Goal: Task Accomplishment & Management: Complete application form

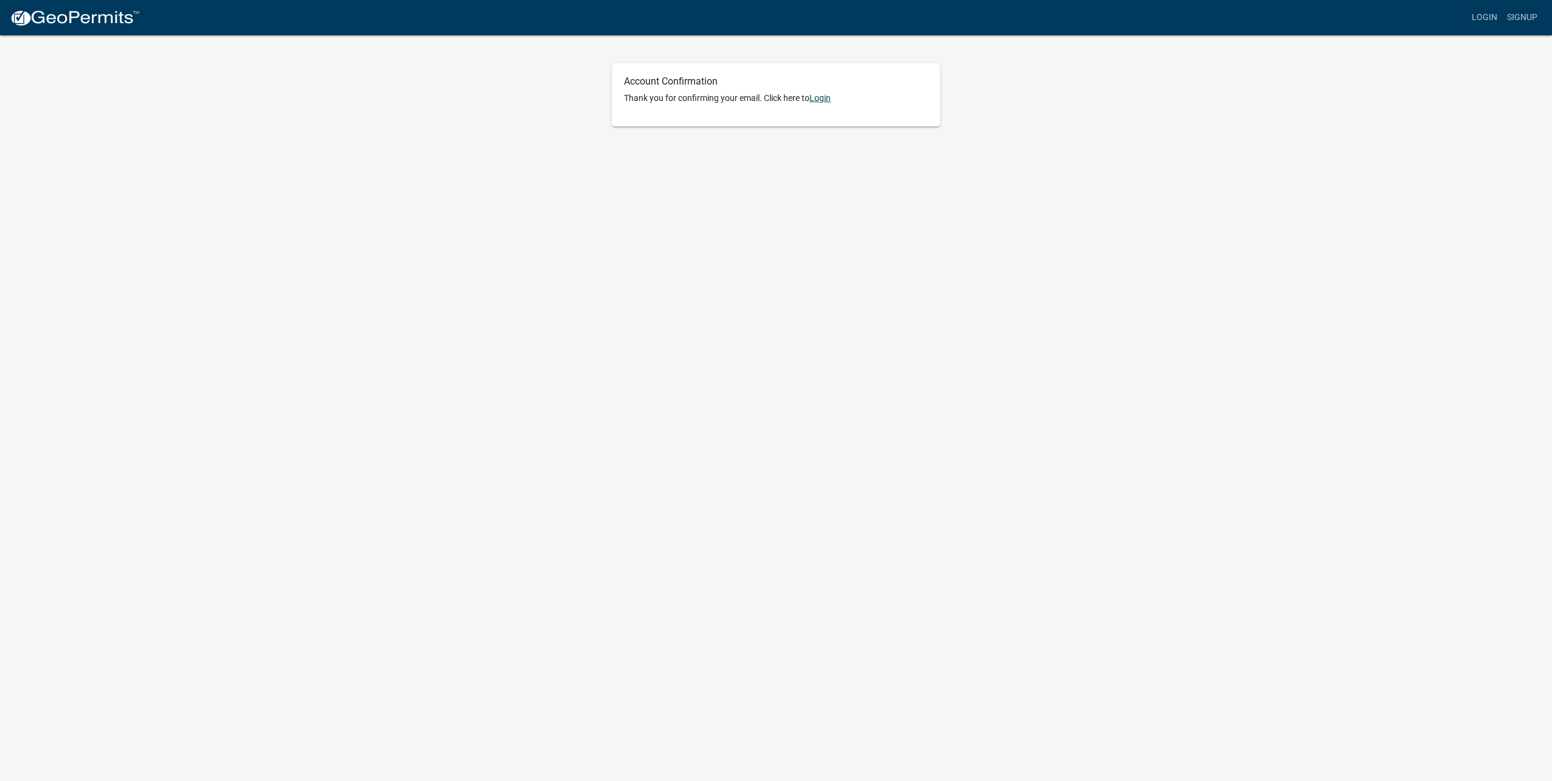
click at [825, 97] on link "Login" at bounding box center [819, 98] width 21 height 10
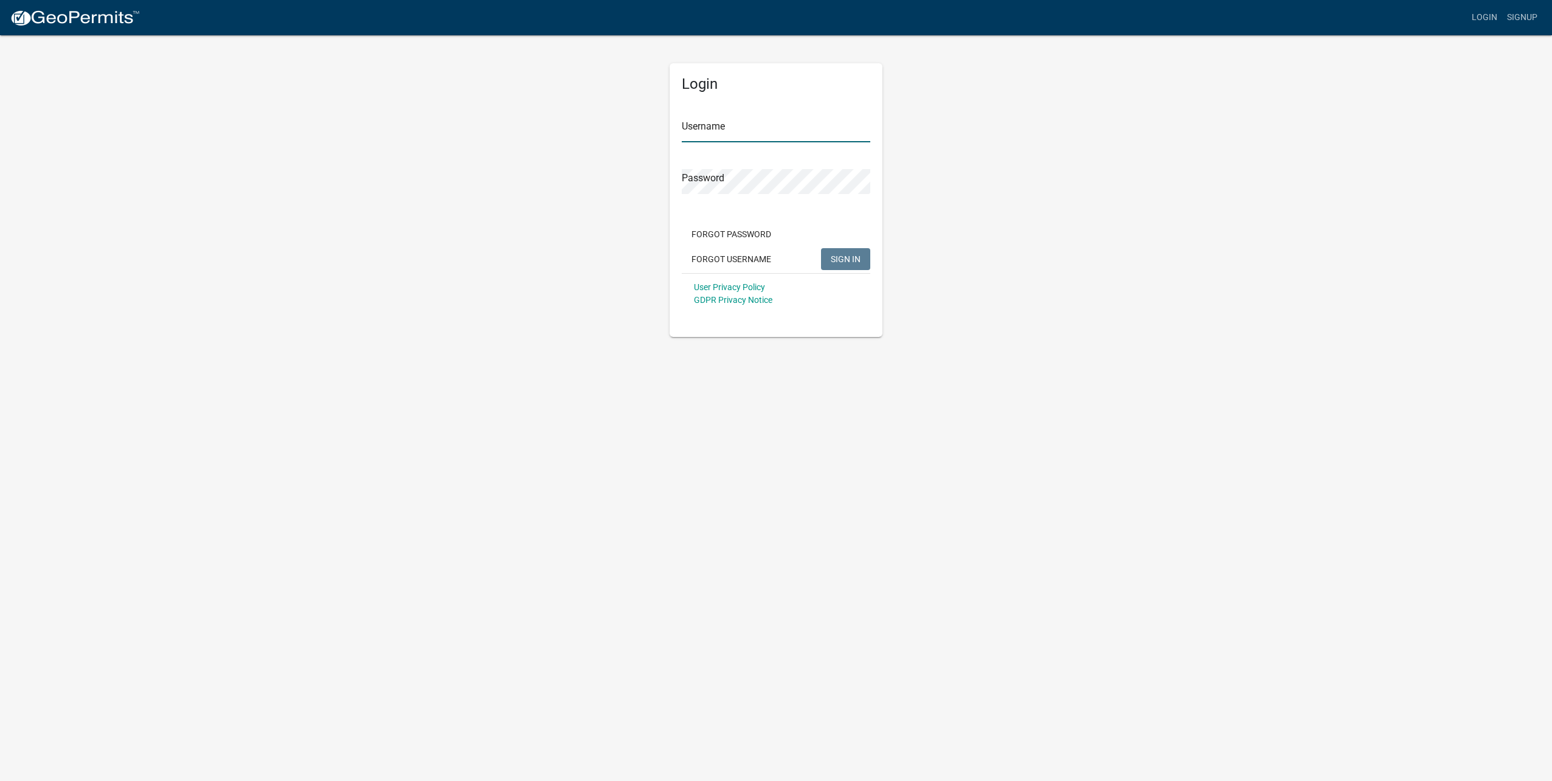
type input "[EMAIL_ADDRESS][DOMAIN_NAME]"
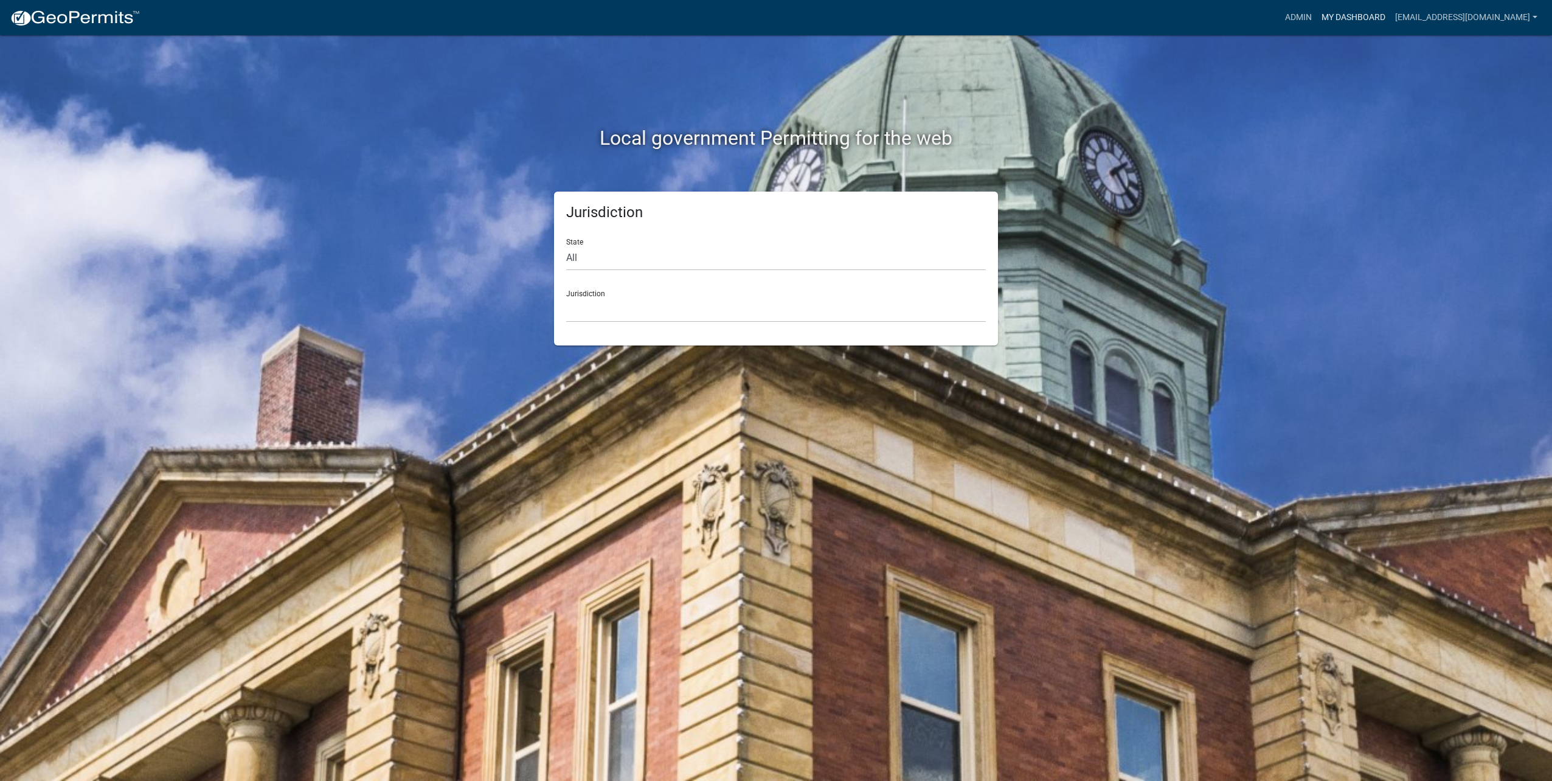
click at [1369, 21] on link "My Dashboard" at bounding box center [1354, 17] width 74 height 23
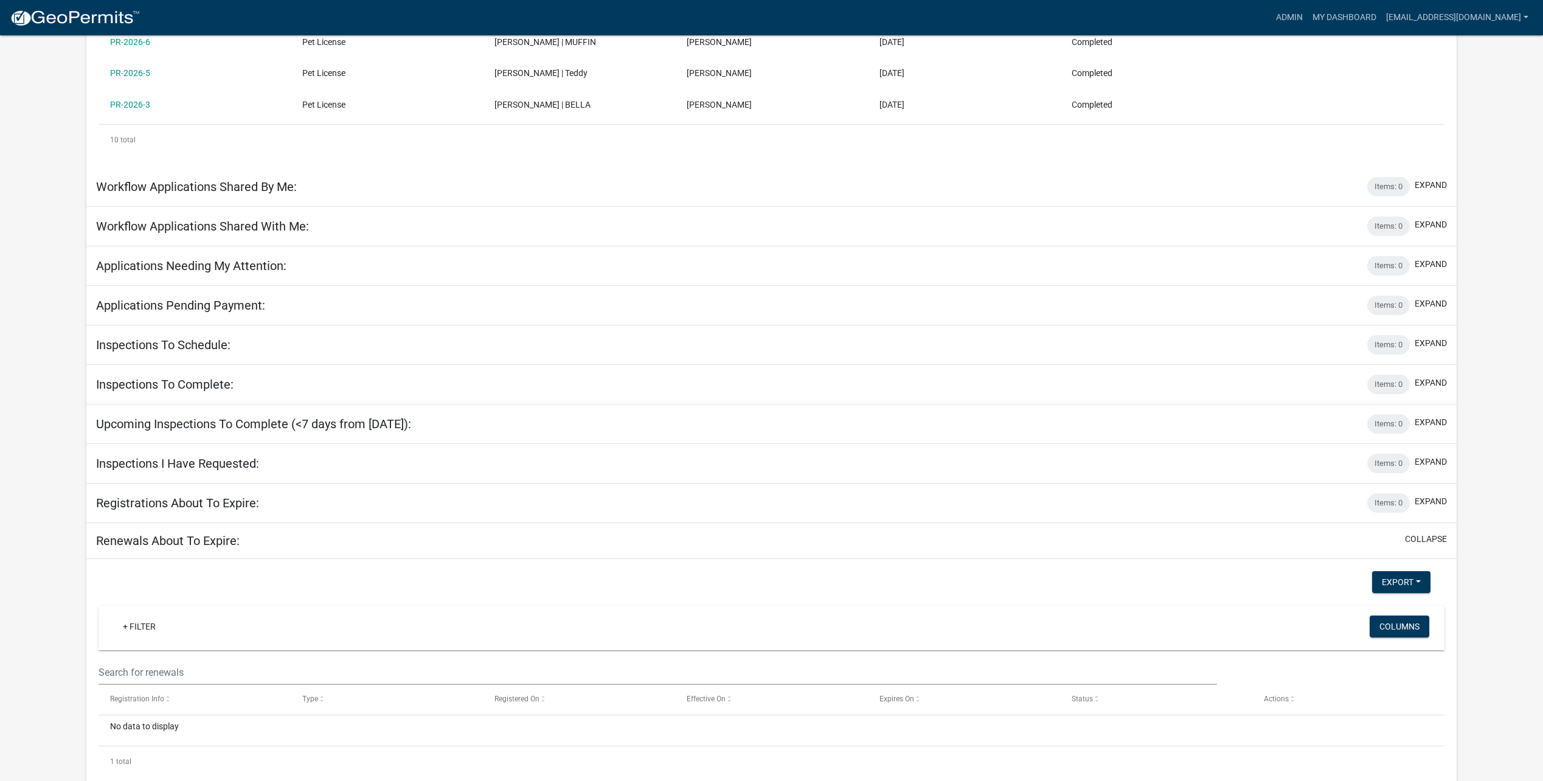
scroll to position [548, 0]
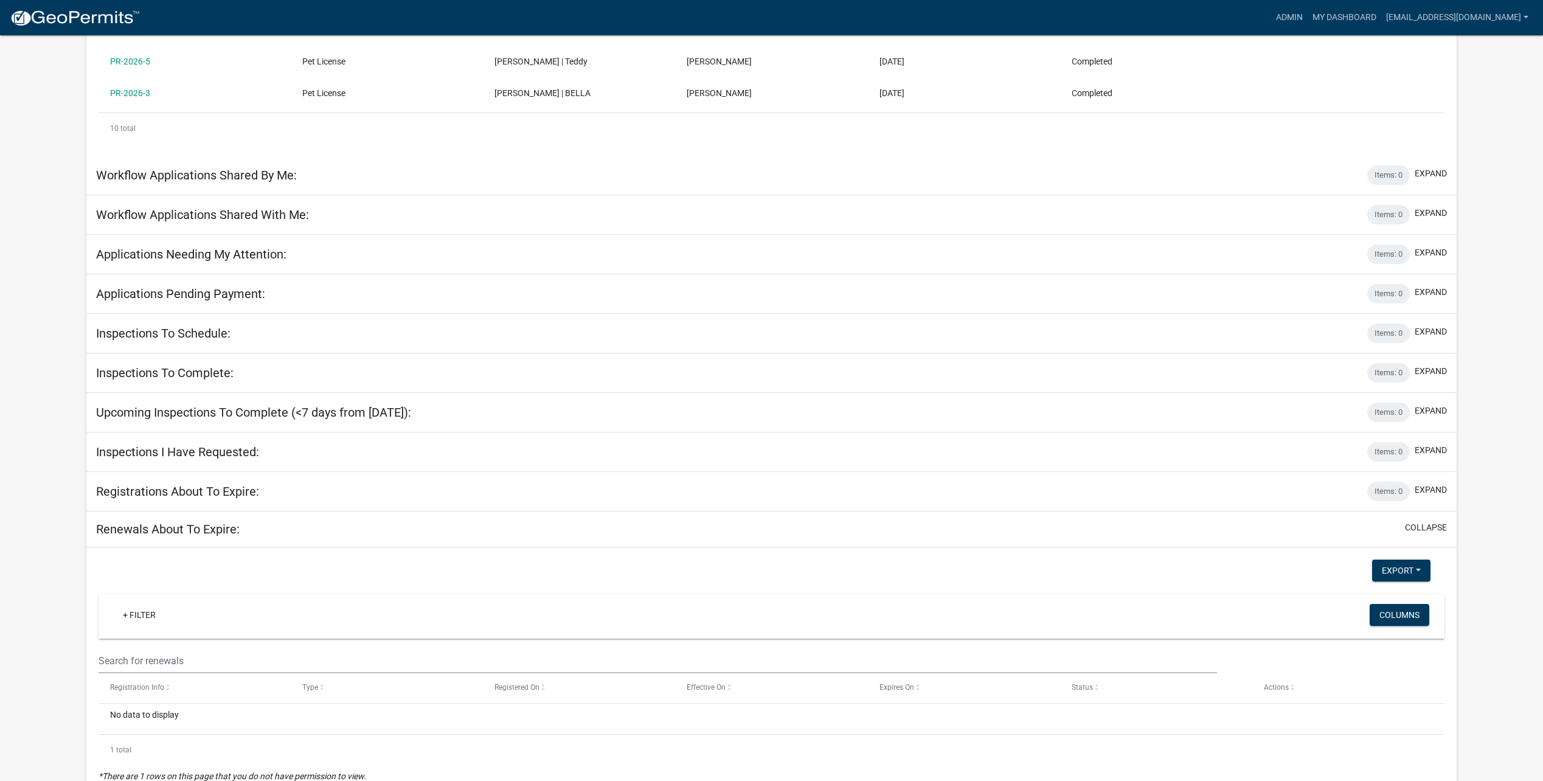
click at [1440, 521] on div "collapse" at bounding box center [1423, 529] width 47 height 16
click at [1438, 521] on button "collapse" at bounding box center [1426, 527] width 42 height 13
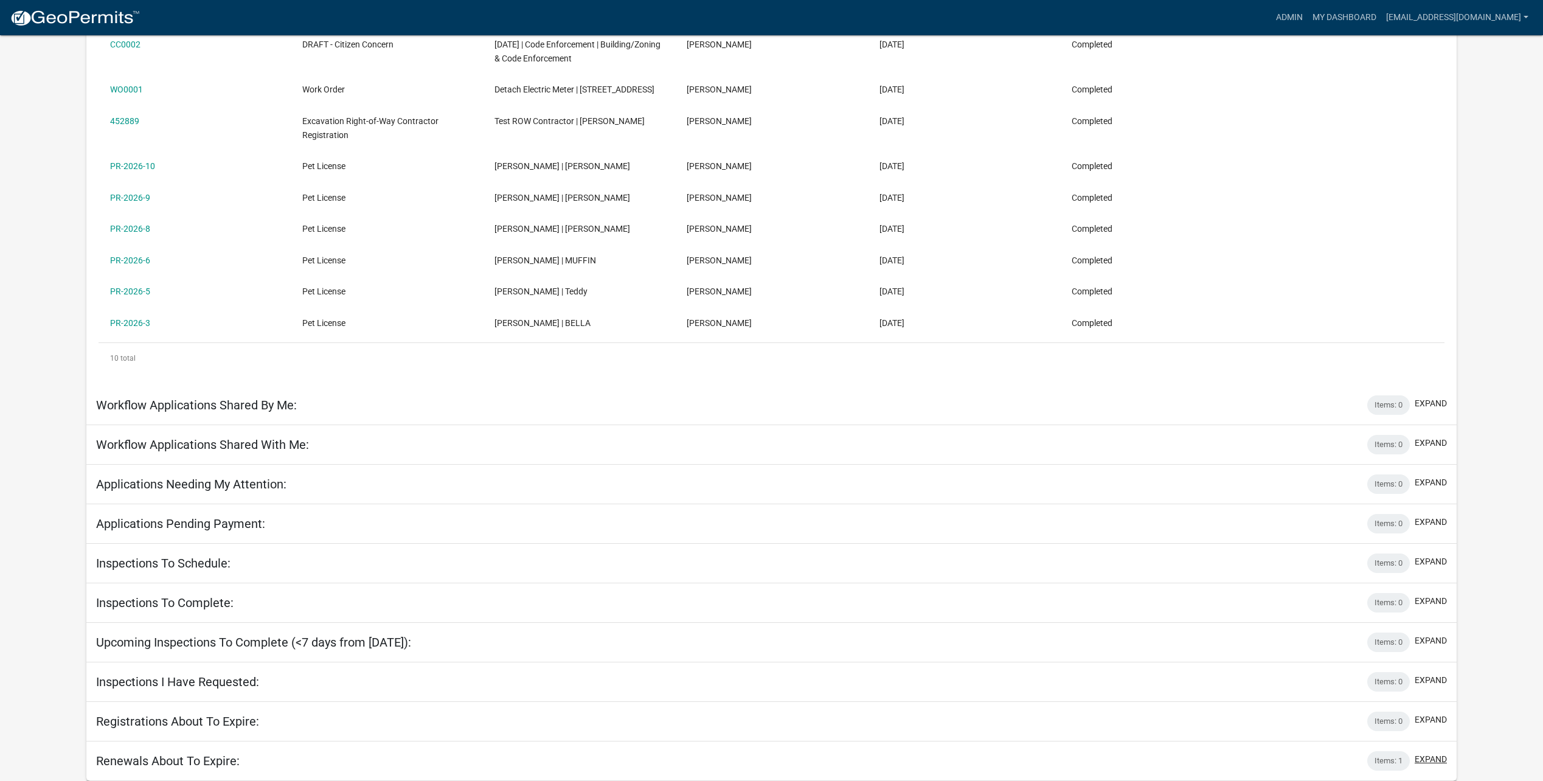
scroll to position [304, 0]
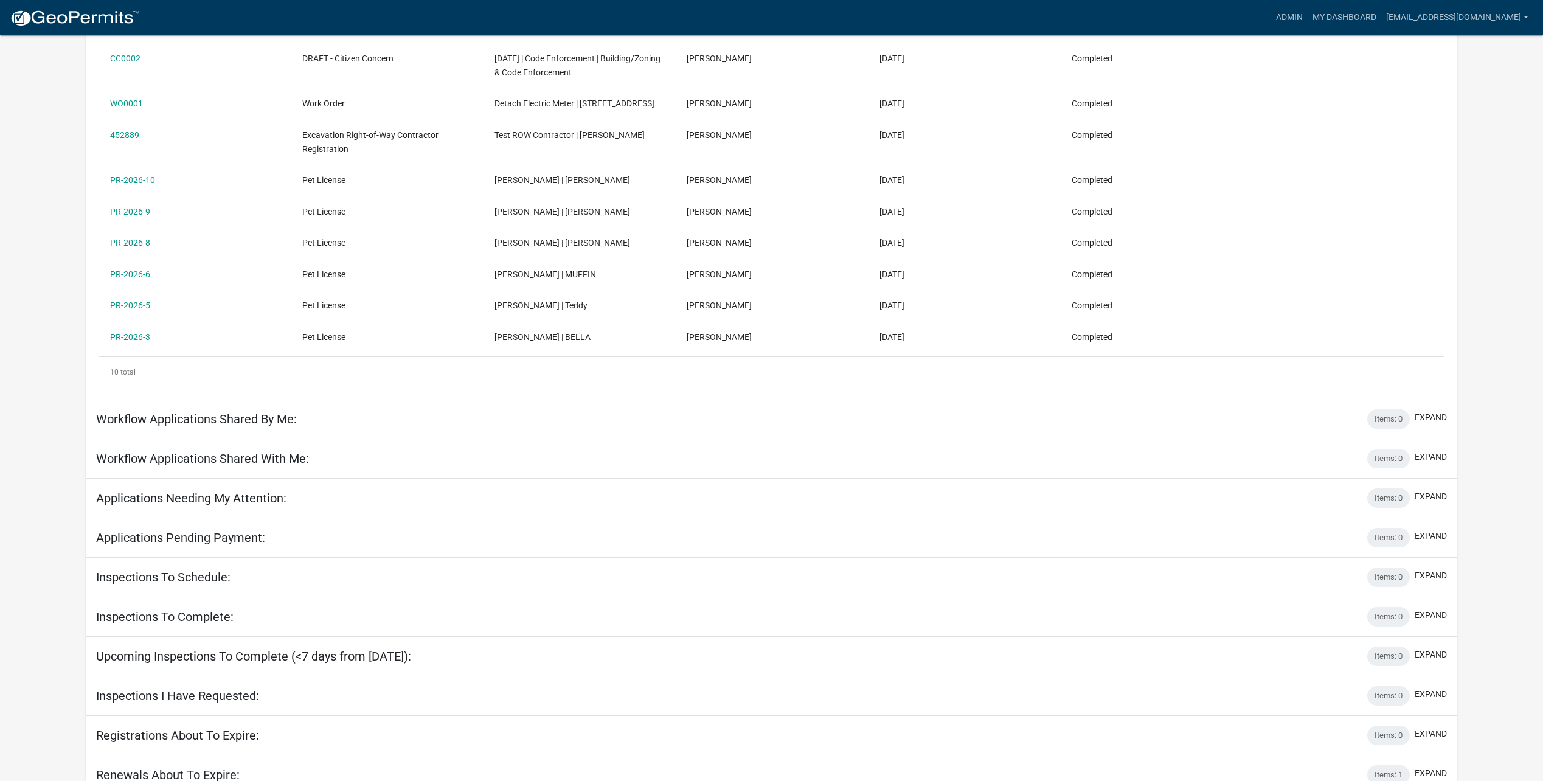
click at [1440, 767] on button "expand" at bounding box center [1431, 773] width 32 height 13
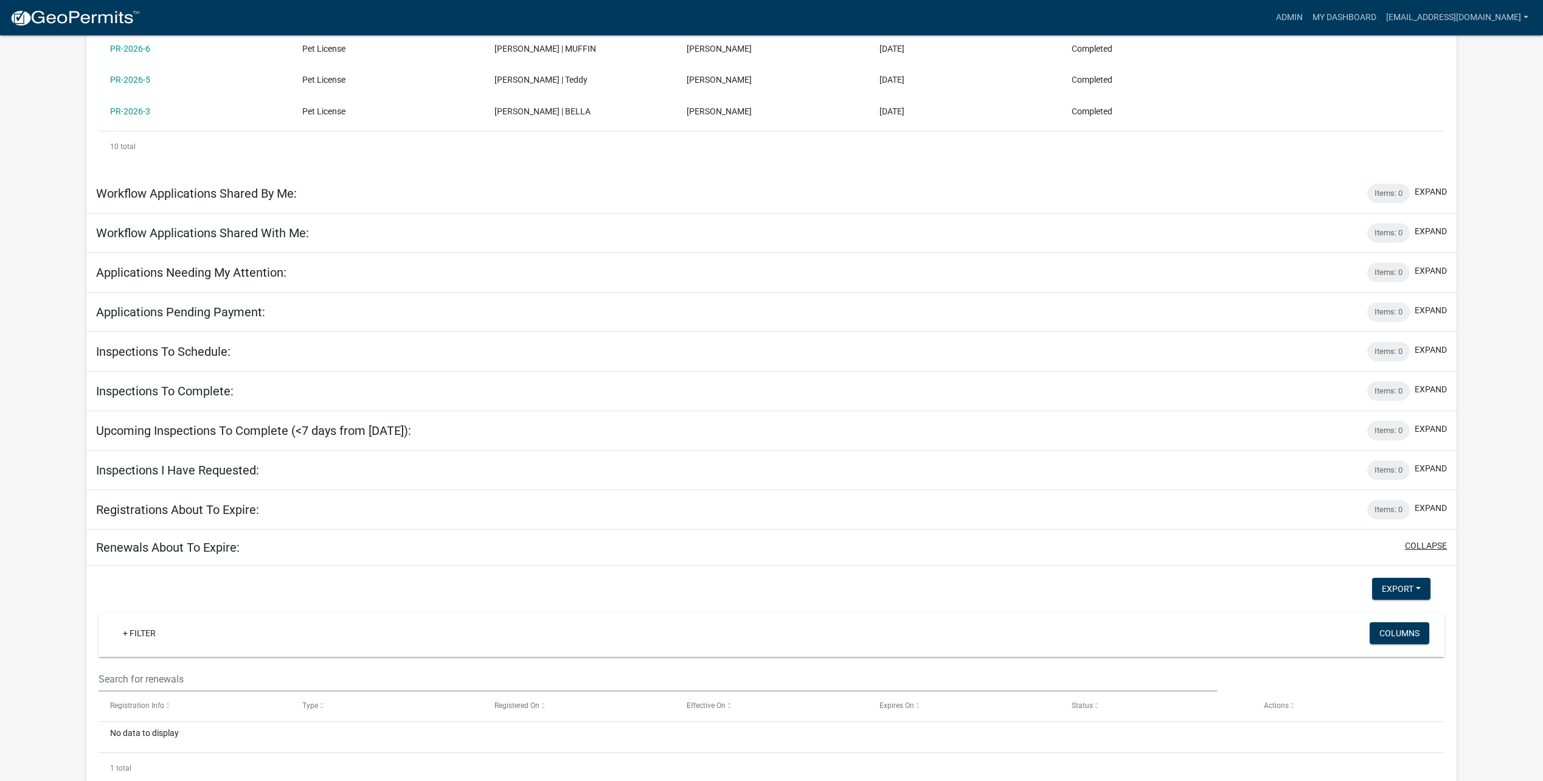
scroll to position [548, 0]
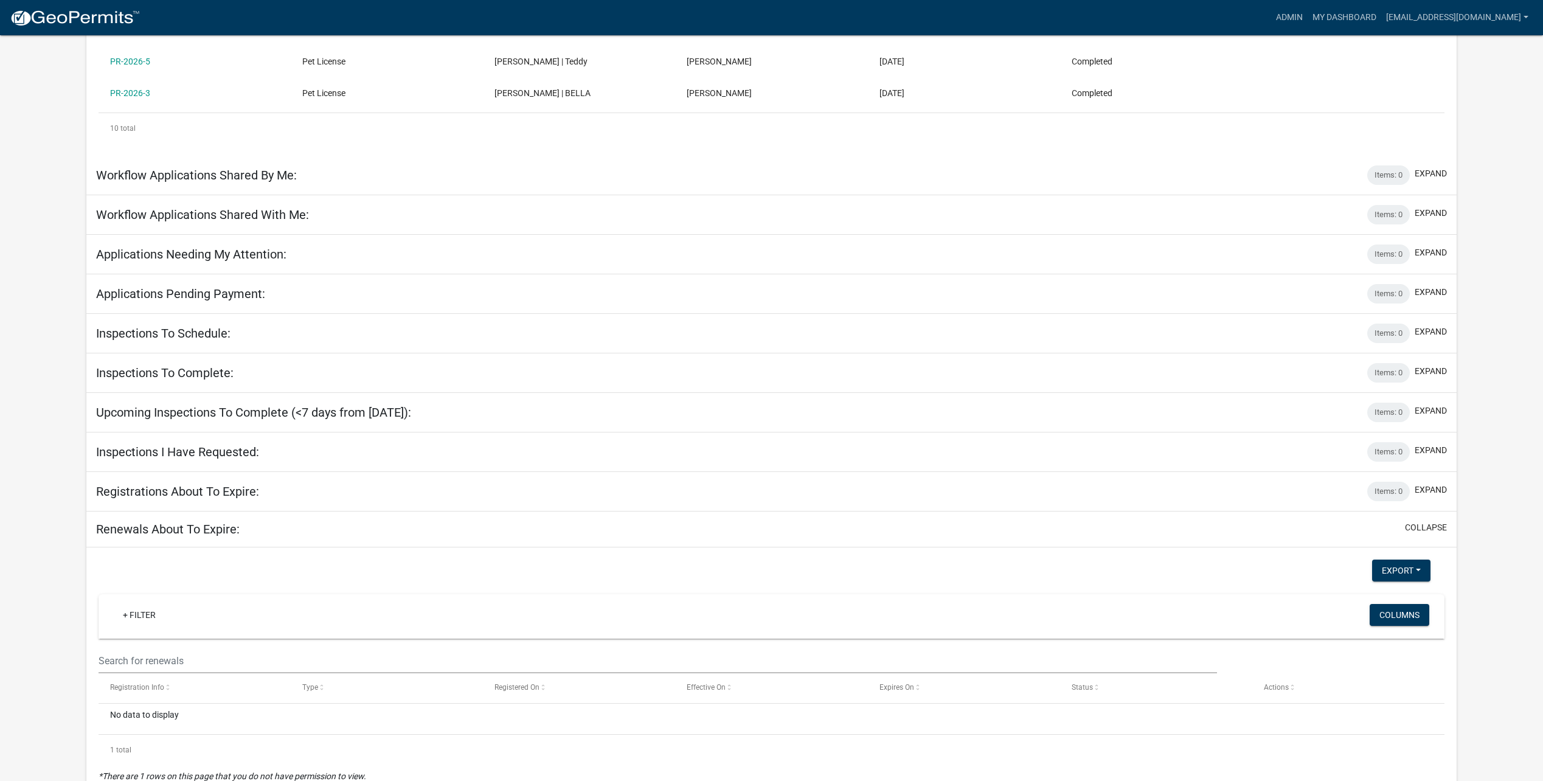
click at [1438, 521] on div "collapse" at bounding box center [1423, 529] width 47 height 16
click at [1438, 521] on button "collapse" at bounding box center [1426, 527] width 42 height 13
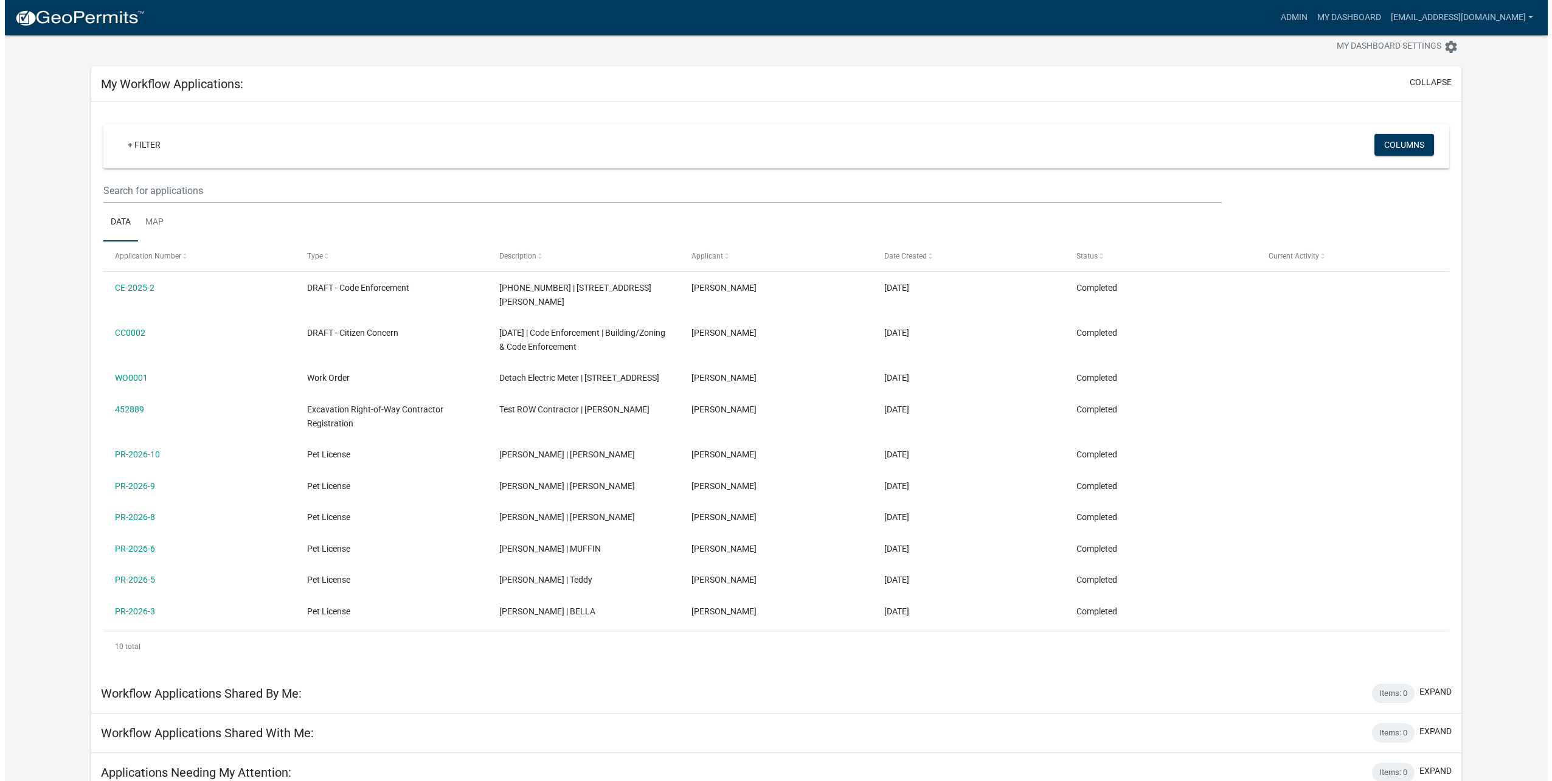
scroll to position [0, 0]
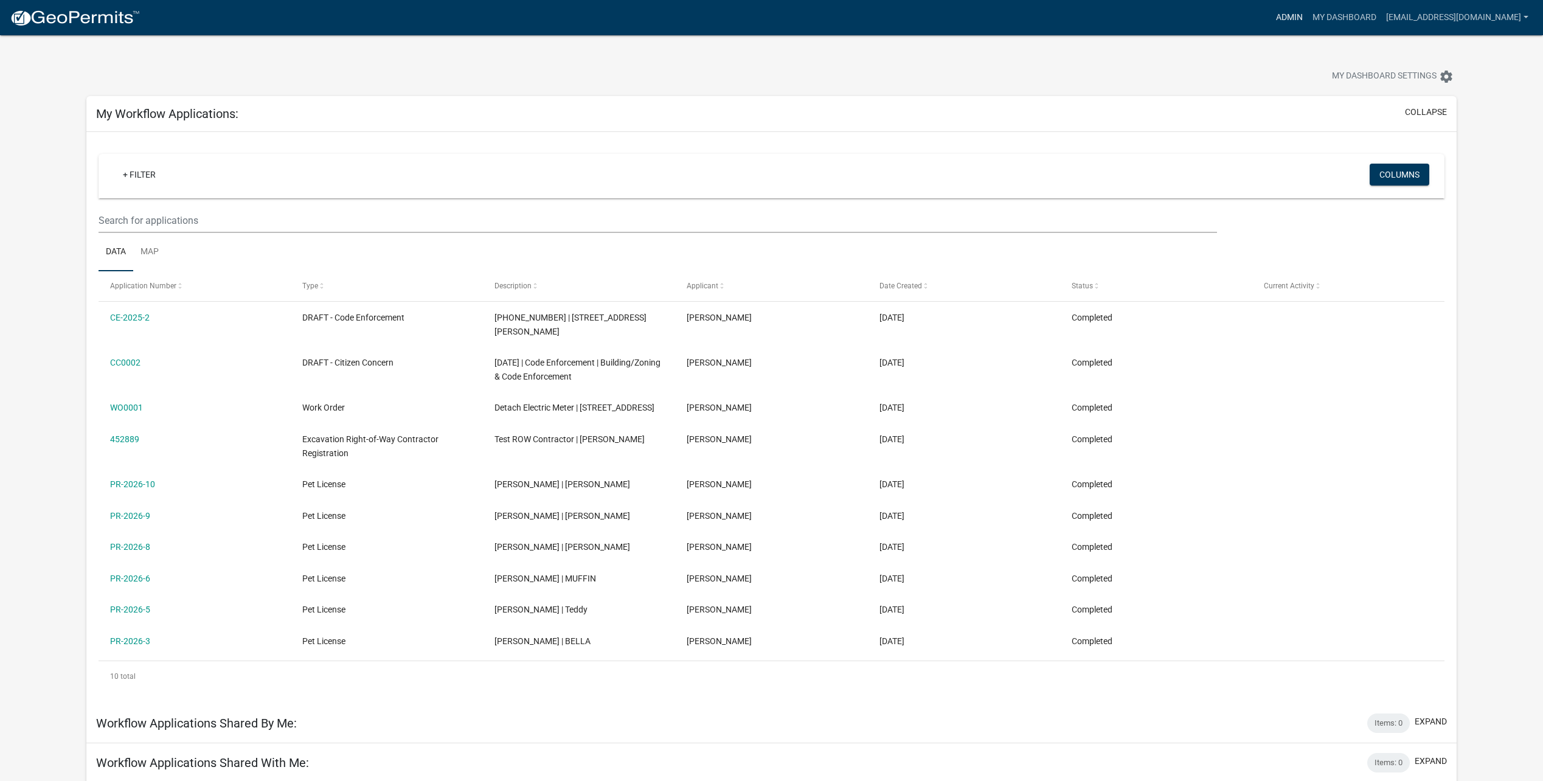
click at [1299, 23] on link "Admin" at bounding box center [1289, 17] width 36 height 23
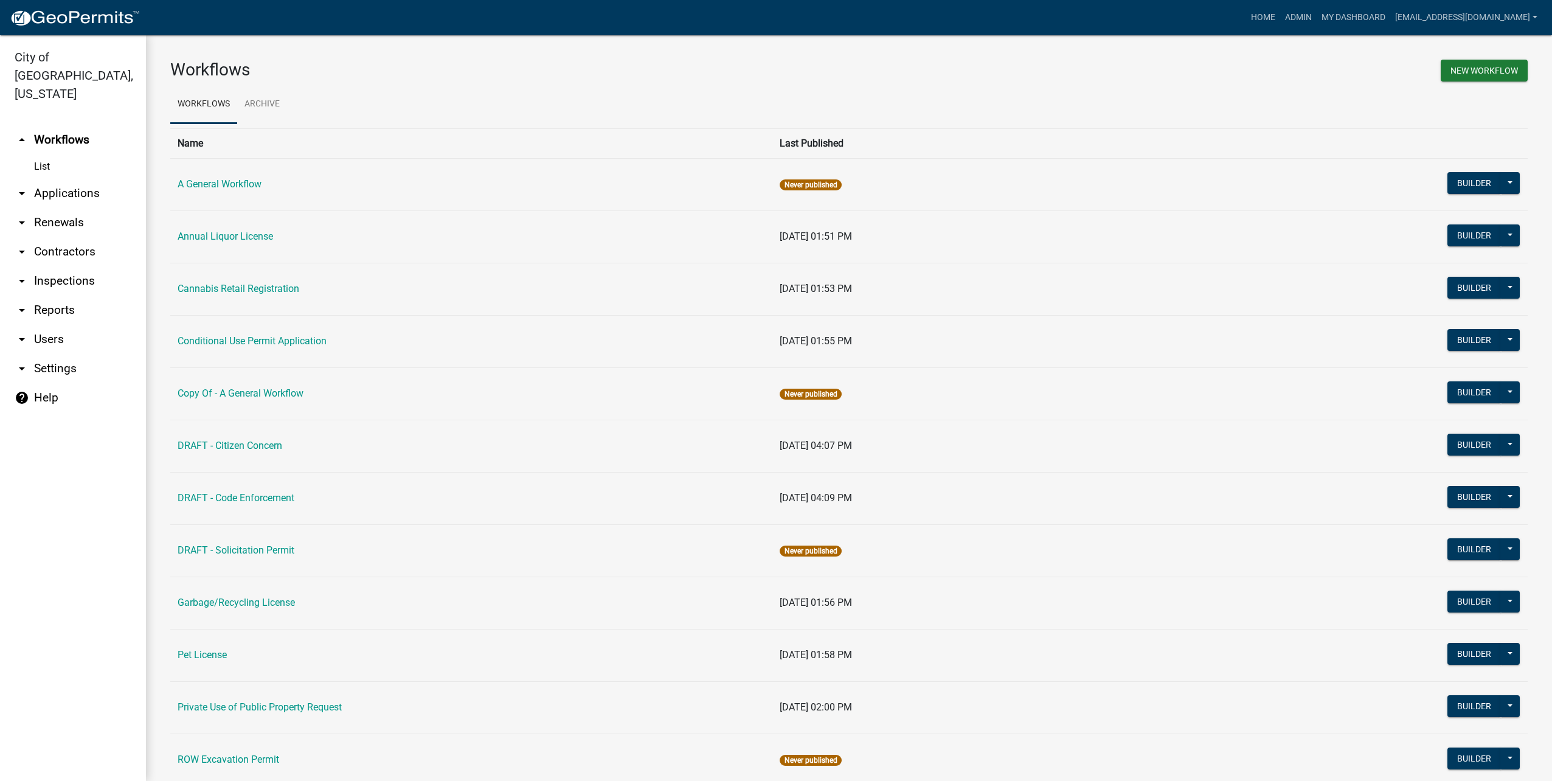
click at [58, 325] on link "arrow_drop_down Users" at bounding box center [73, 339] width 146 height 29
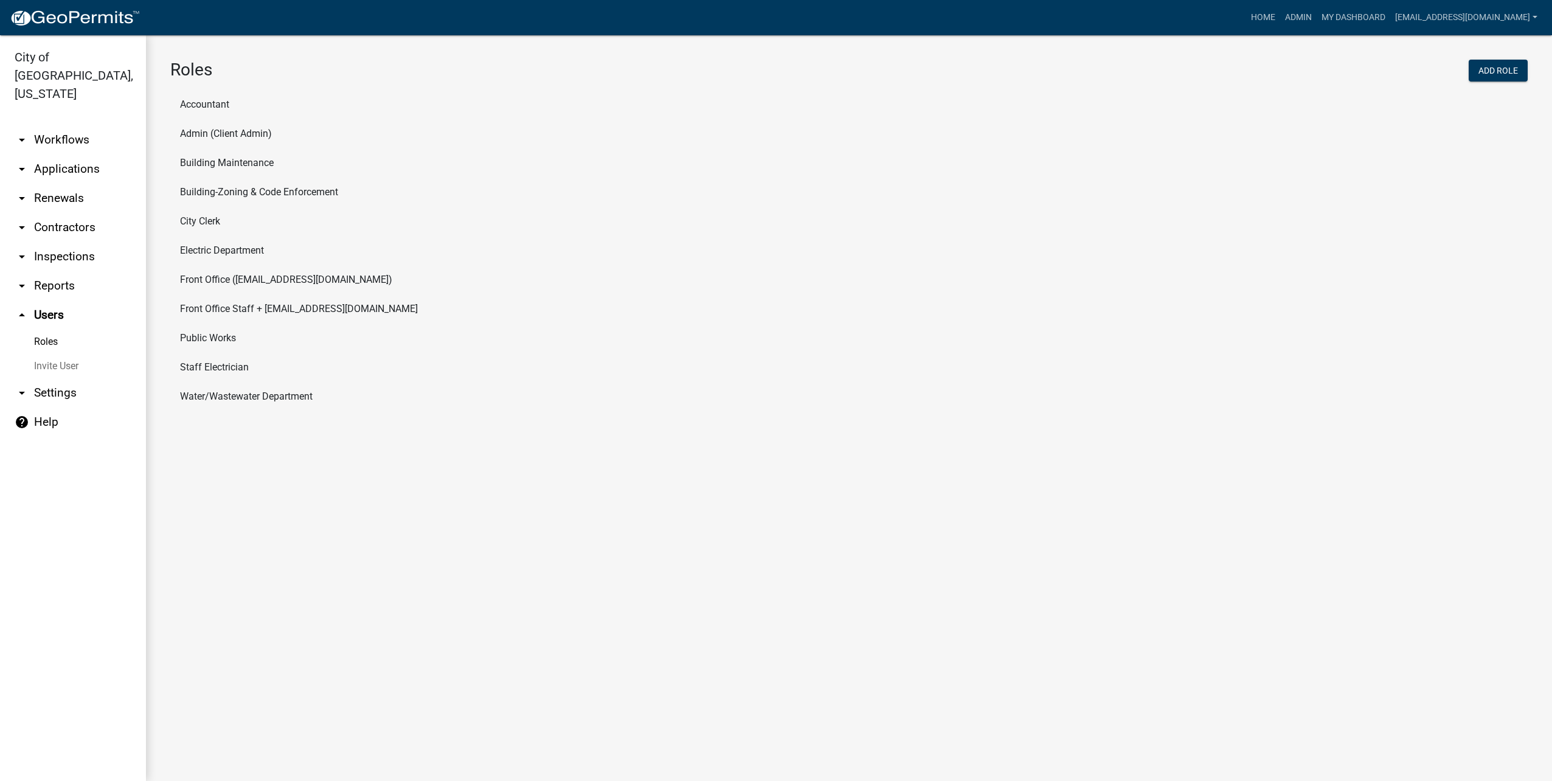
click at [58, 330] on link "Roles" at bounding box center [73, 342] width 146 height 24
click at [217, 103] on li "Accountant" at bounding box center [848, 104] width 1357 height 29
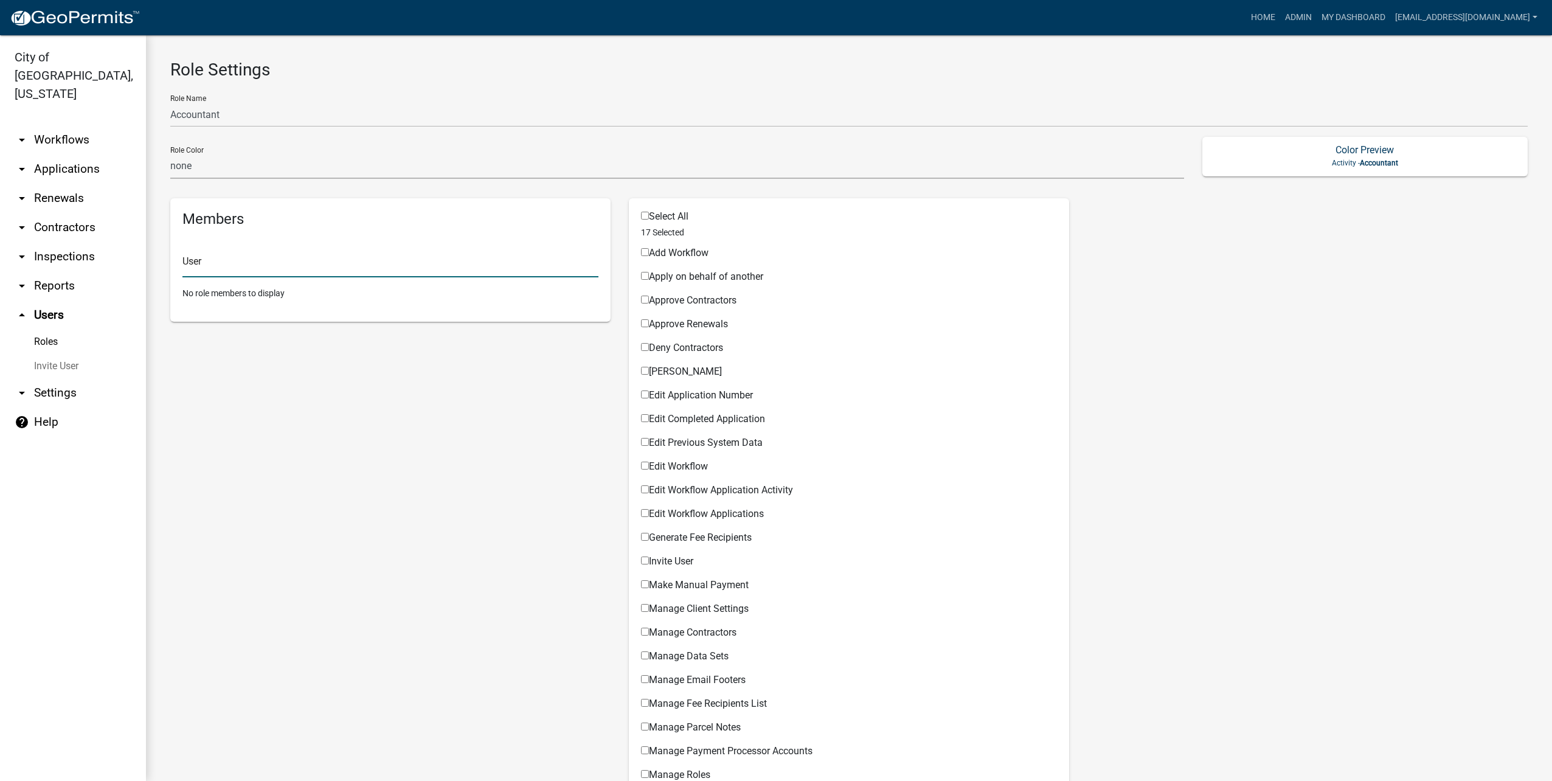
click at [265, 263] on input "text" at bounding box center [390, 264] width 416 height 25
type input "[PERSON_NAME]"
click at [262, 303] on button "[PERSON_NAME][EMAIL_ADDRESS][DOMAIN_NAME] ([PERSON_NAME])" at bounding box center [267, 297] width 170 height 29
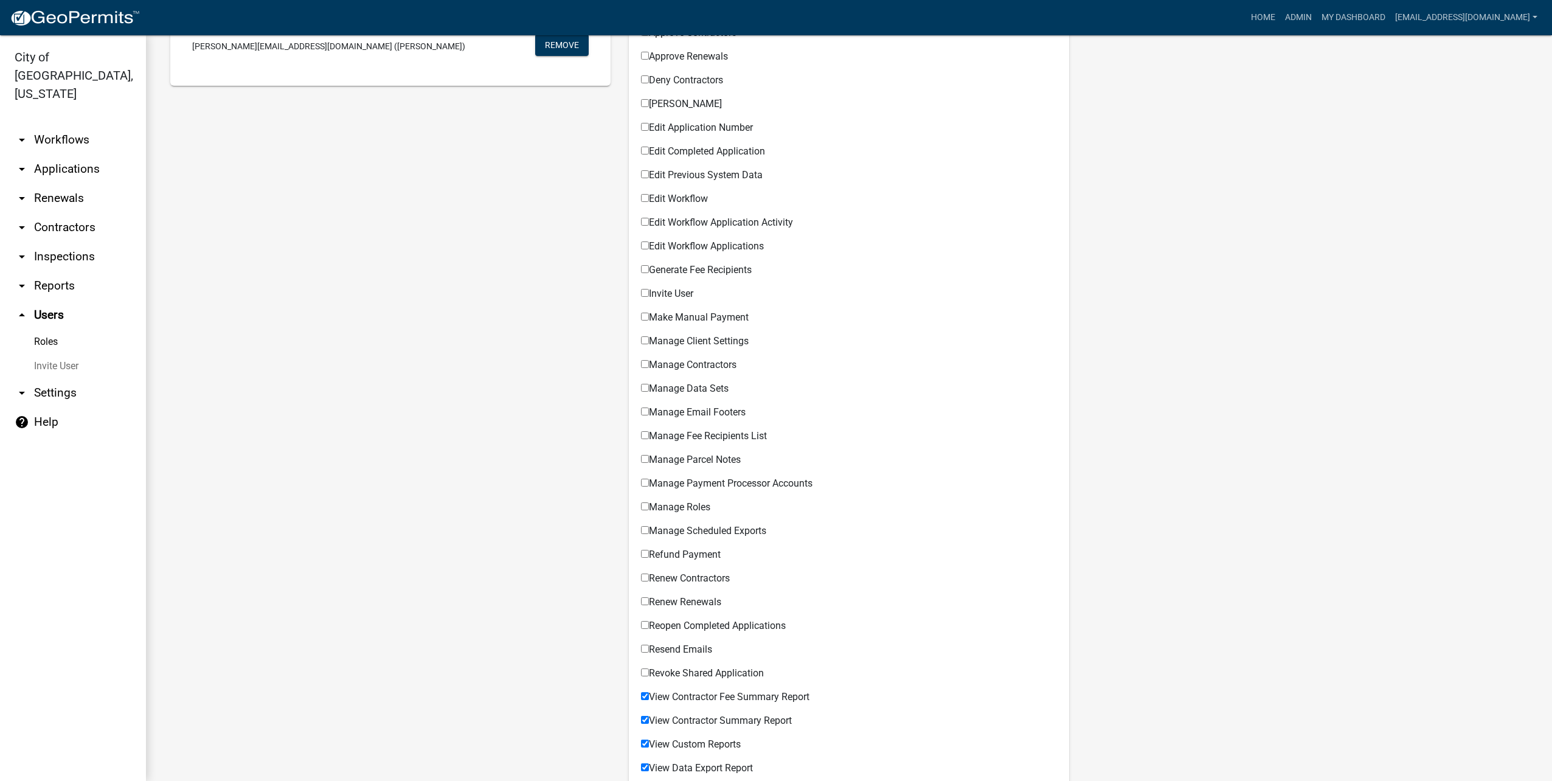
scroll to position [679, 0]
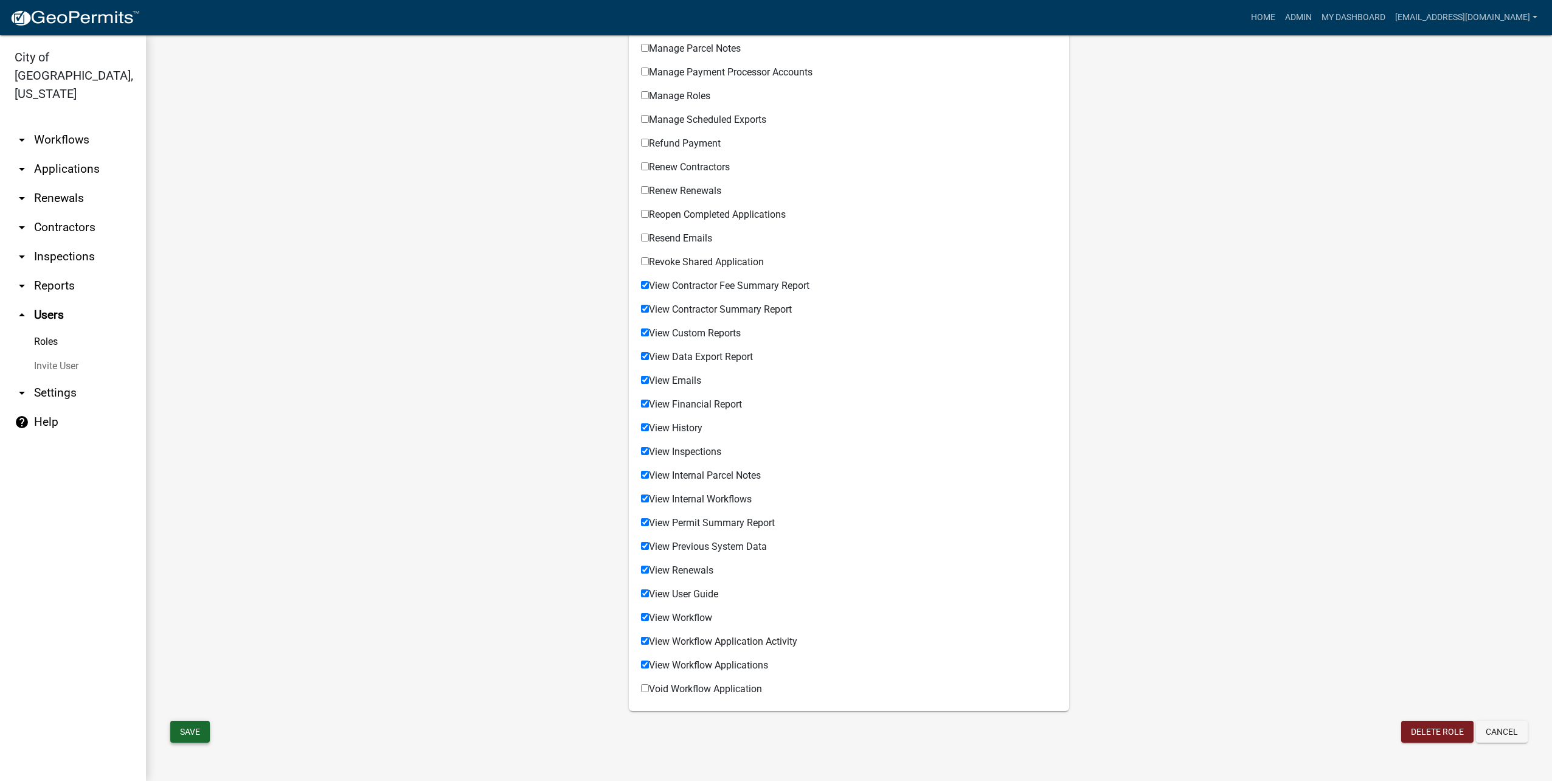
click at [195, 730] on button "Save" at bounding box center [190, 732] width 40 height 22
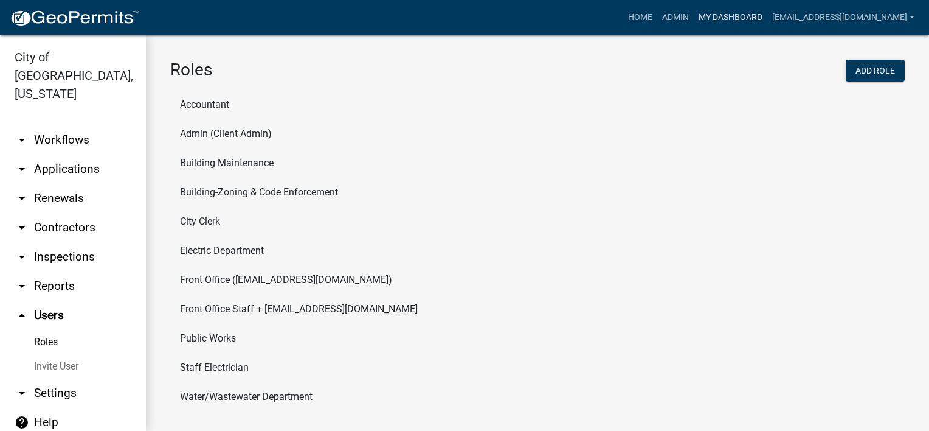
click at [727, 20] on link "My Dashboard" at bounding box center [731, 17] width 74 height 23
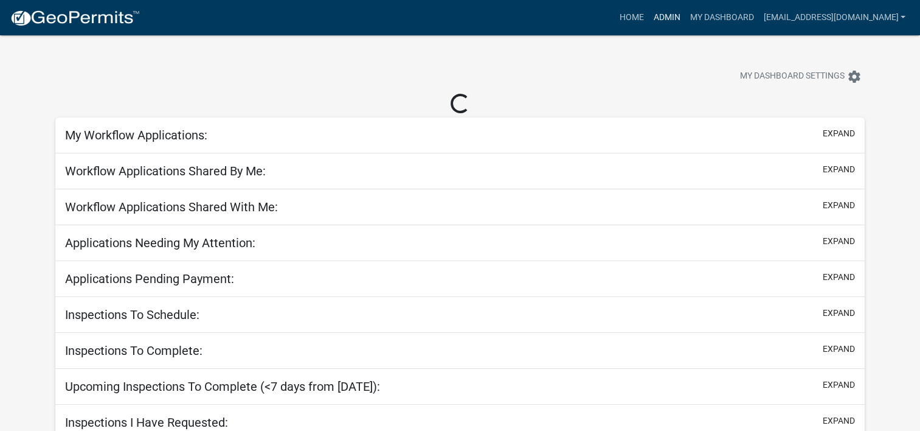
click at [685, 10] on link "Admin" at bounding box center [666, 17] width 36 height 23
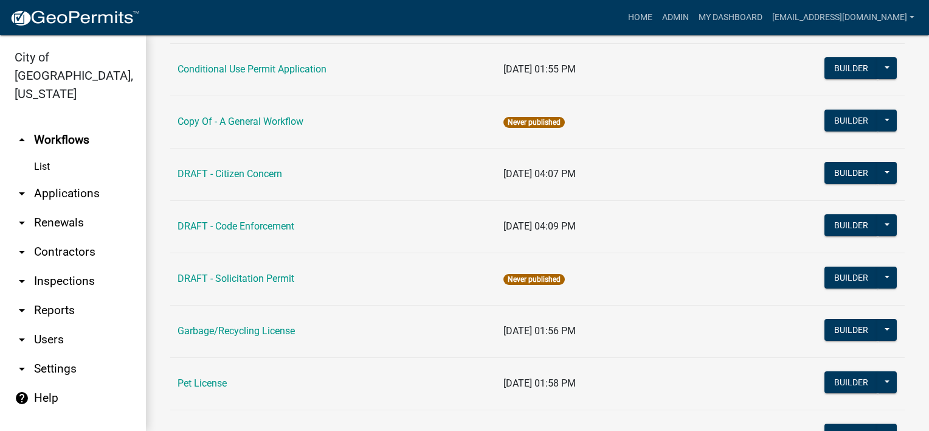
scroll to position [271, 0]
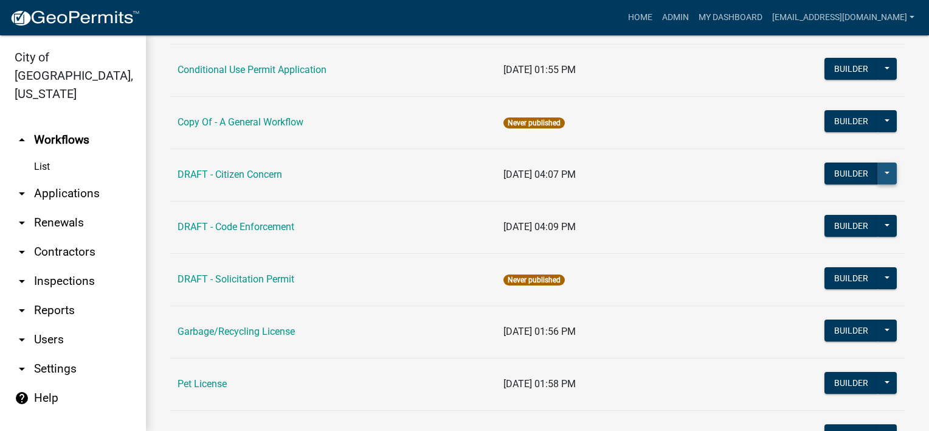
click at [878, 173] on button at bounding box center [887, 173] width 19 height 22
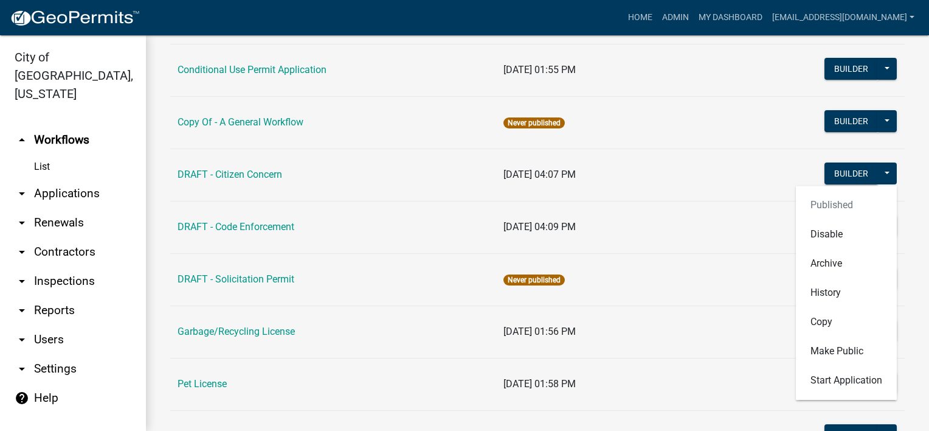
click at [656, 182] on td "[DATE] 04:07 PM" at bounding box center [627, 174] width 262 height 52
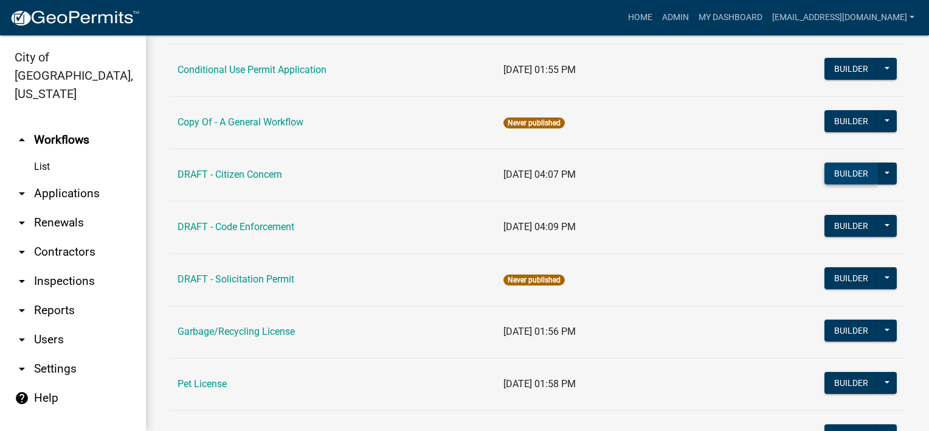
click at [853, 179] on button "Builder" at bounding box center [852, 173] width 54 height 22
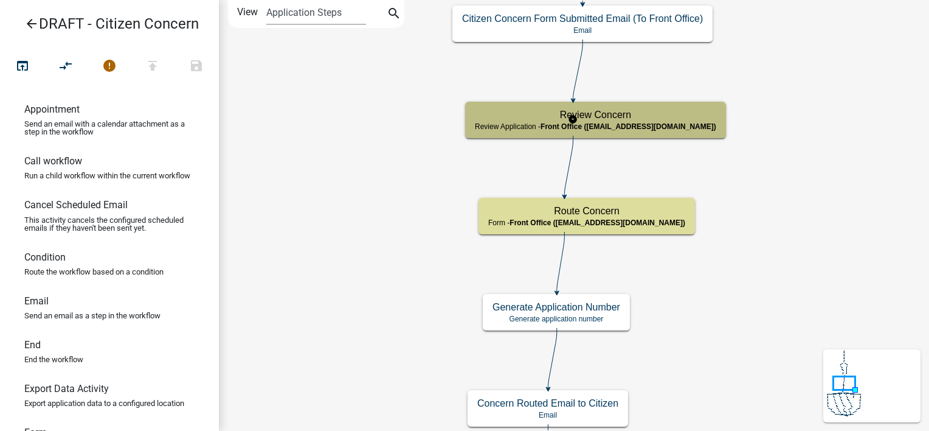
click at [656, 126] on span "Front Office ([EMAIL_ADDRESS][DOMAIN_NAME])" at bounding box center [629, 126] width 176 height 9
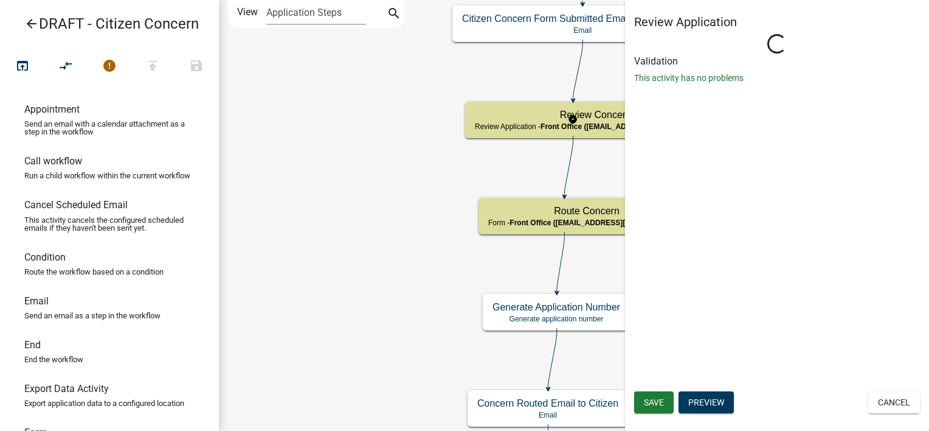
select select "A2423EB9-0A2B-4D92-BF27-A9021E39DD75"
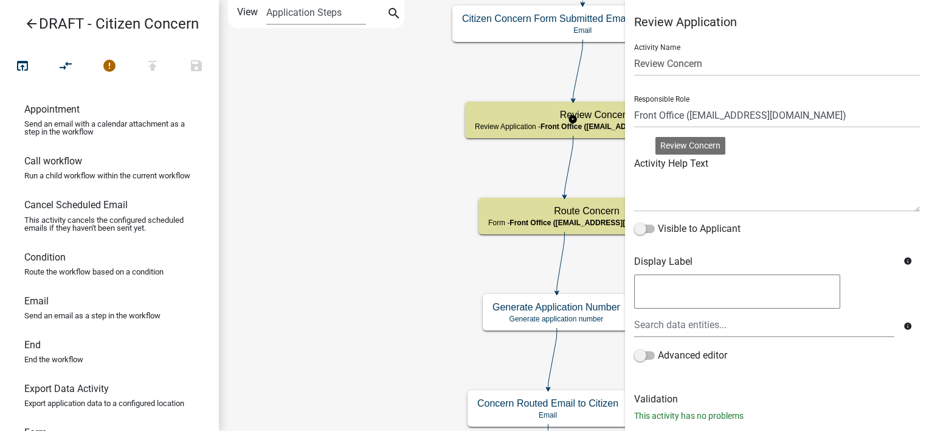
scroll to position [26, 0]
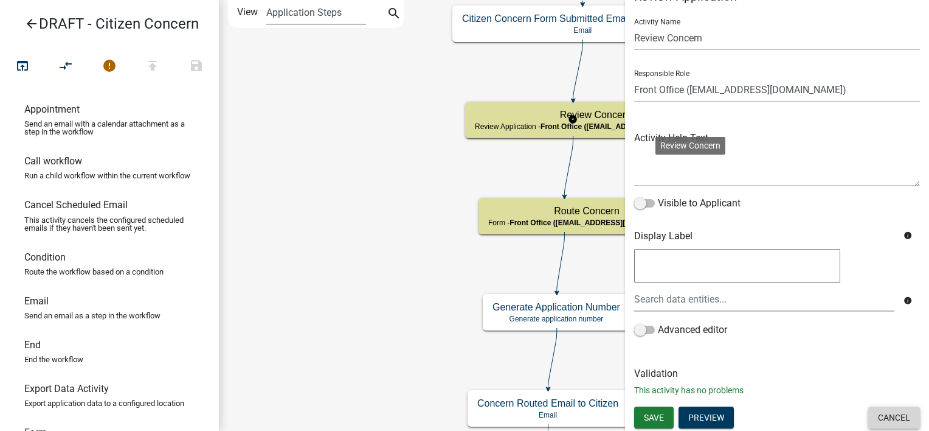
click at [896, 411] on button "Cancel" at bounding box center [894, 417] width 52 height 22
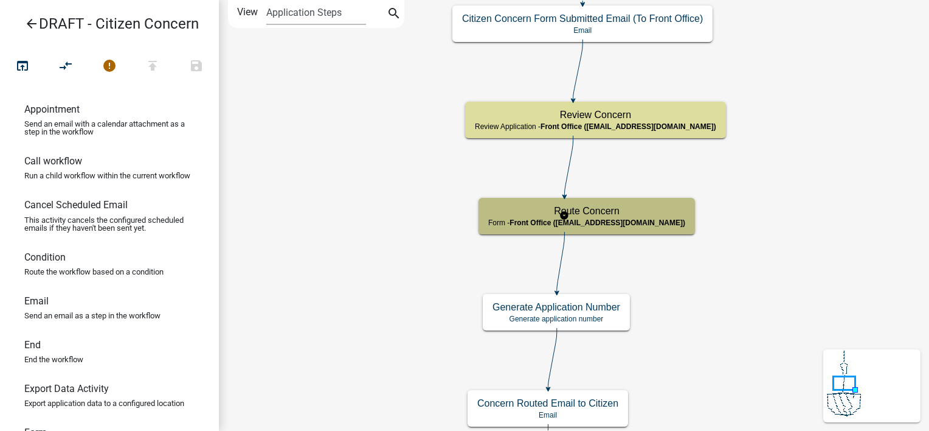
click at [611, 223] on span "Front Office ([EMAIL_ADDRESS][DOMAIN_NAME])" at bounding box center [598, 222] width 176 height 9
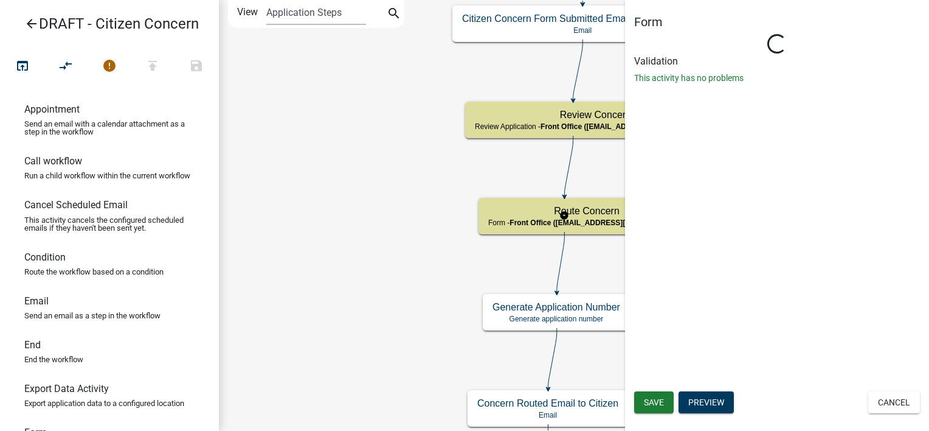
select select "A2423EB9-0A2B-4D92-BF27-A9021E39DD75"
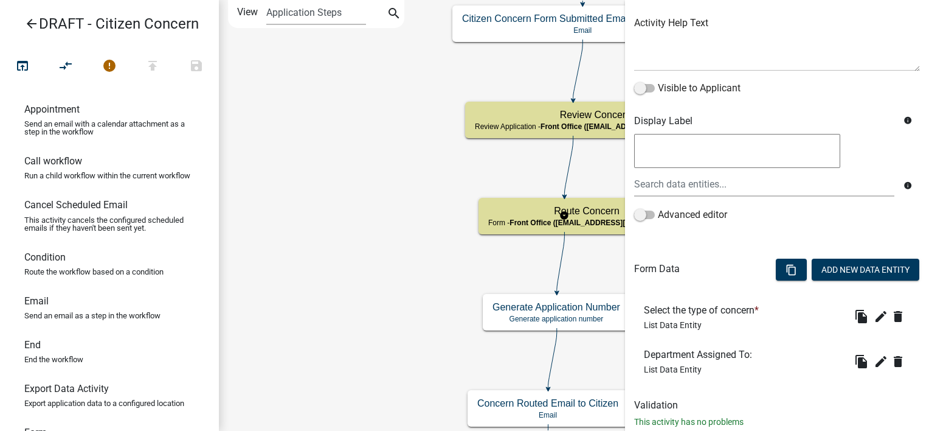
scroll to position [173, 0]
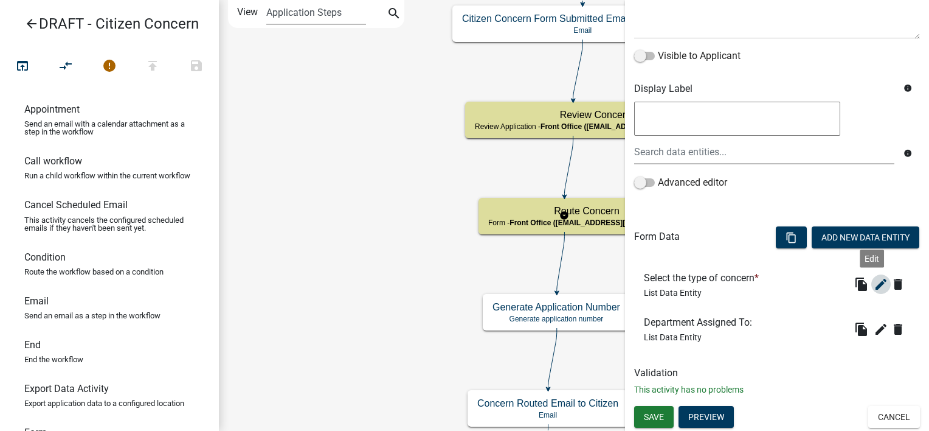
click at [874, 286] on icon "edit" at bounding box center [881, 284] width 15 height 15
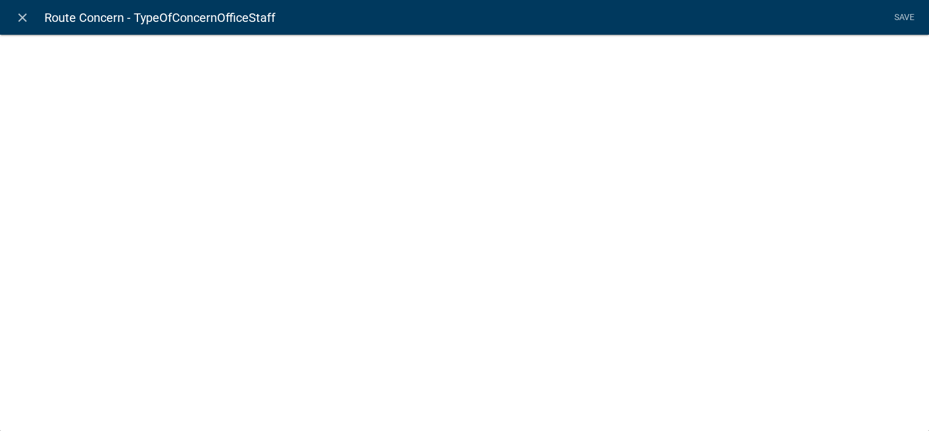
select select "list-data"
select select
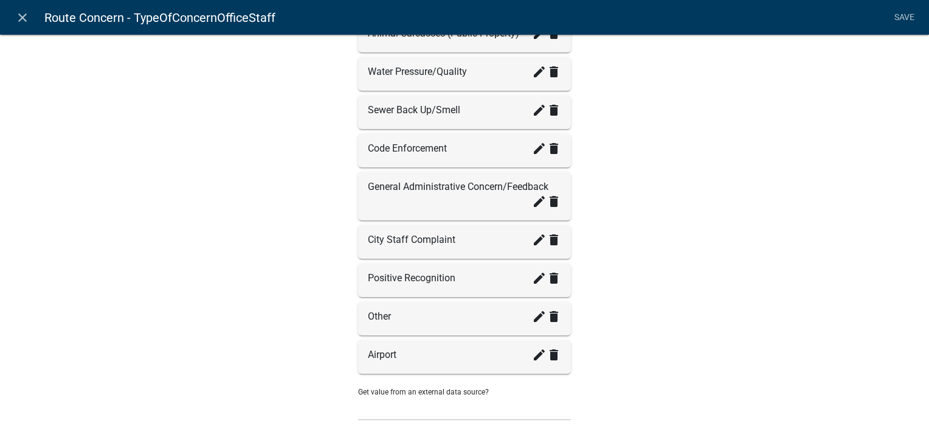
scroll to position [570, 0]
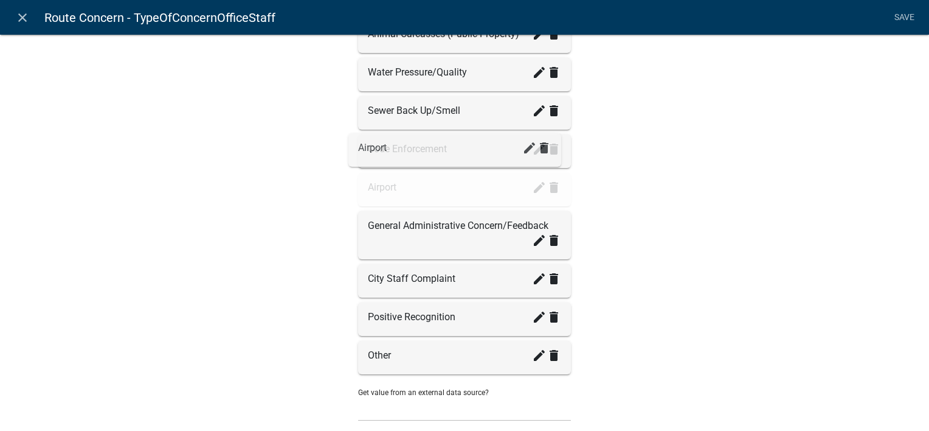
drag, startPoint x: 448, startPoint y: 356, endPoint x: 443, endPoint y: 154, distance: 202.0
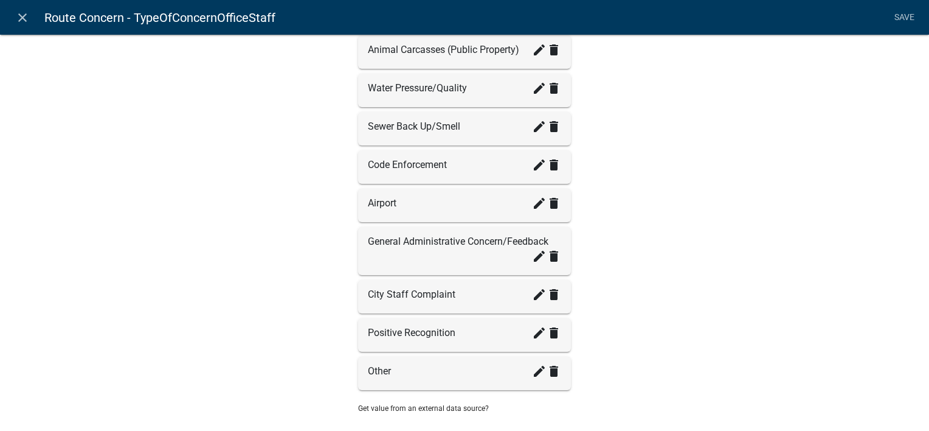
scroll to position [560, 0]
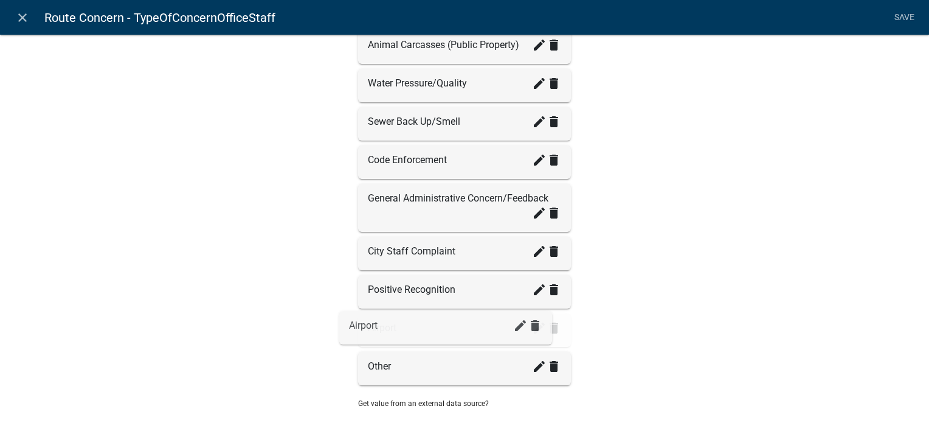
drag, startPoint x: 452, startPoint y: 195, endPoint x: 438, endPoint y: 328, distance: 133.9
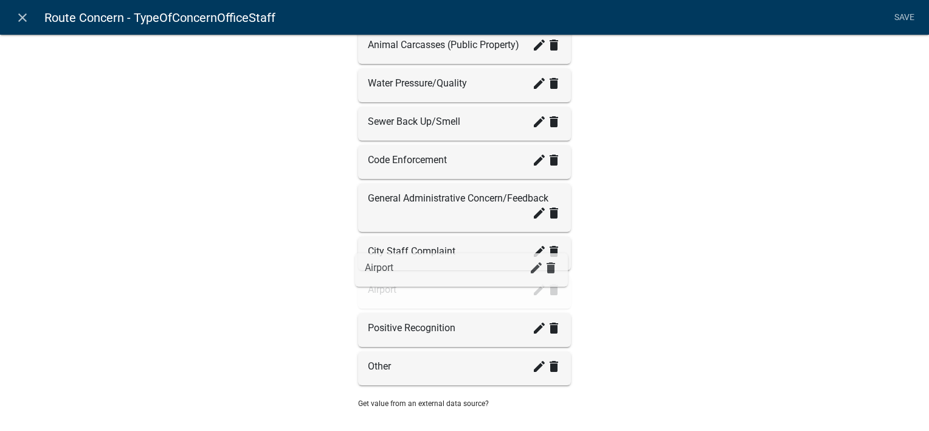
drag, startPoint x: 438, startPoint y: 328, endPoint x: 440, endPoint y: 274, distance: 54.8
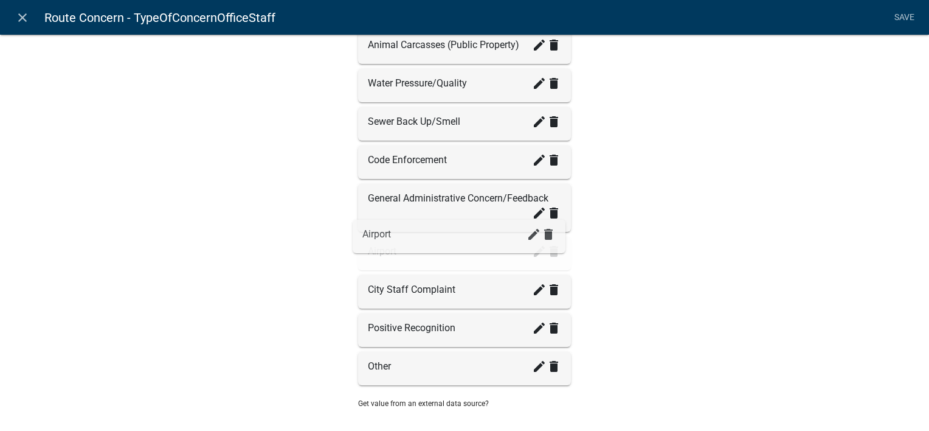
drag, startPoint x: 440, startPoint y: 274, endPoint x: 439, endPoint y: 223, distance: 51.1
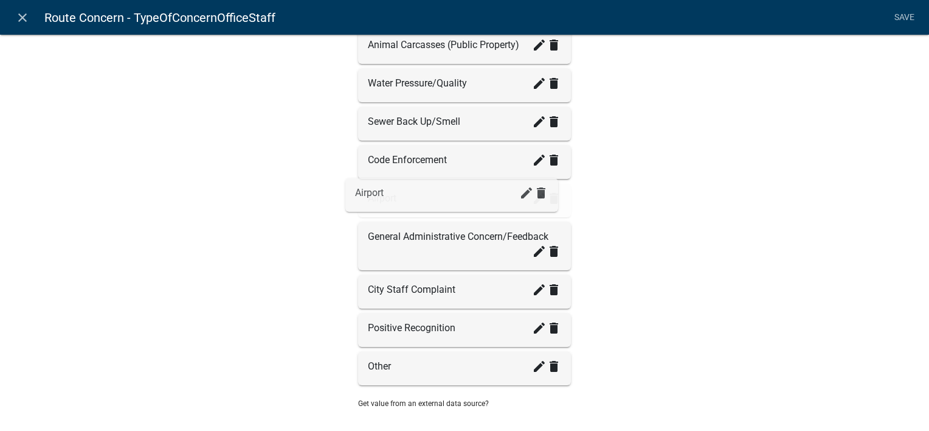
drag, startPoint x: 435, startPoint y: 240, endPoint x: 428, endPoint y: 184, distance: 57.0
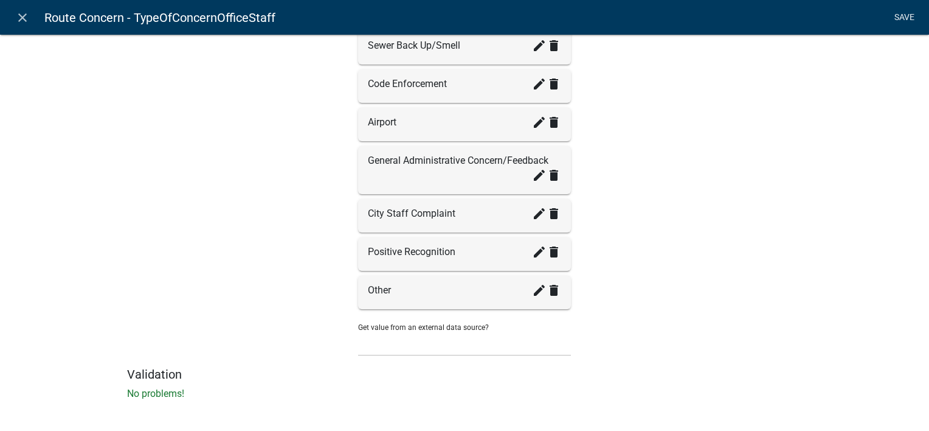
click at [898, 19] on link "Save" at bounding box center [904, 17] width 30 height 23
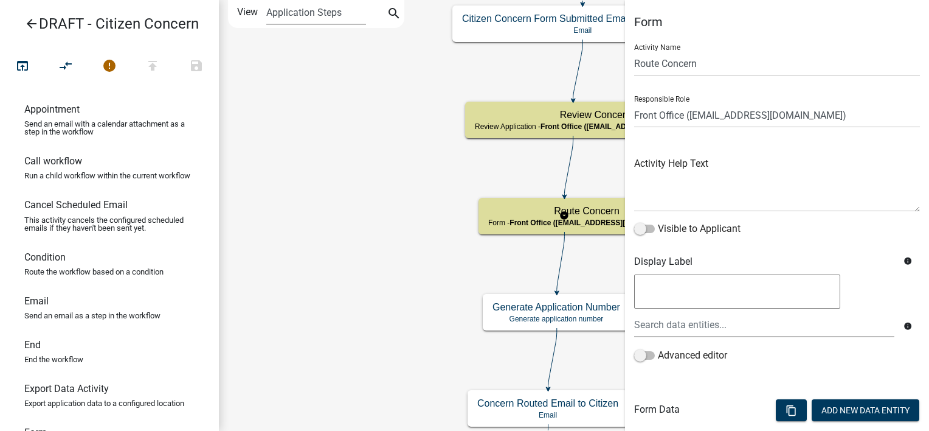
scroll to position [173, 0]
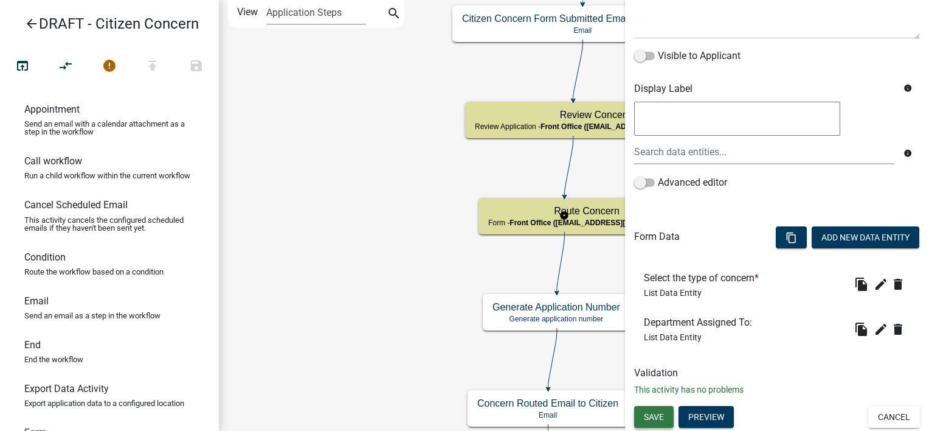
click at [667, 414] on button "Save" at bounding box center [654, 417] width 40 height 22
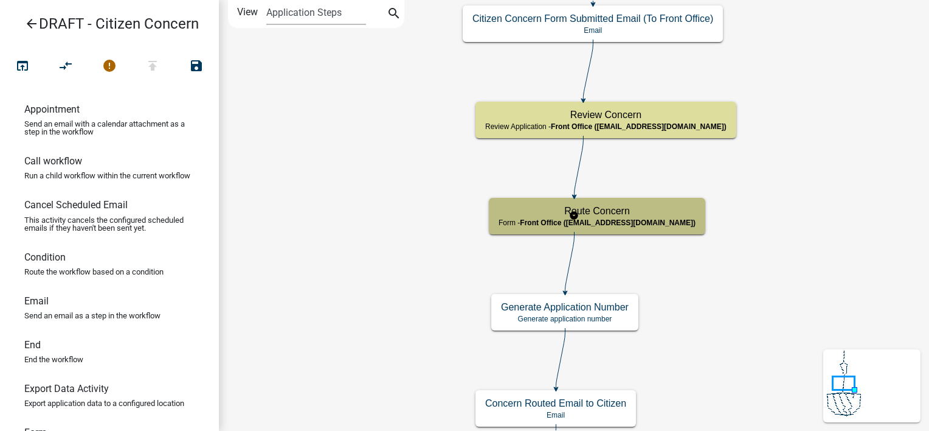
scroll to position [0, 0]
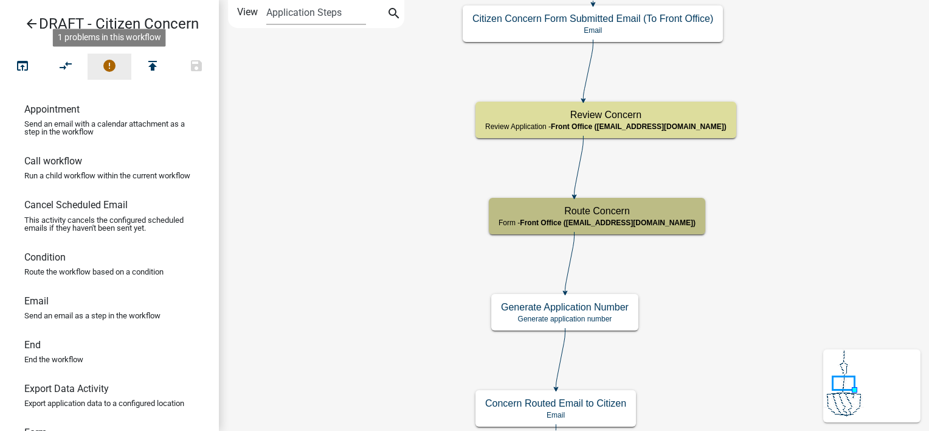
click at [110, 65] on icon "error" at bounding box center [109, 66] width 15 height 17
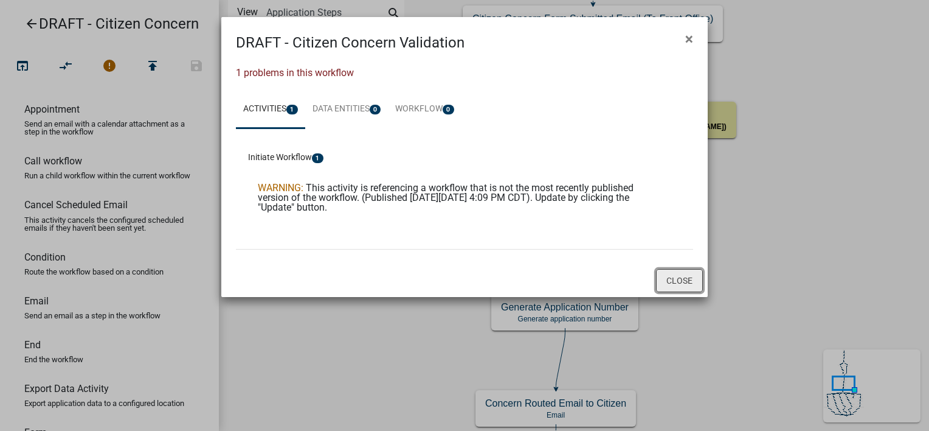
click at [684, 285] on button "Close" at bounding box center [679, 280] width 47 height 23
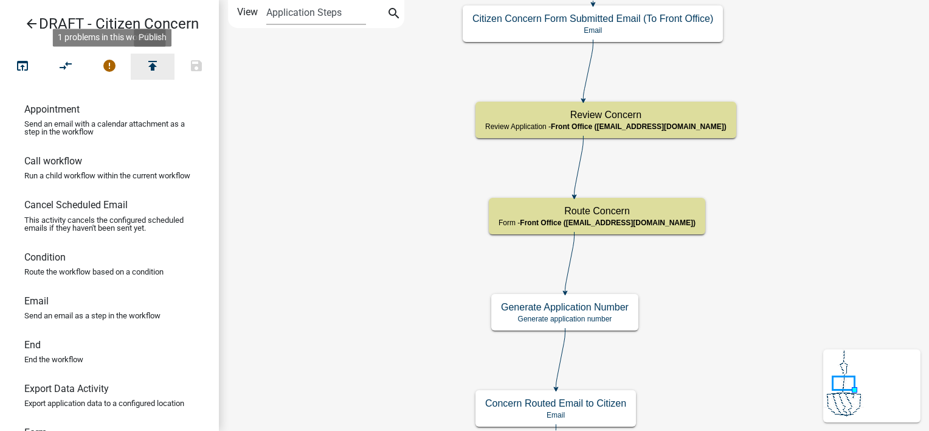
click at [155, 69] on icon "publish" at bounding box center [152, 66] width 15 height 17
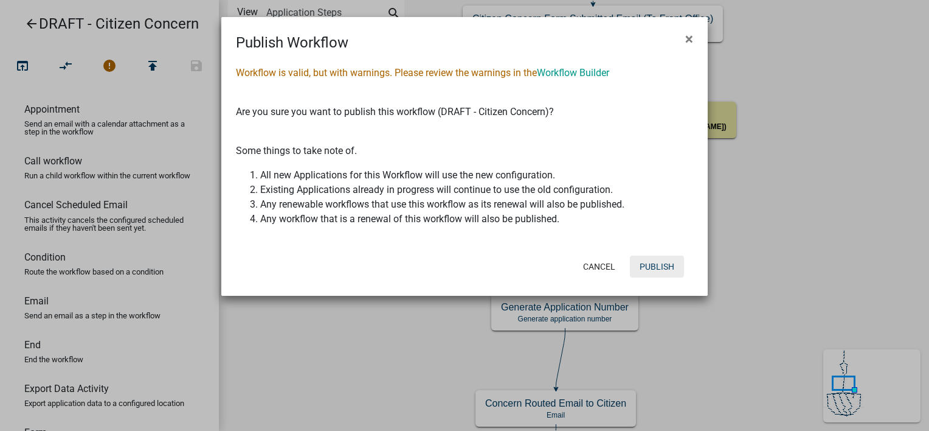
click at [664, 267] on button "Publish" at bounding box center [657, 266] width 54 height 22
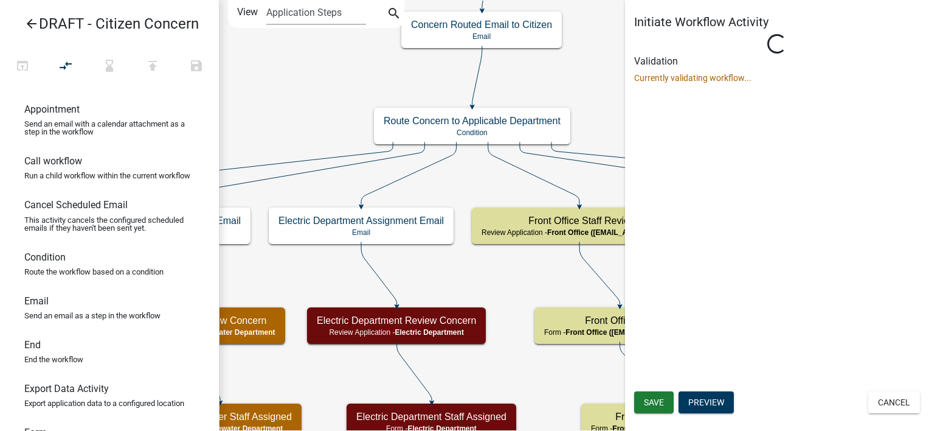
select select "A2423EB9-0A2B-4D92-BF27-A9021E39DD75"
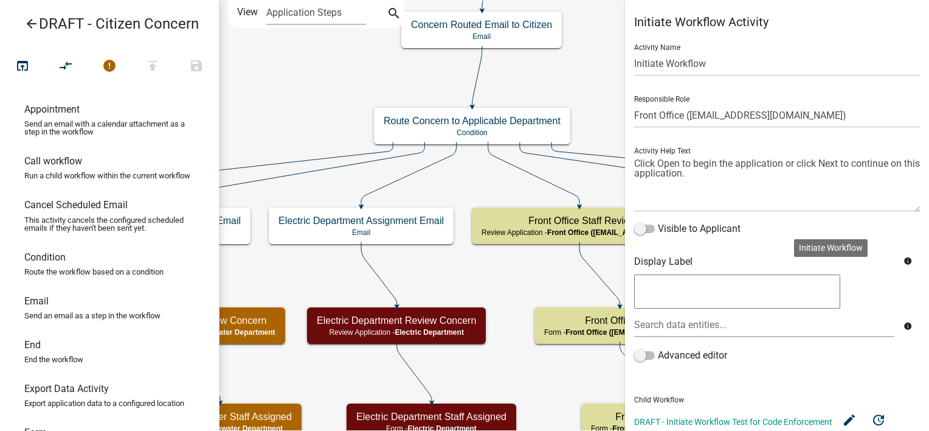
drag, startPoint x: 910, startPoint y: 380, endPoint x: 907, endPoint y: 334, distance: 45.7
click at [907, 334] on form "Activity Name Initiate Workflow Responsible Role Applicant Public Works City Cl…" at bounding box center [777, 263] width 286 height 458
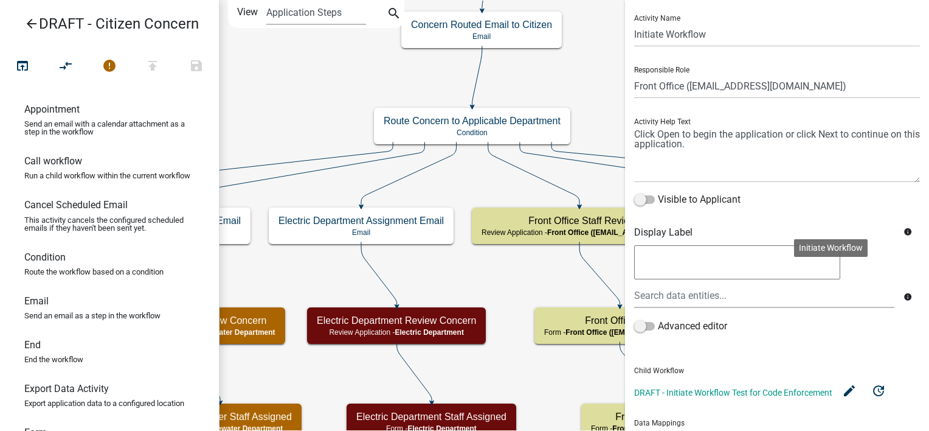
scroll to position [40, 0]
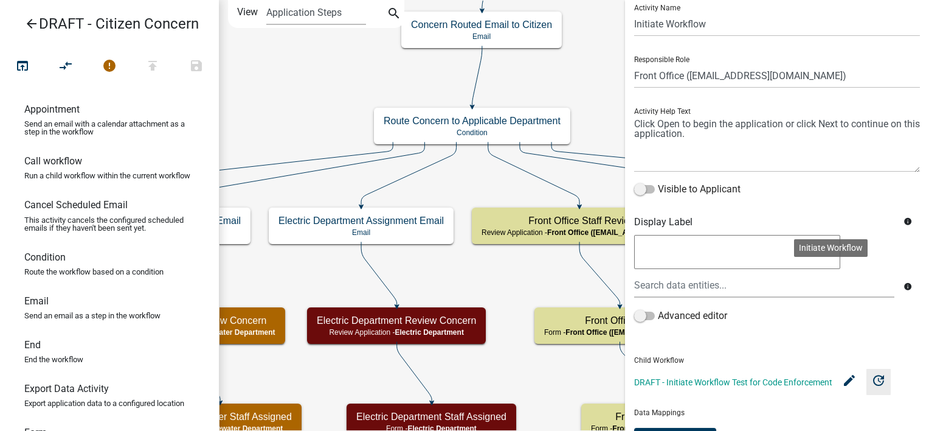
click at [881, 381] on icon "update" at bounding box center [878, 379] width 15 height 15
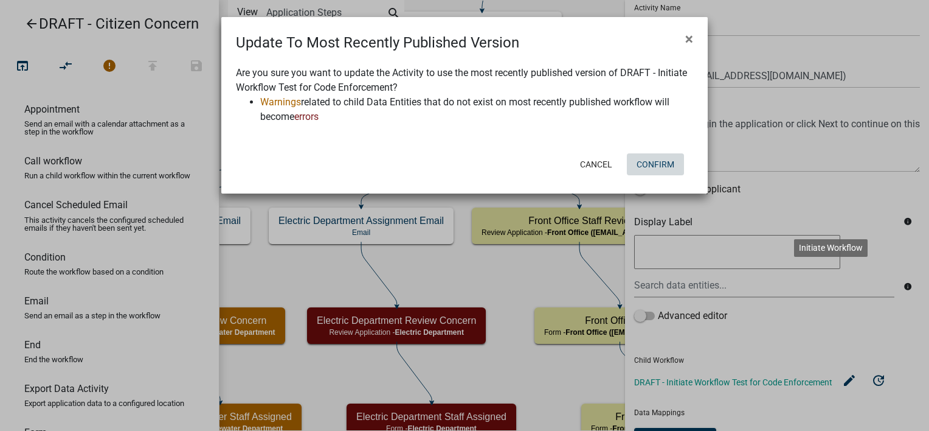
click at [647, 161] on button "Confirm" at bounding box center [655, 164] width 57 height 22
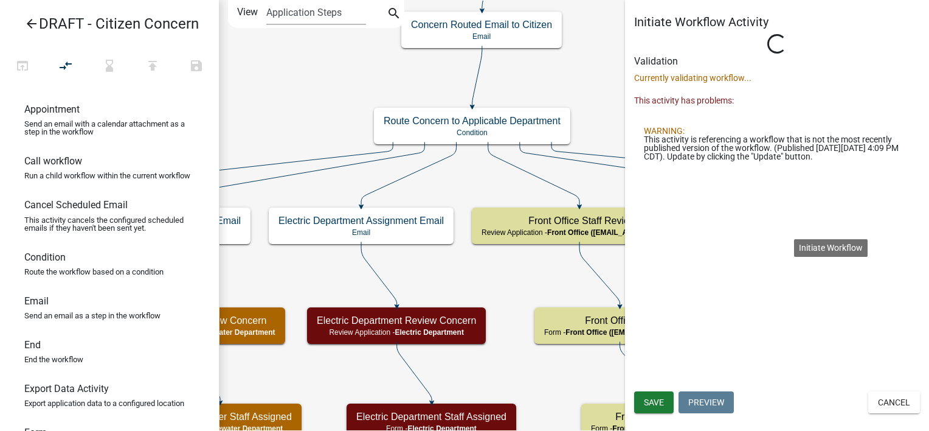
scroll to position [0, 0]
select select "A2423EB9-0A2B-4D92-BF27-A9021E39DD75"
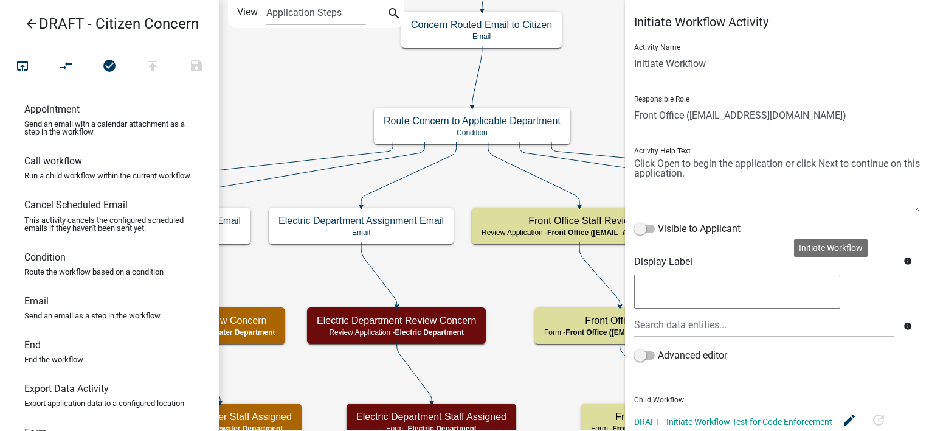
scroll to position [136, 0]
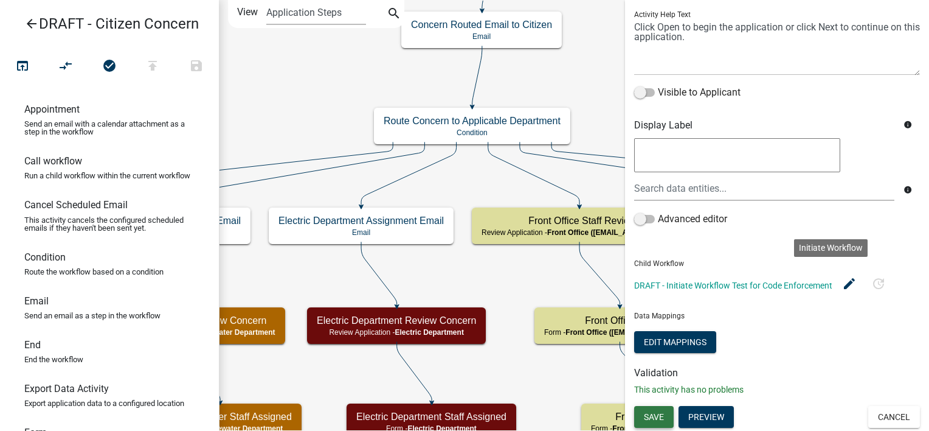
click at [659, 417] on span "Save" at bounding box center [654, 417] width 20 height 10
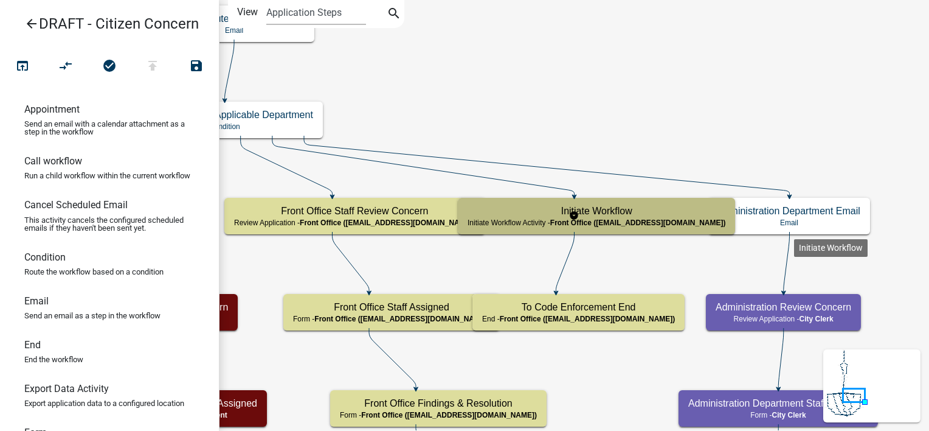
scroll to position [0, 0]
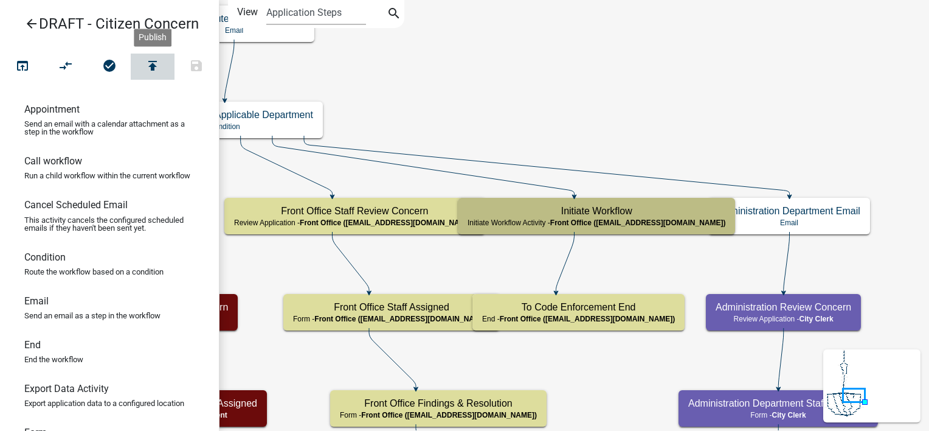
click at [152, 61] on icon "publish" at bounding box center [152, 66] width 15 height 17
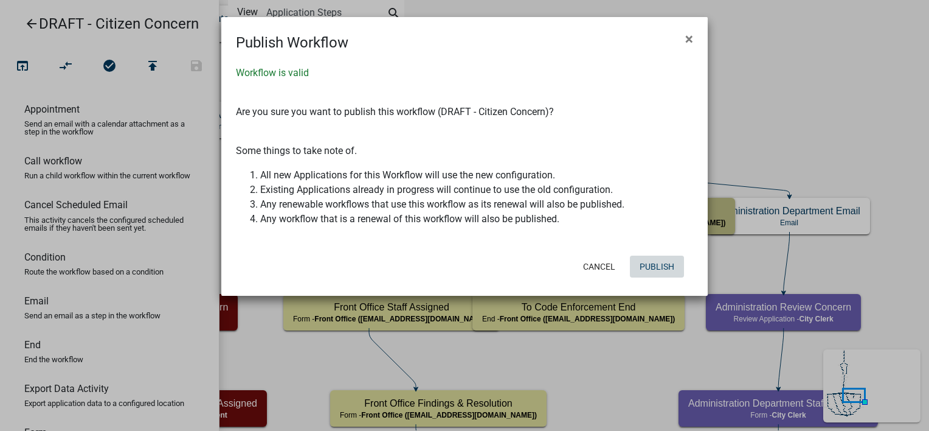
click at [646, 255] on button "Publish" at bounding box center [657, 266] width 54 height 22
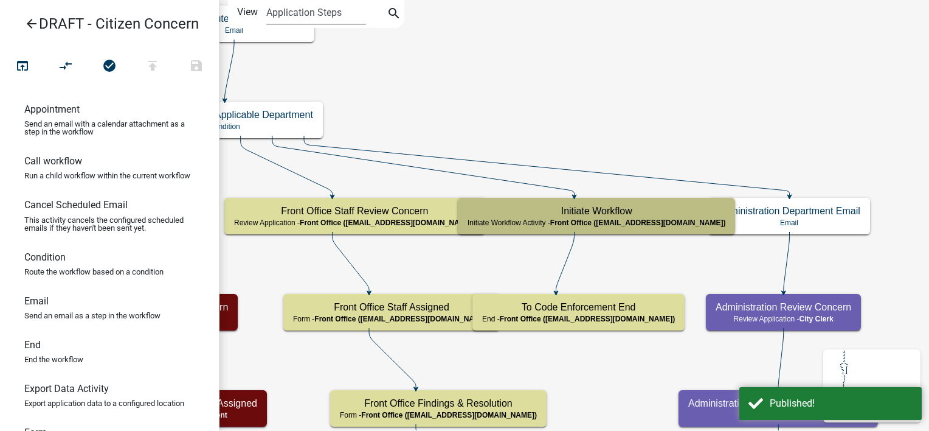
click at [35, 30] on icon "arrow_back" at bounding box center [31, 24] width 15 height 17
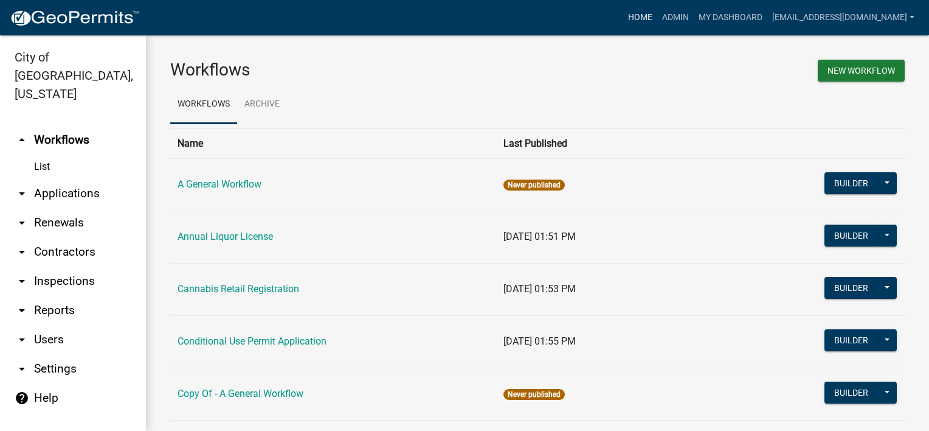
click at [655, 15] on link "Home" at bounding box center [640, 17] width 34 height 23
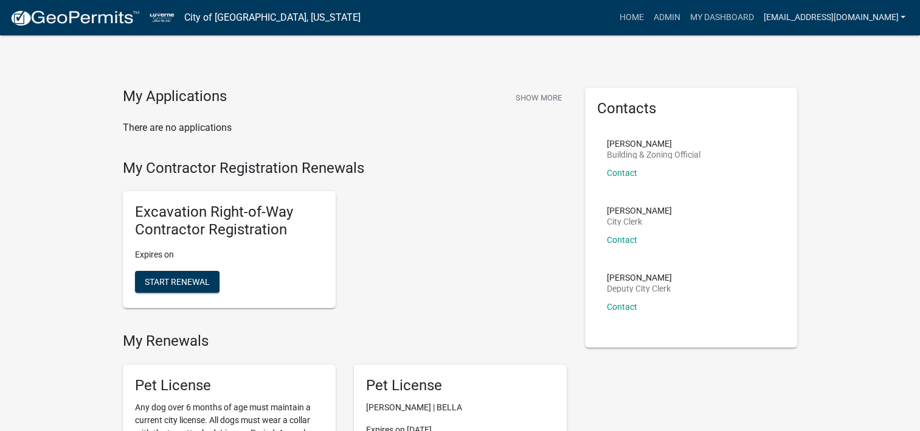
click at [827, 23] on link "[EMAIL_ADDRESS][DOMAIN_NAME]" at bounding box center [834, 17] width 152 height 23
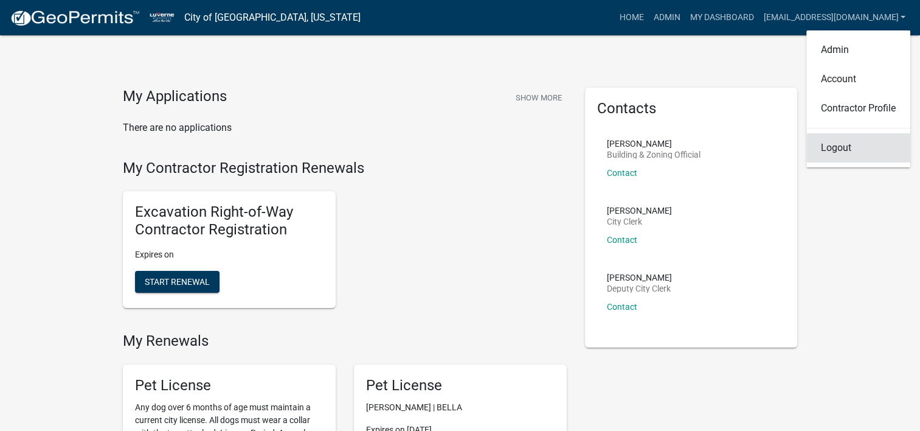
click at [830, 138] on link "Logout" at bounding box center [858, 147] width 104 height 29
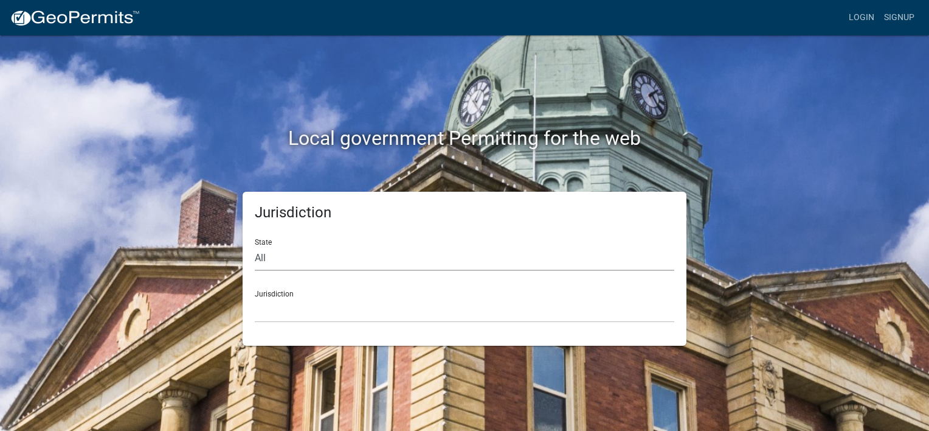
click at [438, 254] on select "All [US_STATE] [US_STATE] [US_STATE] [US_STATE] [US_STATE] [US_STATE] [US_STATE…" at bounding box center [465, 258] width 420 height 25
click at [888, 74] on div "Local government Permitting for the web Jurisdiction State All [US_STATE] [US_S…" at bounding box center [464, 215] width 929 height 431
click at [391, 268] on select "All [US_STATE] [US_STATE] [US_STATE] [US_STATE] [US_STATE] [US_STATE] [US_STATE…" at bounding box center [465, 258] width 420 height 25
click at [775, 156] on div "Local government Permitting for the web" at bounding box center [464, 113] width 693 height 156
click at [377, 268] on select "All [US_STATE] [US_STATE] [US_STATE] [US_STATE] [US_STATE] [US_STATE] [US_STATE…" at bounding box center [465, 258] width 420 height 25
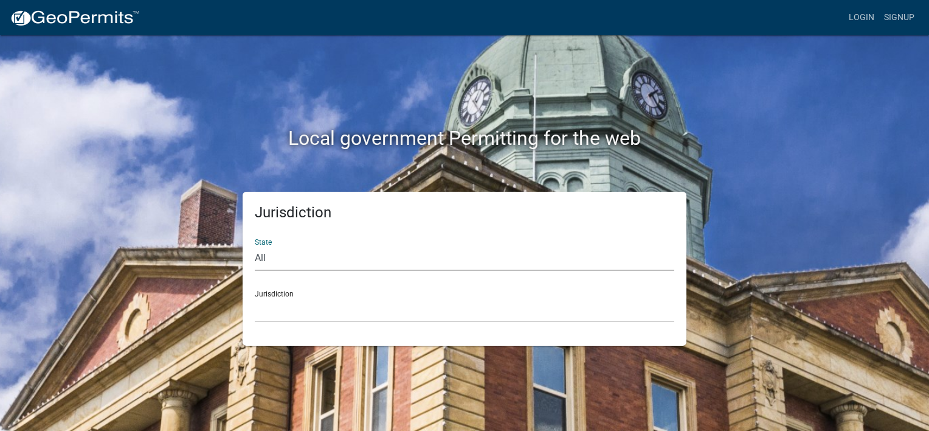
click at [206, 161] on div "Local government Permitting for the web" at bounding box center [464, 113] width 693 height 156
click at [857, 19] on link "Login" at bounding box center [861, 17] width 35 height 23
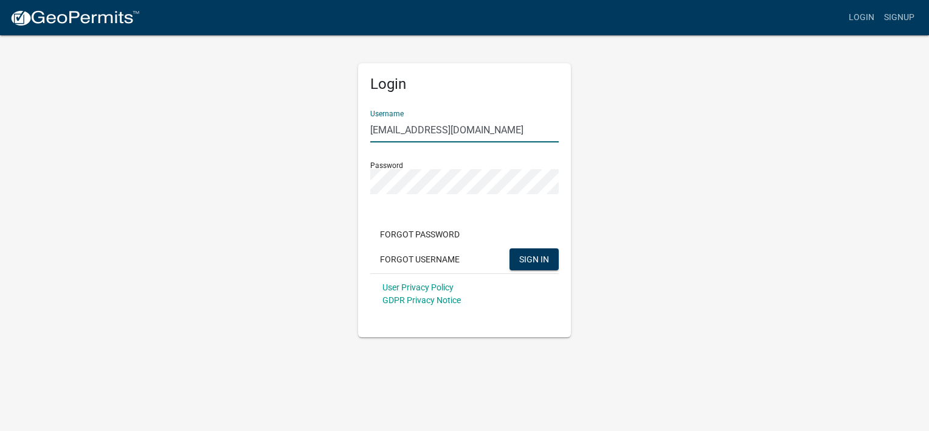
click at [513, 134] on input "[EMAIL_ADDRESS][DOMAIN_NAME]" at bounding box center [464, 129] width 189 height 25
type input "[EMAIL_ADDRESS][DOMAIN_NAME]"
click at [533, 252] on button "SIGN IN" at bounding box center [534, 259] width 49 height 22
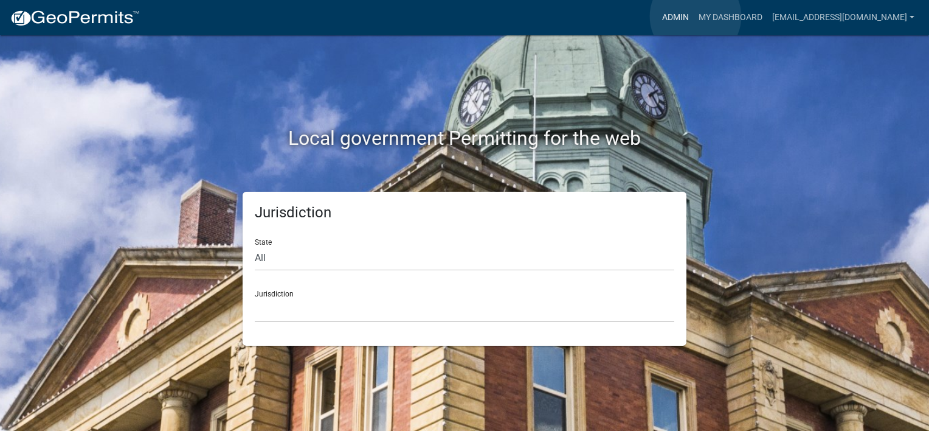
click at [694, 16] on link "Admin" at bounding box center [675, 17] width 36 height 23
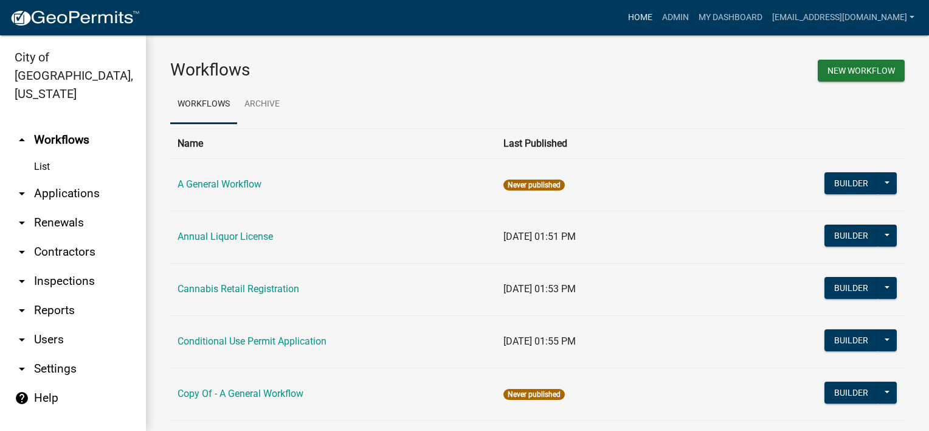
click at [649, 23] on link "Home" at bounding box center [640, 17] width 34 height 23
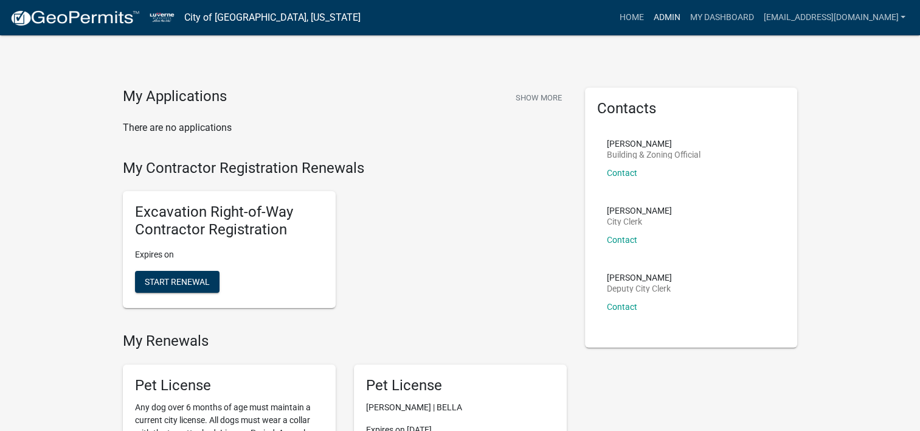
click at [675, 24] on link "Admin" at bounding box center [666, 17] width 36 height 23
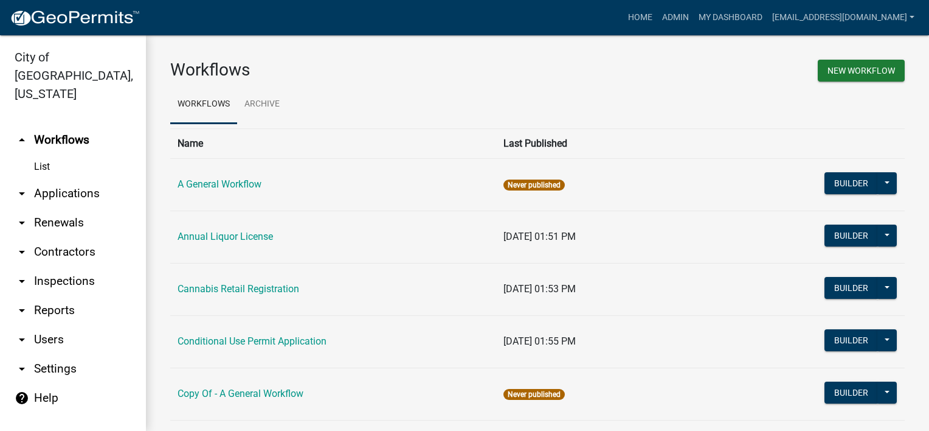
click at [248, 234] on link "Annual Liquor License" at bounding box center [225, 236] width 95 height 12
click at [850, 235] on button "Builder" at bounding box center [852, 235] width 54 height 22
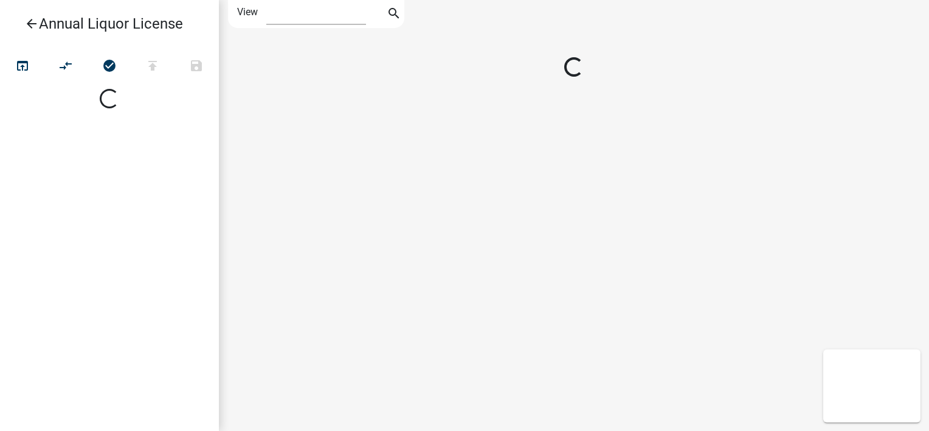
select select "1"
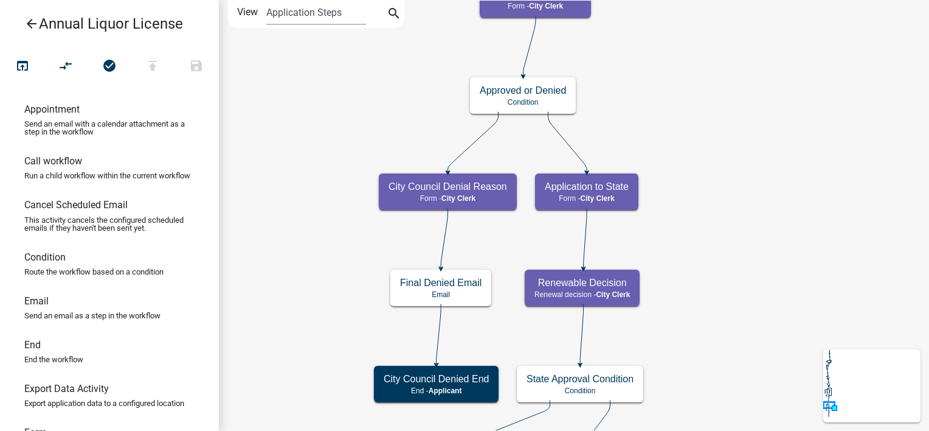
click at [36, 26] on icon "arrow_back" at bounding box center [31, 24] width 15 height 17
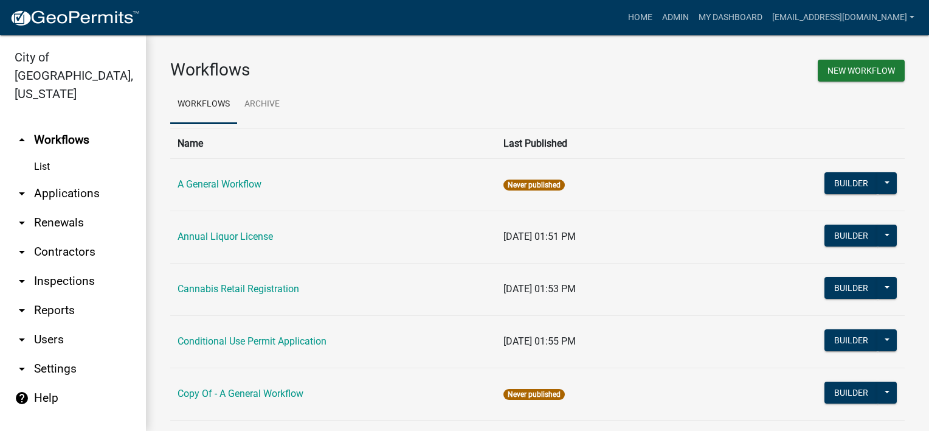
click at [90, 179] on link "arrow_drop_down Applications" at bounding box center [73, 193] width 146 height 29
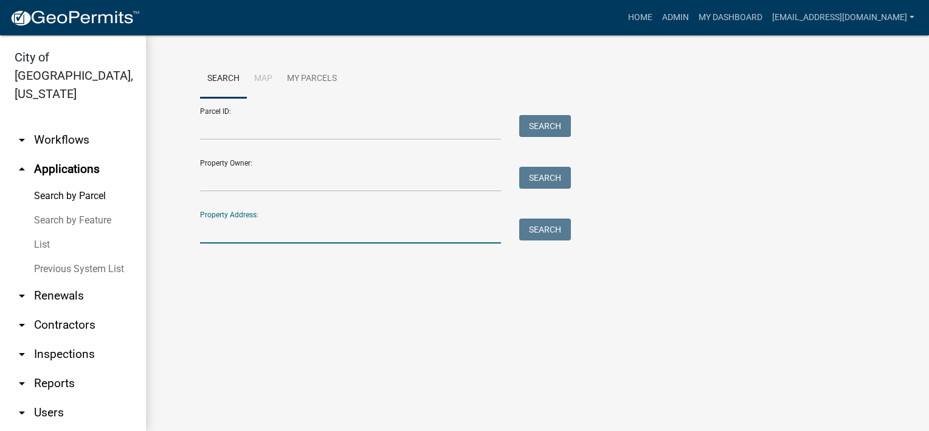
click at [241, 234] on input "Property Address:" at bounding box center [350, 230] width 301 height 25
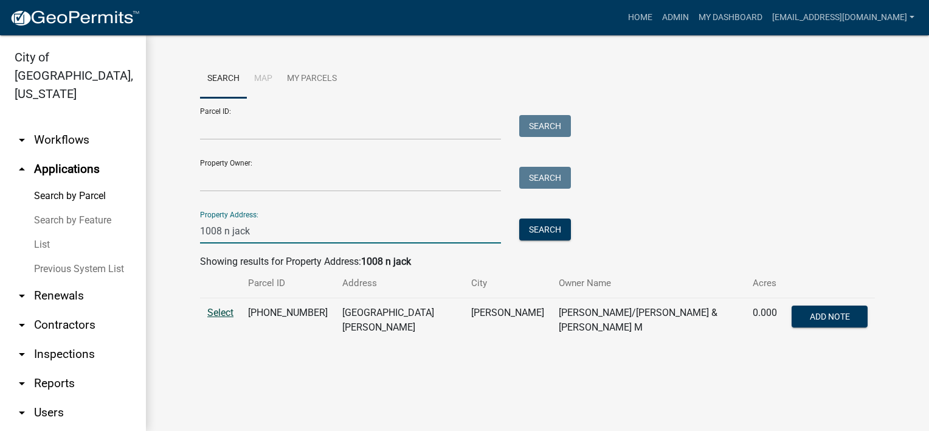
type input "1008 n jack"
click at [221, 312] on span "Select" at bounding box center [220, 313] width 26 height 12
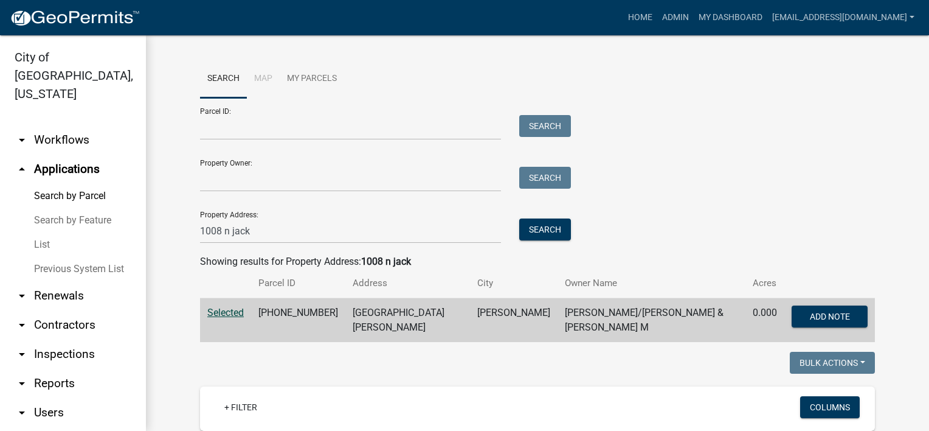
click at [57, 232] on link "List" at bounding box center [73, 244] width 146 height 24
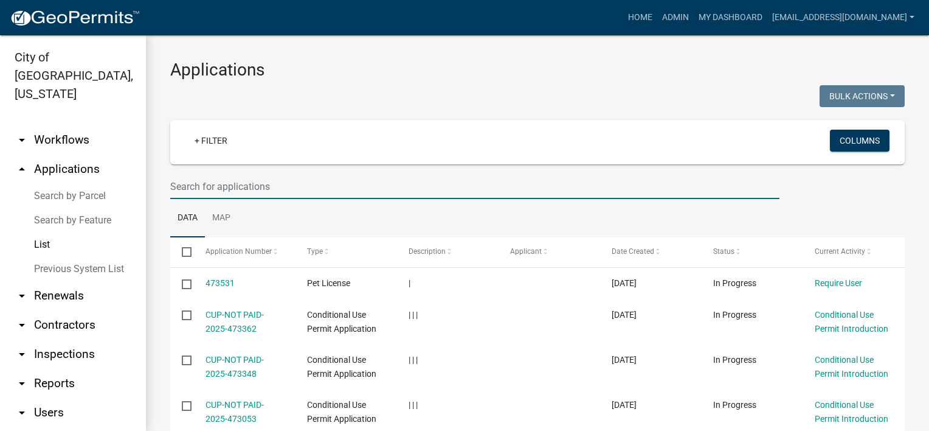
click at [330, 185] on input "text" at bounding box center [474, 186] width 609 height 25
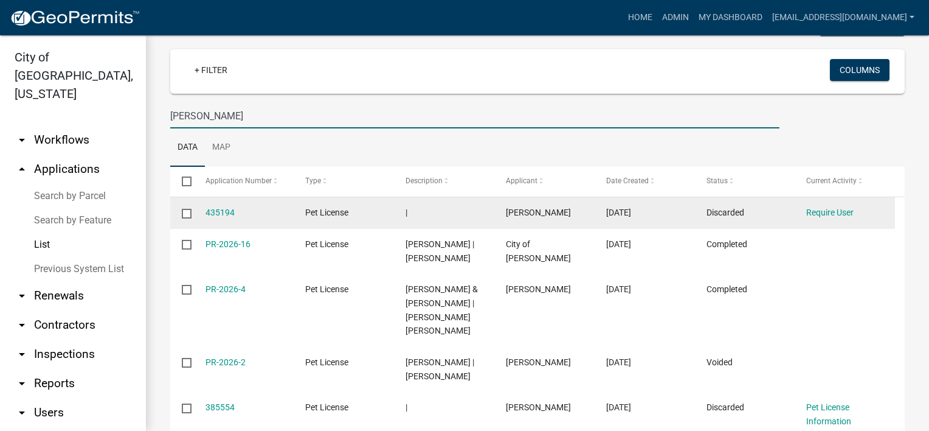
scroll to position [61, 0]
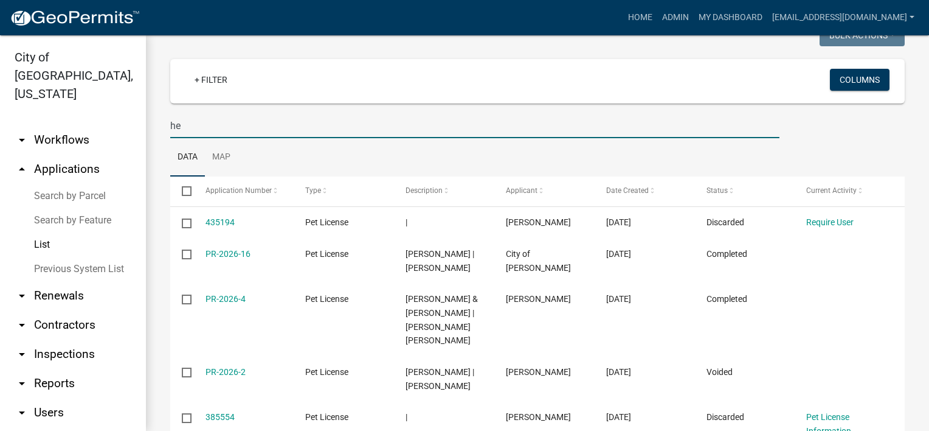
type input "h"
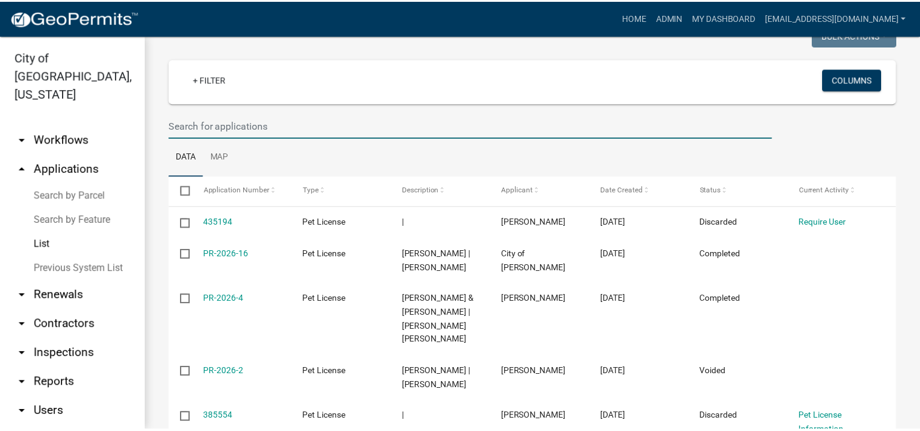
scroll to position [0, 0]
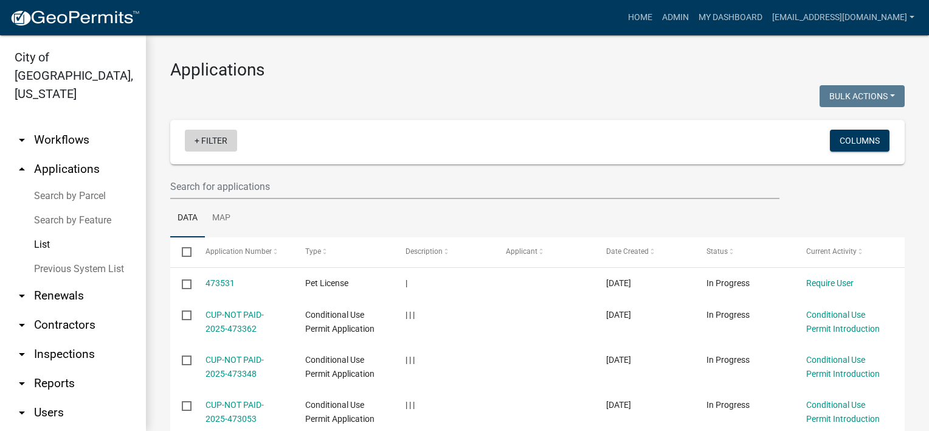
click at [207, 140] on link "+ Filter" at bounding box center [211, 141] width 52 height 22
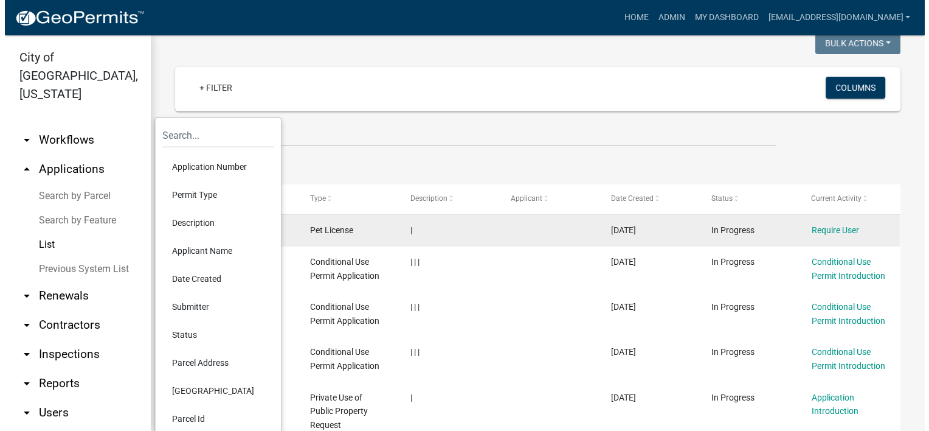
scroll to position [122, 0]
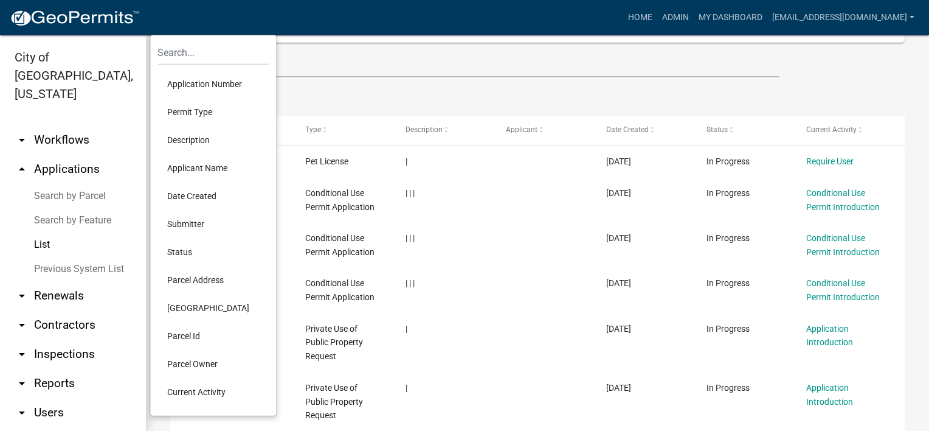
click at [212, 173] on li "Applicant Name" at bounding box center [213, 168] width 111 height 28
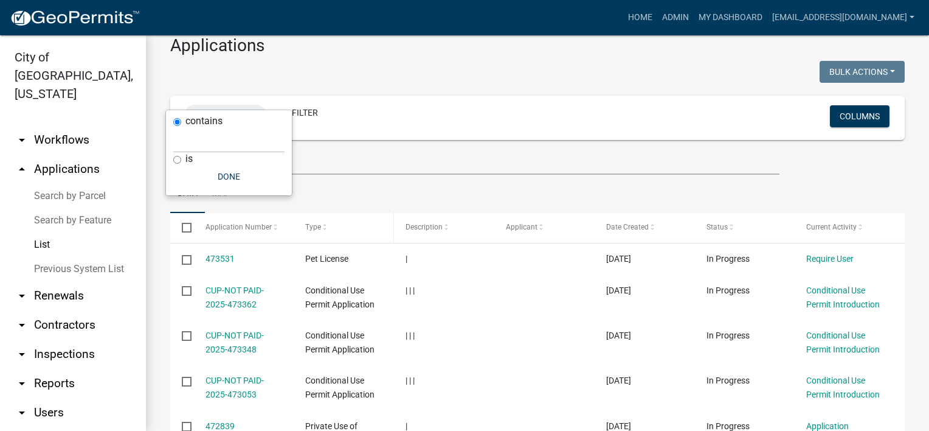
scroll to position [0, 0]
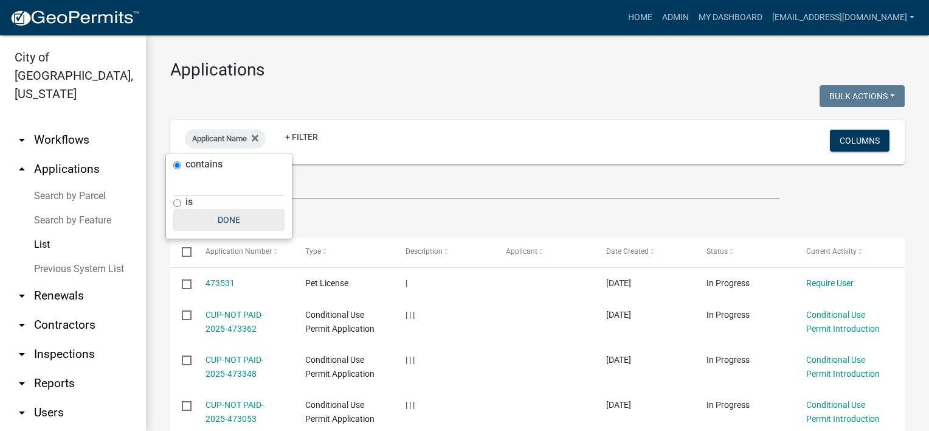
click at [245, 221] on button "Done" at bounding box center [228, 220] width 111 height 22
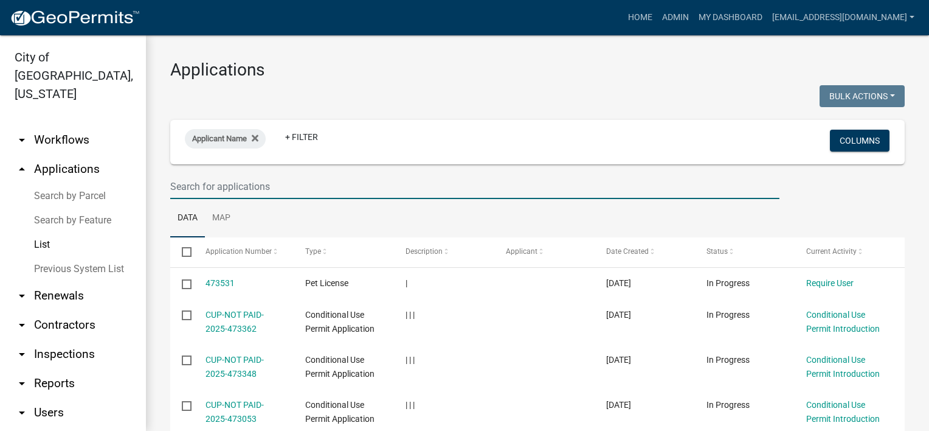
click at [268, 190] on input "text" at bounding box center [474, 186] width 609 height 25
type input "[PERSON_NAME]"
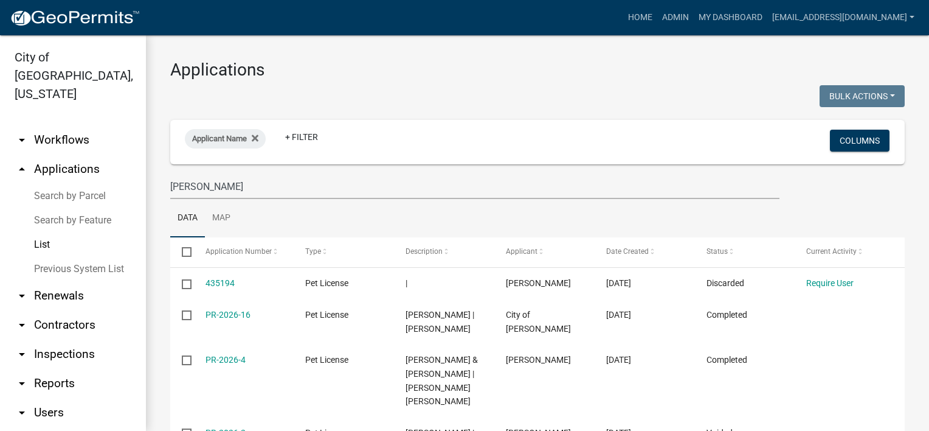
click at [648, 93] on div "Bulk Actions Void Expire Lock Withdraw" at bounding box center [726, 97] width 376 height 25
click at [252, 139] on fa-icon at bounding box center [253, 138] width 12 height 19
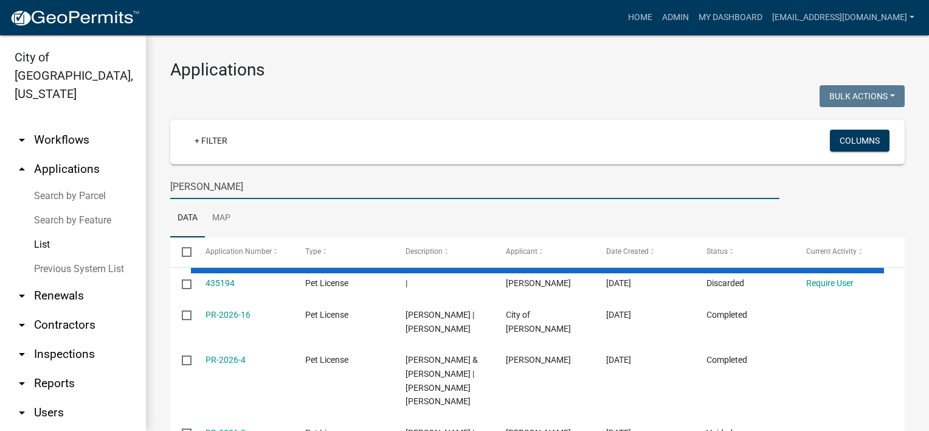
drag, startPoint x: 206, startPoint y: 192, endPoint x: 154, endPoint y: 192, distance: 51.7
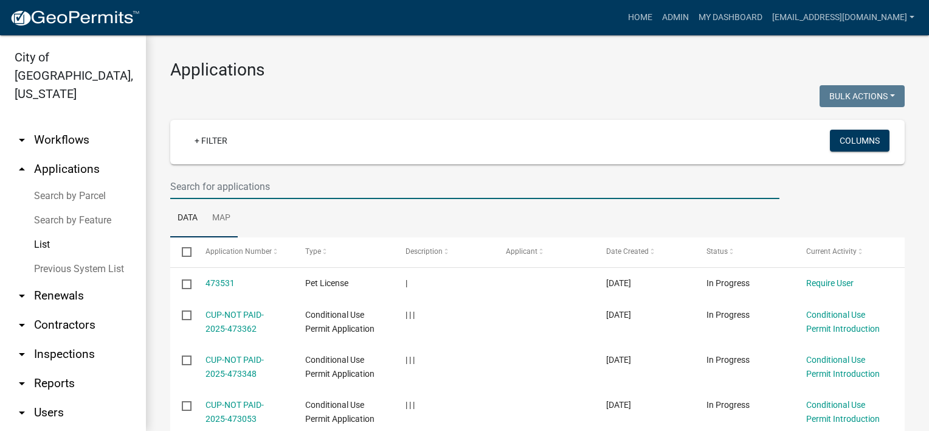
click at [222, 217] on link "Map" at bounding box center [221, 218] width 33 height 39
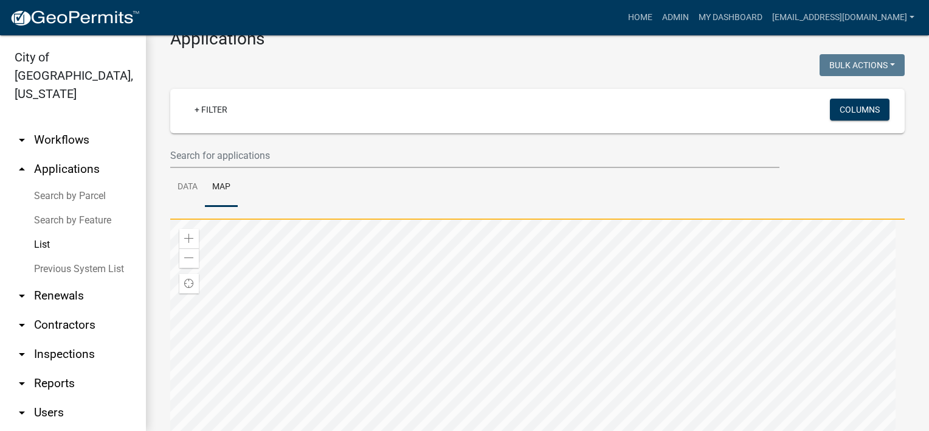
scroll to position [61, 0]
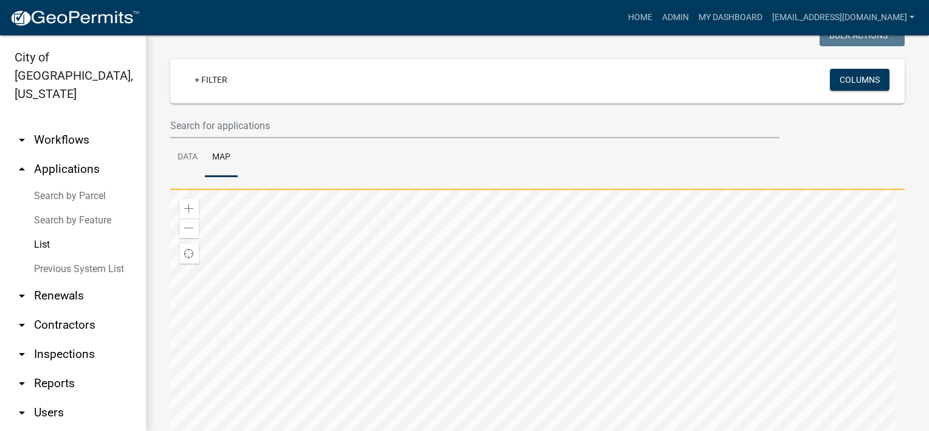
click at [598, 297] on div at bounding box center [537, 342] width 735 height 304
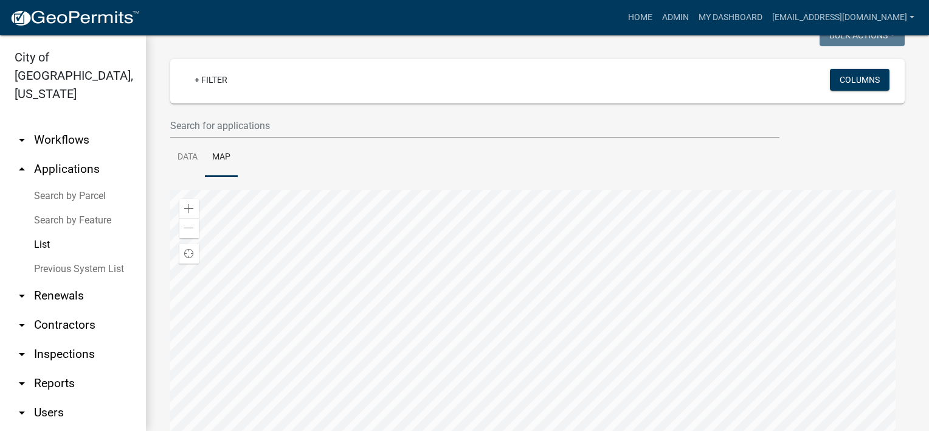
click at [448, 266] on div at bounding box center [537, 342] width 735 height 304
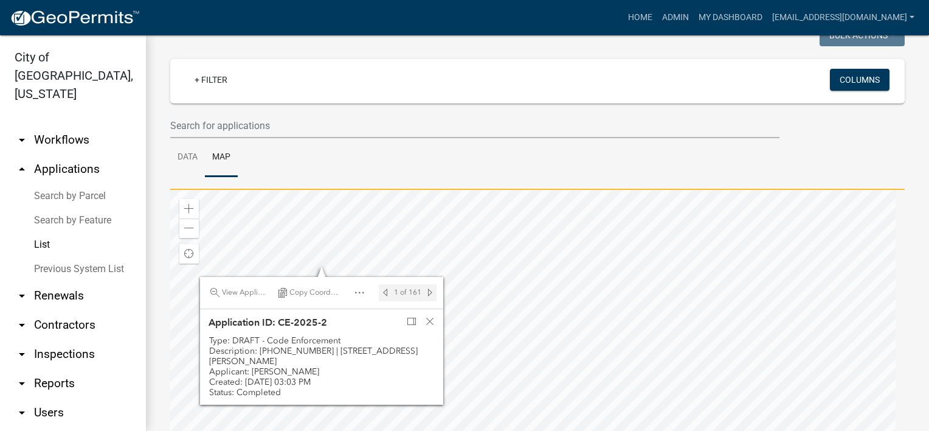
click at [755, 271] on div at bounding box center [537, 342] width 735 height 304
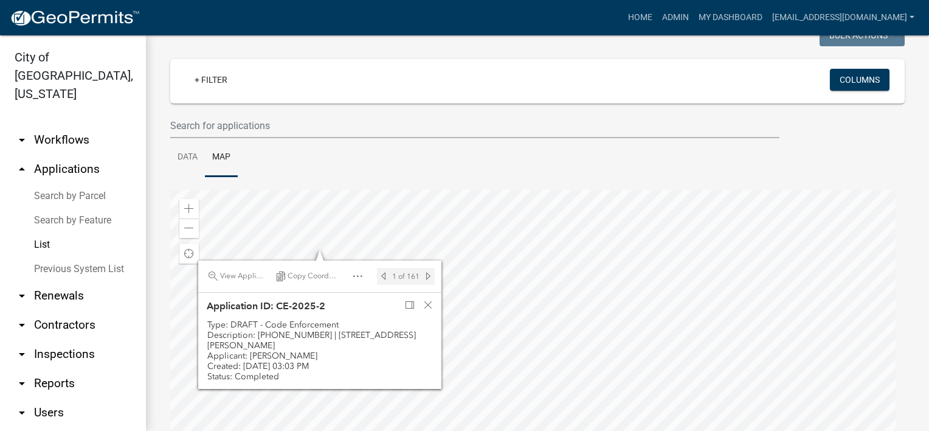
click at [834, 338] on div at bounding box center [537, 342] width 735 height 304
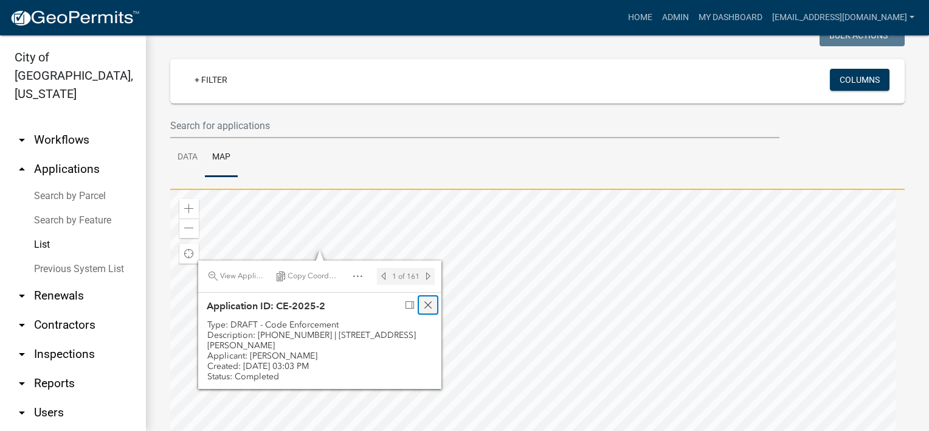
click at [427, 303] on span "Close" at bounding box center [428, 305] width 10 height 10
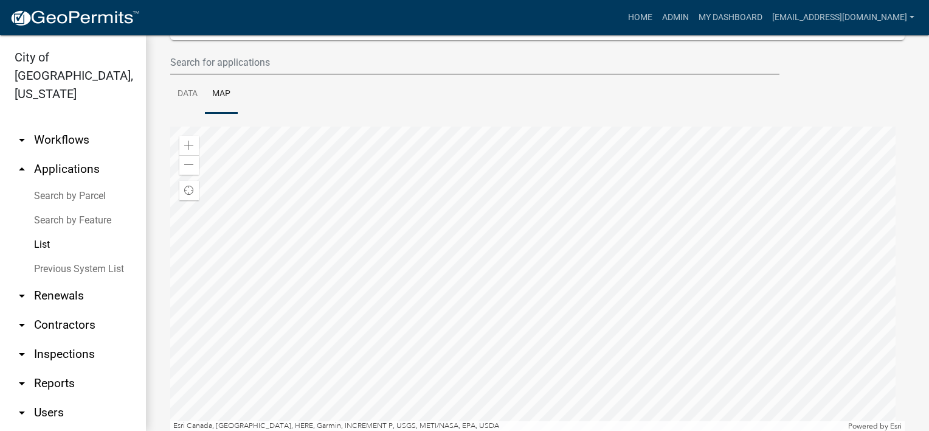
click at [671, 344] on div at bounding box center [537, 278] width 735 height 304
click at [662, 263] on div at bounding box center [537, 278] width 735 height 304
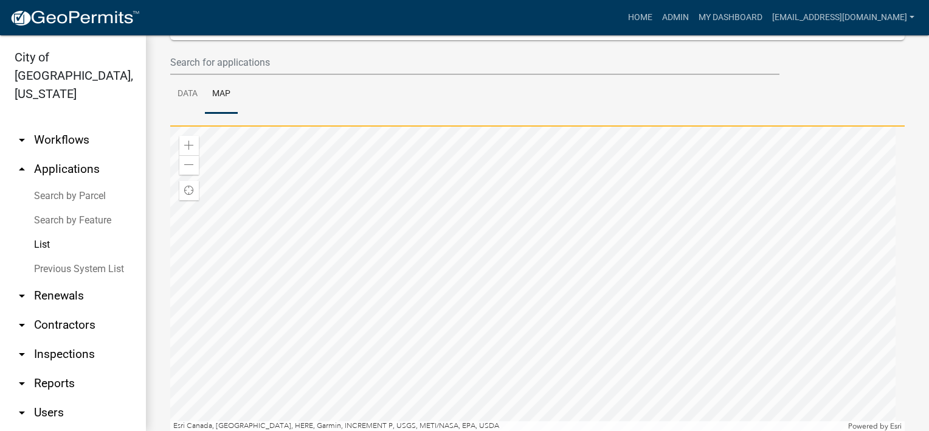
click at [573, 311] on div at bounding box center [537, 278] width 735 height 304
click at [557, 310] on div at bounding box center [537, 278] width 735 height 304
click at [664, 321] on div at bounding box center [537, 278] width 735 height 304
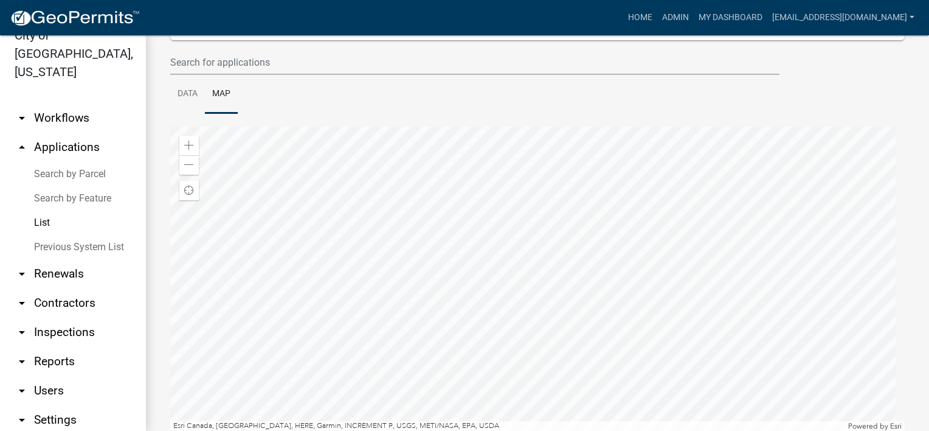
scroll to position [41, 0]
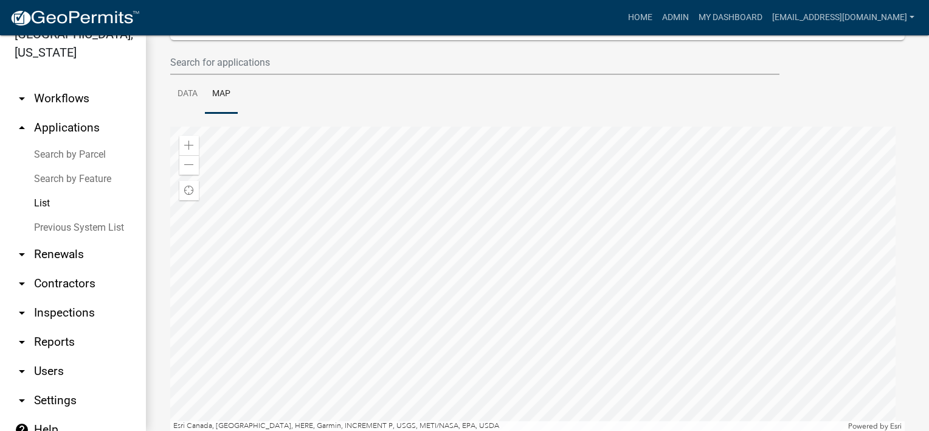
click at [73, 240] on link "arrow_drop_down Renewals" at bounding box center [73, 254] width 146 height 29
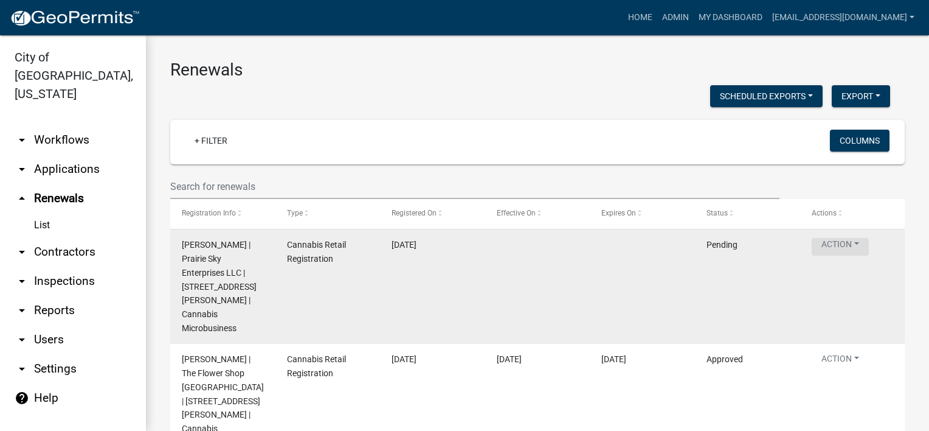
click at [860, 241] on button "Action" at bounding box center [840, 247] width 57 height 18
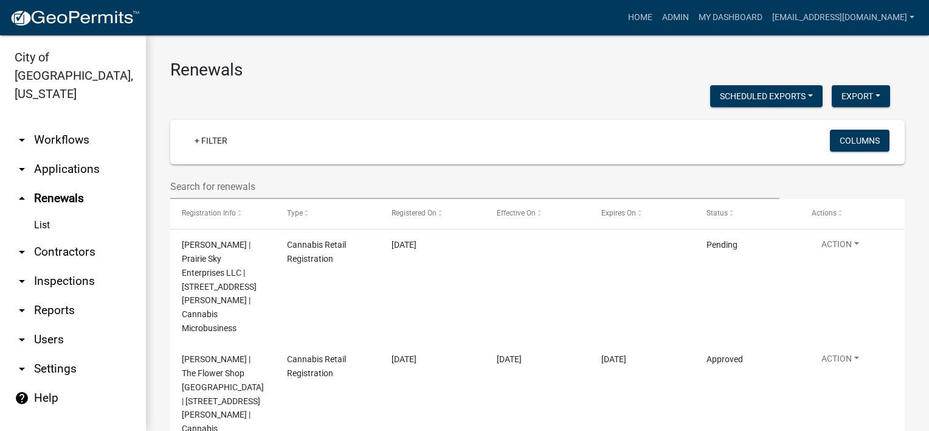
click at [93, 237] on link "arrow_drop_down Contractors" at bounding box center [73, 251] width 146 height 29
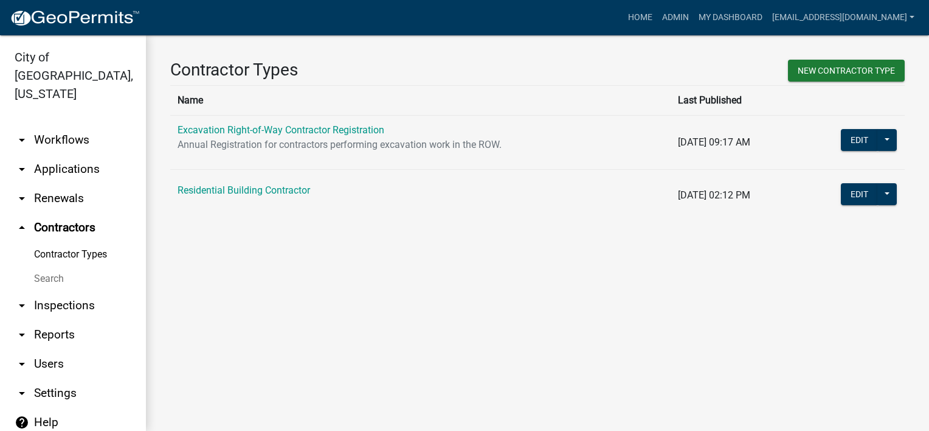
click at [43, 266] on link "Search" at bounding box center [73, 278] width 146 height 24
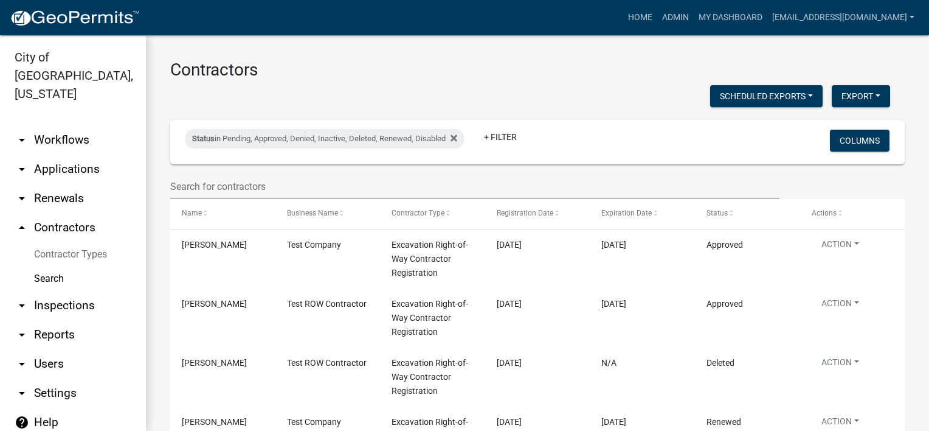
click at [71, 291] on link "arrow_drop_down Inspections" at bounding box center [73, 305] width 146 height 29
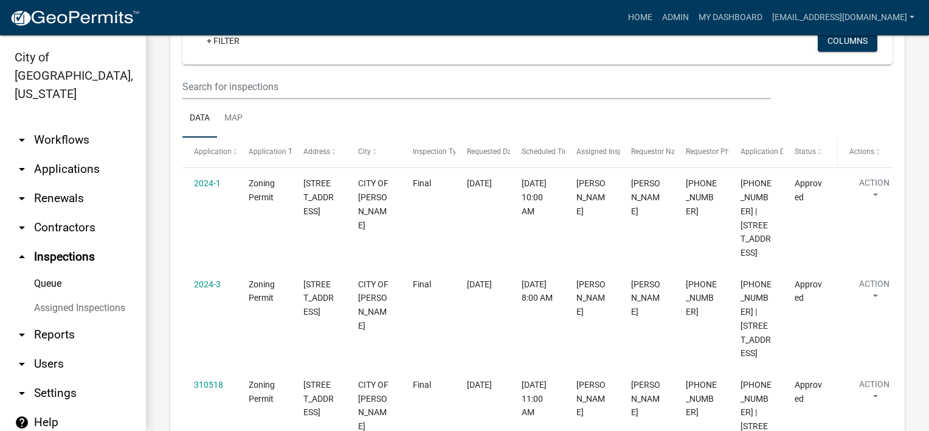
scroll to position [61, 0]
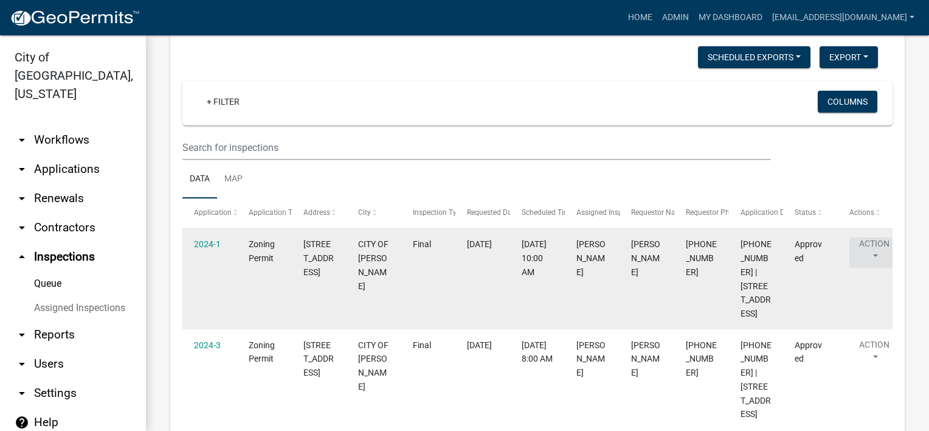
click at [875, 260] on button "Action" at bounding box center [875, 252] width 50 height 30
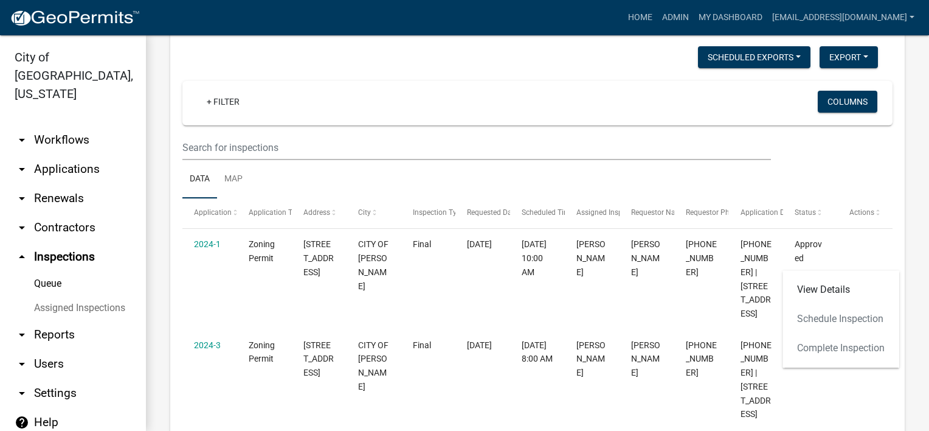
click at [906, 240] on div "Inspection Queue Scheduled Exports + Create New Export Excel Format (.xlsx) CSV…" at bounding box center [537, 293] width 783 height 639
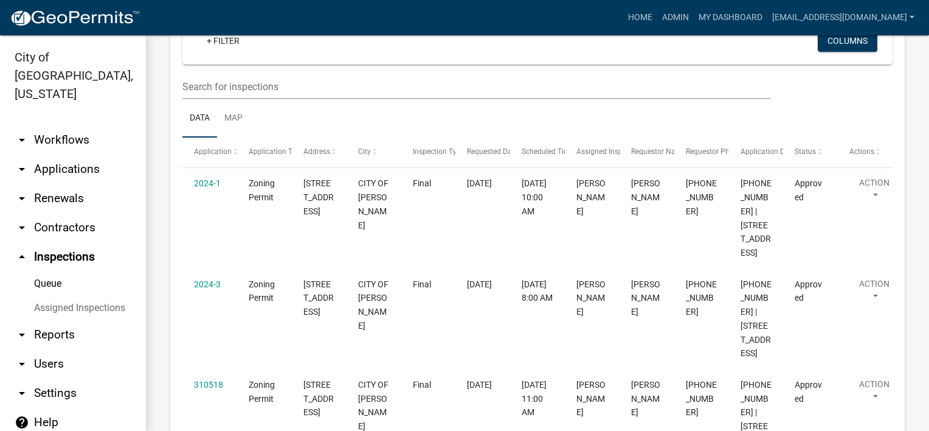
click at [83, 324] on link "arrow_drop_down Reports" at bounding box center [73, 334] width 146 height 29
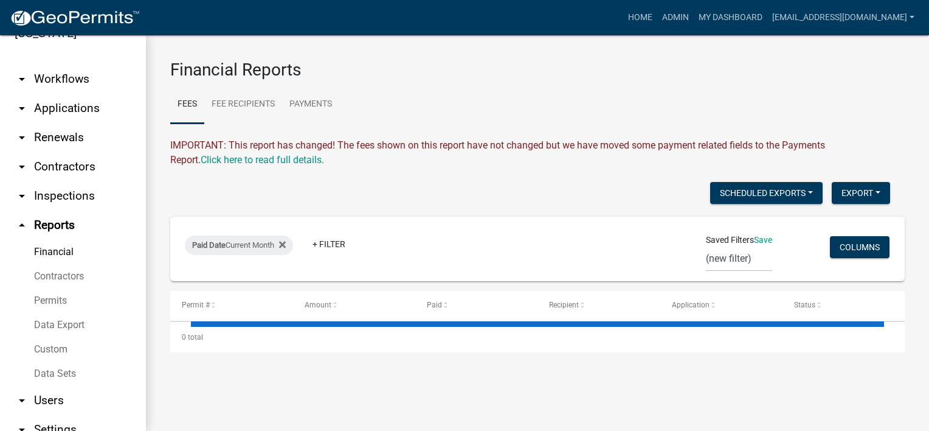
scroll to position [90, 0]
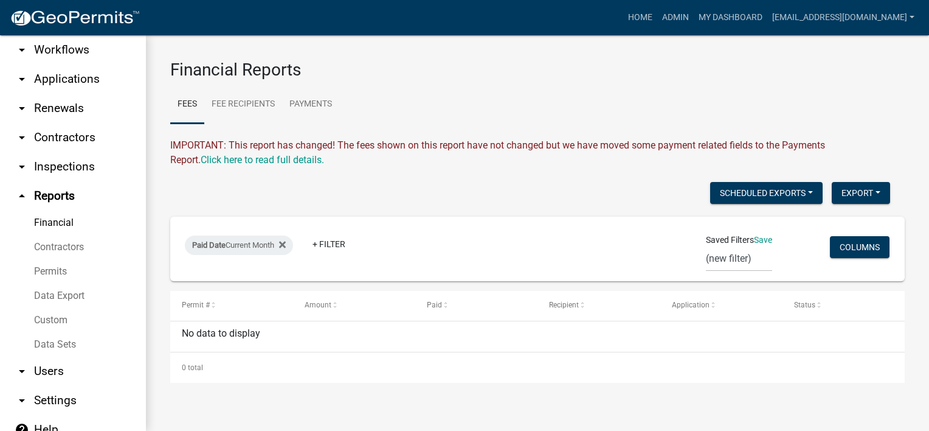
click at [67, 210] on link "Financial" at bounding box center [73, 222] width 146 height 24
click at [885, 190] on button "Export" at bounding box center [861, 193] width 58 height 22
click at [893, 152] on div "IMPORTANT: This report has changed! The fees shown on this report have not chan…" at bounding box center [537, 152] width 735 height 29
click at [867, 195] on button "Export" at bounding box center [861, 193] width 58 height 22
click at [903, 136] on wm-financial "Financial Reports Fees Fee Recipients Payments IMPORTANT: This report has chang…" at bounding box center [537, 221] width 735 height 323
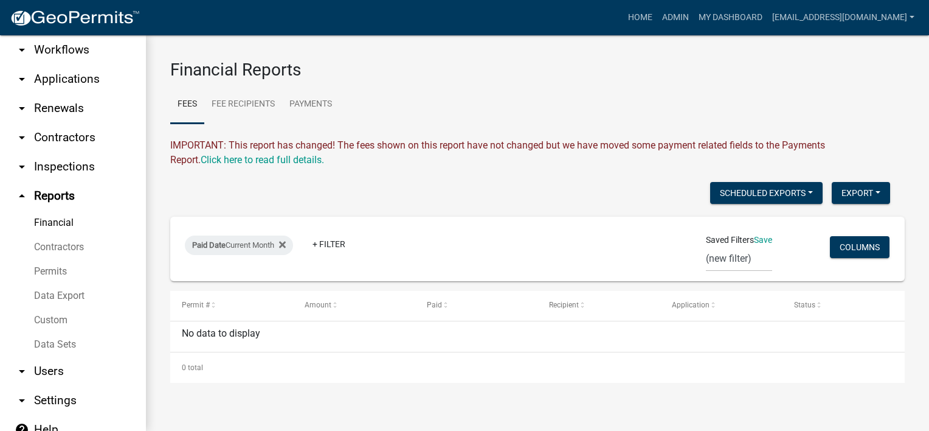
click at [64, 259] on link "Permits" at bounding box center [73, 271] width 146 height 24
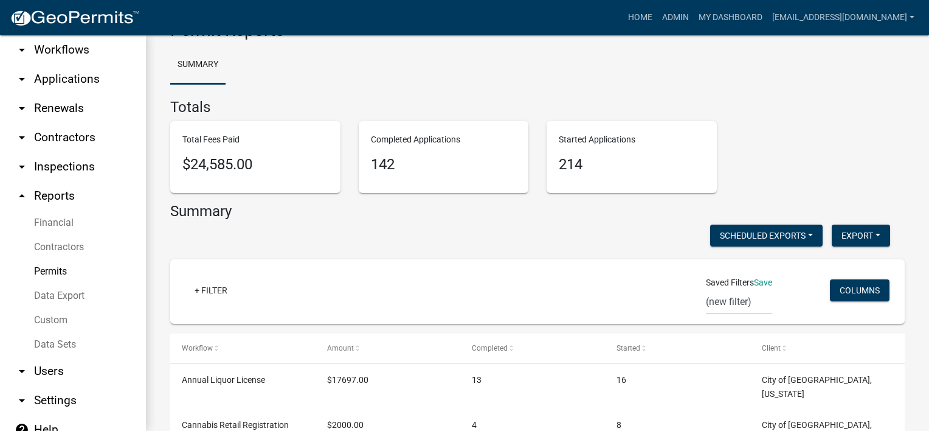
scroll to position [61, 0]
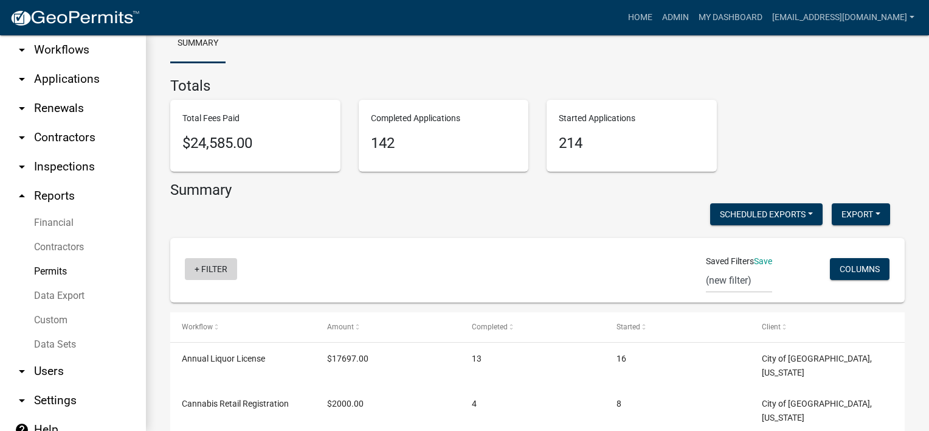
click at [206, 265] on link "+ Filter" at bounding box center [211, 269] width 52 height 22
click at [322, 209] on div "Scheduled Exports + Create New Export Excel Format (.xlsx) CSV Format (.csv)" at bounding box center [530, 215] width 738 height 25
click at [756, 204] on button "Scheduled Exports" at bounding box center [766, 214] width 113 height 22
click at [773, 182] on div "Summary" at bounding box center [537, 192] width 735 height 23
click at [865, 213] on button "Export" at bounding box center [861, 214] width 58 height 22
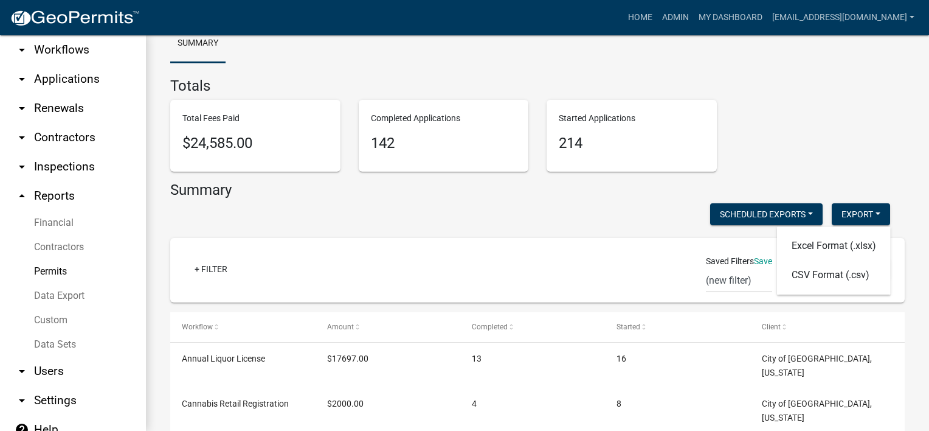
click at [864, 161] on div "Total Fees Paid $24,585.00 Completed Applications 142 Started Applications 214" at bounding box center [537, 140] width 753 height 81
click at [848, 270] on button "Columns" at bounding box center [860, 269] width 60 height 22
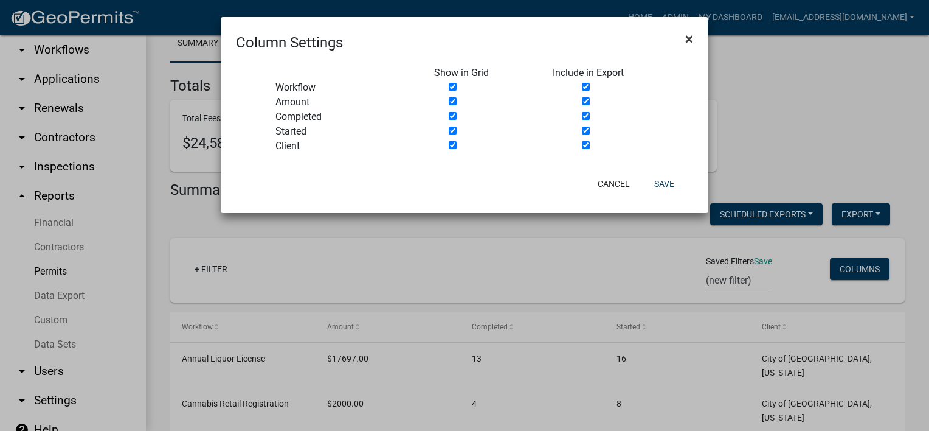
click at [687, 38] on span "×" at bounding box center [689, 38] width 8 height 17
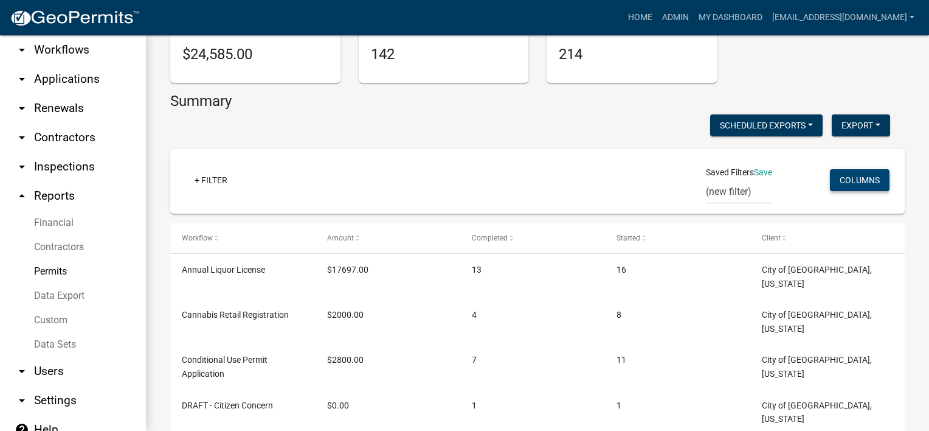
scroll to position [182, 0]
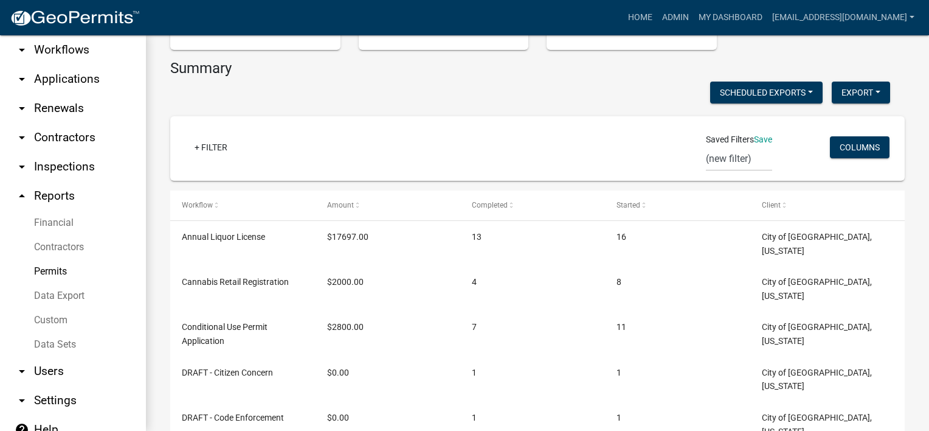
click at [80, 283] on link "Data Export" at bounding box center [73, 295] width 146 height 24
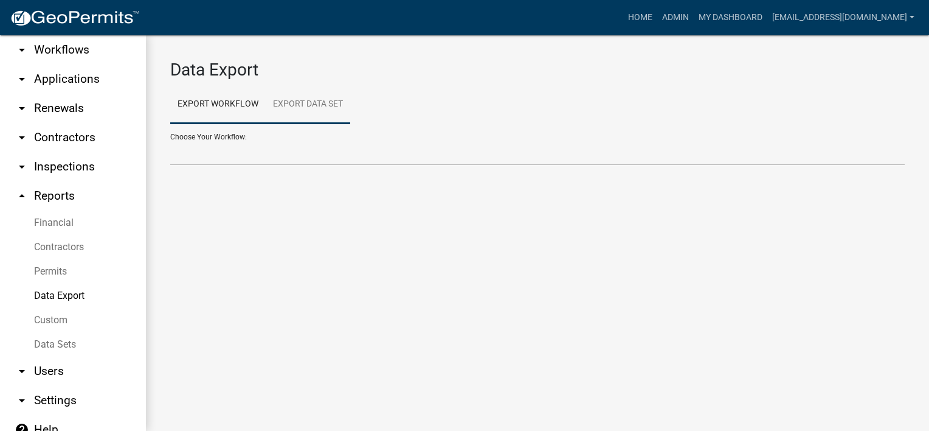
click at [324, 111] on link "Export Data Set" at bounding box center [308, 104] width 85 height 39
click at [68, 210] on link "Financial" at bounding box center [73, 222] width 146 height 24
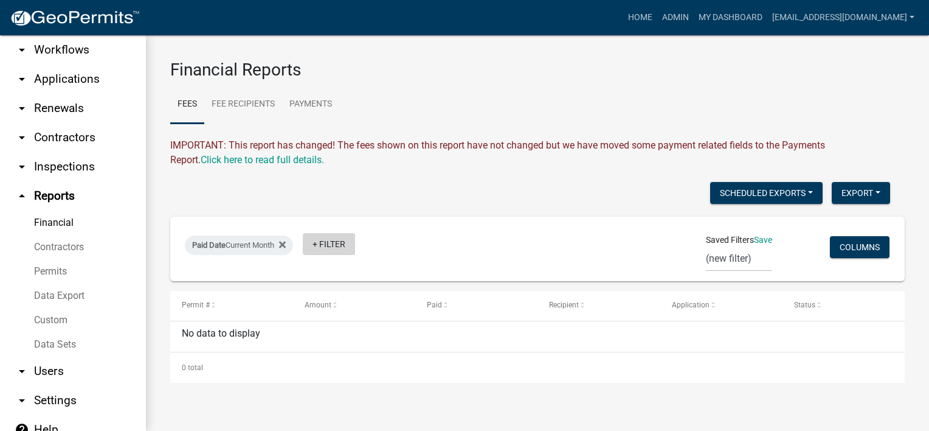
click at [338, 248] on link "+ Filter" at bounding box center [329, 244] width 52 height 22
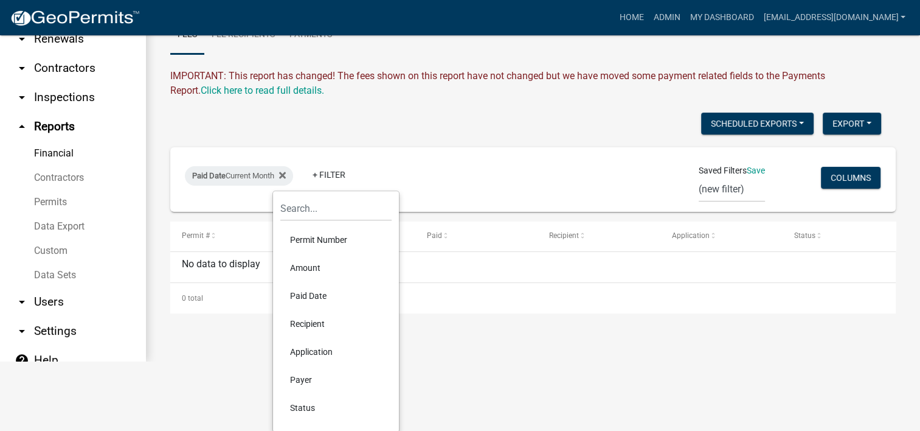
scroll to position [71, 0]
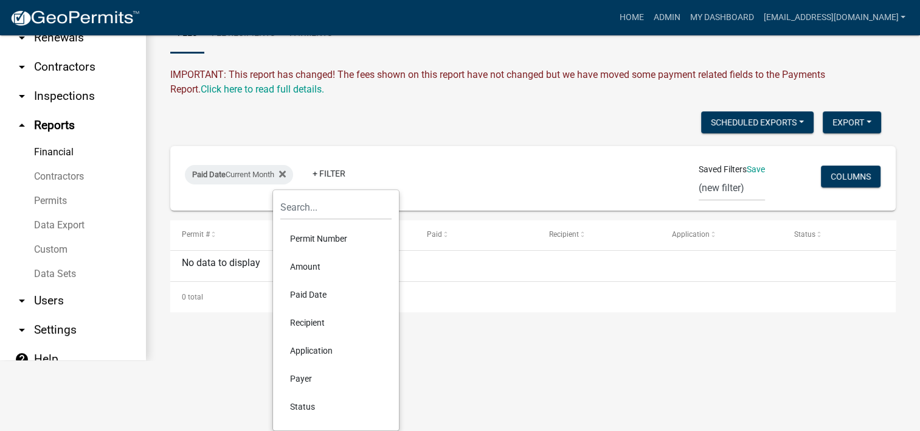
click at [316, 153] on div "Paid Date Current Month + Filter Saved Filters Save (new filter) Columns" at bounding box center [533, 178] width 715 height 64
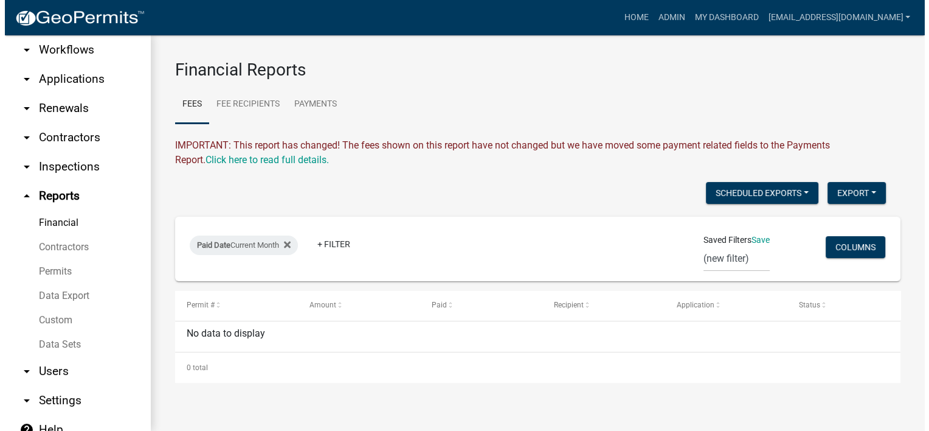
scroll to position [0, 0]
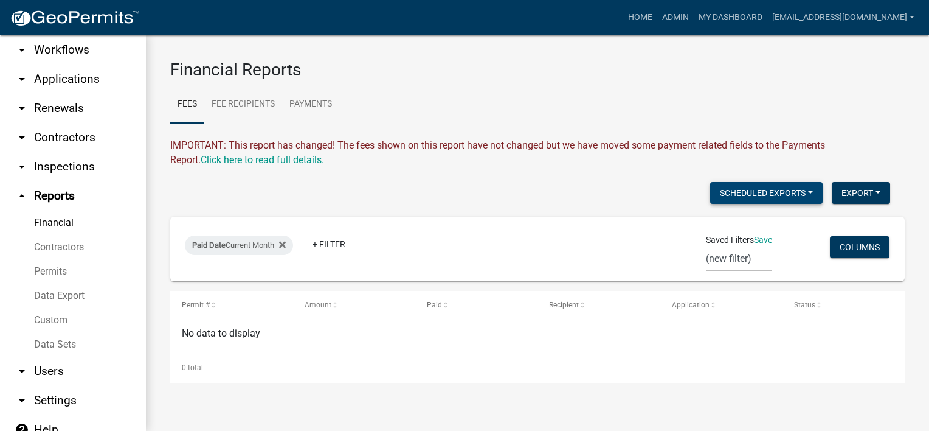
click at [795, 187] on button "Scheduled Exports" at bounding box center [766, 193] width 113 height 22
click at [793, 140] on div "IMPORTANT: This report has changed! The fees shown on this report have not chan…" at bounding box center [537, 152] width 735 height 29
click at [255, 100] on link "Fee Recipients" at bounding box center [243, 104] width 78 height 39
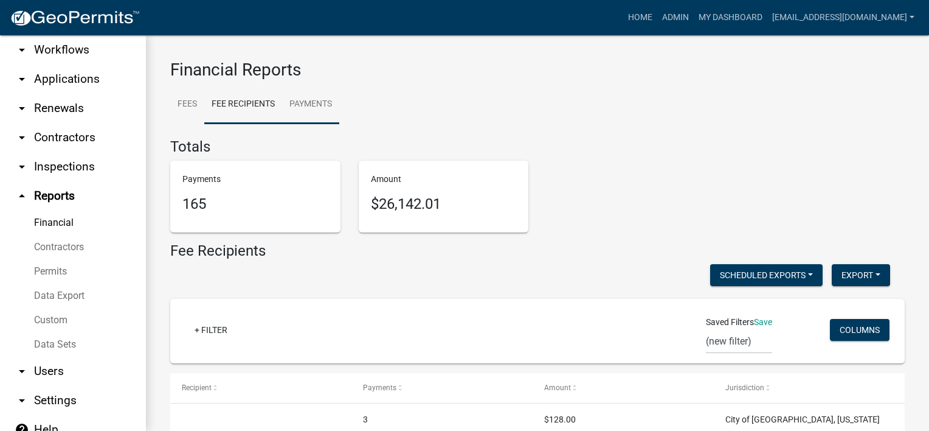
click at [325, 100] on link "Payments" at bounding box center [310, 104] width 57 height 39
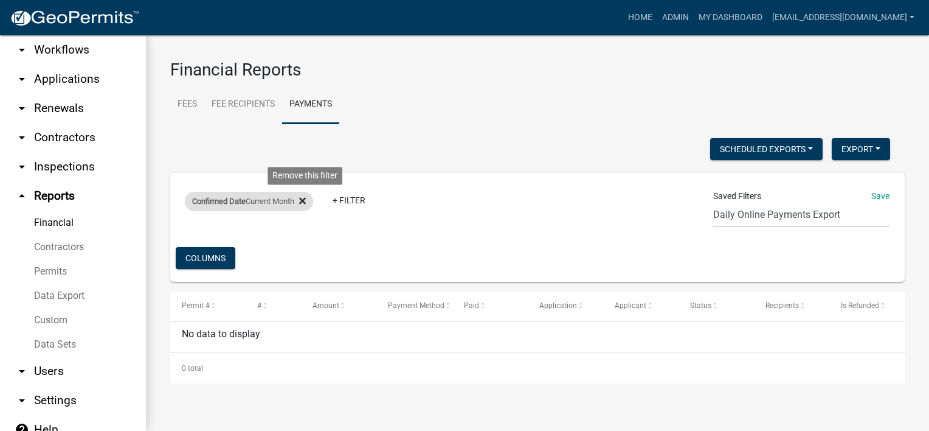
click at [306, 201] on icon at bounding box center [302, 201] width 7 height 7
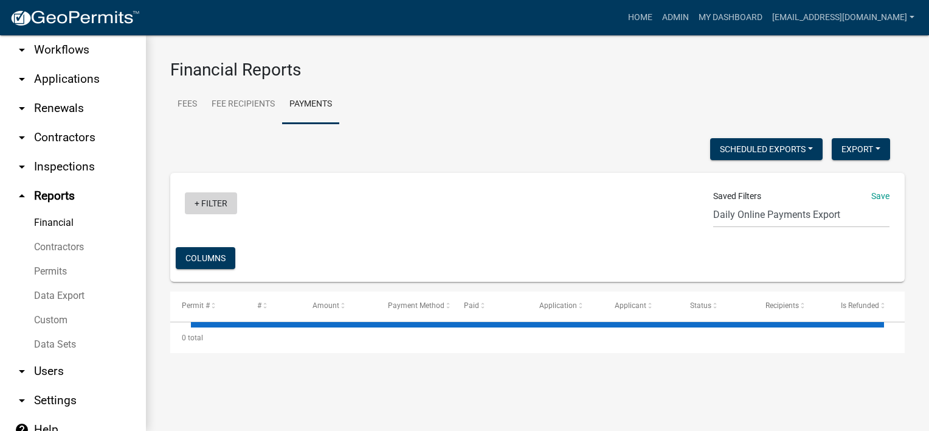
click at [207, 202] on link "+ Filter" at bounding box center [211, 203] width 52 height 22
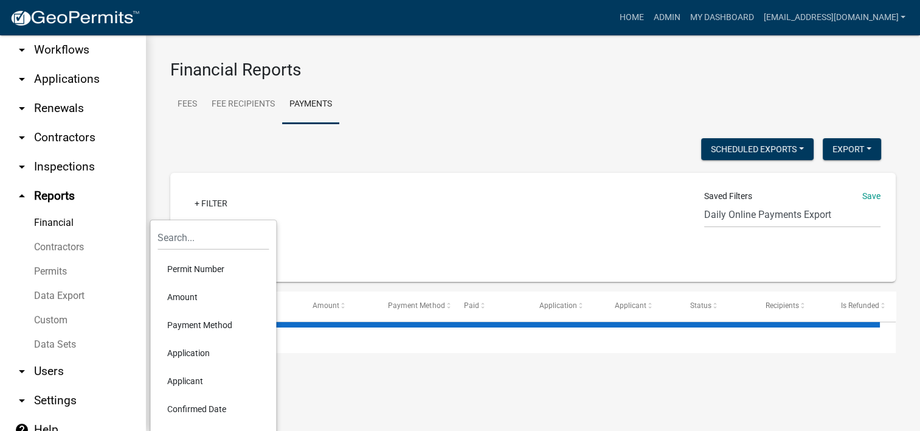
click at [445, 285] on div "Scheduled Exports + Create New Export Excel Format (.xlsx) CSV Format (.csv) + …" at bounding box center [533, 245] width 726 height 215
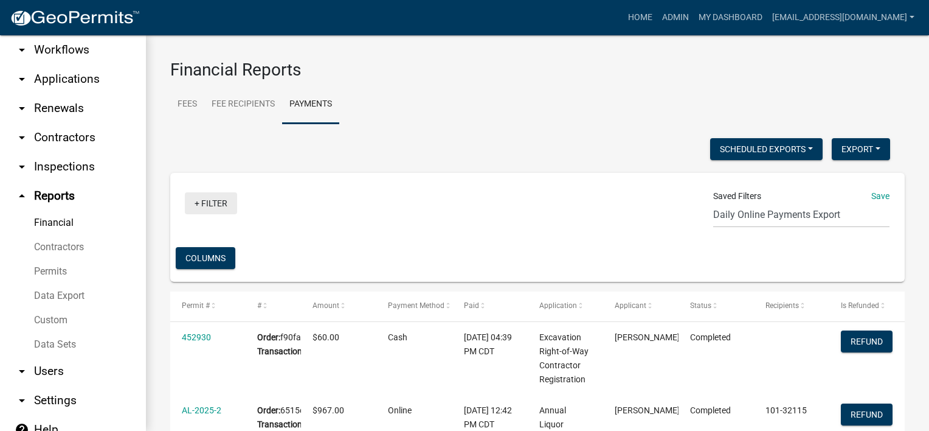
click at [224, 204] on link "+ Filter" at bounding box center [211, 203] width 52 height 22
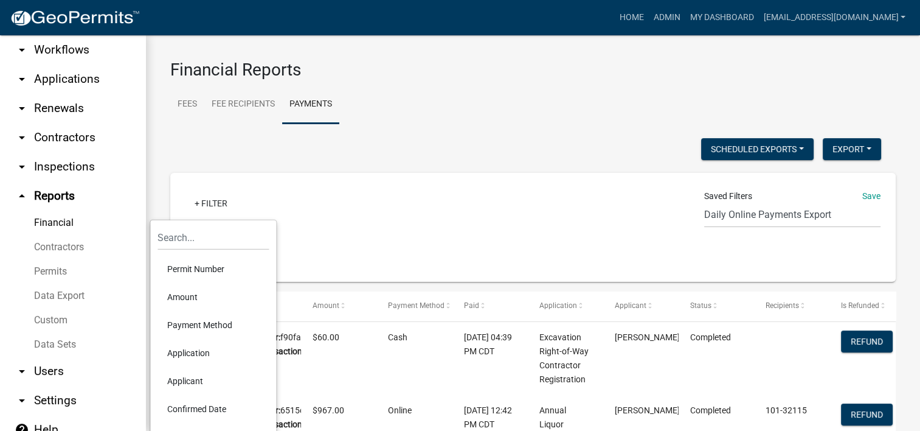
click at [226, 354] on li "Application" at bounding box center [213, 353] width 111 height 28
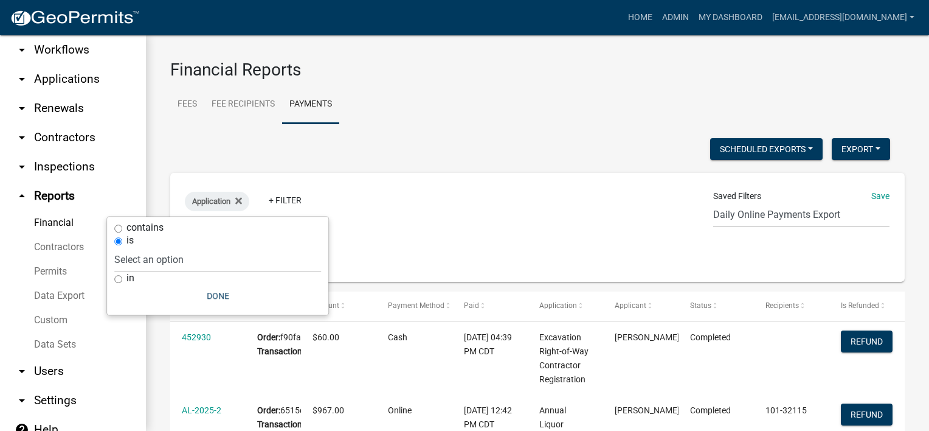
click at [146, 227] on label "contains" at bounding box center [144, 228] width 37 height 10
click at [122, 227] on input "contains" at bounding box center [118, 228] width 8 height 8
radio input "true"
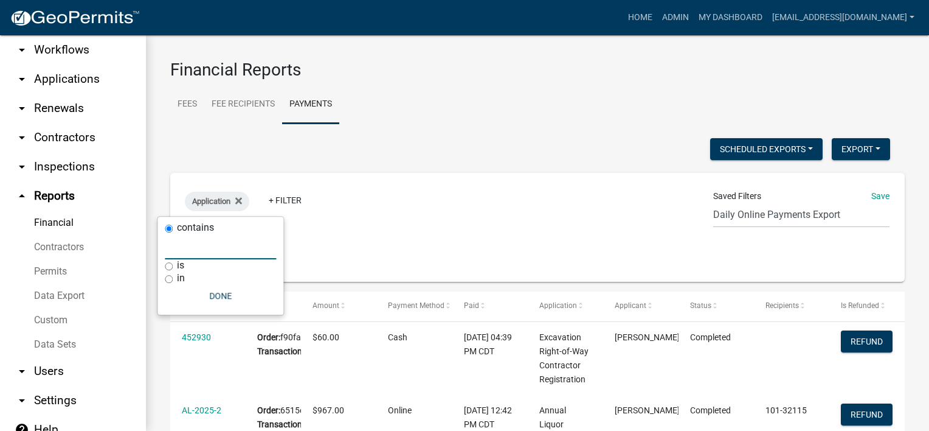
click at [193, 247] on input "text" at bounding box center [220, 246] width 111 height 25
type input "pet"
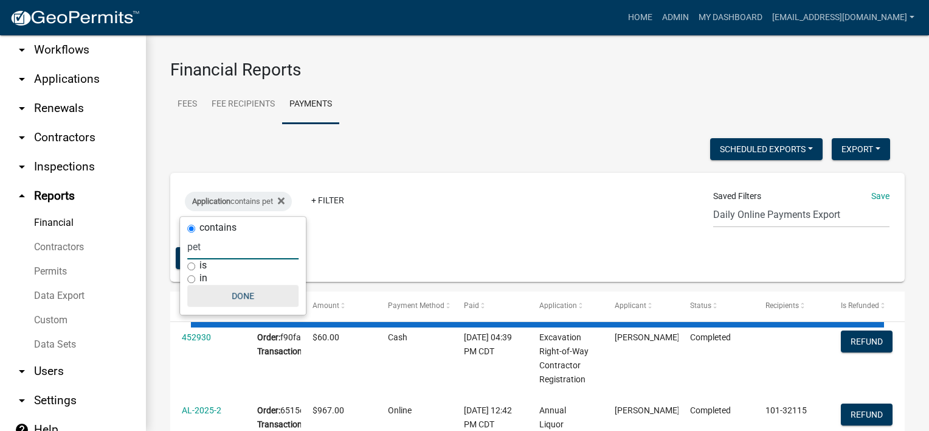
click at [240, 295] on button "Done" at bounding box center [242, 296] width 111 height 22
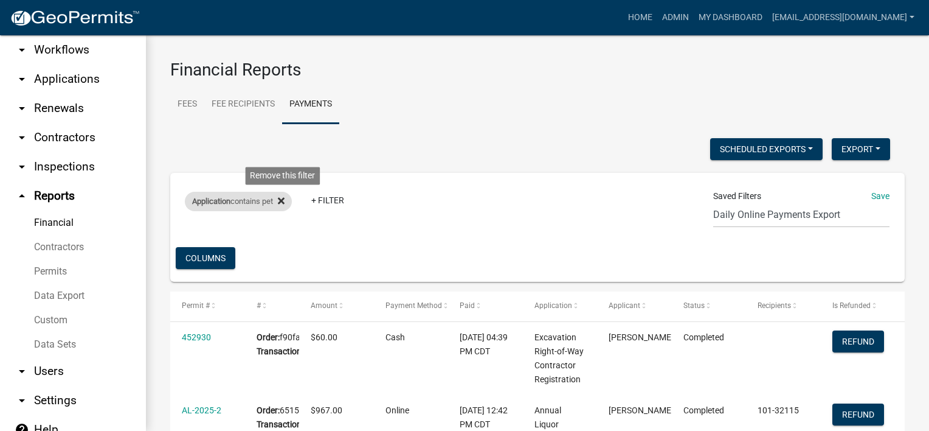
click at [284, 203] on icon at bounding box center [281, 201] width 7 height 7
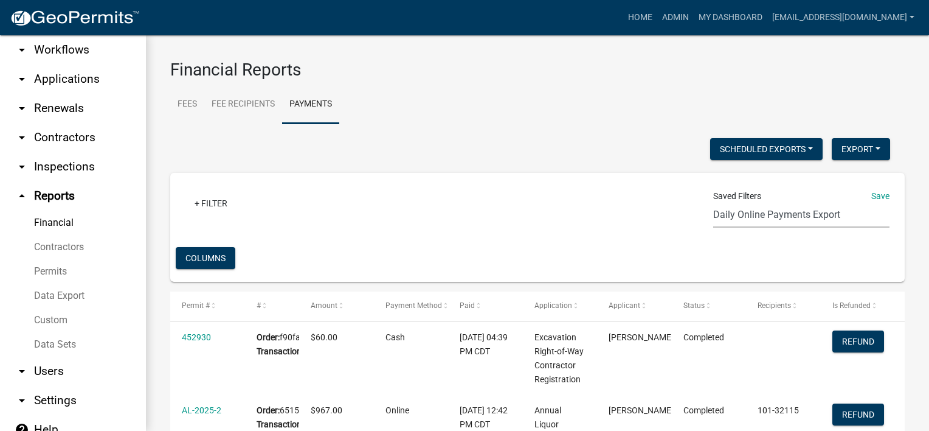
click at [793, 220] on select "Daily Online Payments Export Daily EOD Online Payments Detail Report (new filte…" at bounding box center [801, 215] width 176 height 25
select select "1: 97456ac9-8317-4f12-9fa3-c303ce430465"
click at [713, 203] on select "Daily Online Payments Export Daily EOD Online Payments Detail Report (new filte…" at bounding box center [801, 215] width 176 height 25
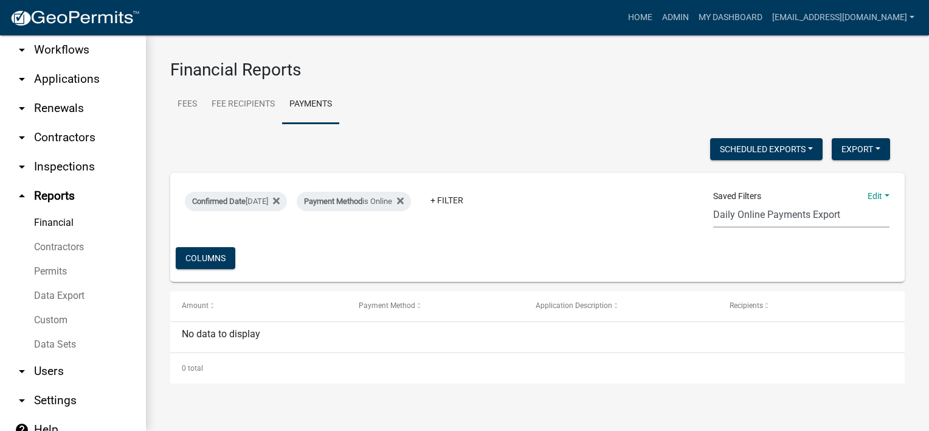
click at [813, 220] on select "Daily Online Payments Export Daily EOD Online Payments Detail Report (new filte…" at bounding box center [801, 215] width 176 height 25
click at [550, 243] on div "Confirmed Date [DATE] Payment Method is Online + Filter Saved Filters Edit Save…" at bounding box center [538, 227] width 724 height 109
click at [844, 220] on select "Daily Online Payments Export Daily EOD Online Payments Detail Report (new filte…" at bounding box center [801, 215] width 176 height 25
click at [621, 243] on div "Confirmed Date [DATE] Payment Method is Online + Filter Saved Filters Edit Save…" at bounding box center [538, 227] width 724 height 109
click at [85, 308] on link "Custom" at bounding box center [73, 320] width 146 height 24
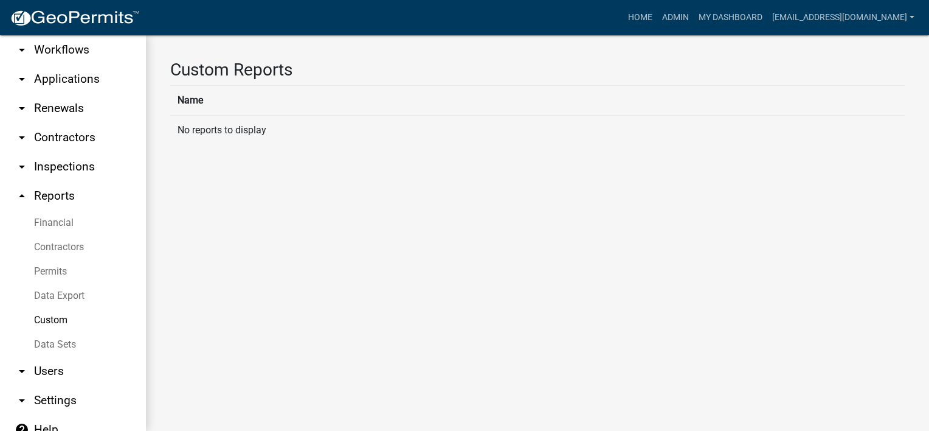
click at [70, 332] on link "Data Sets" at bounding box center [73, 344] width 146 height 24
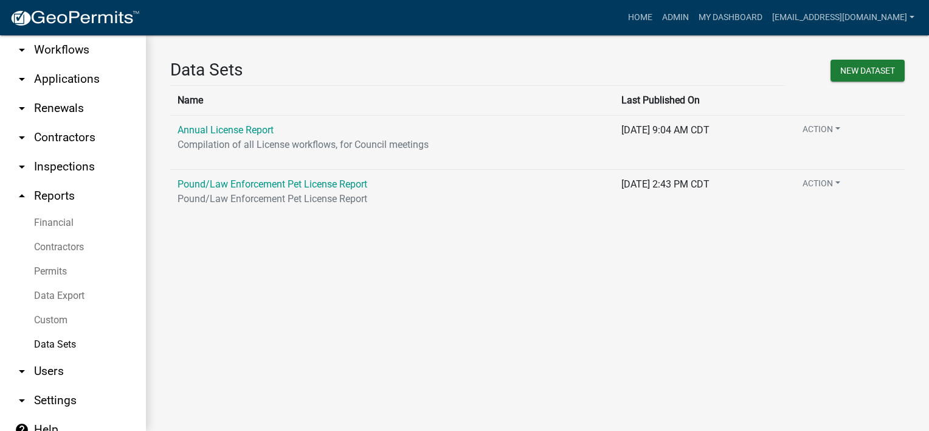
click at [48, 356] on link "arrow_drop_down Users" at bounding box center [73, 370] width 146 height 29
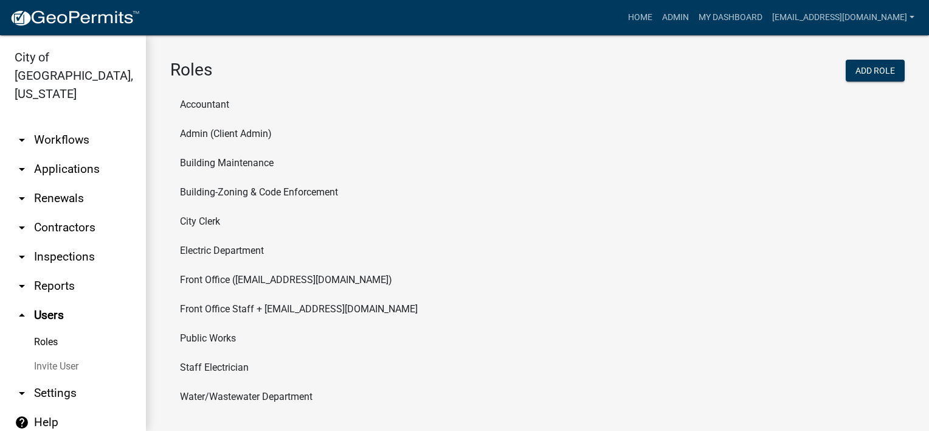
click at [56, 378] on link "arrow_drop_down Settings" at bounding box center [73, 392] width 146 height 29
select select "MN"
select select "Central Standard Time"
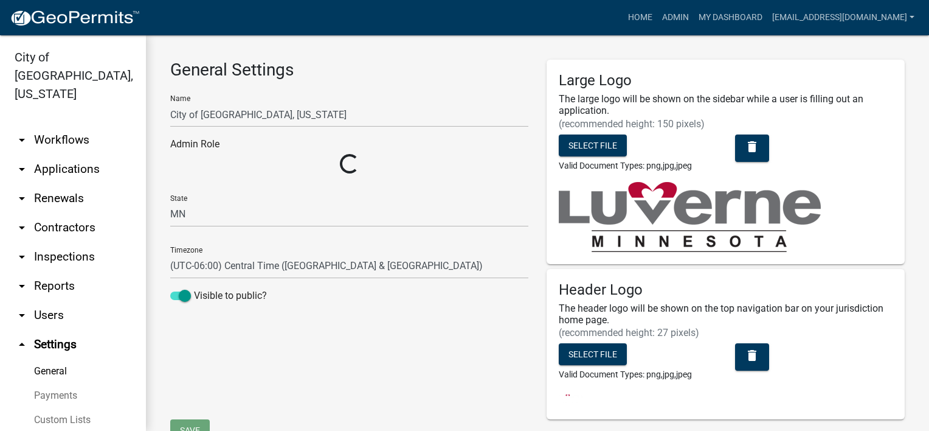
select select "04f3bcd2-3b6a-4768-9c2e-3146598118c9"
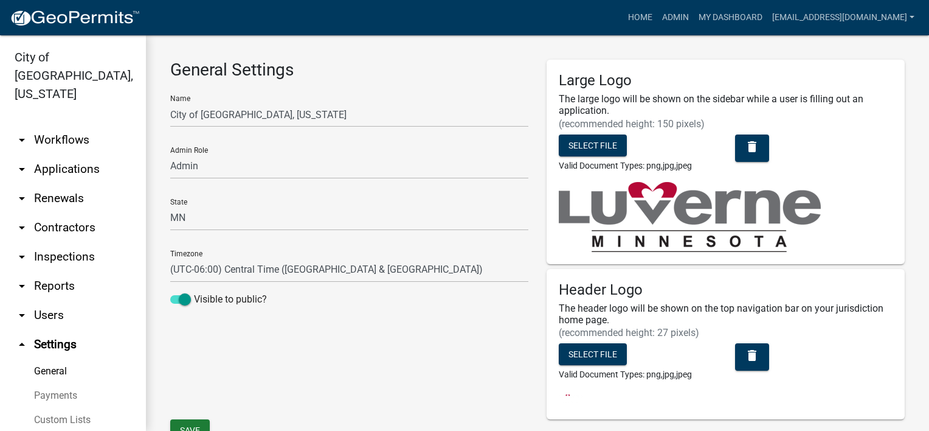
click at [82, 125] on link "arrow_drop_down Workflows" at bounding box center [73, 139] width 146 height 29
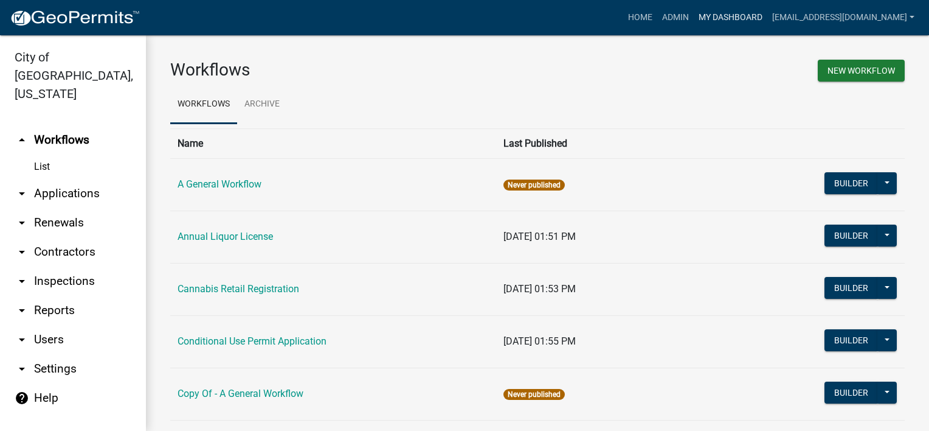
click at [726, 21] on link "My Dashboard" at bounding box center [731, 17] width 74 height 23
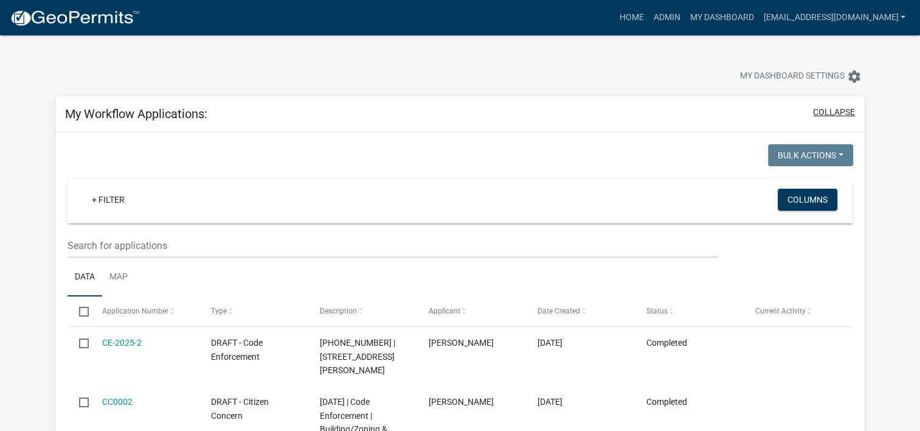
click at [843, 108] on button "collapse" at bounding box center [834, 112] width 42 height 13
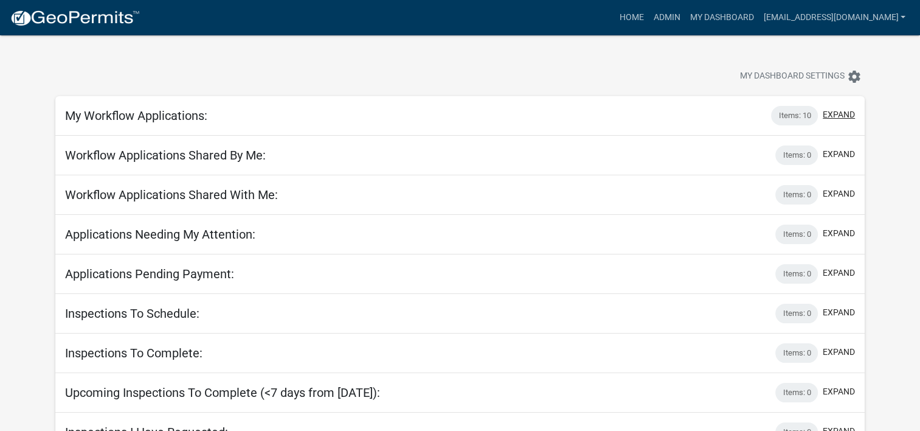
click at [848, 117] on button "expand" at bounding box center [839, 114] width 32 height 13
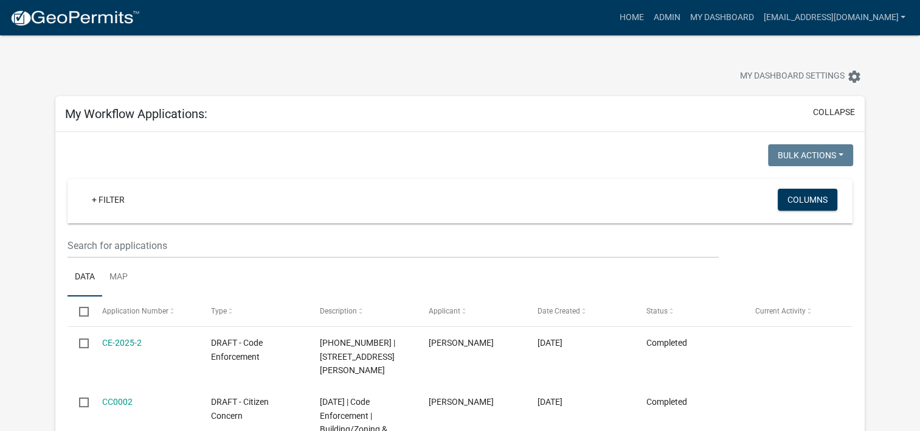
click at [839, 105] on div "My Workflow Applications: collapse" at bounding box center [460, 114] width 810 height 36
click at [859, 113] on div "My Workflow Applications: collapse" at bounding box center [460, 114] width 810 height 36
click at [847, 111] on button "collapse" at bounding box center [834, 112] width 42 height 13
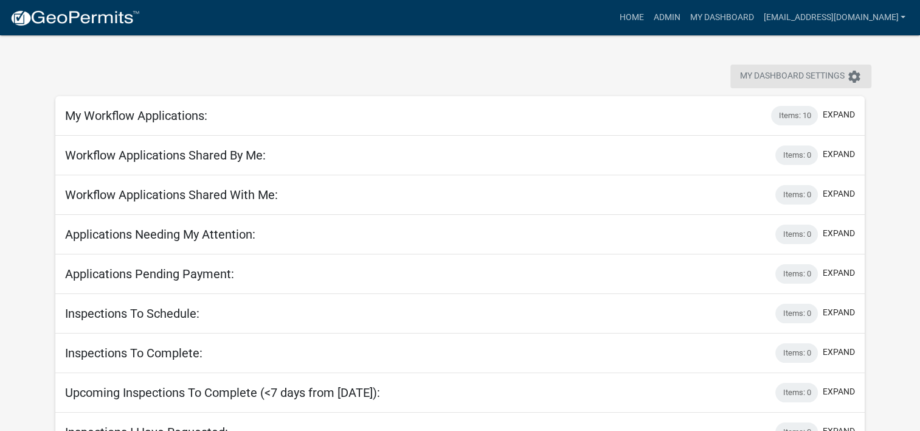
click at [808, 75] on span "My Dashboard Settings" at bounding box center [792, 76] width 105 height 15
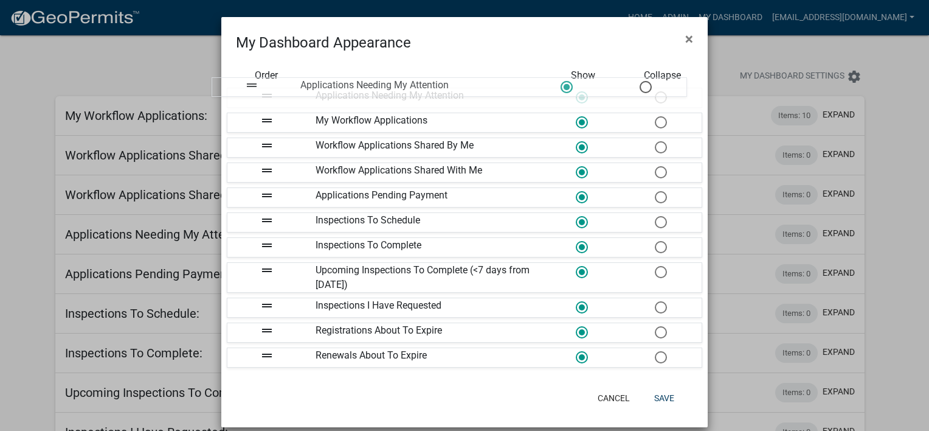
drag, startPoint x: 519, startPoint y: 170, endPoint x: 508, endPoint y: 82, distance: 88.8
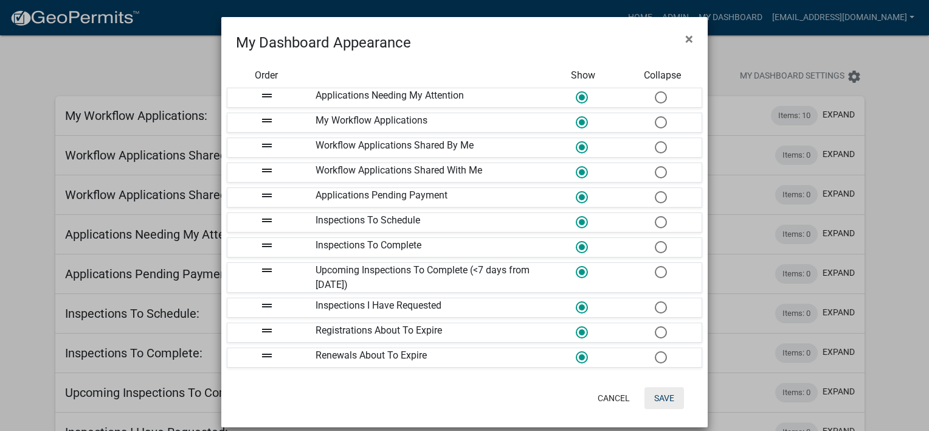
click at [667, 401] on button "Save" at bounding box center [665, 398] width 40 height 22
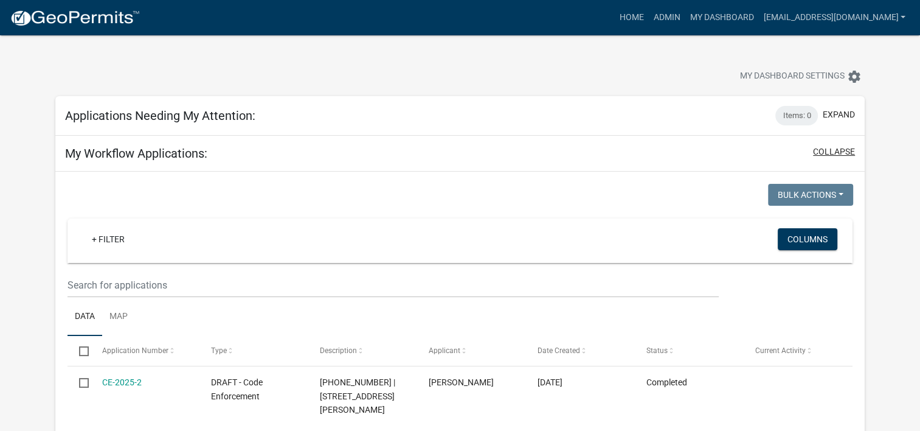
click at [834, 149] on button "collapse" at bounding box center [834, 151] width 42 height 13
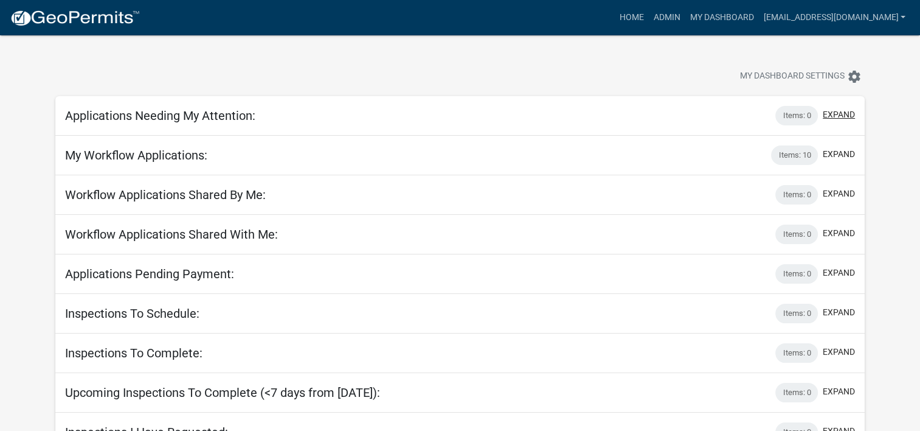
click at [833, 119] on button "expand" at bounding box center [839, 114] width 32 height 13
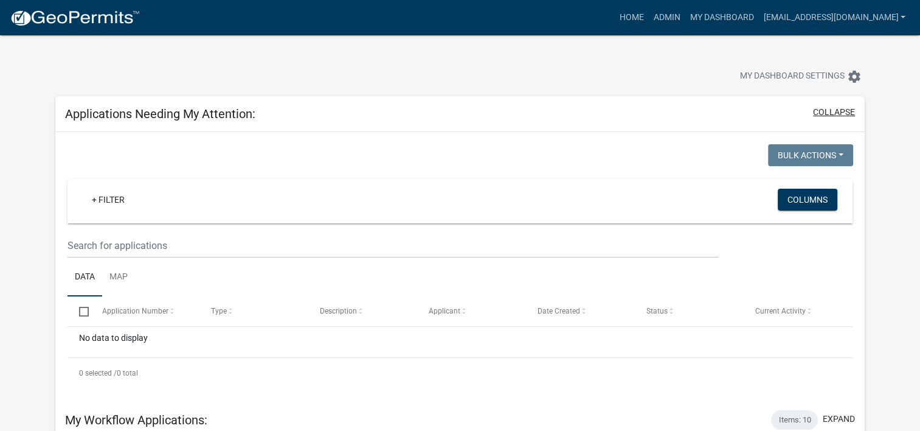
click at [839, 115] on button "collapse" at bounding box center [834, 112] width 42 height 13
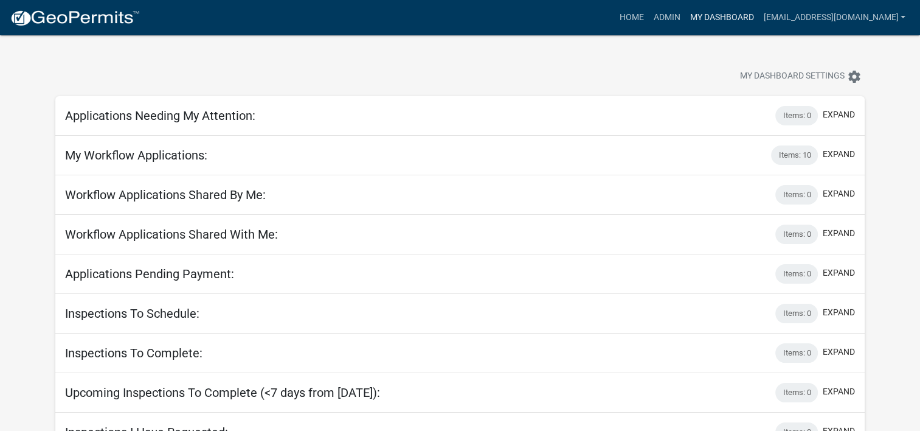
click at [713, 24] on link "My Dashboard" at bounding box center [722, 17] width 74 height 23
click at [679, 19] on link "Admin" at bounding box center [666, 17] width 36 height 23
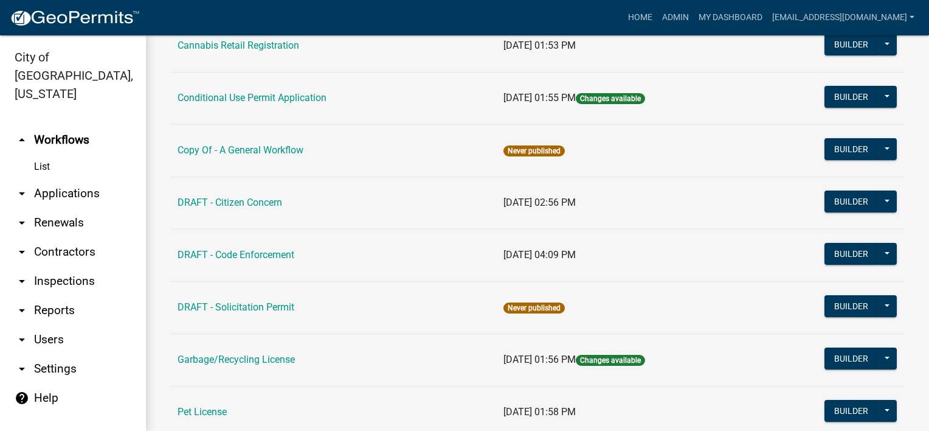
scroll to position [182, 0]
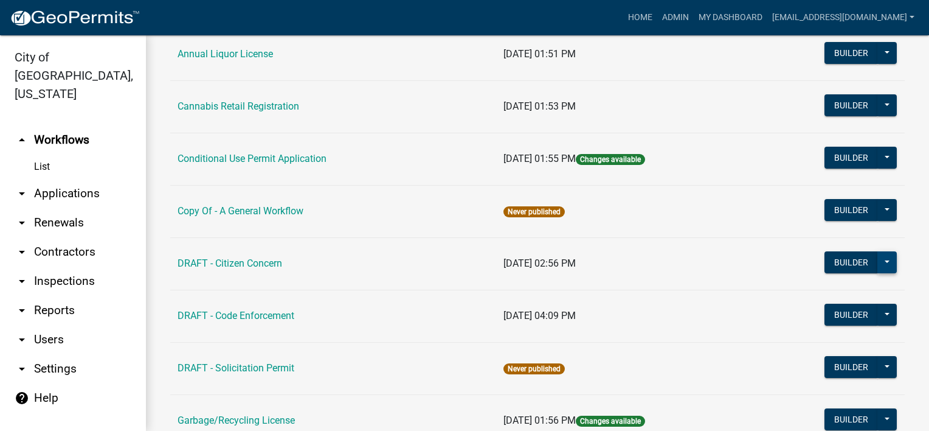
click at [878, 258] on button at bounding box center [887, 262] width 19 height 22
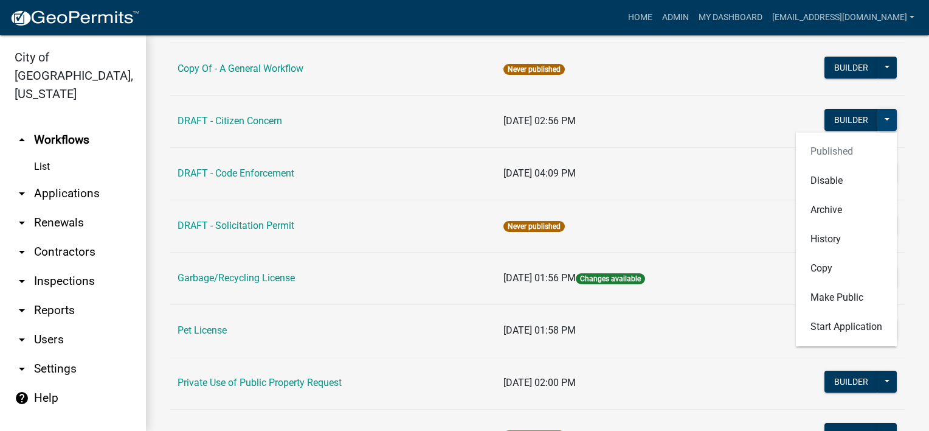
scroll to position [426, 0]
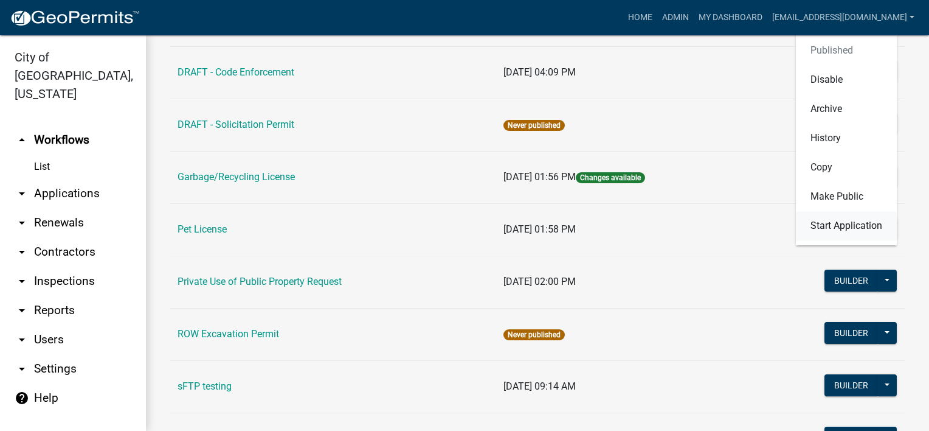
click at [850, 227] on button "Start Application" at bounding box center [846, 225] width 101 height 29
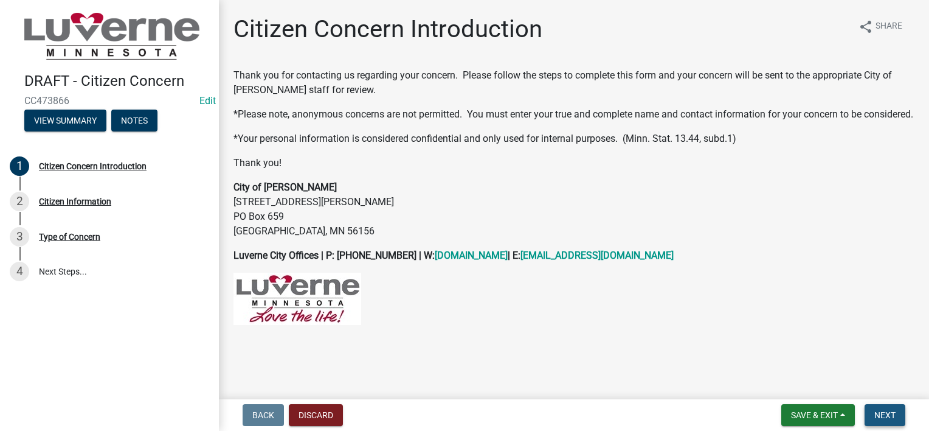
click at [881, 409] on button "Next" at bounding box center [885, 415] width 41 height 22
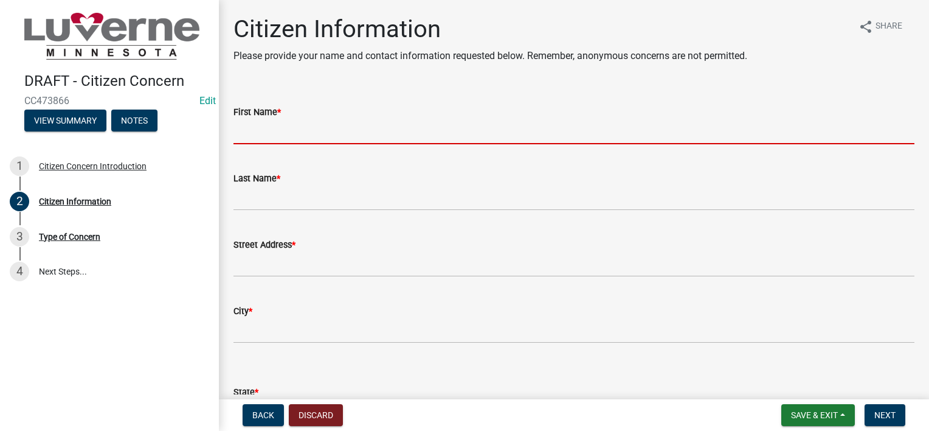
click at [339, 135] on input "First Name *" at bounding box center [574, 131] width 681 height 25
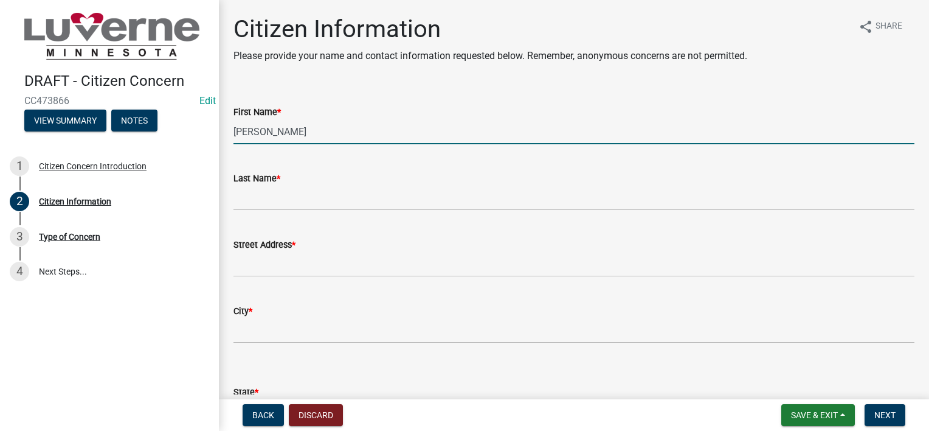
type input "[PERSON_NAME]"
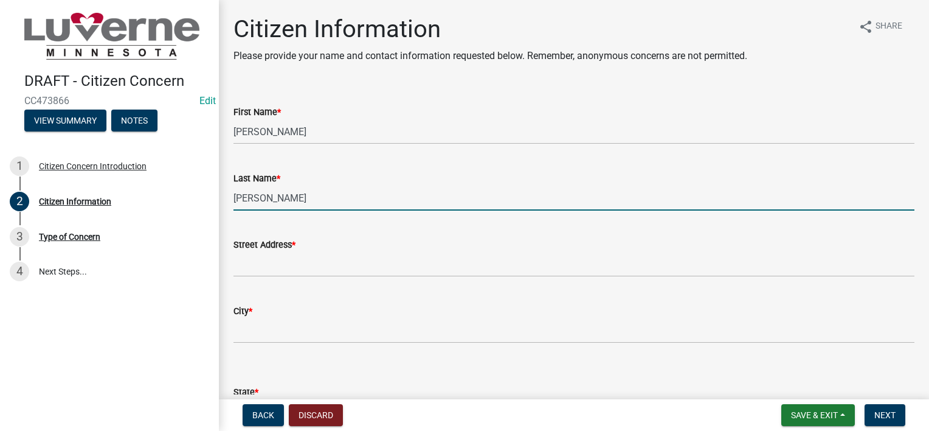
type input "[PERSON_NAME]"
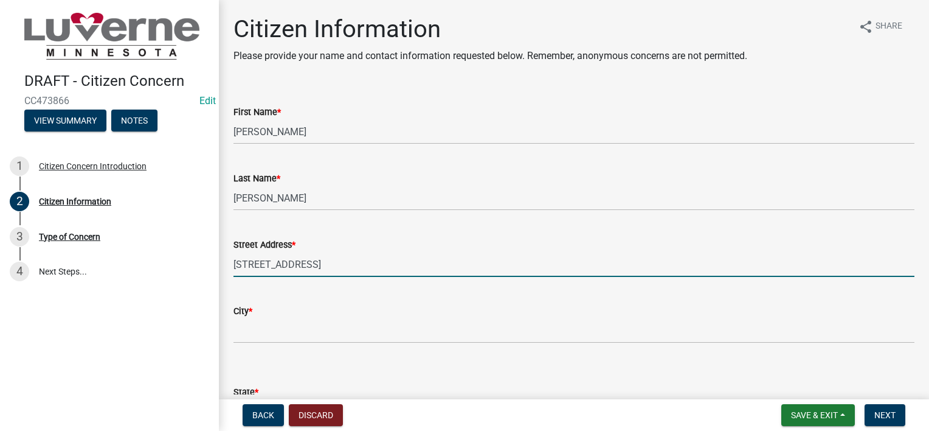
type input "[STREET_ADDRESS]"
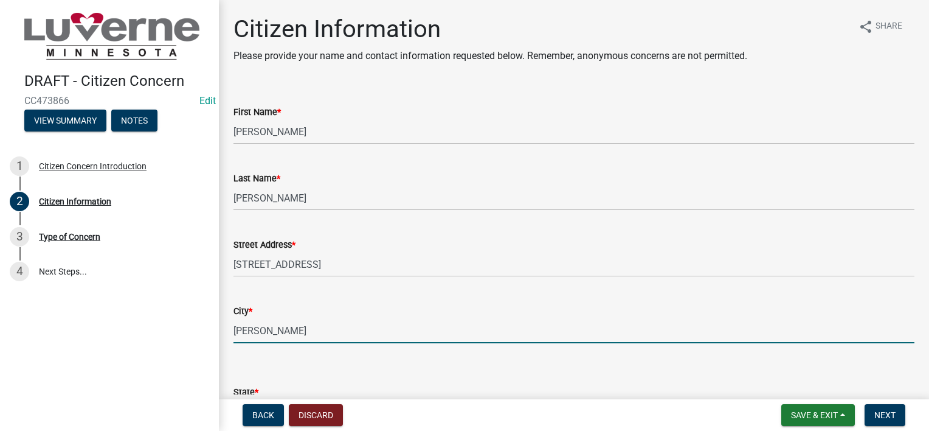
type input "[PERSON_NAME]"
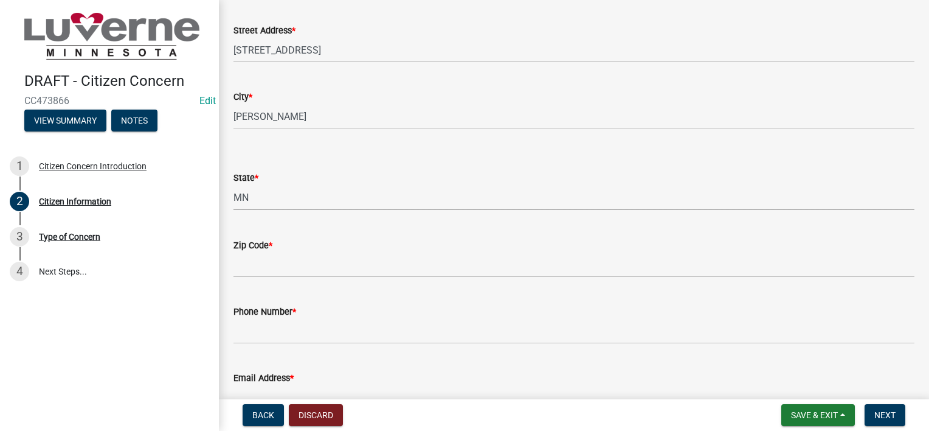
select select "8c50745b-f129-4347-8fd3-6ec1b83df8fc"
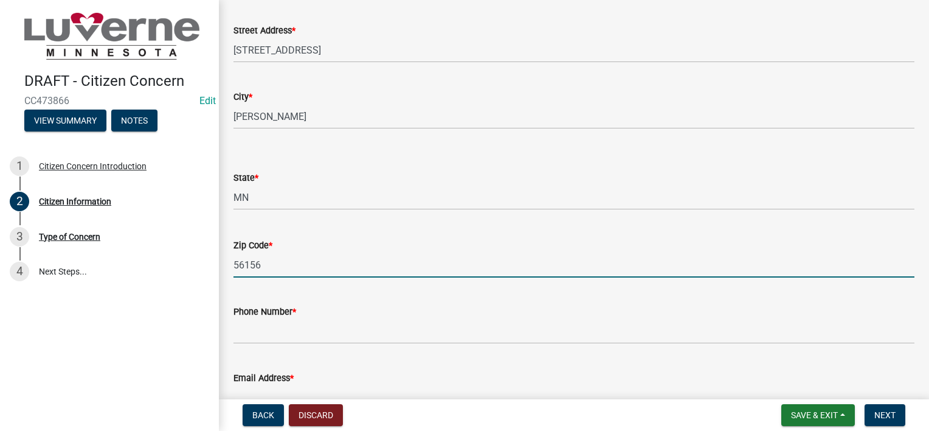
type input "56156"
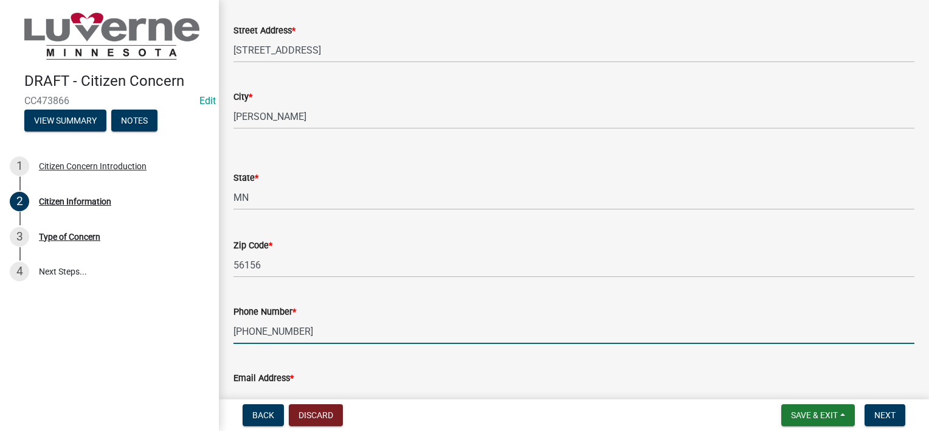
type input "[PHONE_NUMBER]"
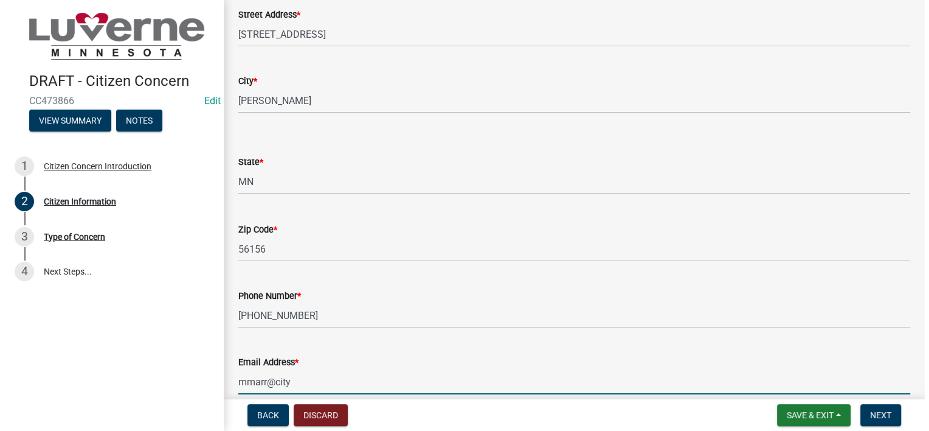
scroll to position [0, 0]
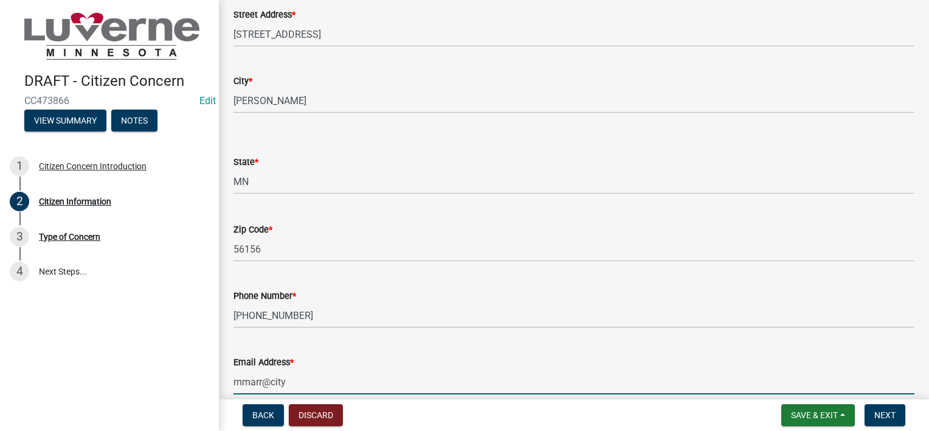
click at [580, 205] on div "Zip Code * 56156" at bounding box center [574, 233] width 681 height 57
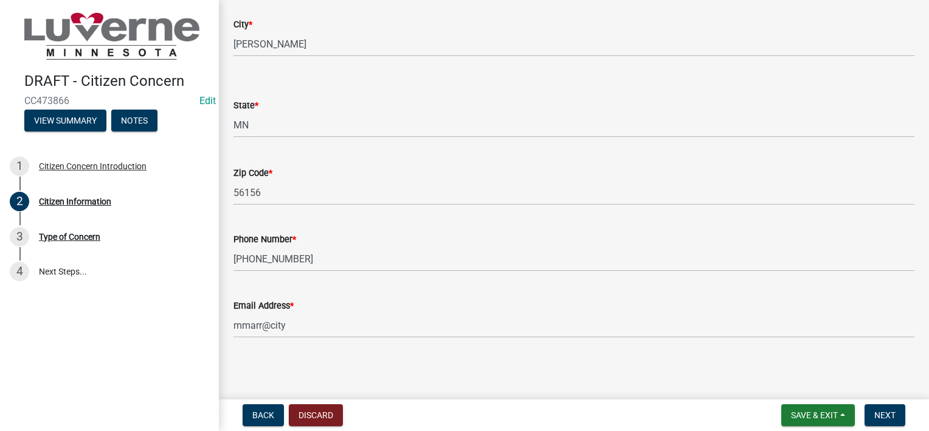
scroll to position [287, 0]
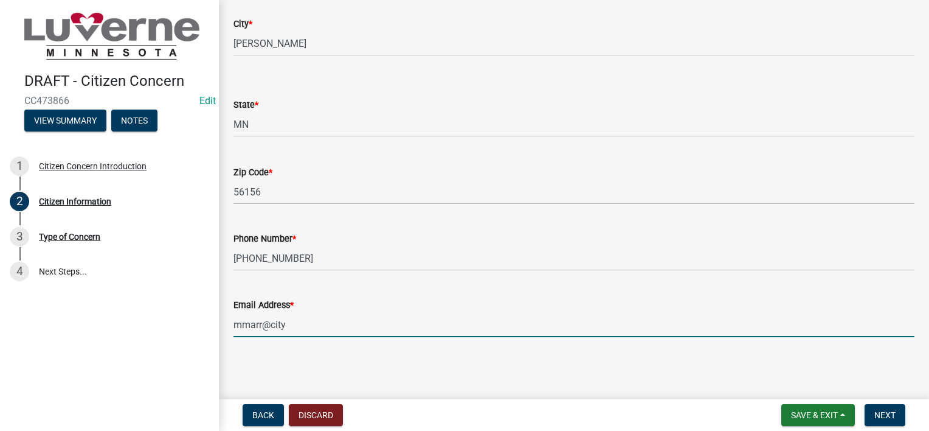
click at [350, 327] on input "mmarr@city" at bounding box center [574, 324] width 681 height 25
type input "[EMAIL_ADDRESS][DOMAIN_NAME]"
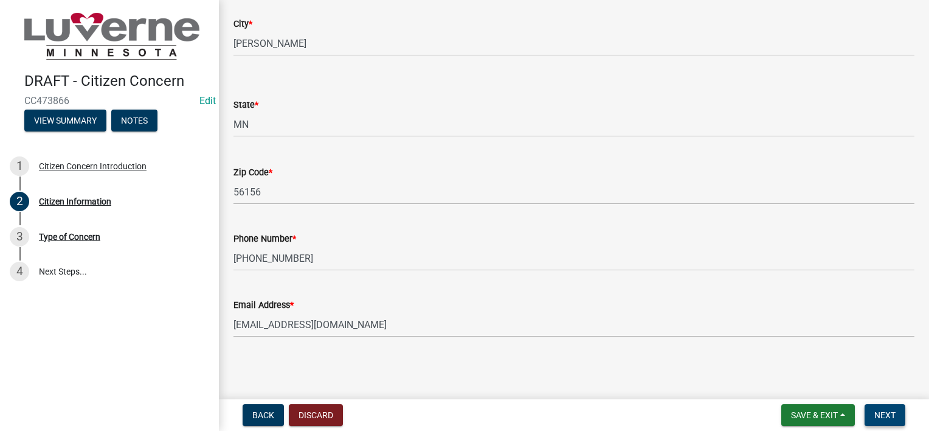
click at [896, 412] on button "Next" at bounding box center [885, 415] width 41 height 22
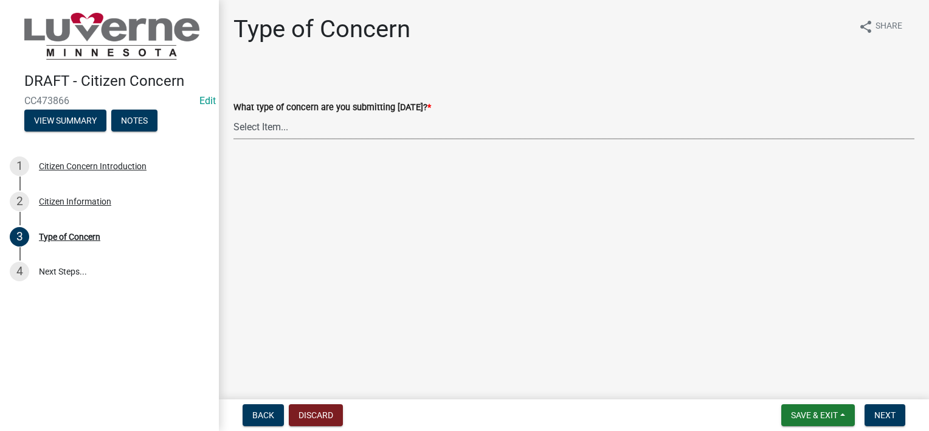
click at [384, 133] on select "Select Item... General Concern or Feedback Specific Parcel or Other Property/St…" at bounding box center [574, 126] width 681 height 25
click at [234, 114] on select "Select Item... General Concern or Feedback Specific Parcel or Other Property/St…" at bounding box center [574, 126] width 681 height 25
select select "d576af00-52ec-4945-b76d-b4e3ff7968d8"
click at [892, 416] on span "Next" at bounding box center [885, 415] width 21 height 10
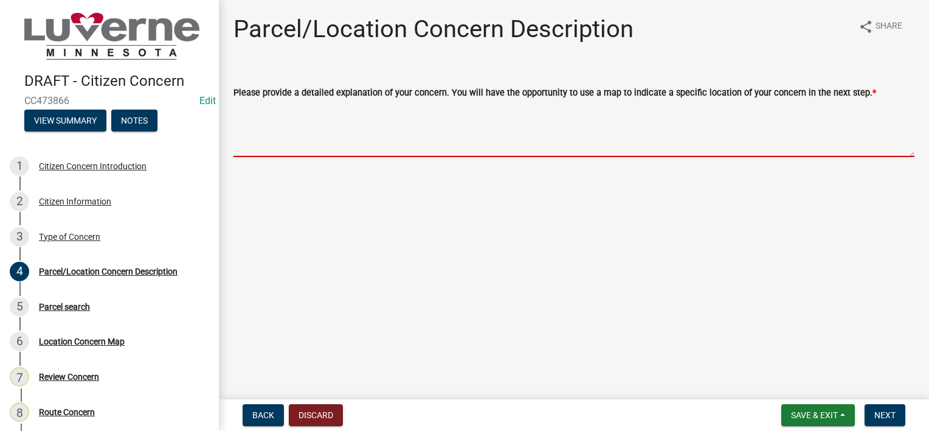
click at [462, 116] on textarea "Please provide a detailed explanation of your concern. You will have the opport…" at bounding box center [574, 128] width 681 height 57
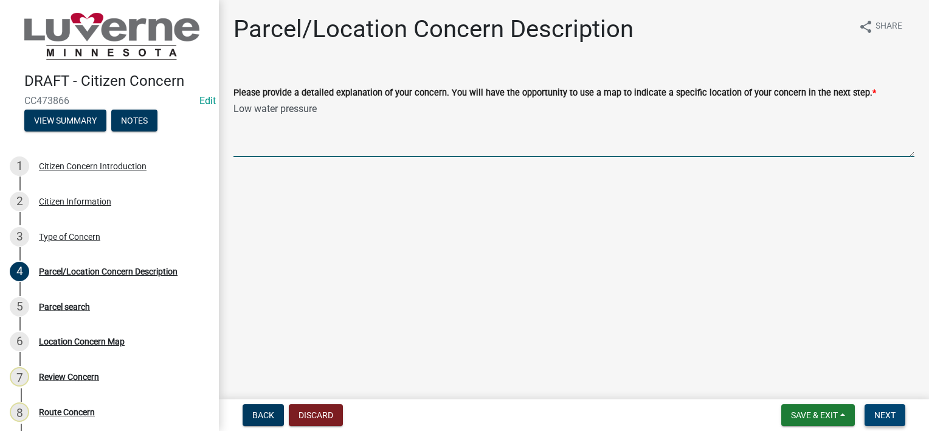
type textarea "Low water pressure"
click at [894, 404] on button "Next" at bounding box center [885, 415] width 41 height 22
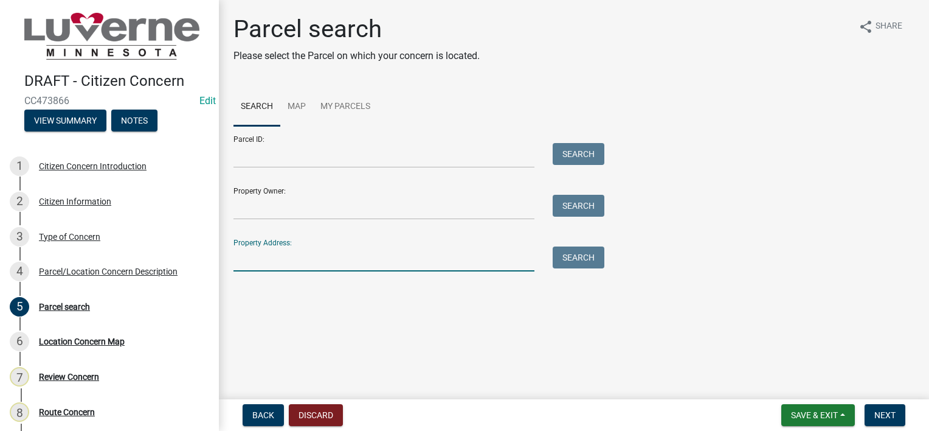
click at [435, 260] on input "Property Address:" at bounding box center [384, 258] width 301 height 25
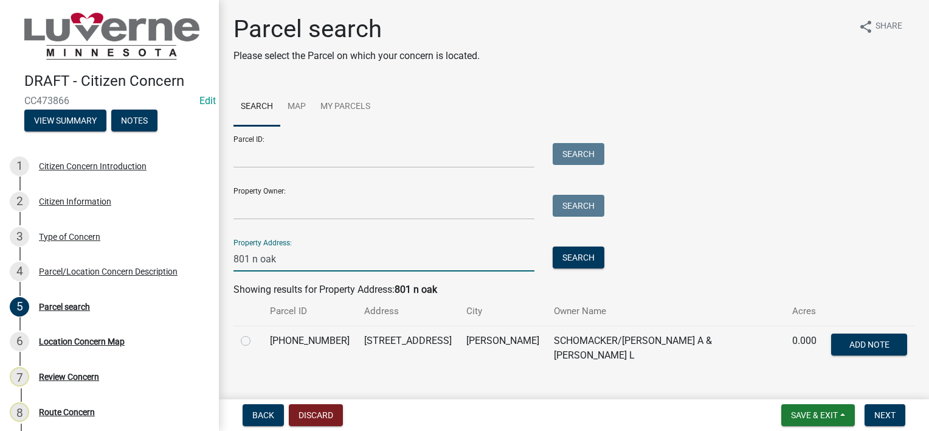
scroll to position [19, 0]
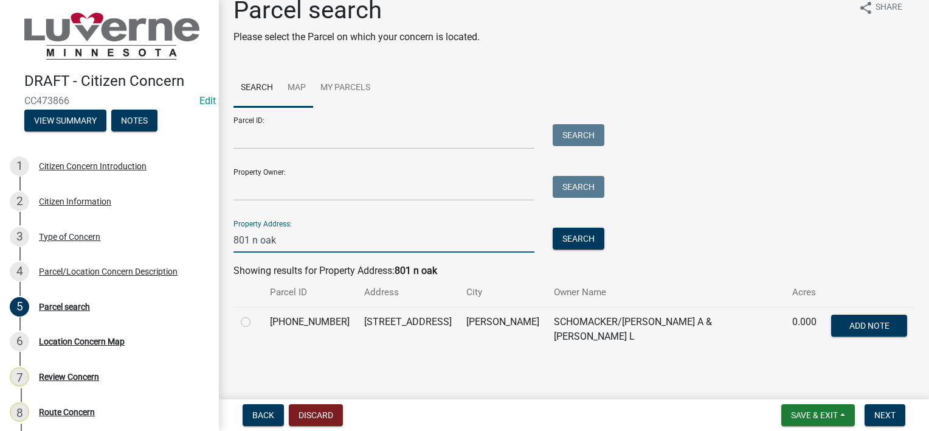
type input "801 n oak"
click at [292, 93] on link "Map" at bounding box center [296, 88] width 33 height 39
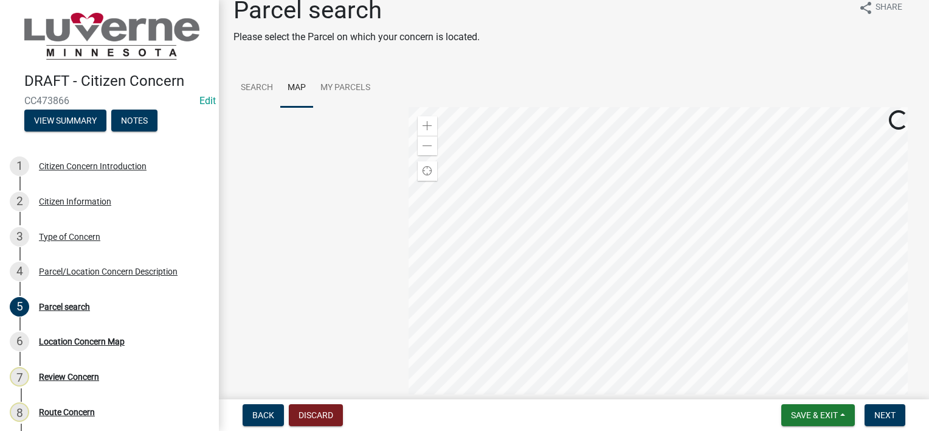
click at [632, 263] on div at bounding box center [662, 259] width 507 height 304
click at [696, 396] on div at bounding box center [662, 259] width 507 height 304
click at [783, 378] on div at bounding box center [662, 259] width 507 height 304
click at [662, 221] on div at bounding box center [662, 259] width 507 height 304
click at [668, 223] on div at bounding box center [662, 259] width 507 height 304
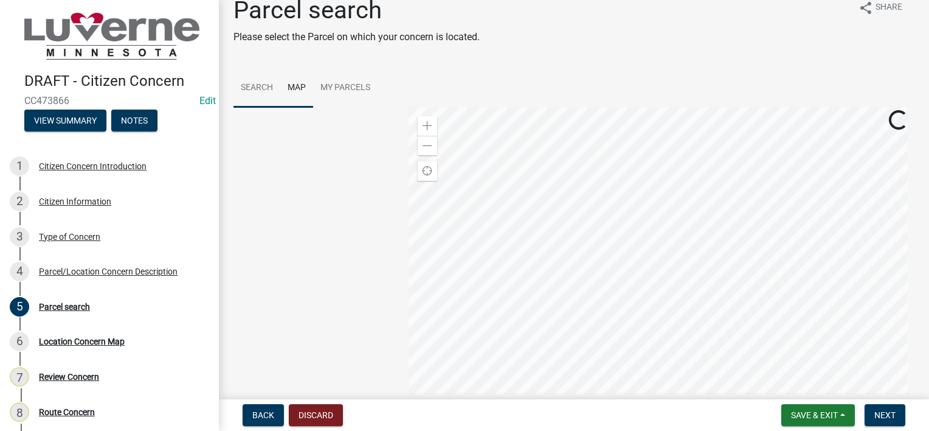
click at [272, 96] on link "Search" at bounding box center [257, 88] width 47 height 39
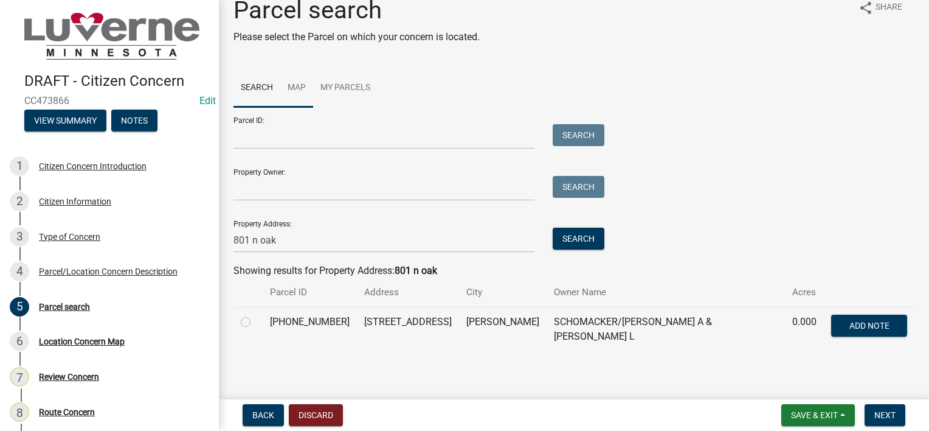
click at [301, 83] on link "Map" at bounding box center [296, 88] width 33 height 39
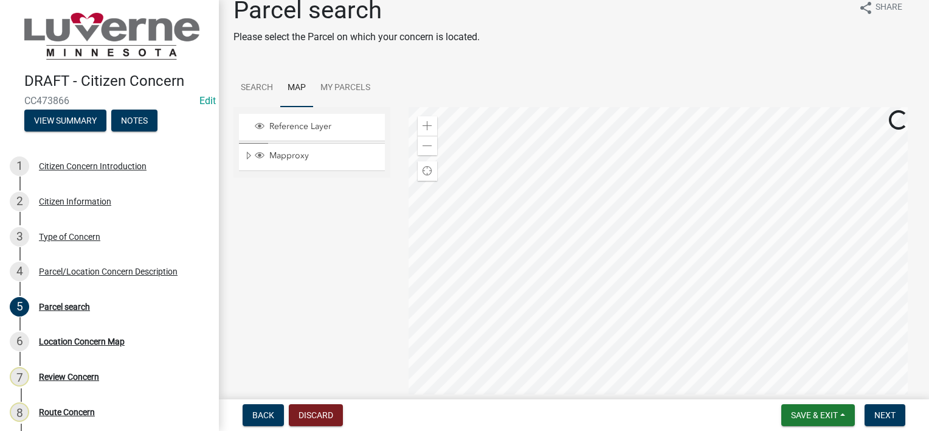
click at [802, 299] on div at bounding box center [662, 259] width 507 height 304
click at [643, 244] on div at bounding box center [662, 259] width 507 height 304
click at [648, 248] on div at bounding box center [662, 259] width 507 height 304
click at [698, 272] on div at bounding box center [662, 259] width 507 height 304
click at [890, 418] on span "Next" at bounding box center [885, 415] width 21 height 10
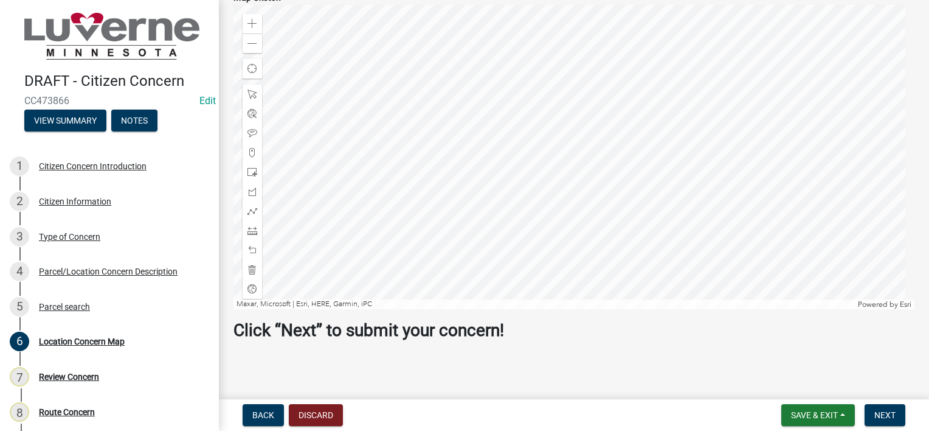
scroll to position [343, 0]
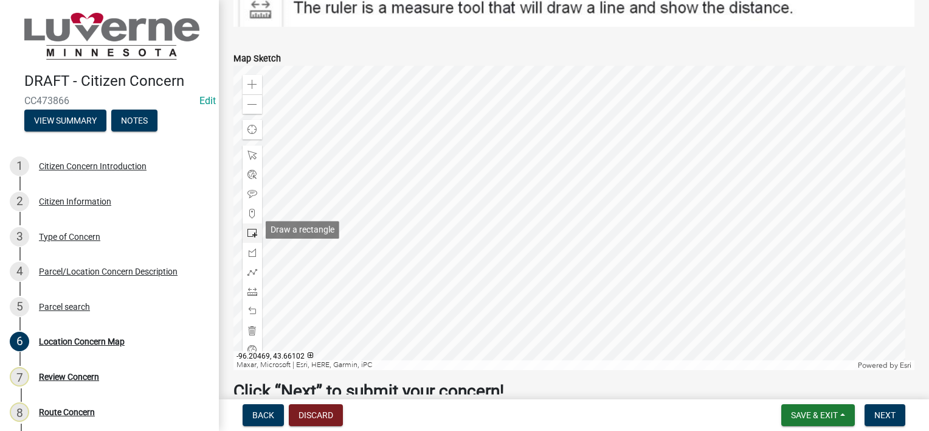
click at [250, 228] on span at bounding box center [253, 233] width 10 height 10
click at [511, 203] on div at bounding box center [574, 218] width 681 height 304
click at [704, 314] on div at bounding box center [574, 218] width 681 height 304
click at [250, 209] on span at bounding box center [253, 214] width 10 height 10
click at [718, 238] on div at bounding box center [574, 218] width 681 height 304
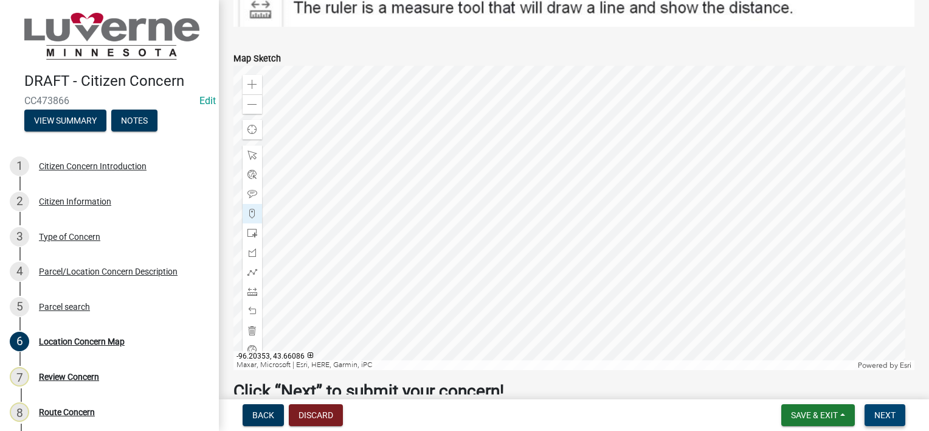
click at [887, 419] on span "Next" at bounding box center [885, 415] width 21 height 10
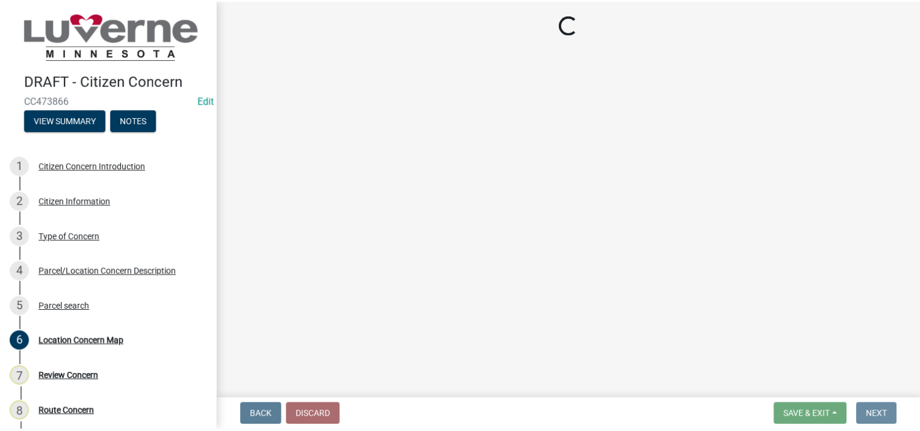
scroll to position [0, 0]
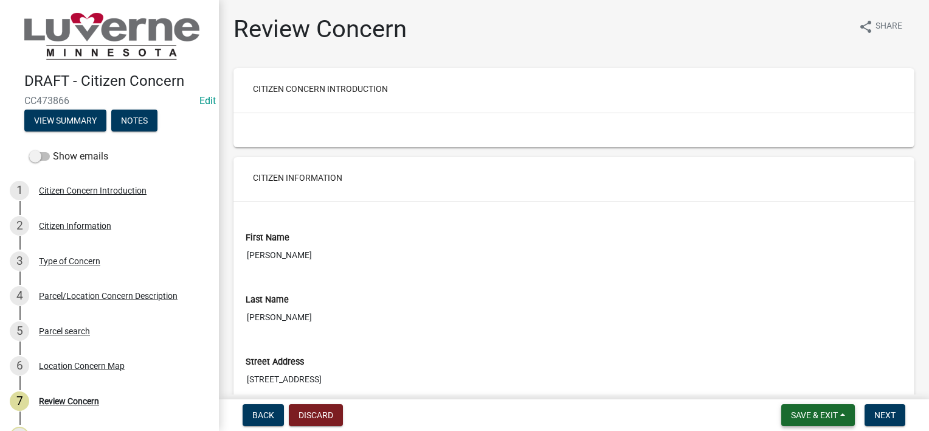
click at [811, 407] on button "Save & Exit" at bounding box center [818, 415] width 74 height 22
click at [810, 389] on button "Save & Exit" at bounding box center [806, 383] width 97 height 29
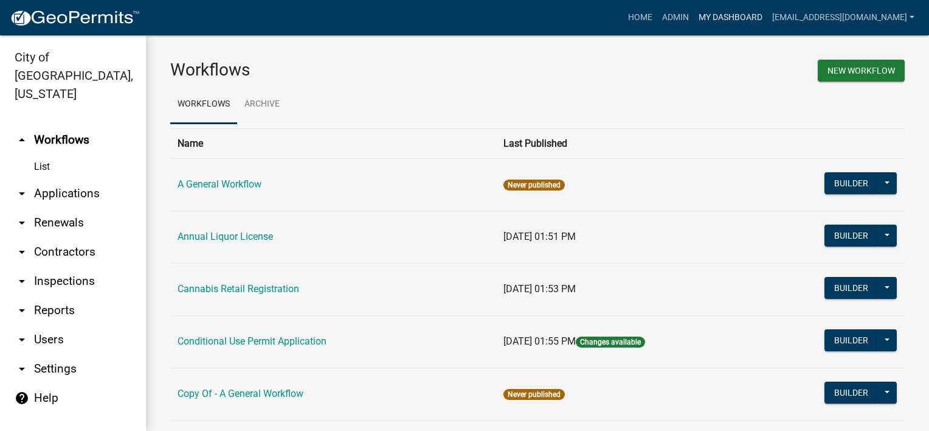
click at [735, 26] on link "My Dashboard" at bounding box center [731, 17] width 74 height 23
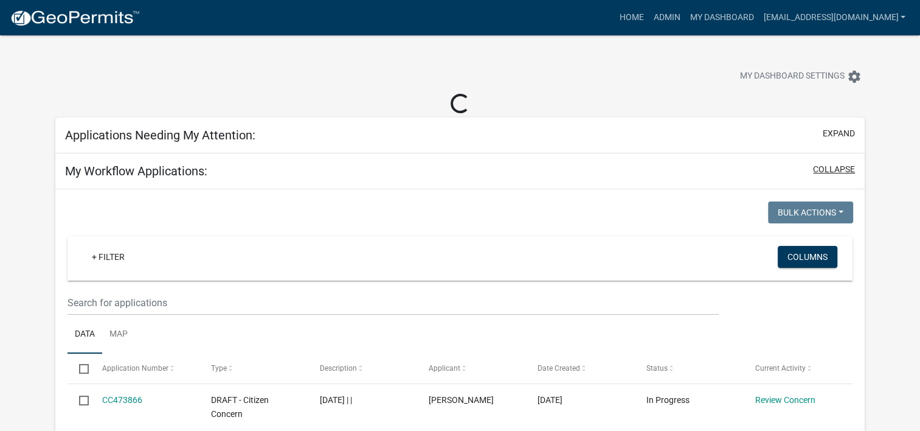
click at [821, 164] on button "collapse" at bounding box center [834, 169] width 42 height 13
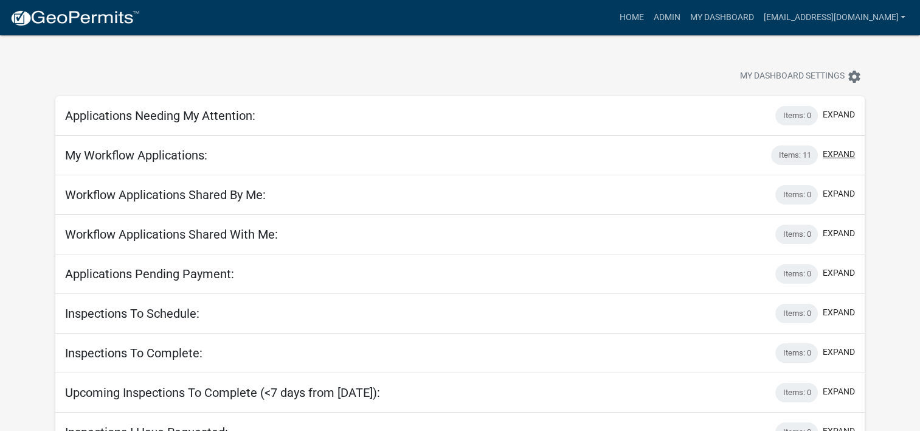
click at [829, 153] on button "expand" at bounding box center [839, 154] width 32 height 13
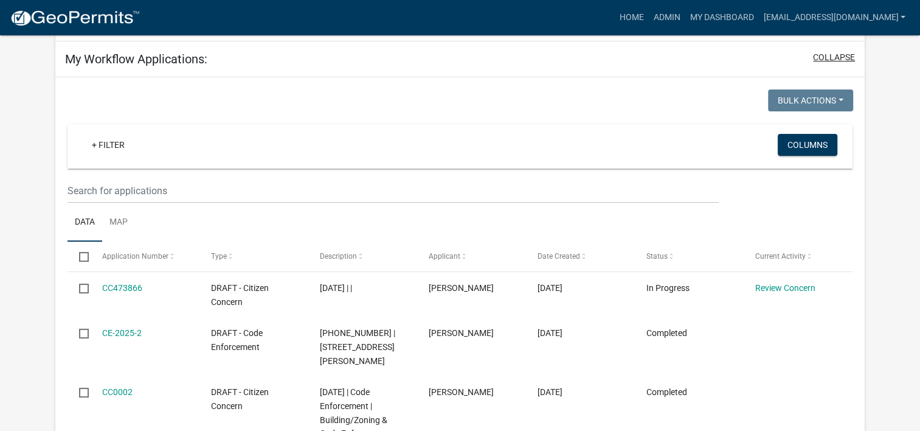
scroll to position [122, 0]
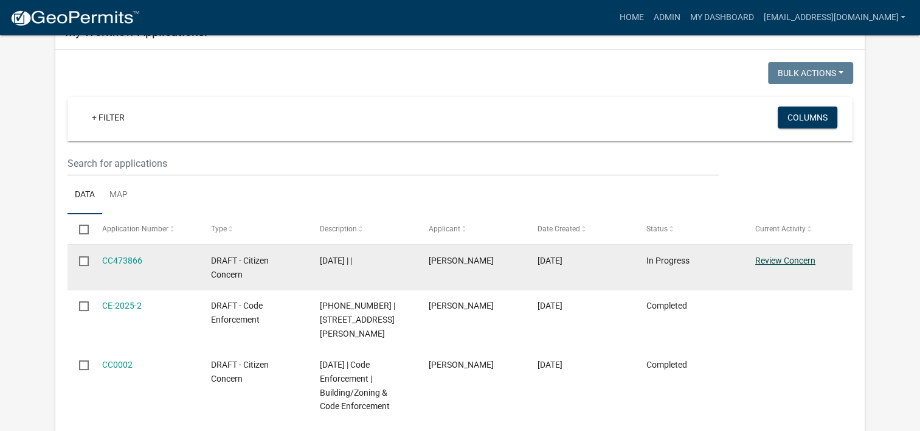
click at [784, 255] on link "Review Concern" at bounding box center [785, 260] width 60 height 10
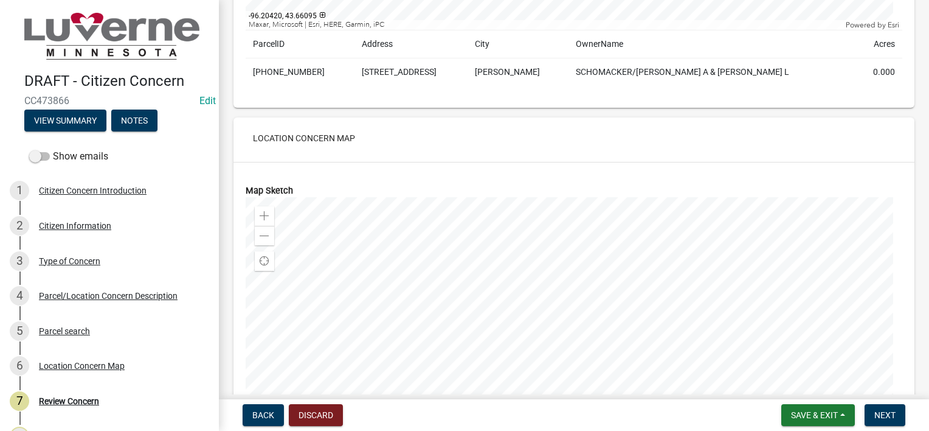
scroll to position [1579, 0]
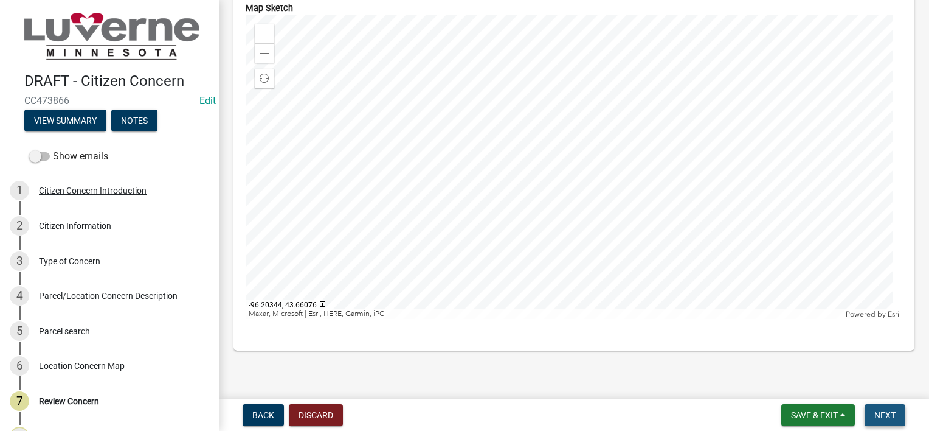
click at [893, 421] on button "Next" at bounding box center [885, 415] width 41 height 22
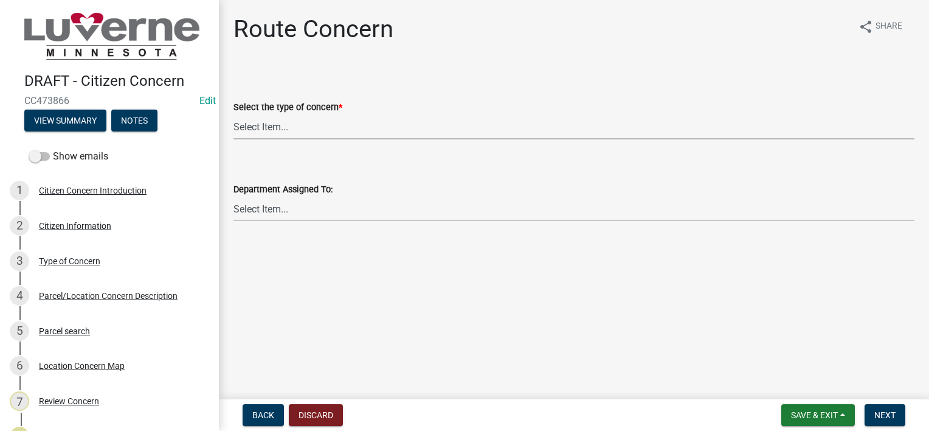
click at [342, 128] on select "Select Item... Street Lights Transformer Conditions Unknown Pole/Box on Private…" at bounding box center [574, 126] width 681 height 25
click at [234, 114] on select "Select Item... Street Lights Transformer Conditions Unknown Pole/Box on Private…" at bounding box center [574, 126] width 681 height 25
select select "37b76fae-7869-4c9b-bada-5810ce48fc42"
click at [353, 212] on select "Select Item... Front Office Electric Department Public Works Department Water/W…" at bounding box center [574, 208] width 681 height 25
click at [234, 196] on select "Select Item... Front Office Electric Department Public Works Department Water/W…" at bounding box center [574, 208] width 681 height 25
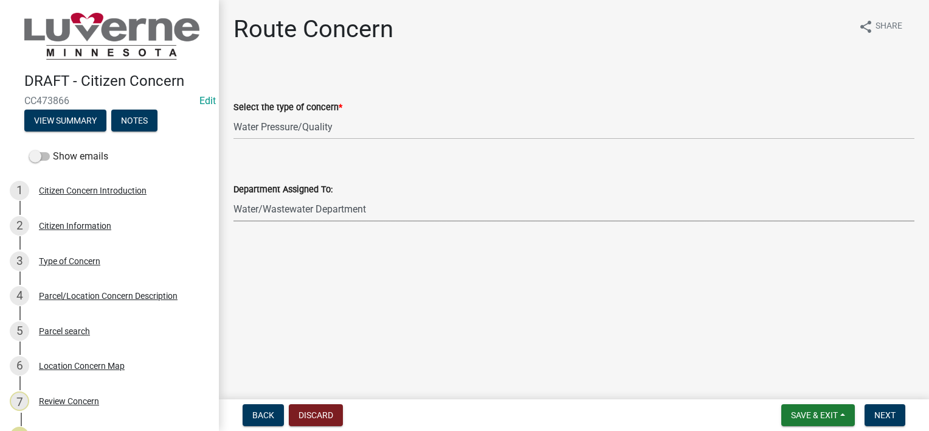
select select "1b3715a4-a3b7-4796-8cd0-949a3772f5d1"
click at [879, 406] on button "Next" at bounding box center [885, 415] width 41 height 22
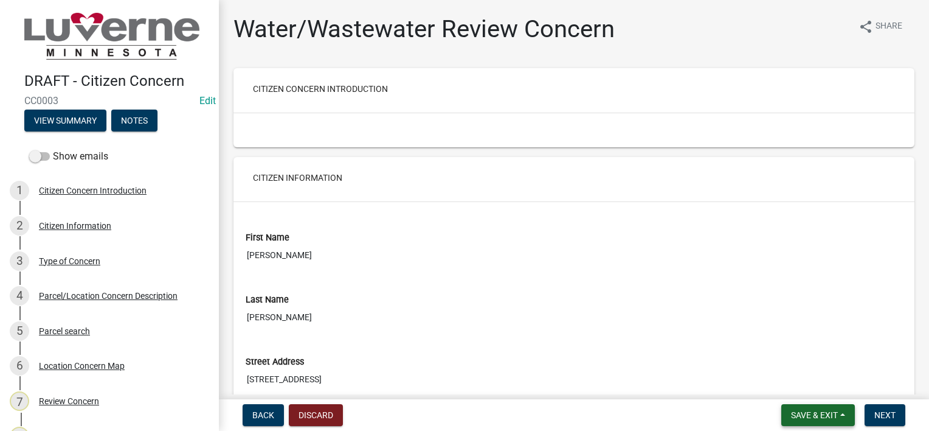
click at [811, 417] on span "Save & Exit" at bounding box center [814, 415] width 47 height 10
click at [810, 387] on button "Save & Exit" at bounding box center [806, 383] width 97 height 29
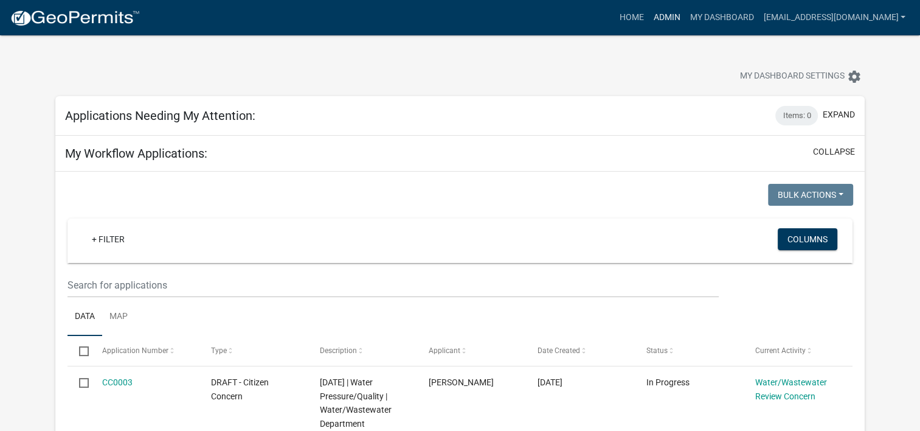
click at [671, 18] on link "Admin" at bounding box center [666, 17] width 36 height 23
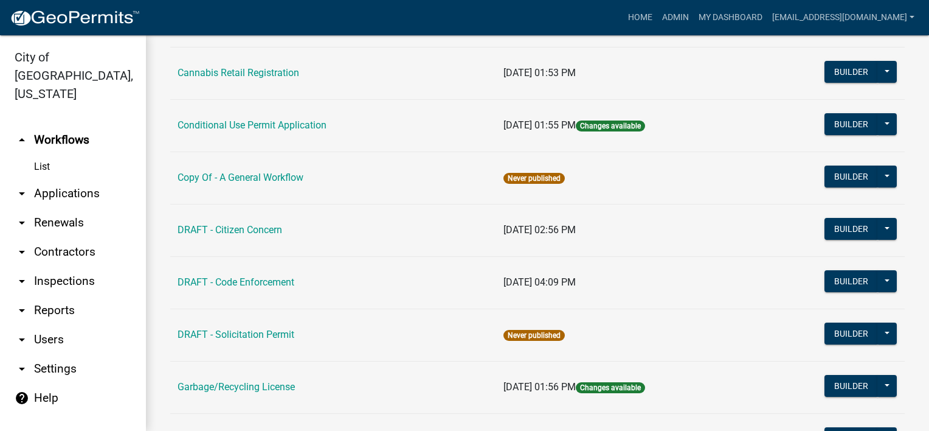
scroll to position [243, 0]
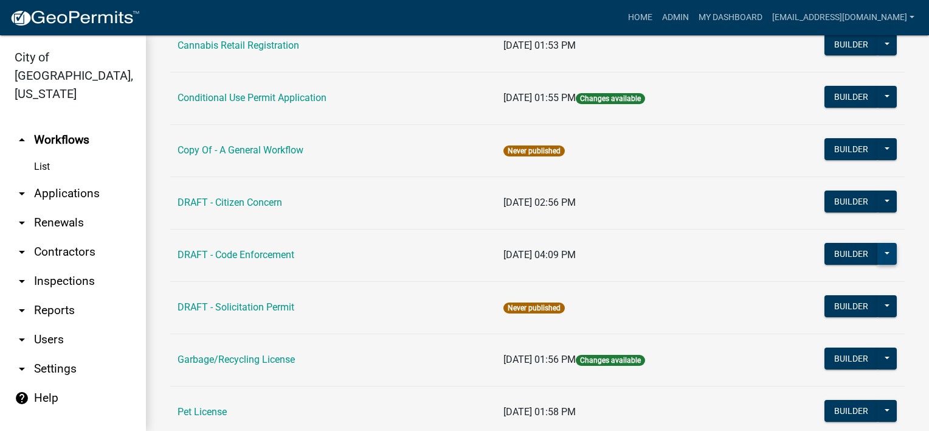
click at [878, 253] on button at bounding box center [887, 254] width 19 height 22
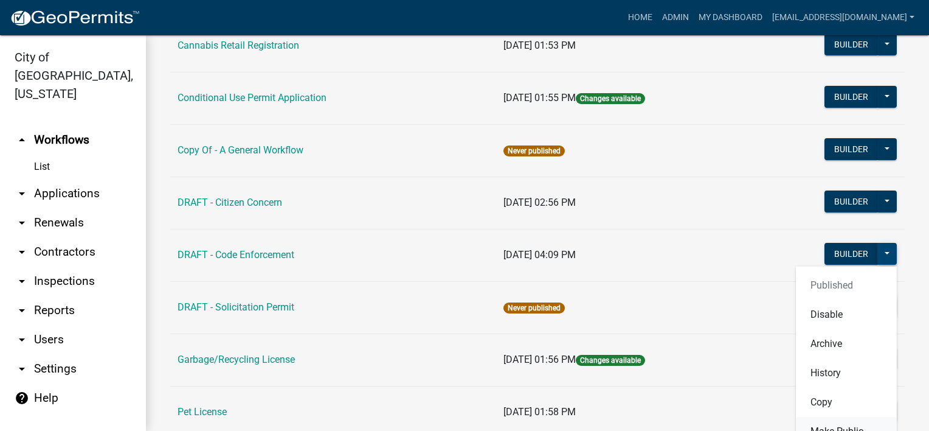
scroll to position [365, 0]
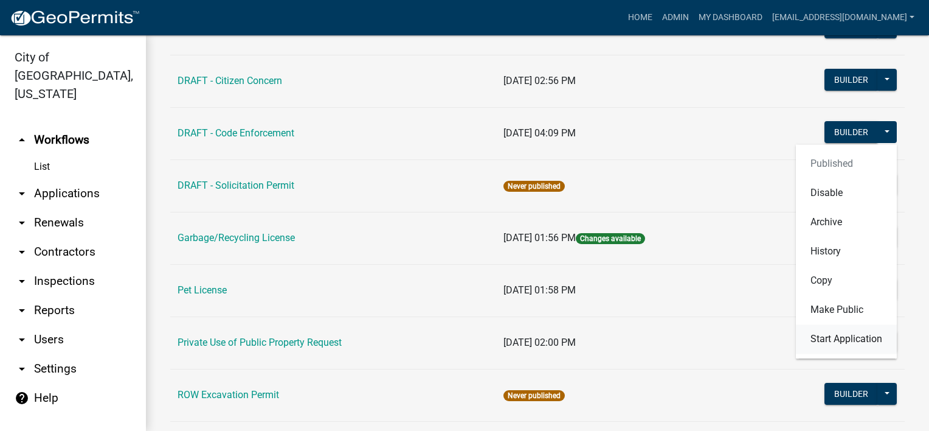
click at [852, 344] on button "Start Application" at bounding box center [846, 338] width 101 height 29
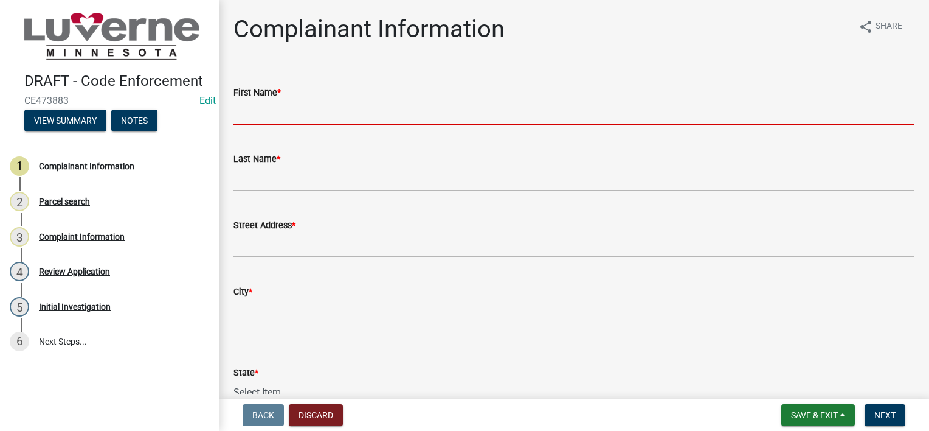
click at [507, 116] on input "First Name *" at bounding box center [574, 112] width 681 height 25
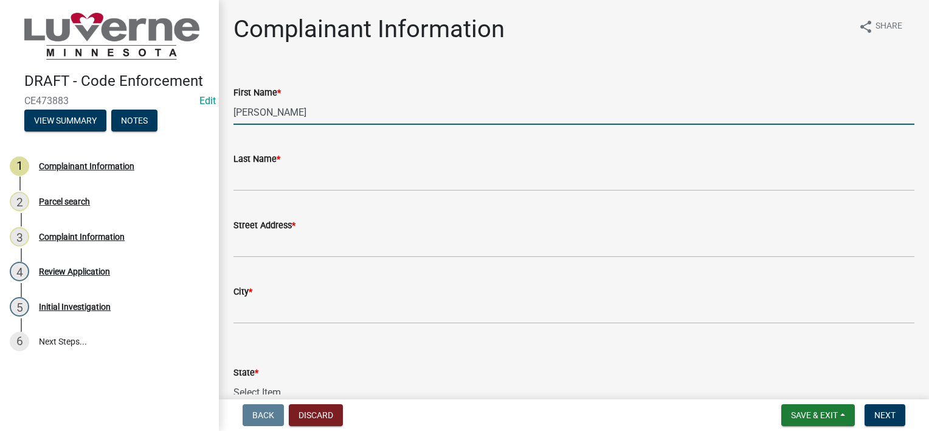
type input "[PERSON_NAME]"
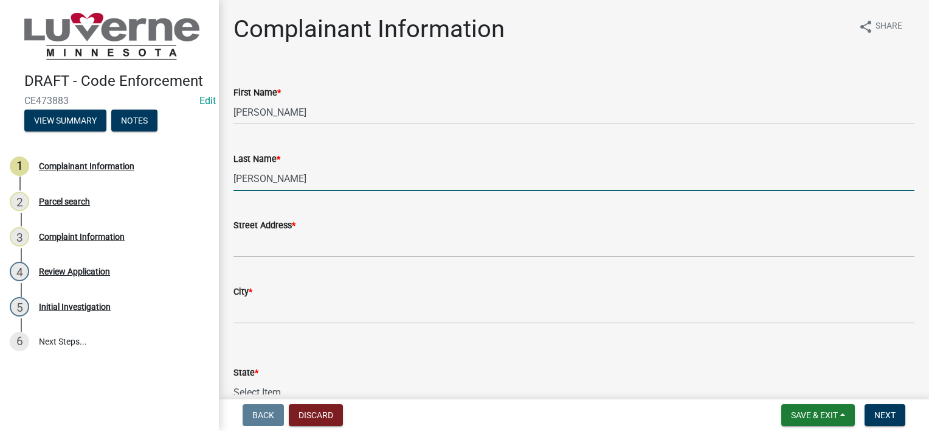
type input "[PERSON_NAME]"
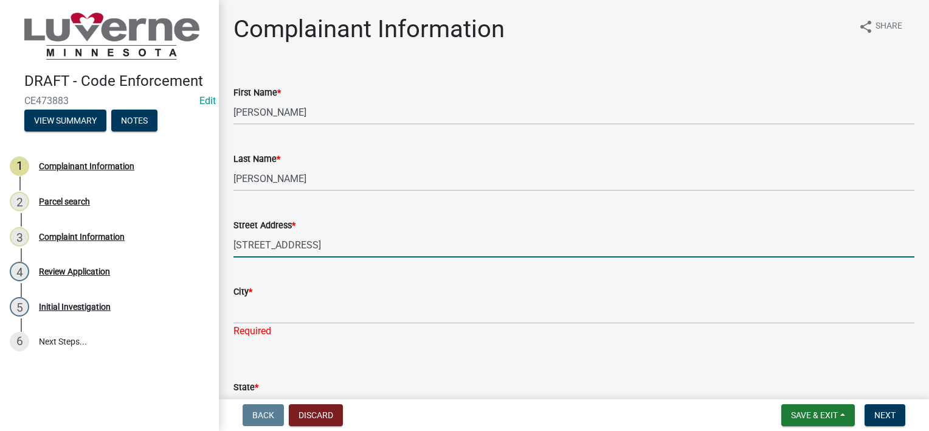
type input "[STREET_ADDRESS]"
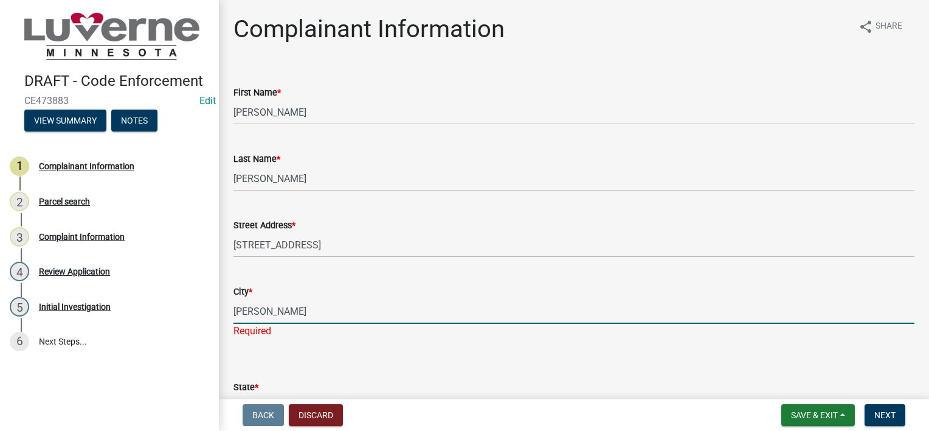
type input "[PERSON_NAME]"
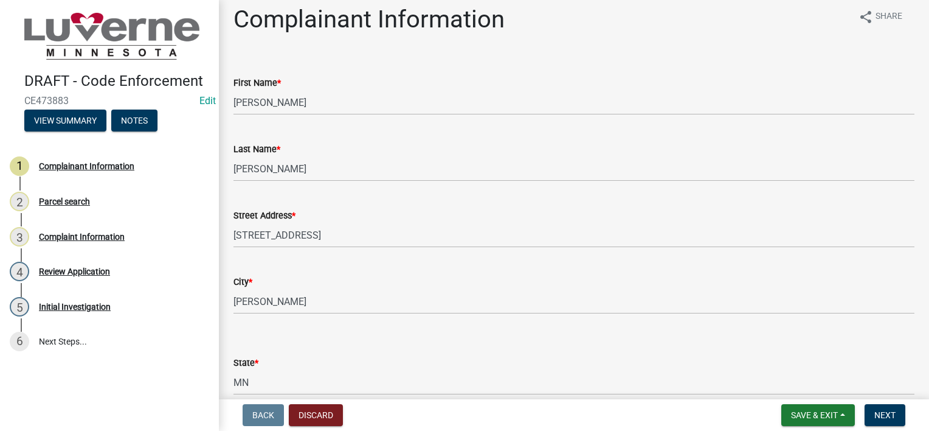
select select "8c50745b-f129-4347-8fd3-6ec1b83df8fc"
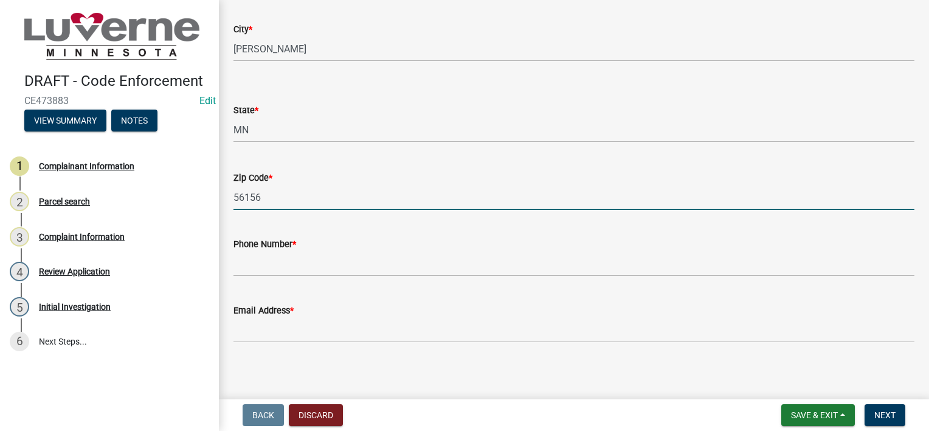
type input "56156"
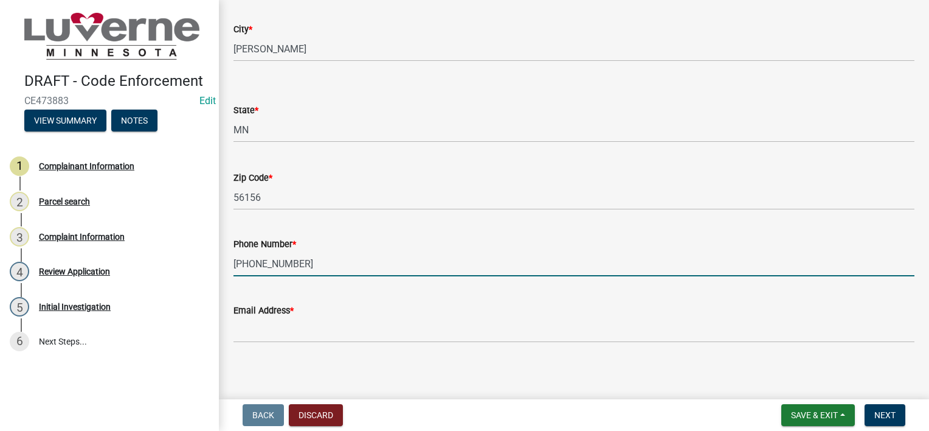
type input "[PHONE_NUMBER]"
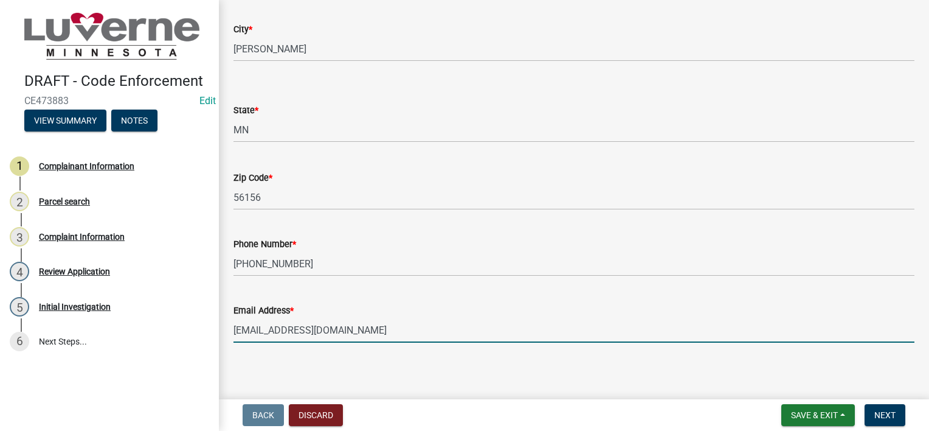
type input "[EMAIL_ADDRESS][DOMAIN_NAME]"
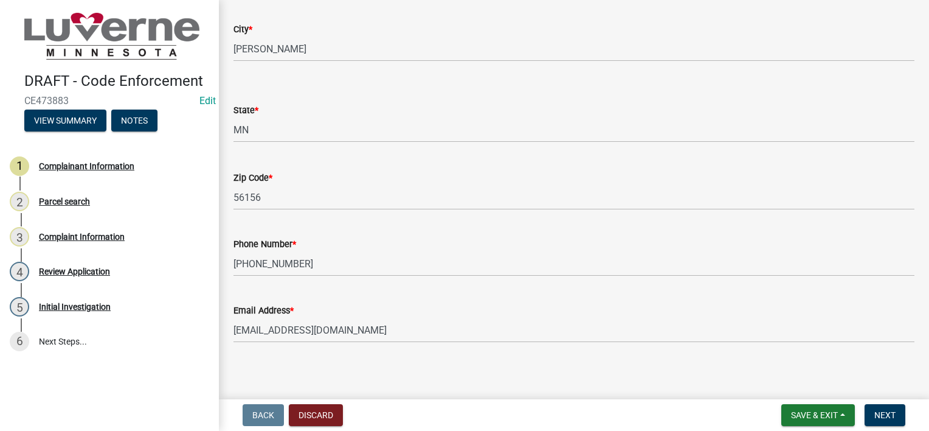
click at [884, 403] on nav "Back Discard Save & Exit Save Save & Exit Next" at bounding box center [574, 415] width 710 height 32
click at [884, 407] on button "Next" at bounding box center [885, 415] width 41 height 22
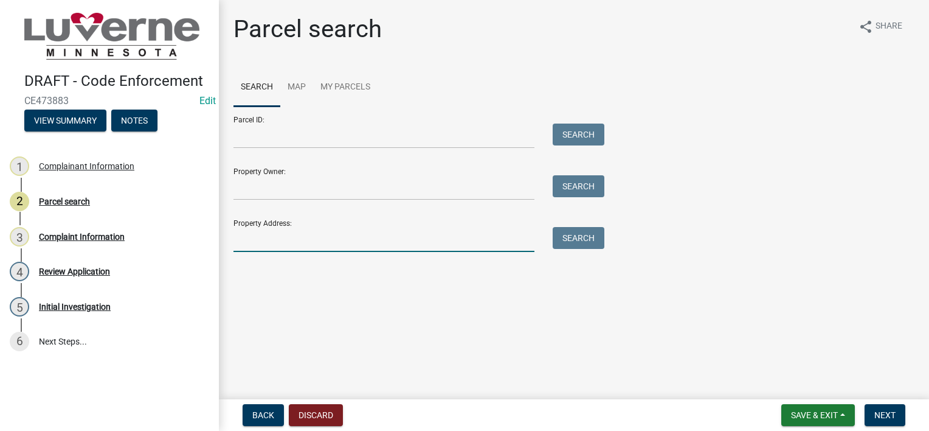
click at [482, 242] on input "Property Address:" at bounding box center [384, 239] width 301 height 25
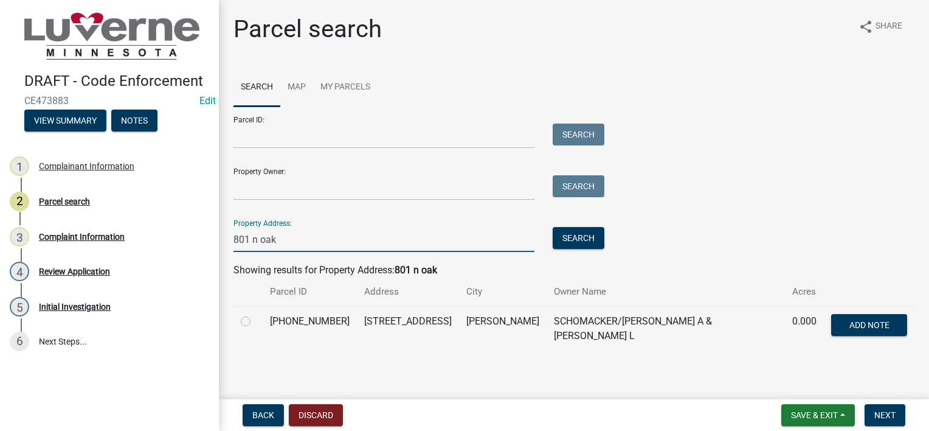
type input "801 n oak"
click at [255, 314] on label at bounding box center [255, 314] width 0 height 0
click at [255, 317] on input "radio" at bounding box center [259, 318] width 8 height 8
radio input "true"
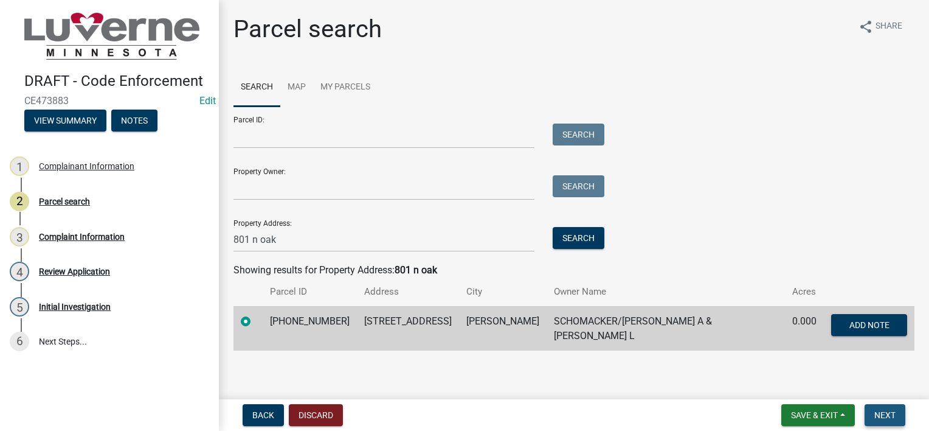
click at [888, 414] on span "Next" at bounding box center [885, 415] width 21 height 10
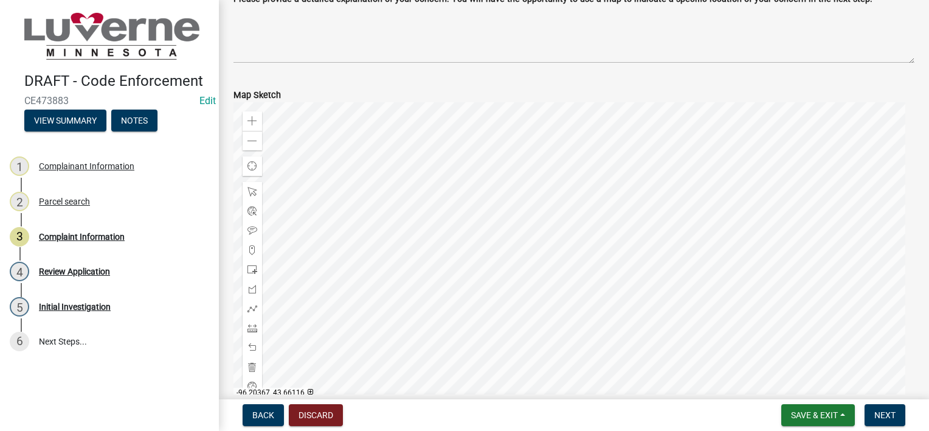
scroll to position [122, 0]
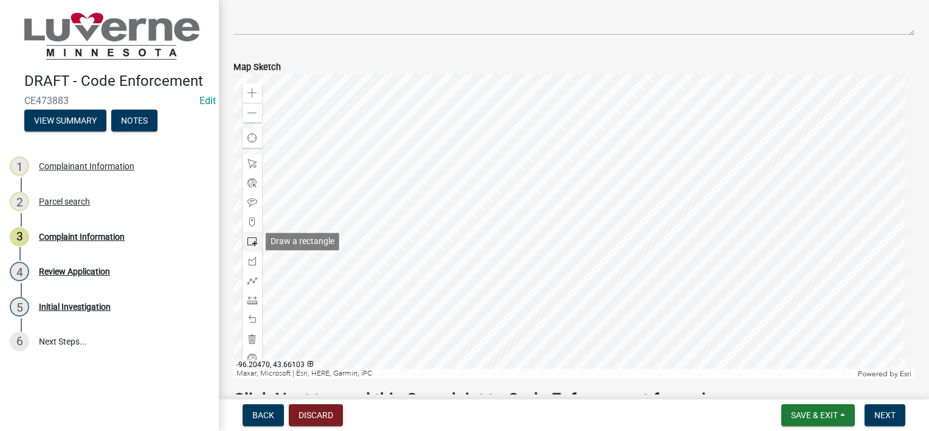
click at [257, 238] on span at bounding box center [253, 242] width 10 height 10
click at [514, 253] on div at bounding box center [574, 226] width 681 height 304
click at [896, 412] on button "Next" at bounding box center [885, 415] width 41 height 22
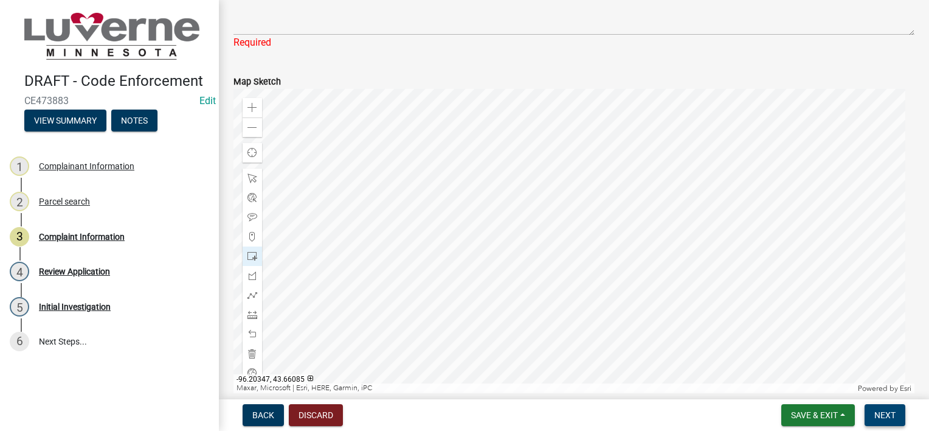
click at [885, 415] on span "Next" at bounding box center [885, 415] width 21 height 10
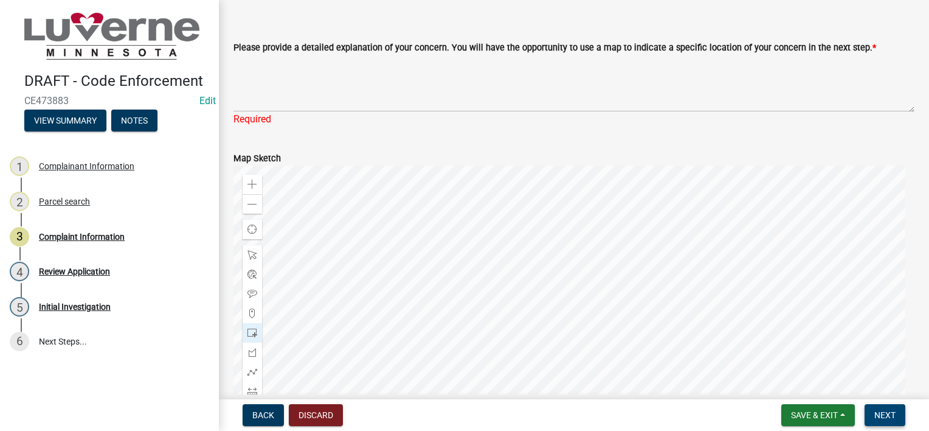
scroll to position [0, 0]
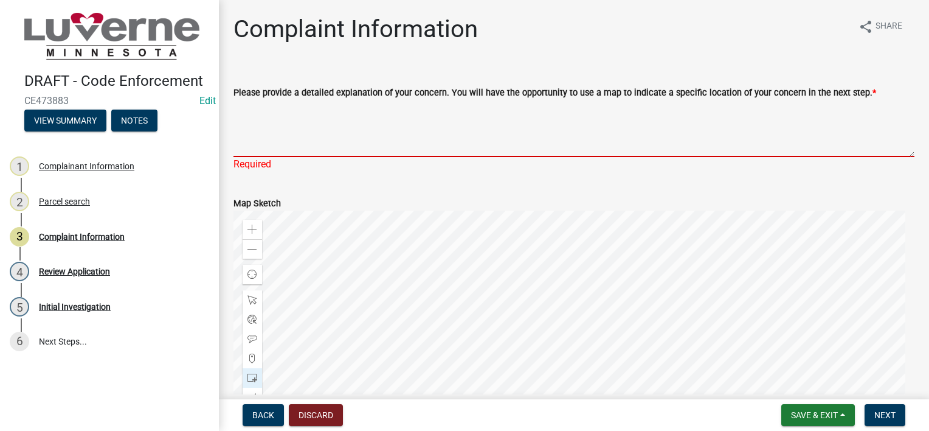
click at [448, 119] on textarea "Please provide a detailed explanation of your concern. You will have the opport…" at bounding box center [574, 128] width 681 height 57
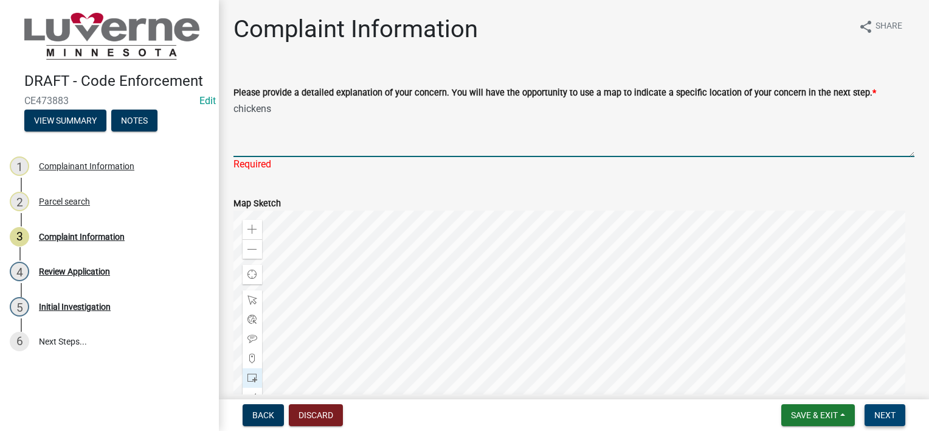
type textarea "chickens"
click at [895, 408] on button "Next" at bounding box center [885, 415] width 41 height 22
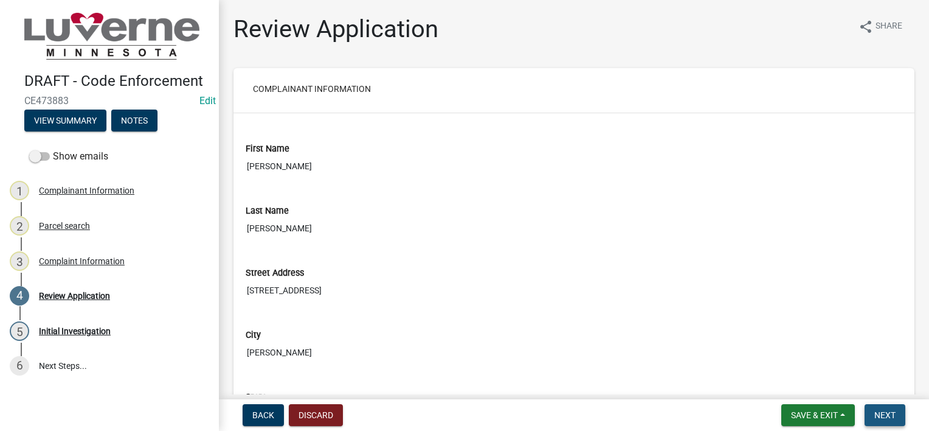
click at [899, 415] on button "Next" at bounding box center [885, 415] width 41 height 22
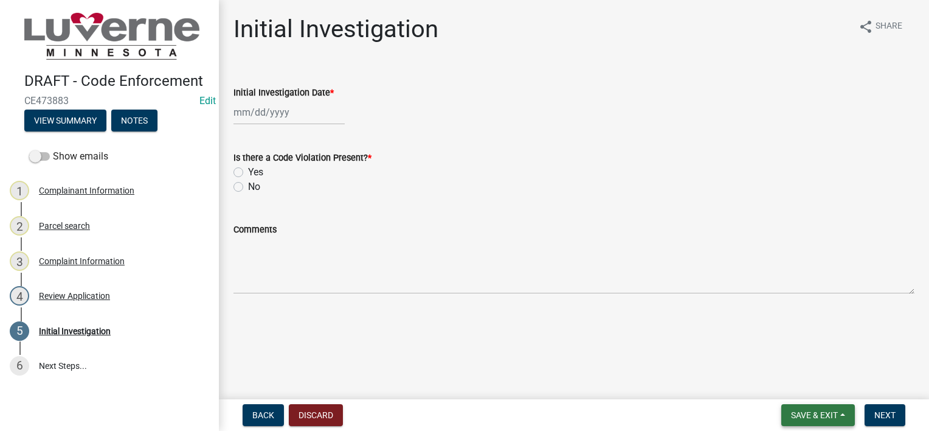
click at [825, 410] on span "Save & Exit" at bounding box center [814, 415] width 47 height 10
click at [817, 385] on button "Save & Exit" at bounding box center [806, 383] width 97 height 29
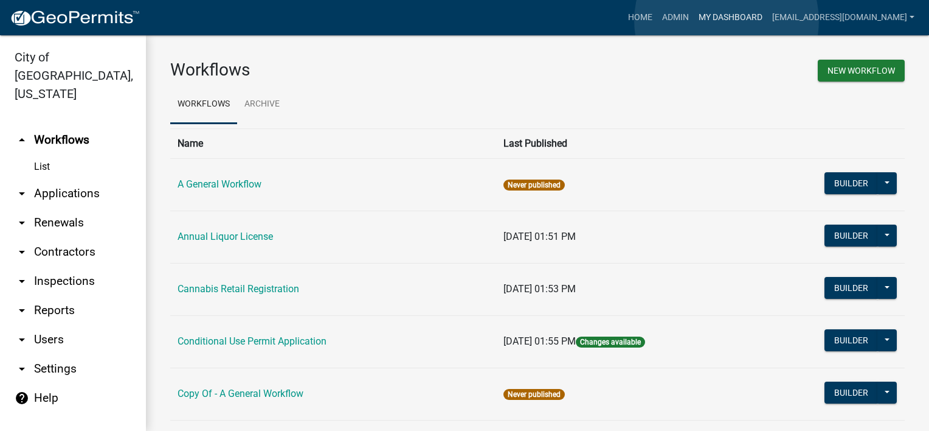
click at [727, 21] on link "My Dashboard" at bounding box center [731, 17] width 74 height 23
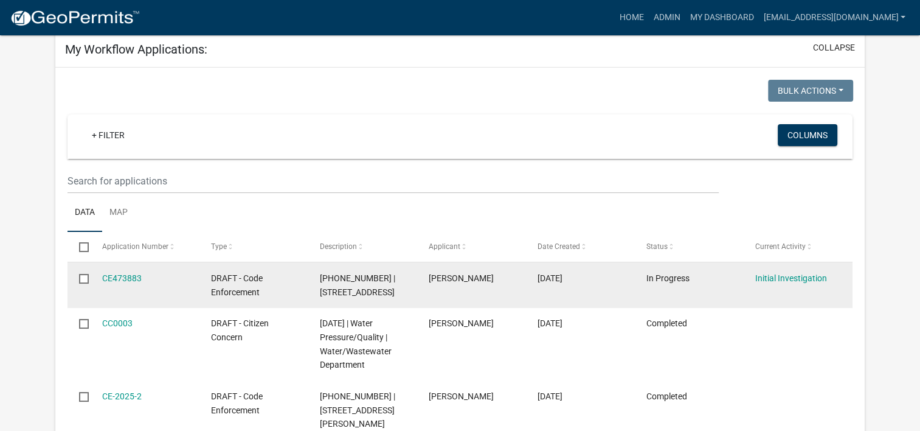
scroll to position [105, 0]
click at [788, 277] on link "Initial Investigation" at bounding box center [791, 277] width 72 height 10
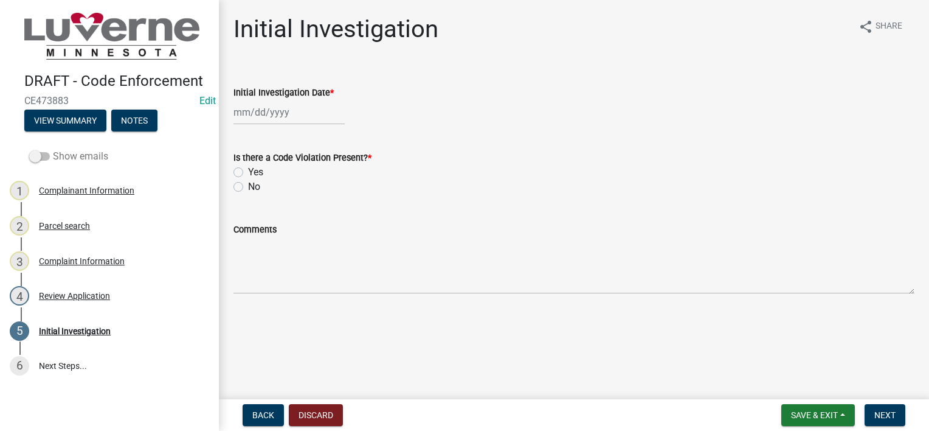
click at [49, 151] on label "Show emails" at bounding box center [68, 156] width 79 height 15
click at [53, 149] on input "Show emails" at bounding box center [53, 149] width 0 height 0
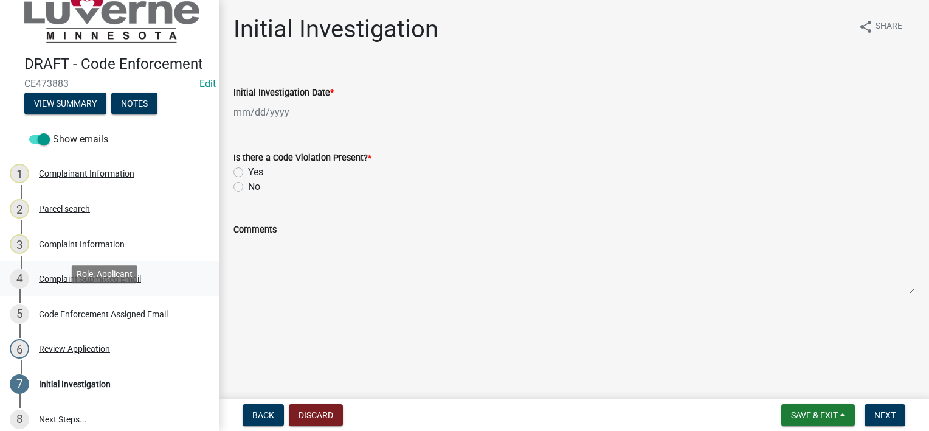
scroll to position [43, 0]
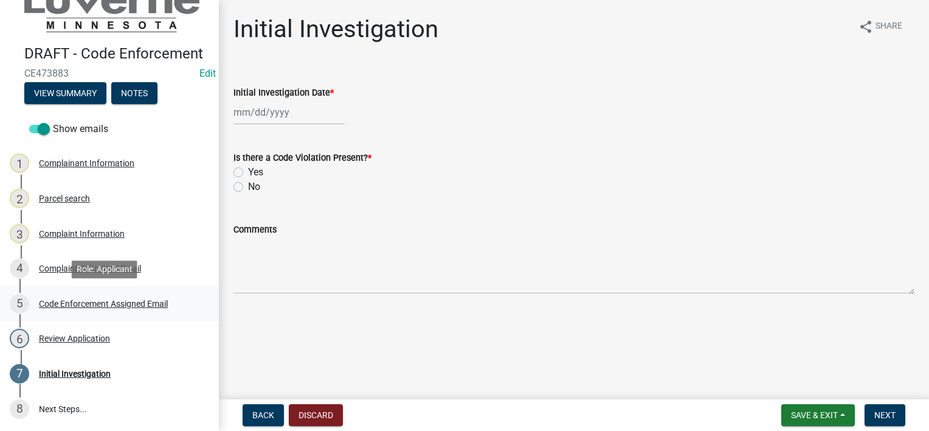
click at [154, 299] on div "Code Enforcement Assigned Email" at bounding box center [103, 303] width 129 height 9
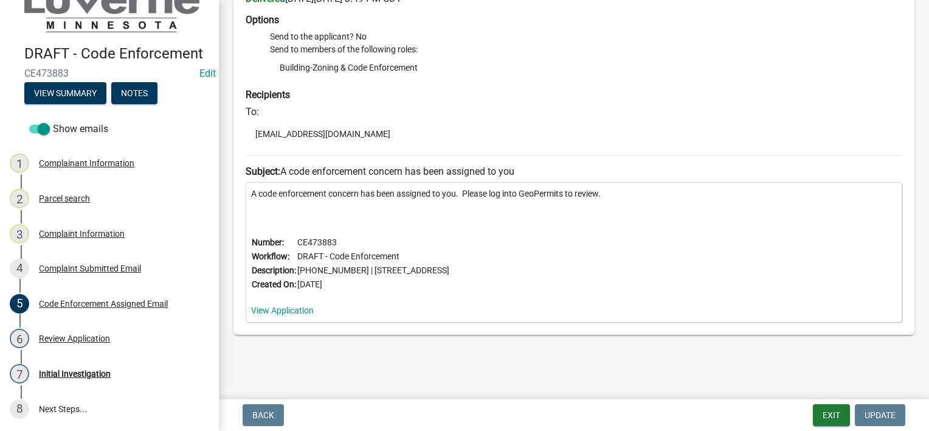
scroll to position [131, 0]
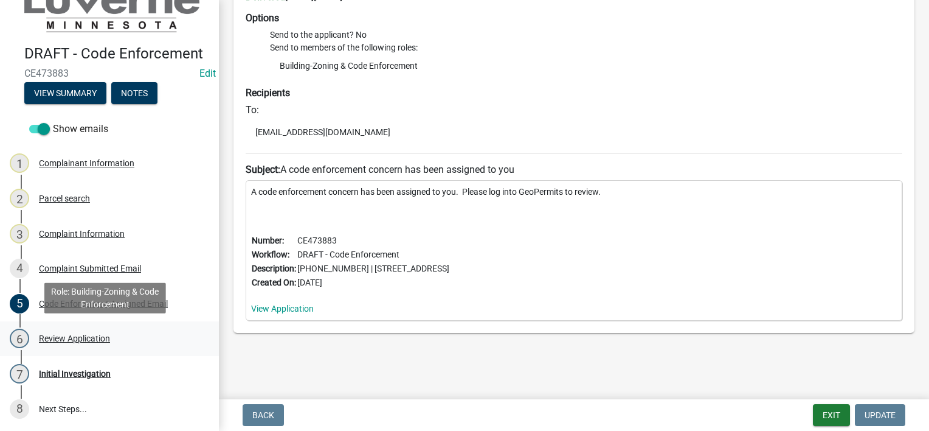
click at [80, 331] on div "6 Review Application" at bounding box center [105, 337] width 190 height 19
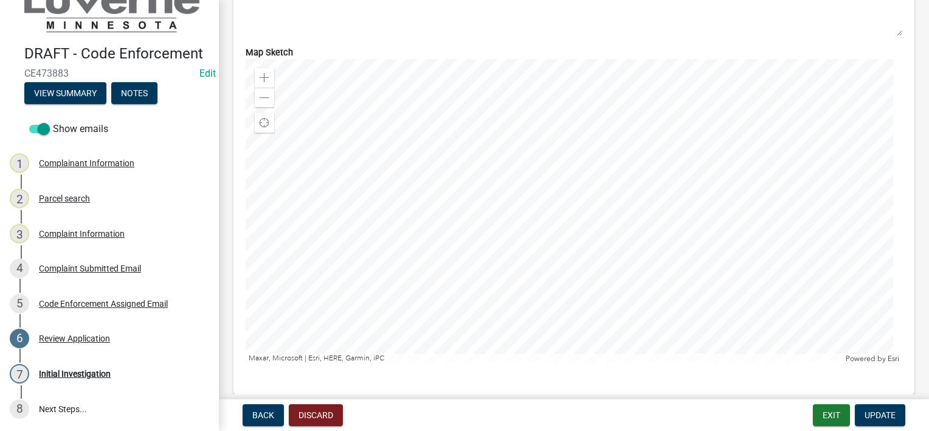
scroll to position [1261, 0]
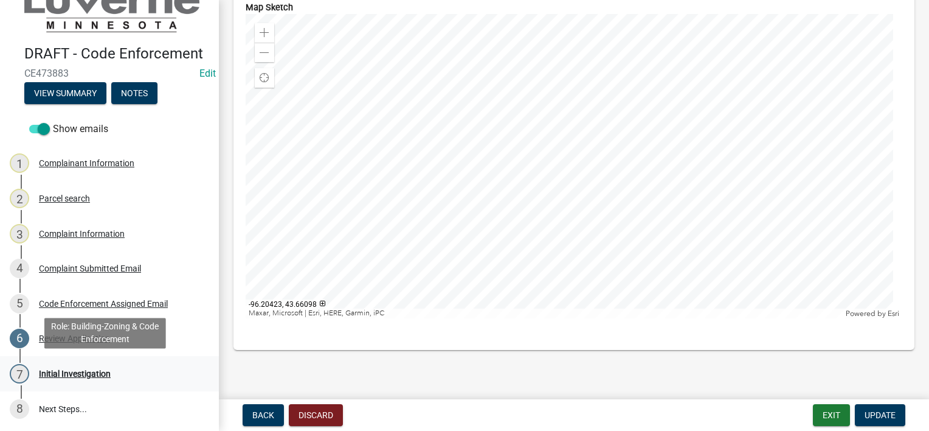
click at [102, 383] on link "7 Initial Investigation" at bounding box center [109, 373] width 219 height 35
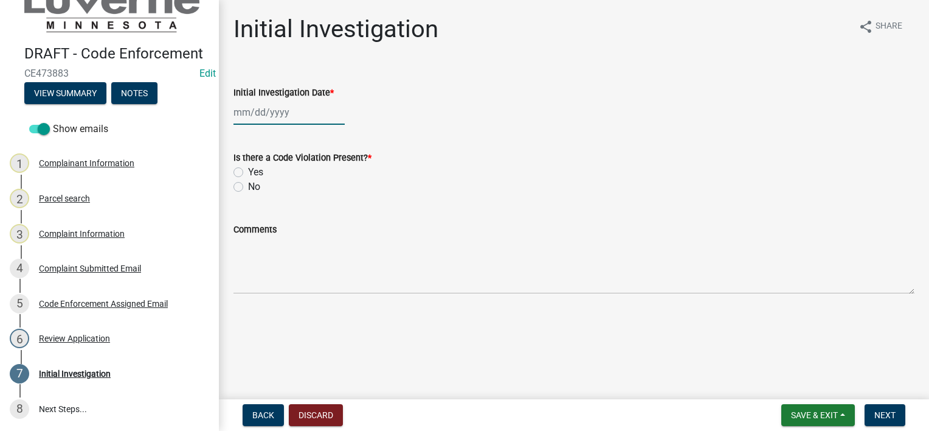
click at [298, 117] on div at bounding box center [289, 112] width 111 height 25
select select "9"
select select "2025"
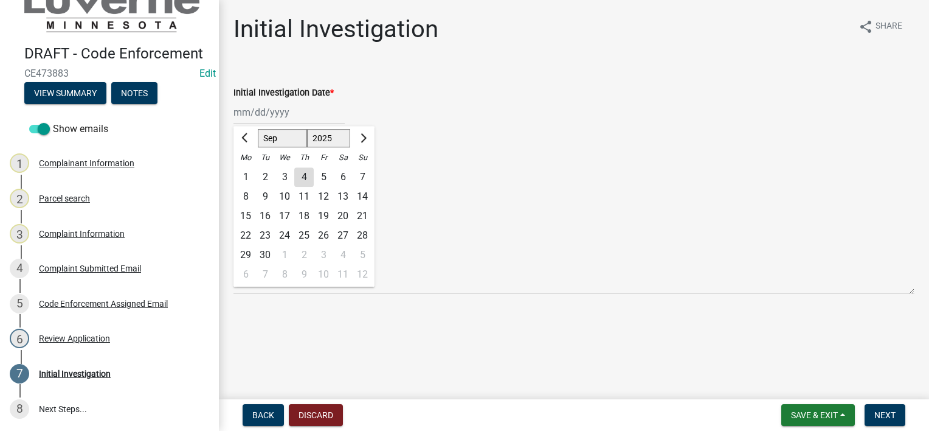
click at [307, 173] on div "4" at bounding box center [303, 176] width 19 height 19
type input "[DATE]"
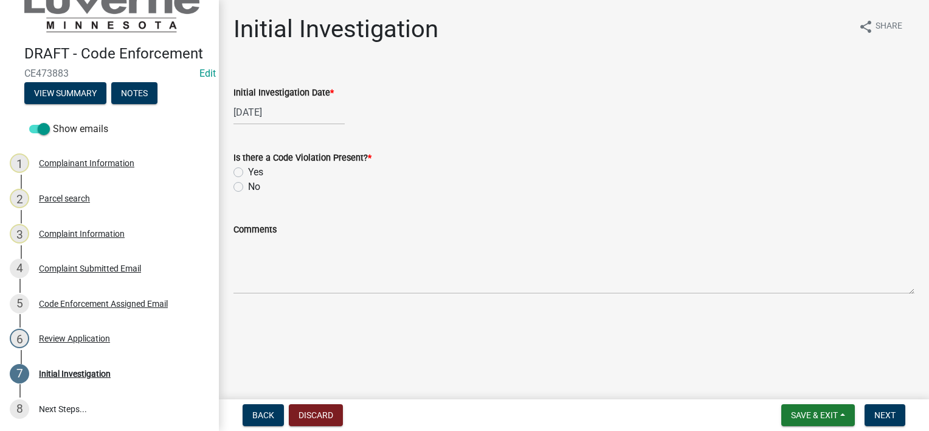
click at [248, 172] on label "Yes" at bounding box center [255, 172] width 15 height 15
click at [248, 172] on input "Yes" at bounding box center [252, 169] width 8 height 8
radio input "true"
click at [883, 418] on span "Next" at bounding box center [885, 415] width 21 height 10
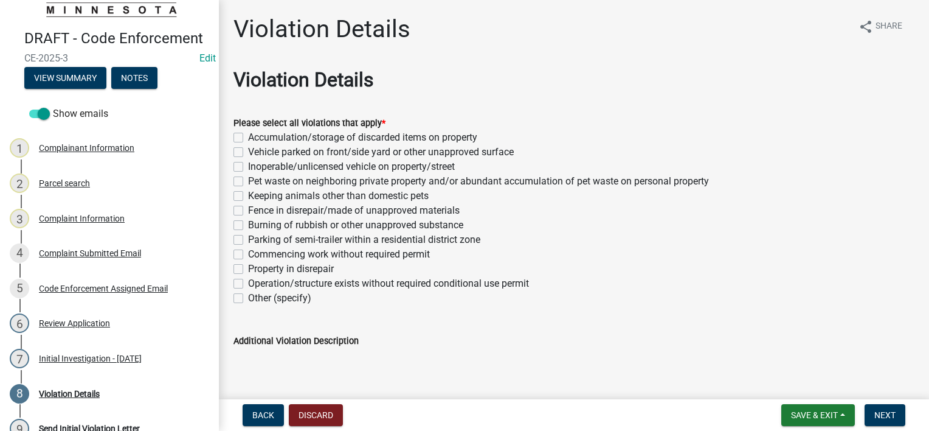
click at [287, 197] on label "Keeping animals other than domestic pets" at bounding box center [338, 196] width 181 height 15
click at [256, 196] on input "Keeping animals other than domestic pets" at bounding box center [252, 193] width 8 height 8
checkbox input "true"
checkbox input "false"
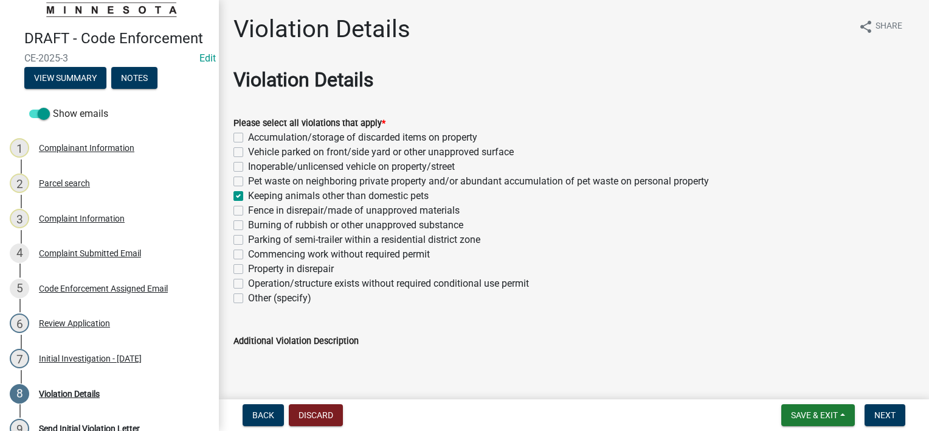
checkbox input "false"
checkbox input "true"
checkbox input "false"
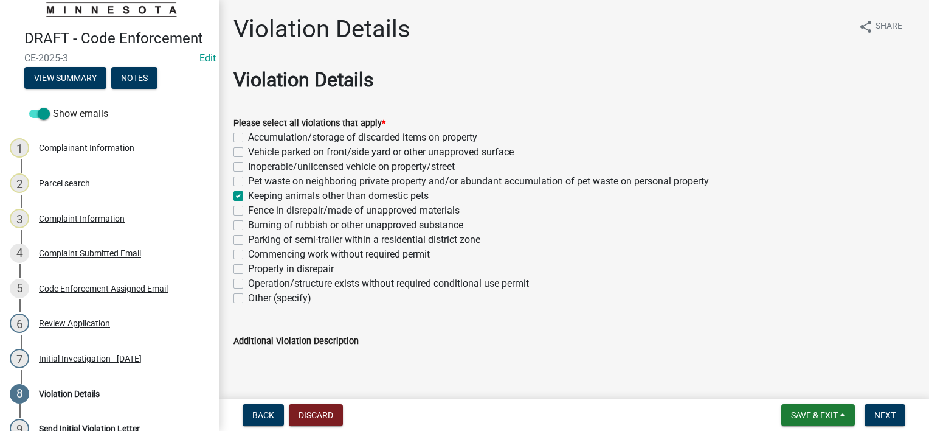
checkbox input "false"
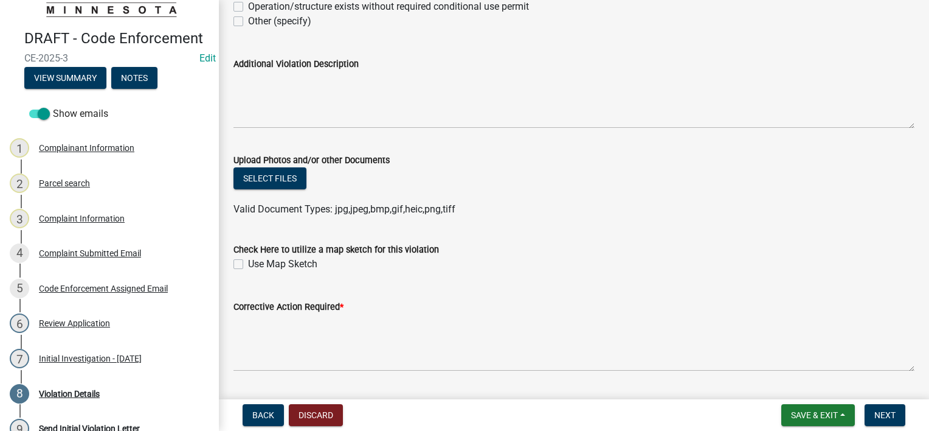
scroll to position [304, 0]
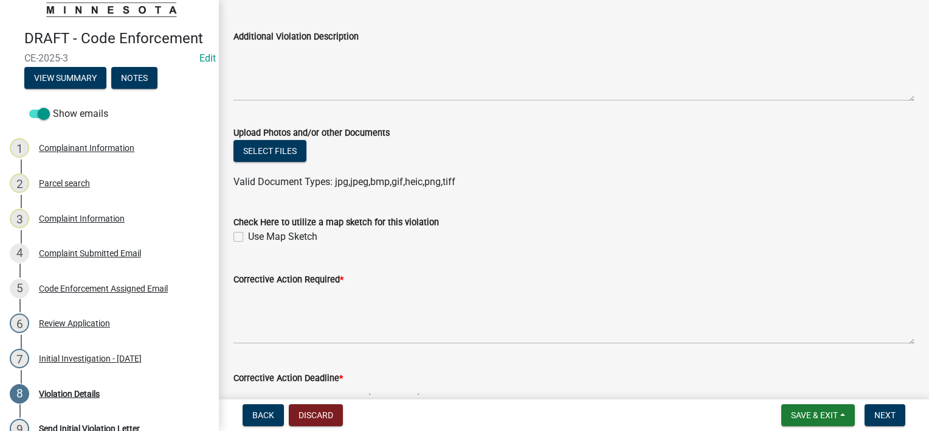
click at [248, 236] on label "Use Map Sketch" at bounding box center [282, 236] width 69 height 15
click at [248, 236] on input "Use Map Sketch" at bounding box center [252, 233] width 8 height 8
checkbox input "true"
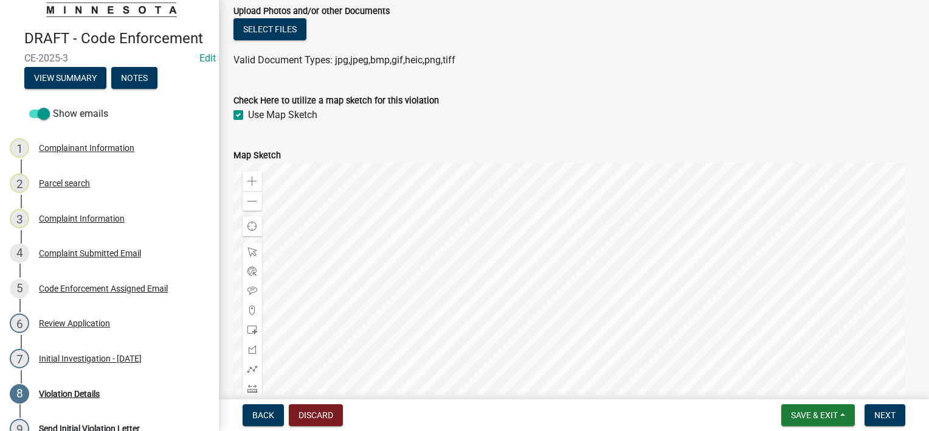
scroll to position [487, 0]
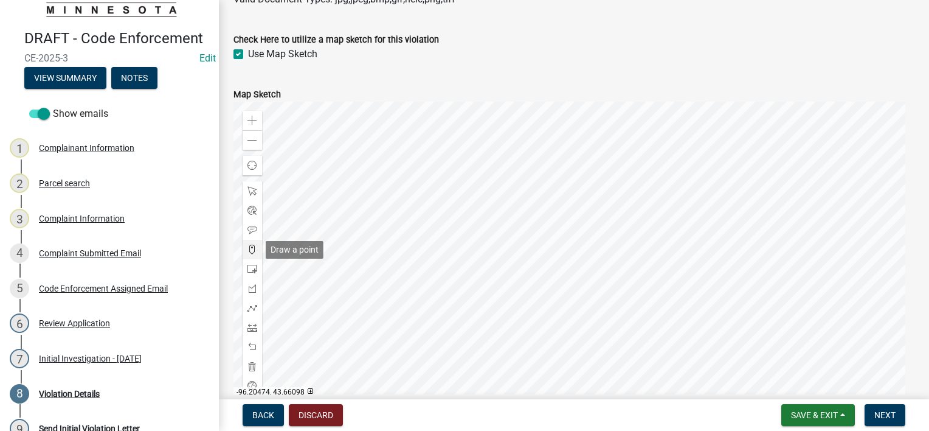
click at [253, 251] on span at bounding box center [253, 249] width 10 height 10
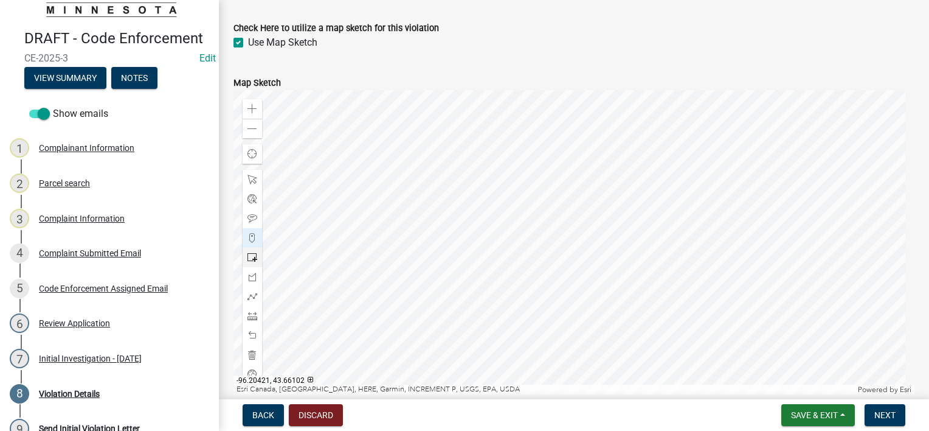
click at [507, 260] on div at bounding box center [574, 242] width 681 height 304
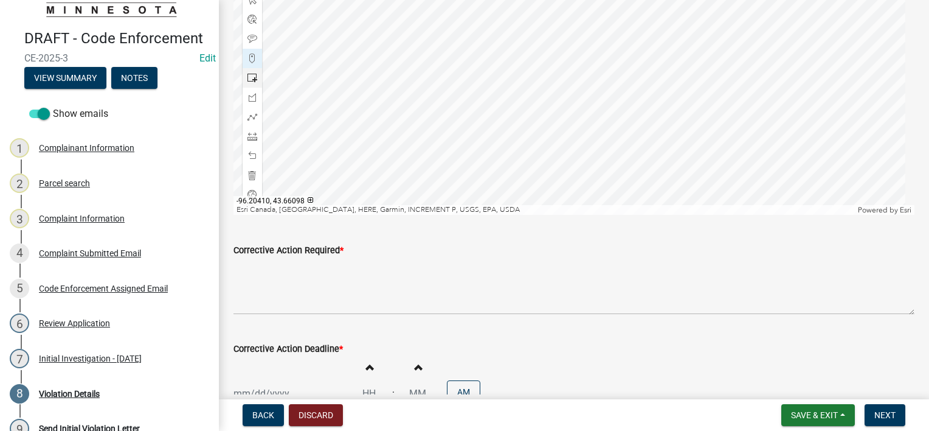
scroll to position [681, 0]
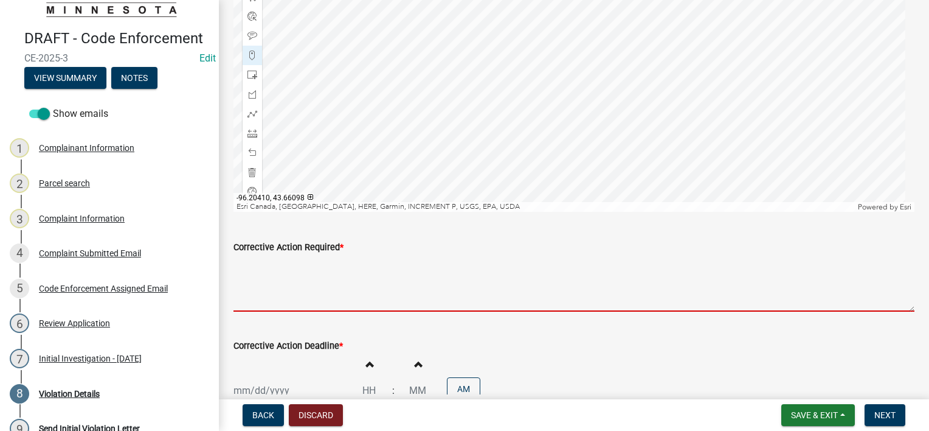
click at [382, 269] on textarea "Corrective Action Required *" at bounding box center [574, 282] width 681 height 57
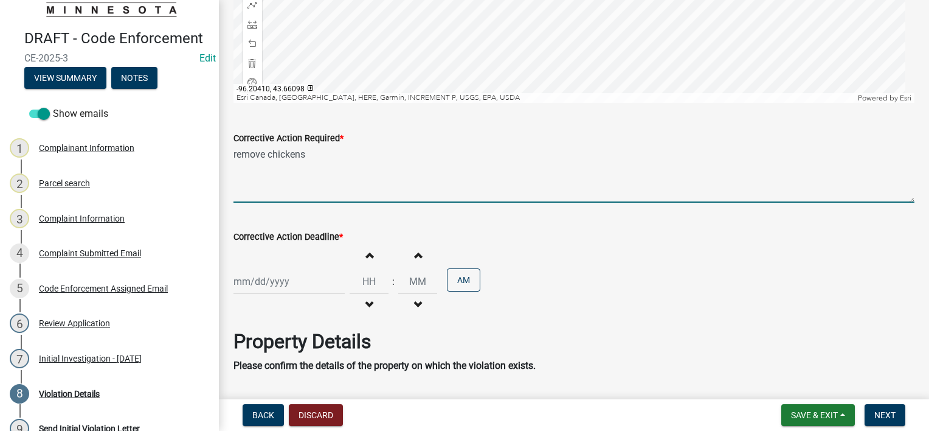
scroll to position [802, 0]
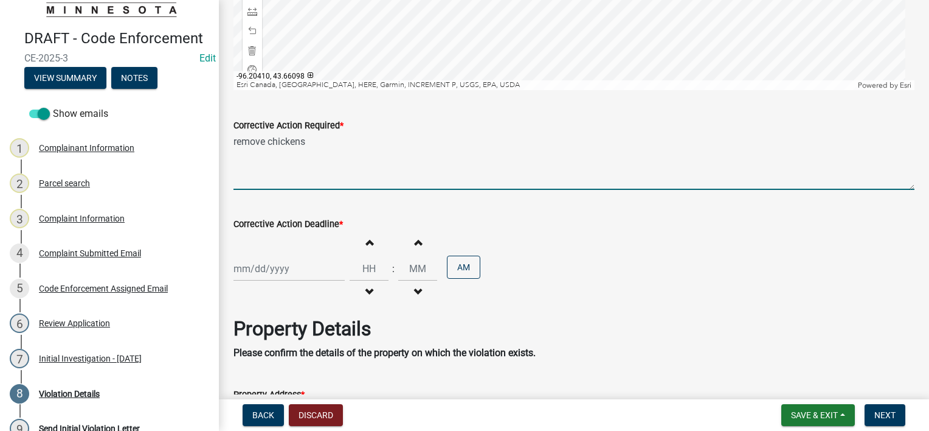
type textarea "remove chickens"
click at [255, 270] on div at bounding box center [289, 268] width 111 height 25
select select "9"
select select "2025"
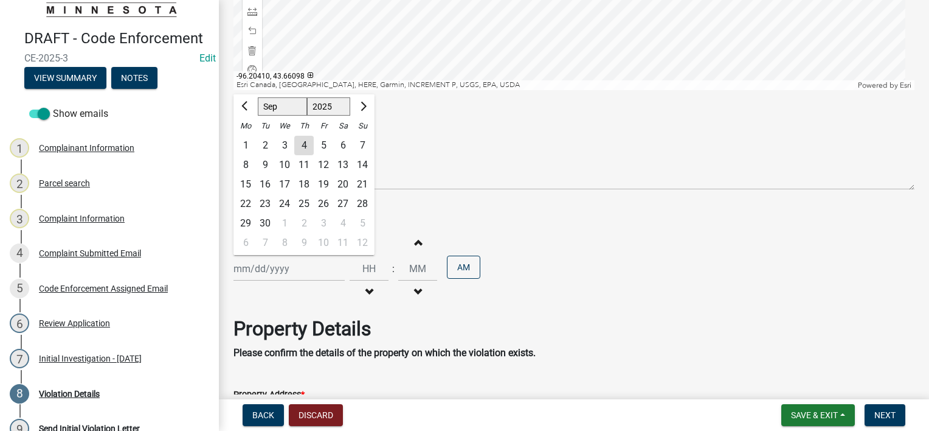
click at [304, 185] on div "18" at bounding box center [303, 184] width 19 height 19
type input "[DATE]"
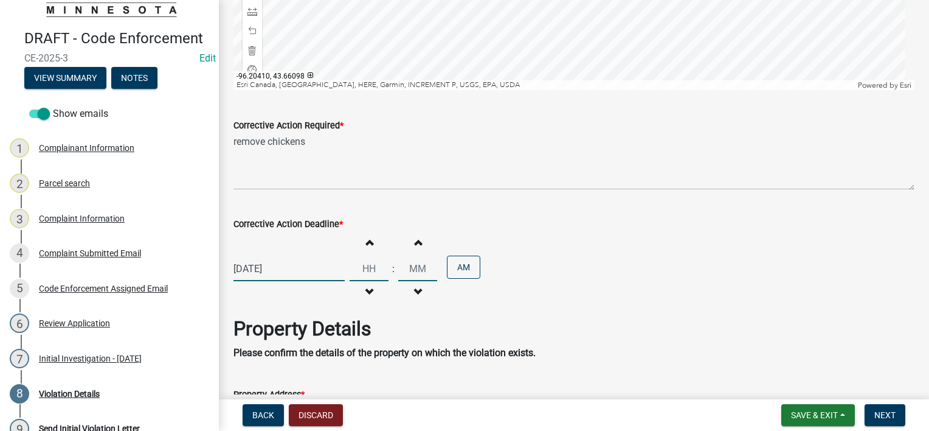
click at [364, 265] on input "Hours" at bounding box center [369, 268] width 39 height 25
type input "04"
type input "00"
click at [474, 262] on button "AM" at bounding box center [463, 266] width 33 height 23
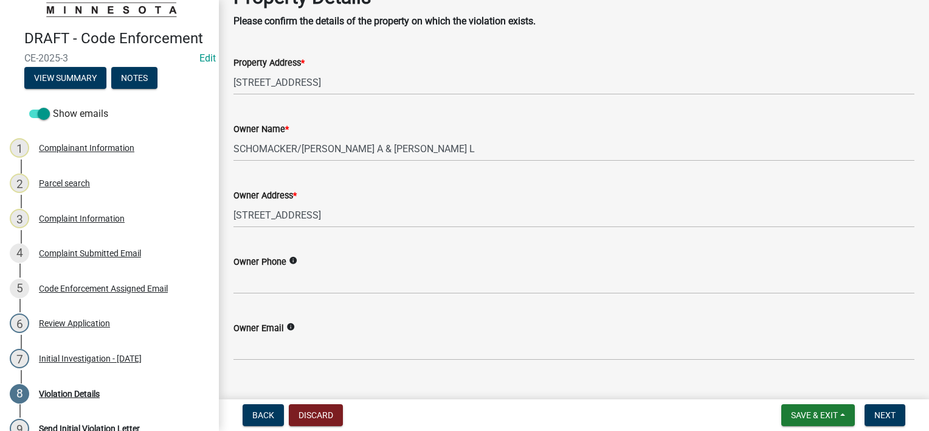
scroll to position [1156, 0]
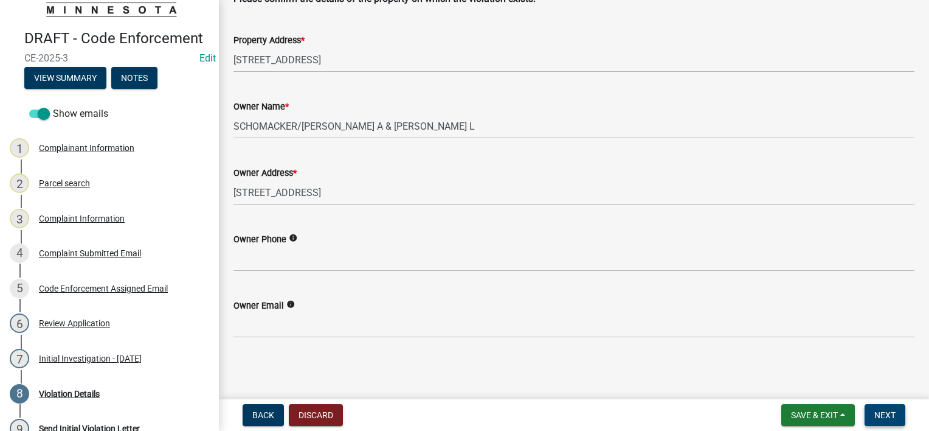
click at [875, 407] on button "Next" at bounding box center [885, 415] width 41 height 22
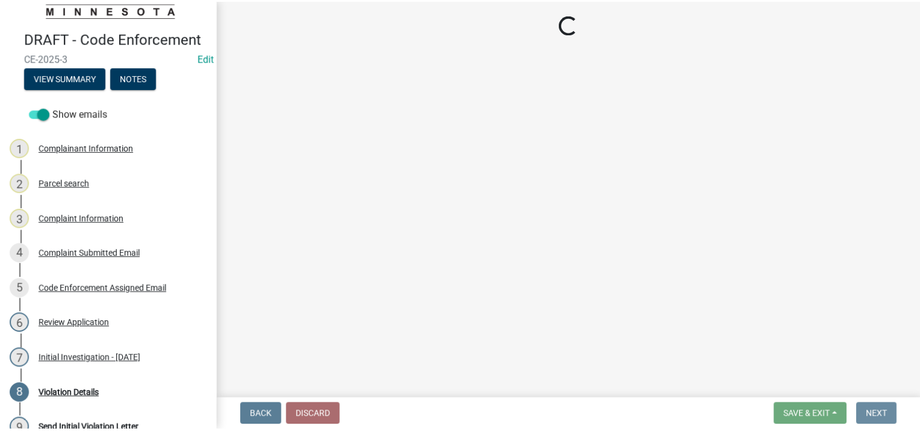
scroll to position [0, 0]
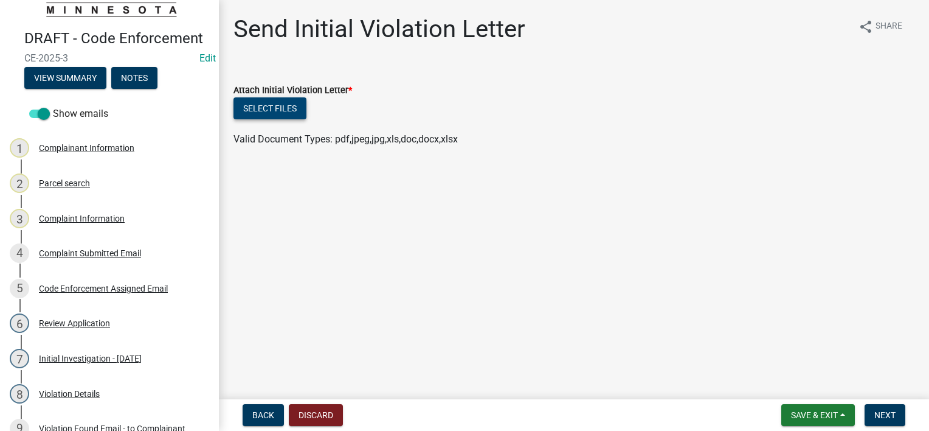
click at [262, 101] on button "Select files" at bounding box center [270, 108] width 73 height 22
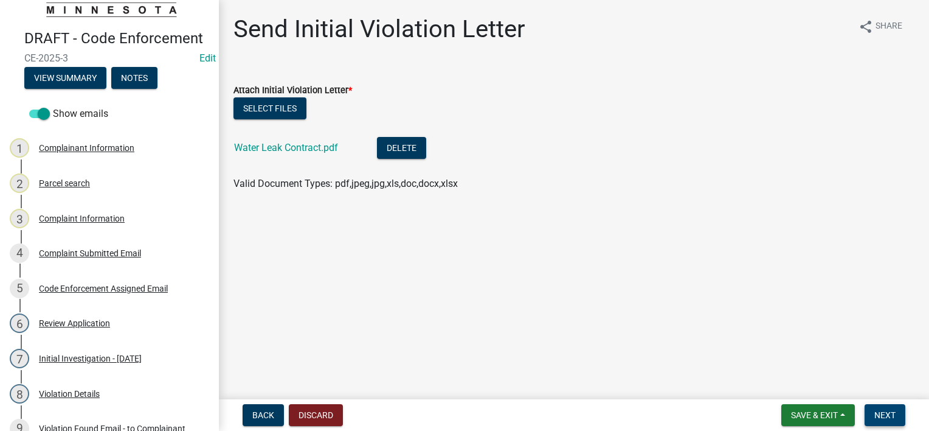
click at [894, 418] on span "Next" at bounding box center [885, 415] width 21 height 10
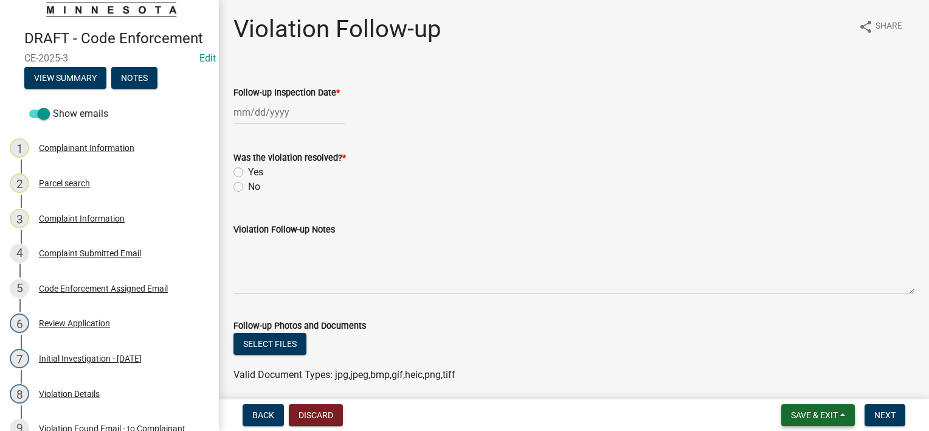
click at [823, 418] on span "Save & Exit" at bounding box center [814, 415] width 47 height 10
click at [809, 382] on button "Save & Exit" at bounding box center [806, 383] width 97 height 29
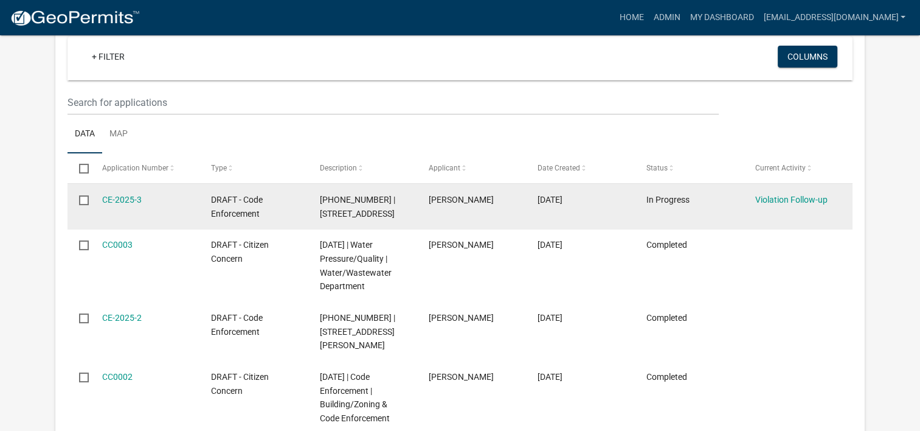
scroll to position [165, 0]
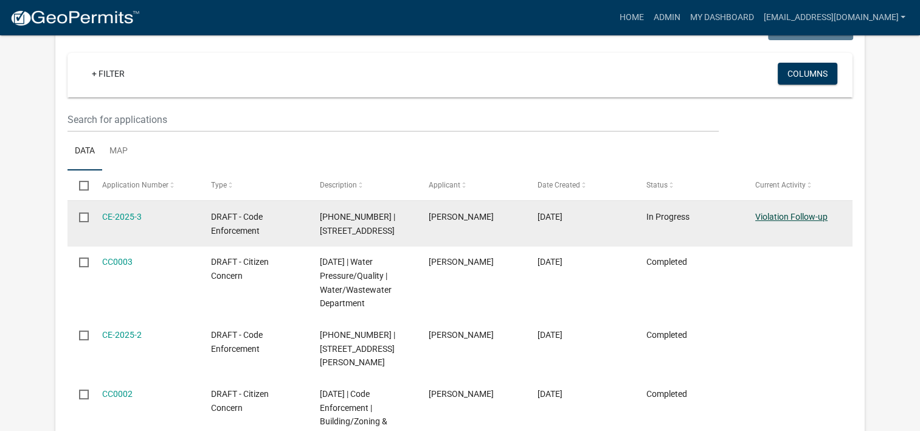
click at [769, 220] on link "Violation Follow-up" at bounding box center [791, 217] width 72 height 10
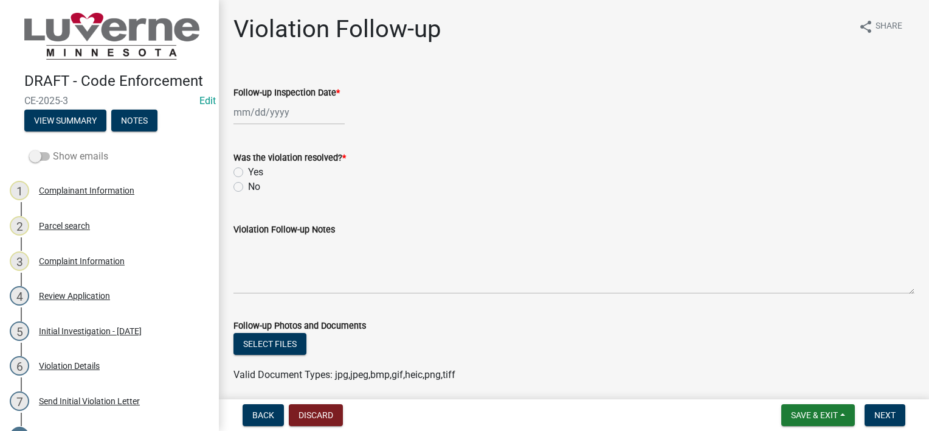
click at [49, 161] on span at bounding box center [39, 156] width 21 height 9
click at [53, 149] on input "Show emails" at bounding box center [53, 149] width 0 height 0
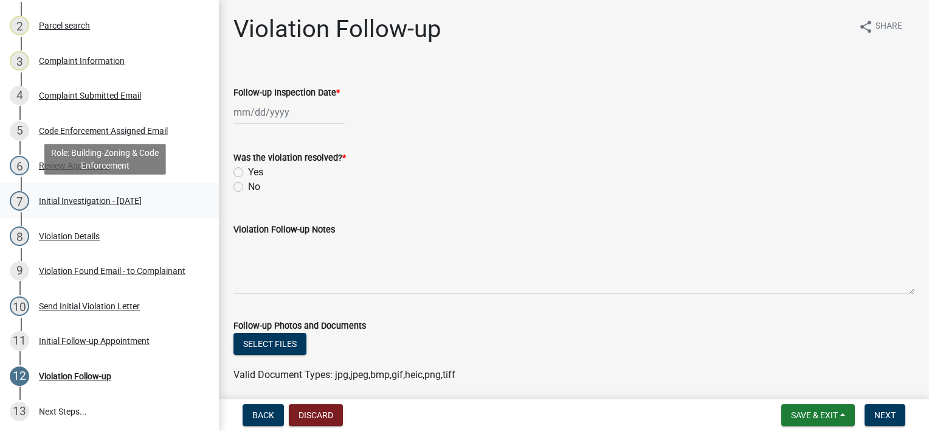
scroll to position [218, 0]
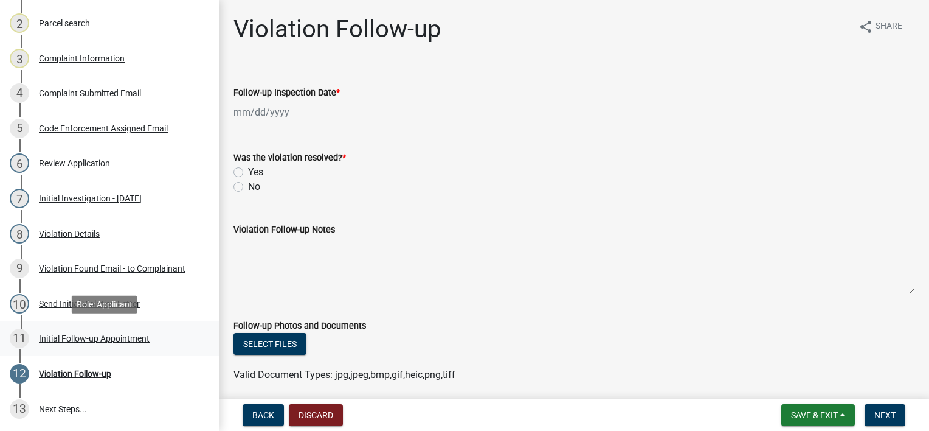
click at [145, 345] on div "11 Initial Follow-up Appointment" at bounding box center [105, 337] width 190 height 19
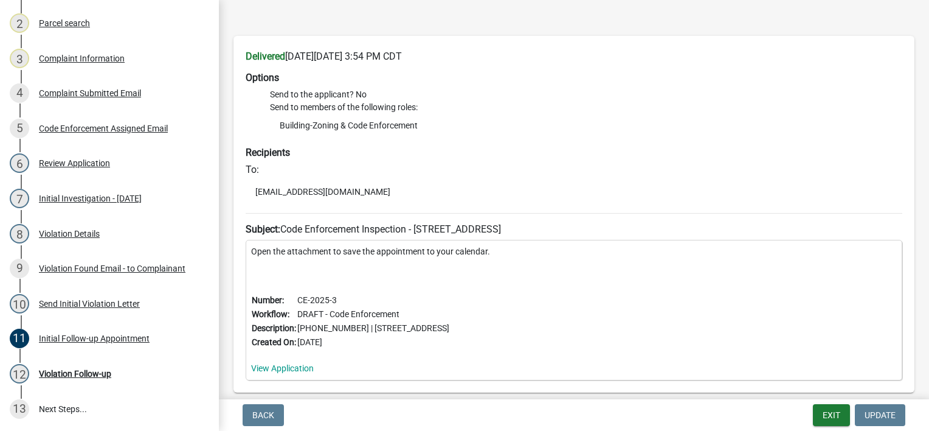
scroll to position [46, 0]
click at [135, 372] on div "12 Violation Follow-up" at bounding box center [105, 373] width 190 height 19
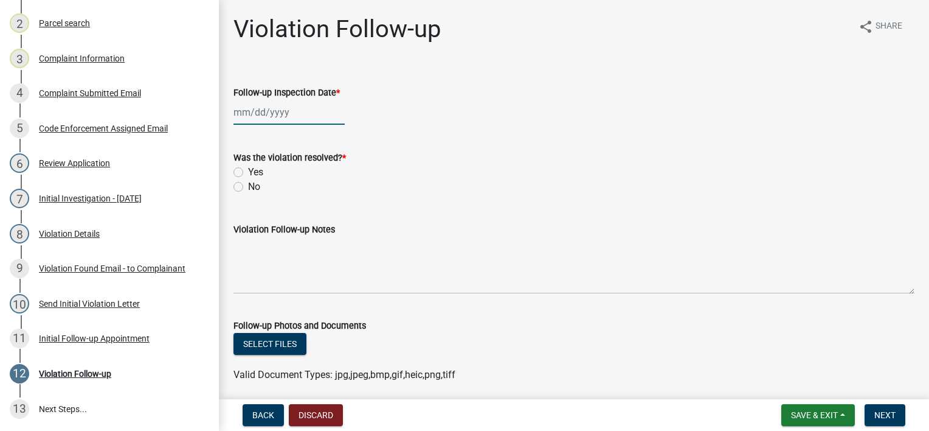
click at [303, 116] on div at bounding box center [289, 112] width 111 height 25
select select "9"
select select "2025"
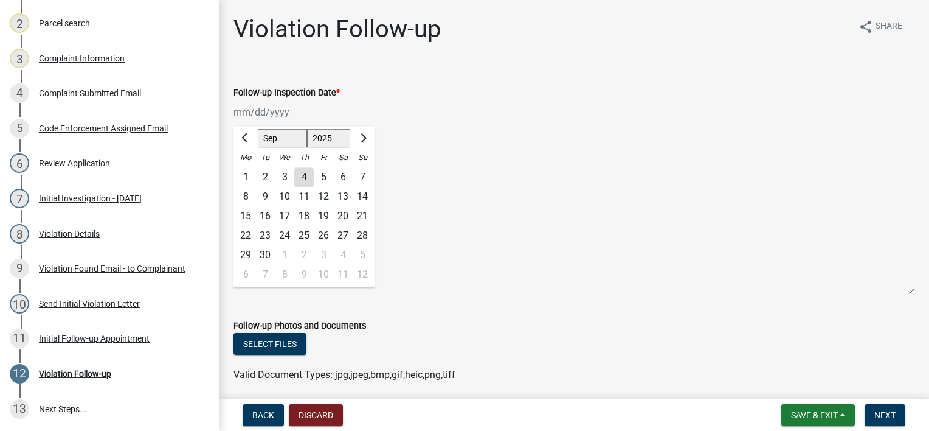
click at [306, 212] on div "18" at bounding box center [303, 215] width 19 height 19
type input "[DATE]"
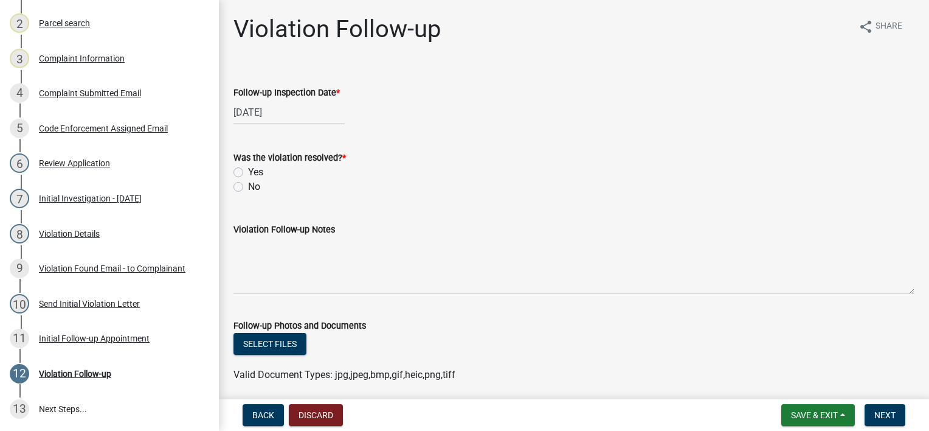
click at [248, 172] on label "Yes" at bounding box center [255, 172] width 15 height 15
click at [248, 172] on input "Yes" at bounding box center [252, 169] width 8 height 8
radio input "true"
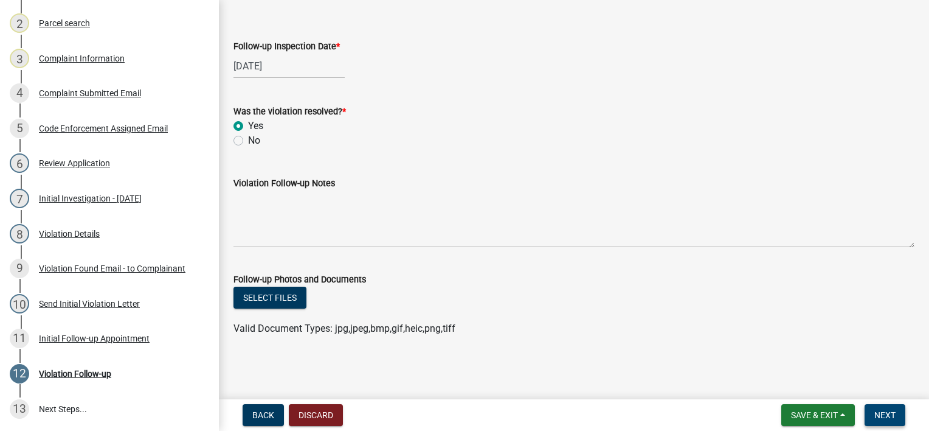
click at [883, 411] on span "Next" at bounding box center [885, 415] width 21 height 10
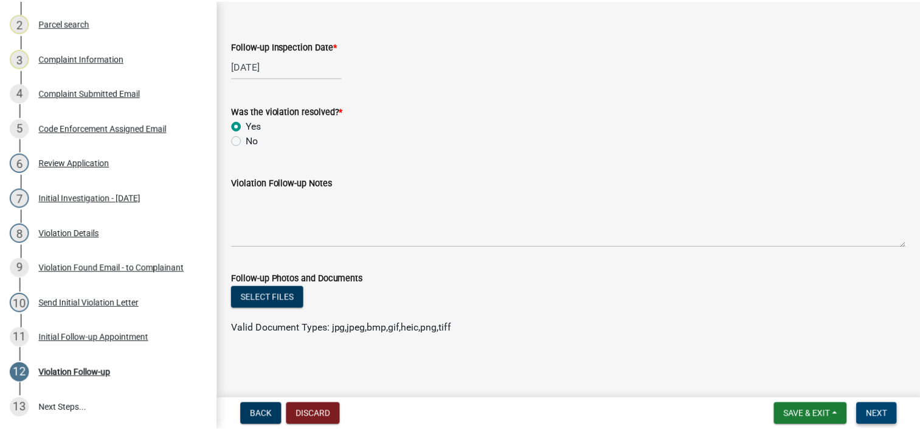
scroll to position [0, 0]
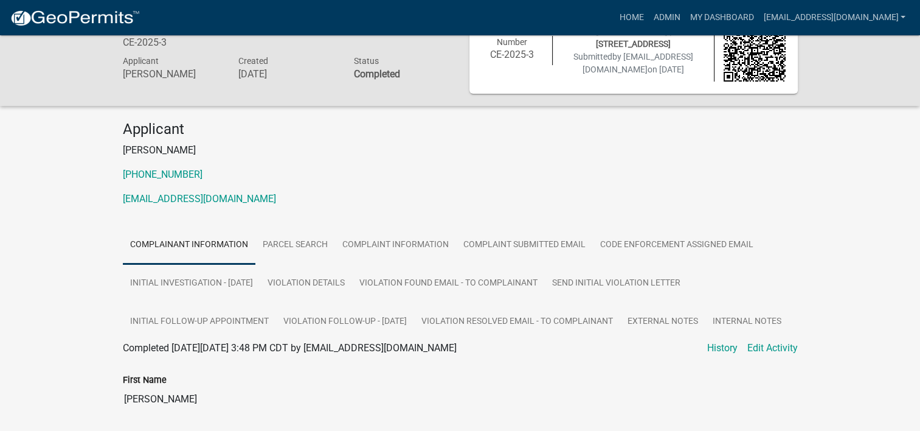
scroll to position [61, 0]
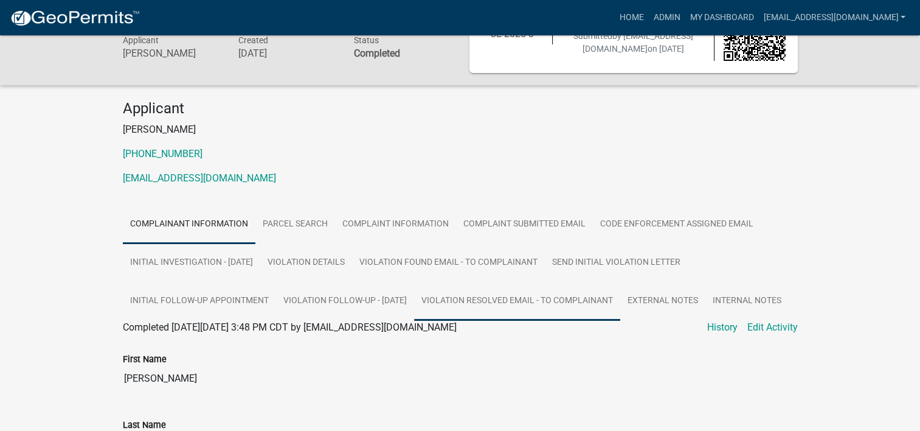
click at [541, 299] on link "Violation Resolved Email - to Complainant" at bounding box center [517, 301] width 206 height 39
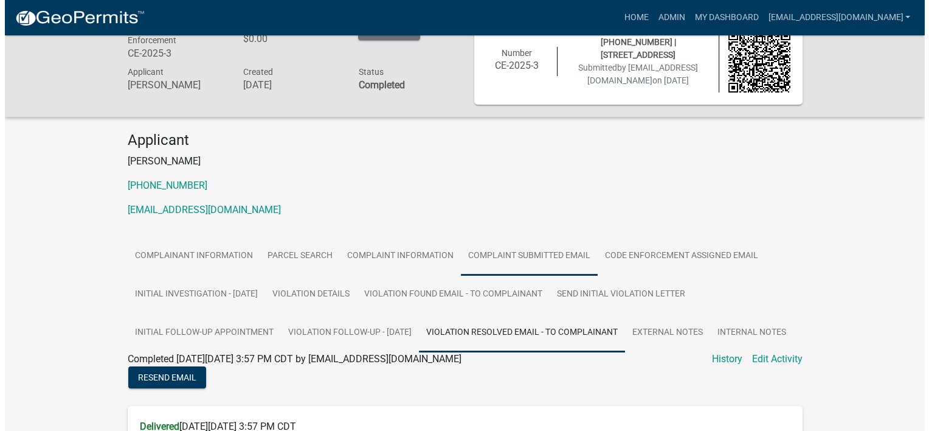
scroll to position [0, 0]
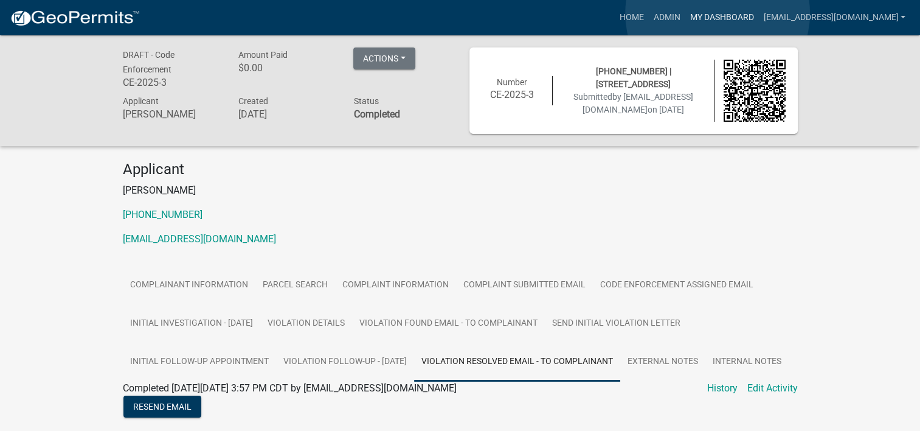
click at [718, 13] on link "My Dashboard" at bounding box center [722, 17] width 74 height 23
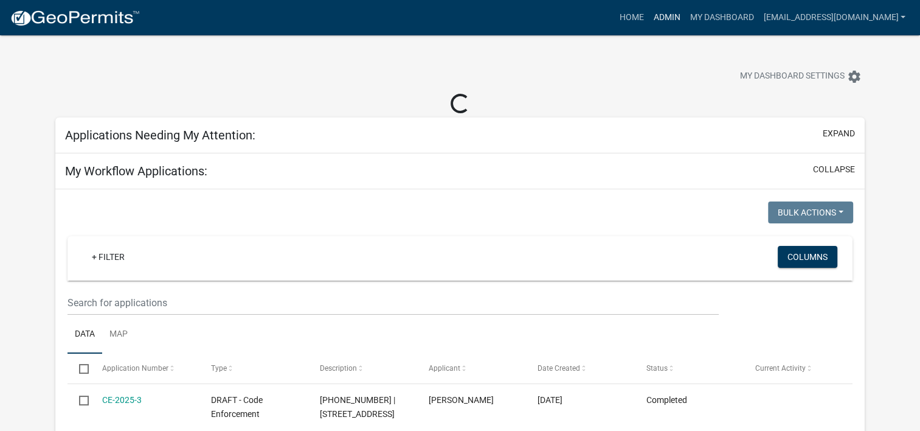
click at [685, 22] on link "Admin" at bounding box center [666, 17] width 36 height 23
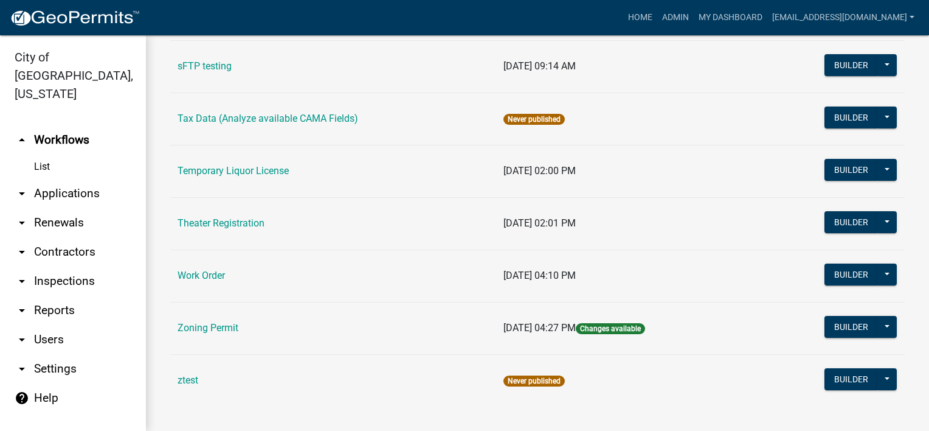
scroll to position [753, 0]
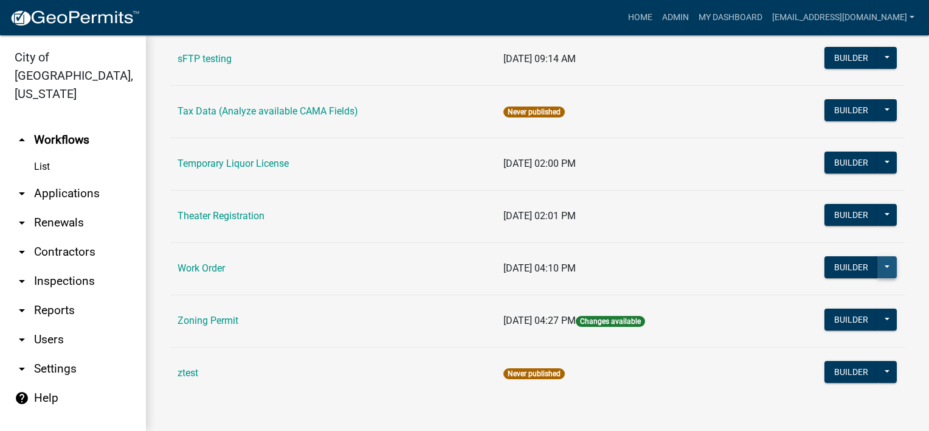
click at [885, 259] on button at bounding box center [887, 267] width 19 height 22
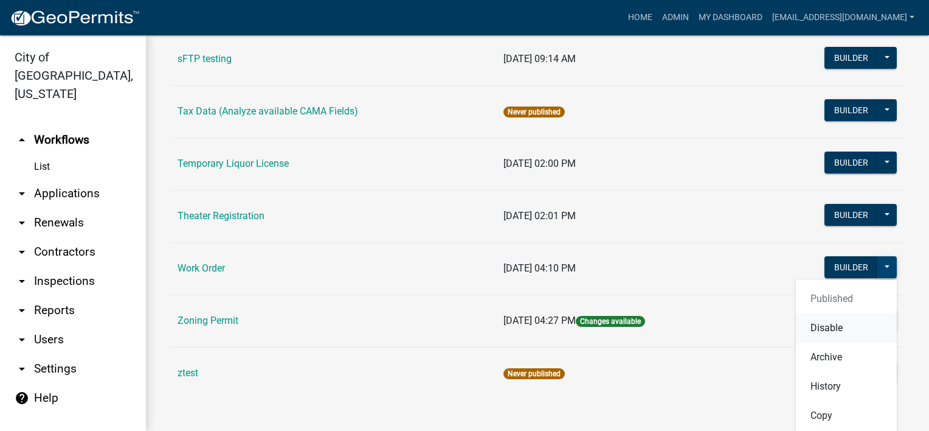
scroll to position [813, 0]
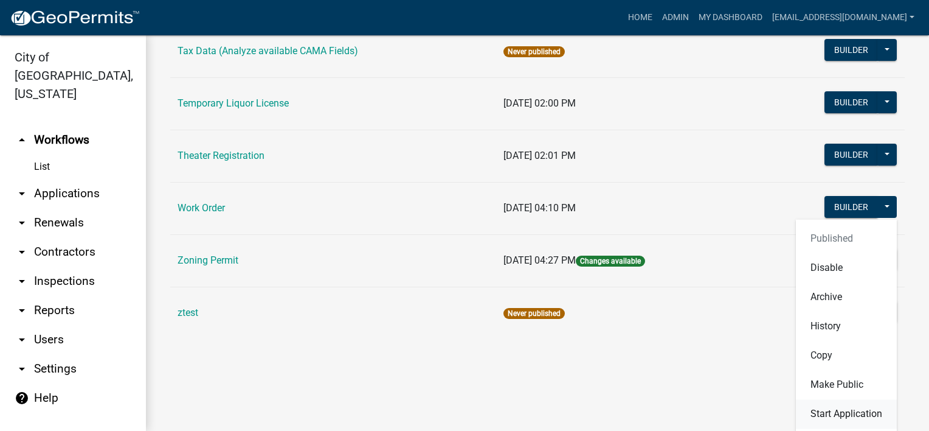
click at [845, 410] on button "Start Application" at bounding box center [846, 413] width 101 height 29
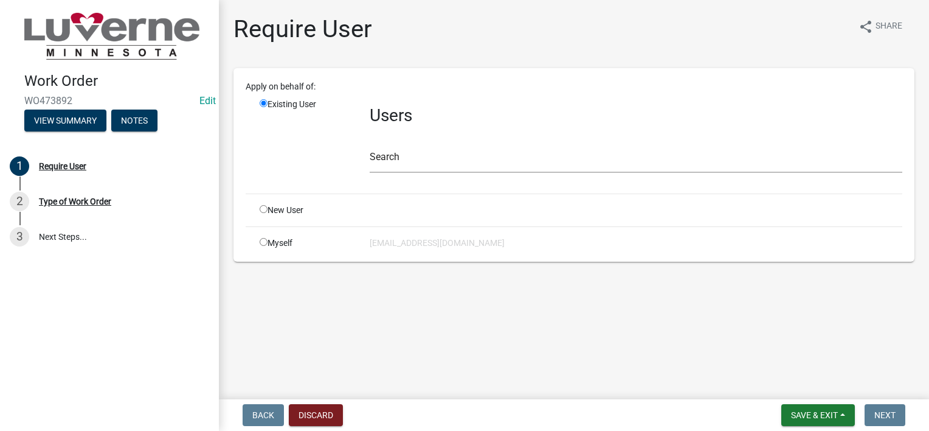
click at [292, 238] on div "Myself" at bounding box center [306, 243] width 110 height 13
click at [265, 242] on input "radio" at bounding box center [264, 242] width 8 height 8
radio input "true"
radio input "false"
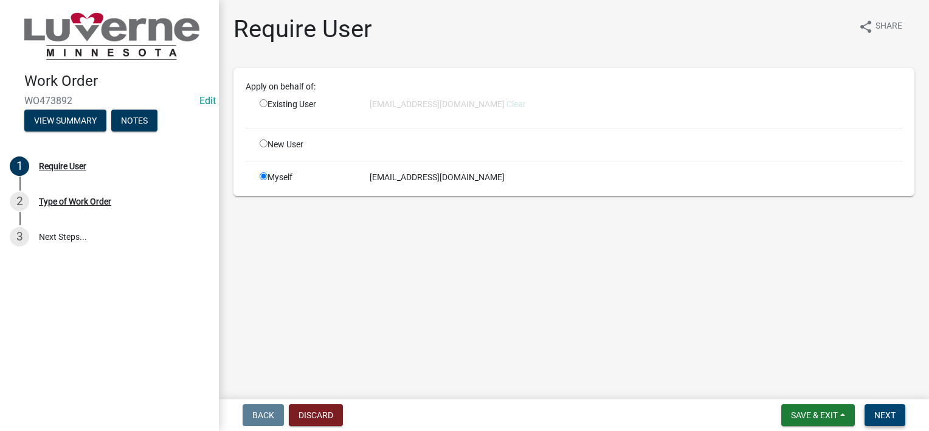
click at [890, 411] on span "Next" at bounding box center [885, 415] width 21 height 10
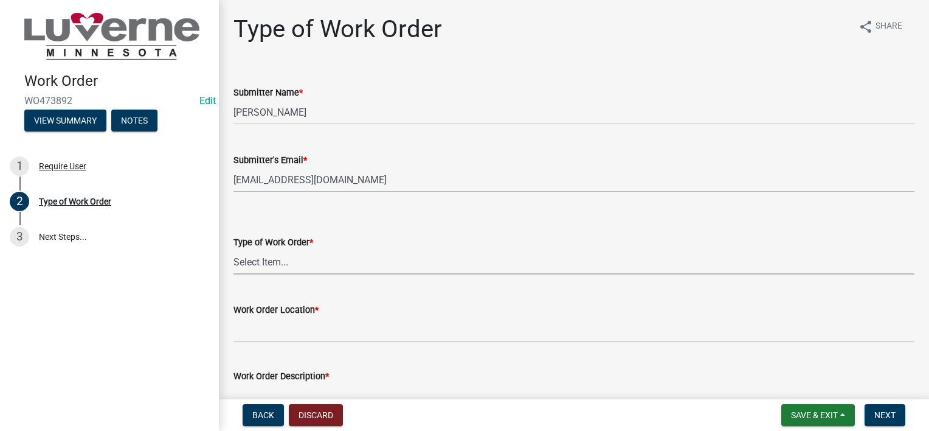
click at [715, 271] on select "Select Item... Turn Water On Turn Water Off Turn Electric On Turn Electric Off …" at bounding box center [574, 261] width 681 height 25
click at [234, 249] on select "Select Item... Turn Water On Turn Water Off Turn Electric On Turn Electric Off …" at bounding box center [574, 261] width 681 height 25
select select "3487136e-31a7-4f90-a544-0edd729f5503"
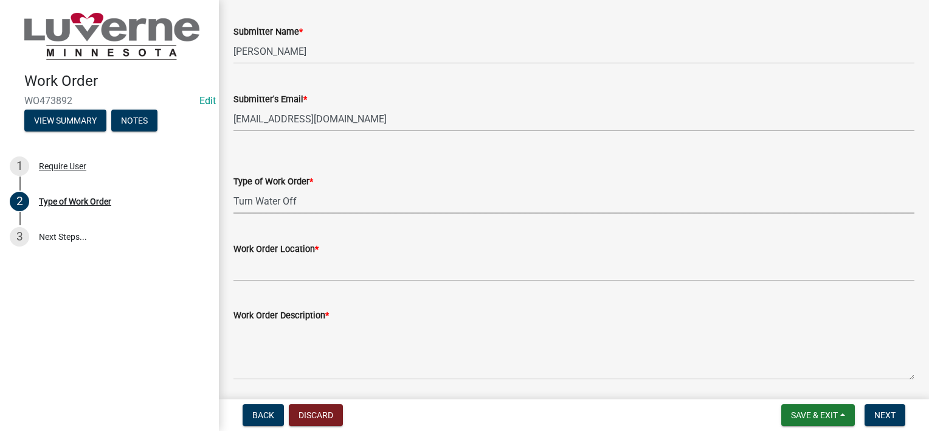
scroll to position [122, 0]
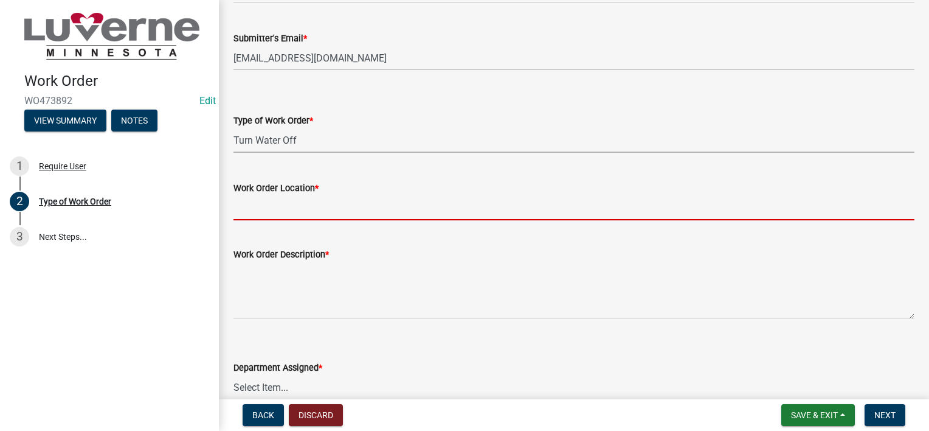
click at [380, 204] on input "Work Order Location *" at bounding box center [574, 207] width 681 height 25
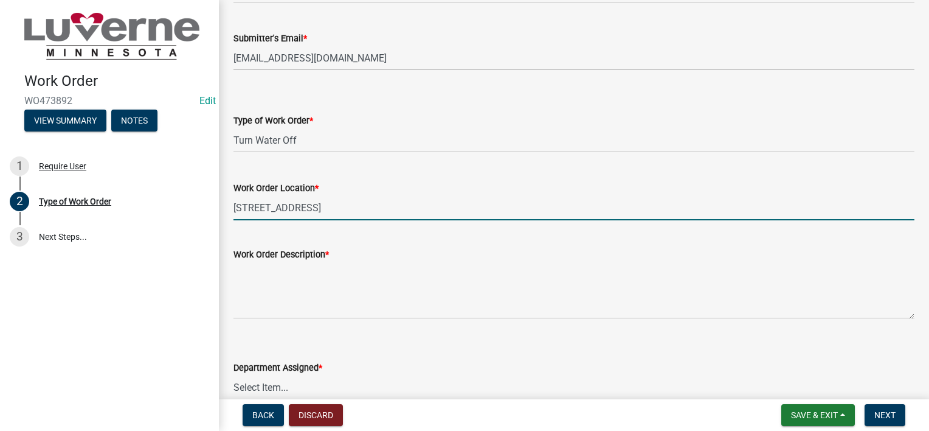
type input "[STREET_ADDRESS]"
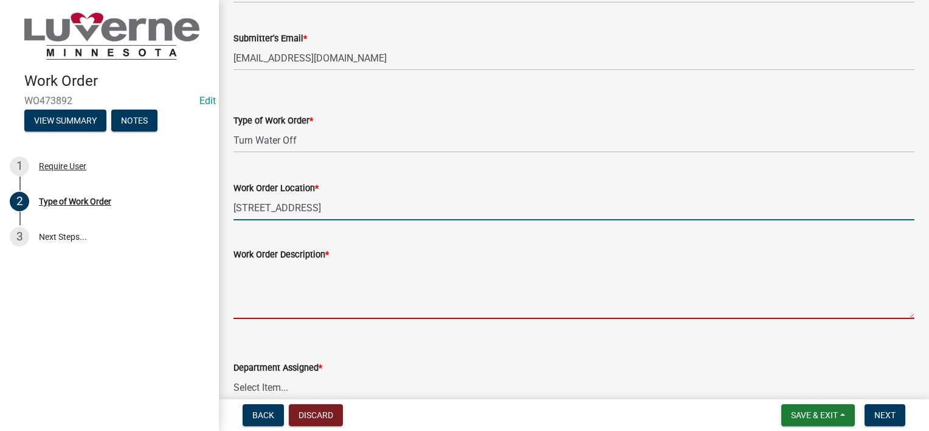
click at [401, 272] on textarea "Work Order Description *" at bounding box center [574, 290] width 681 height 57
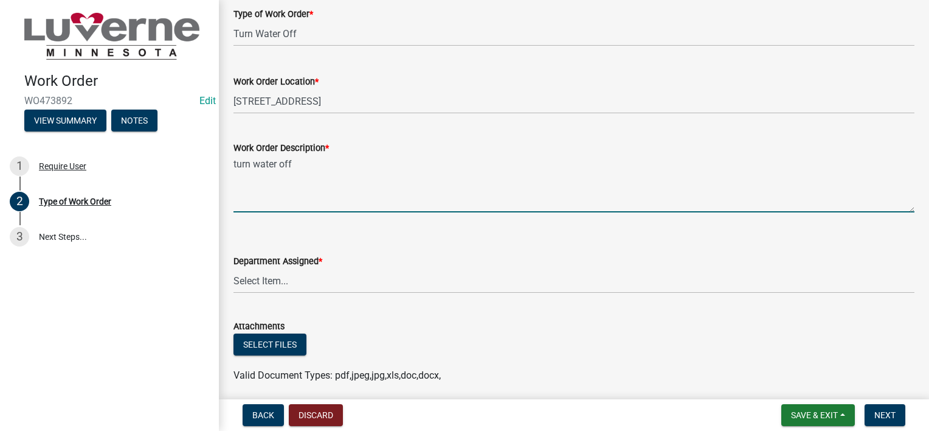
scroll to position [243, 0]
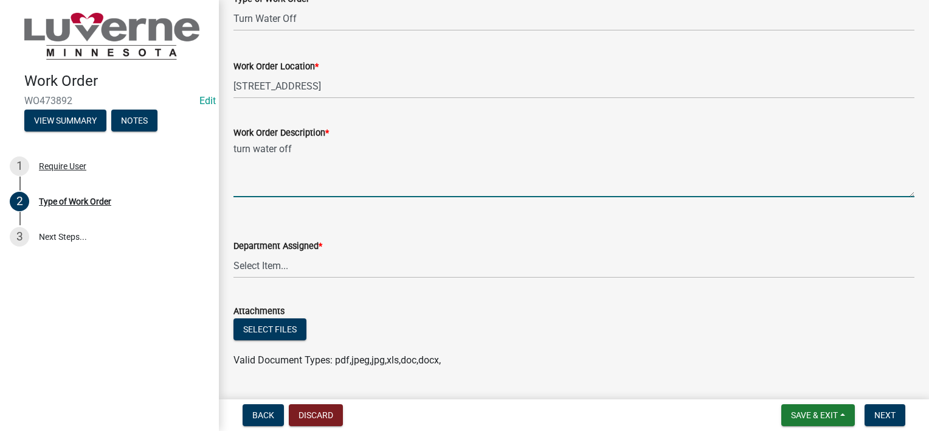
type textarea "turn water off"
click at [356, 269] on select "Select Item... Building Maintenance Electric Department Water/Wastewater Depart…" at bounding box center [574, 265] width 681 height 25
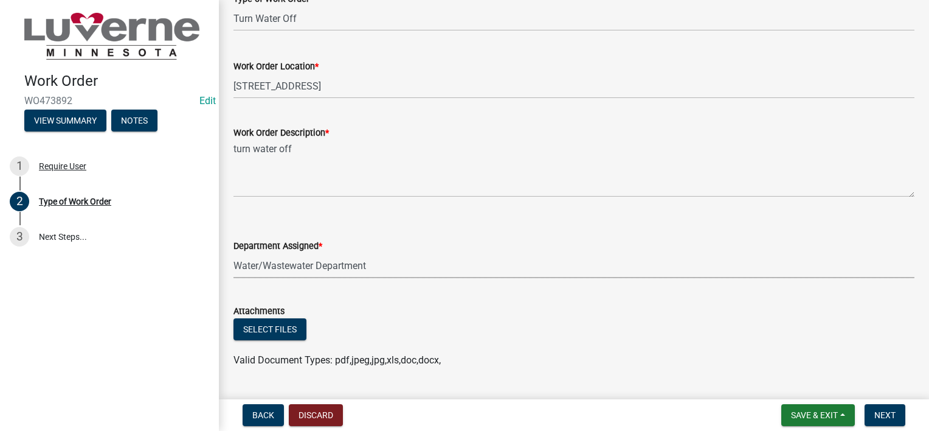
click at [234, 253] on select "Select Item... Building Maintenance Electric Department Water/Wastewater Depart…" at bounding box center [574, 265] width 681 height 25
select select "edb76538-d0c3-4d52-9329-26c06442e383"
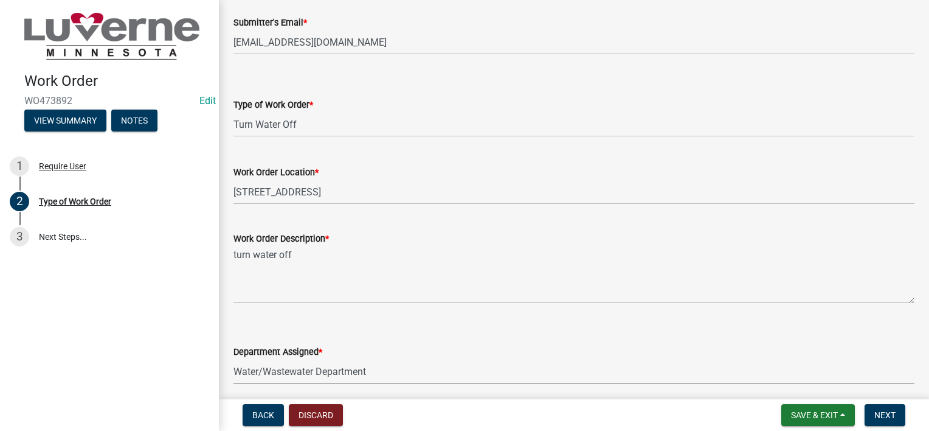
scroll to position [122, 0]
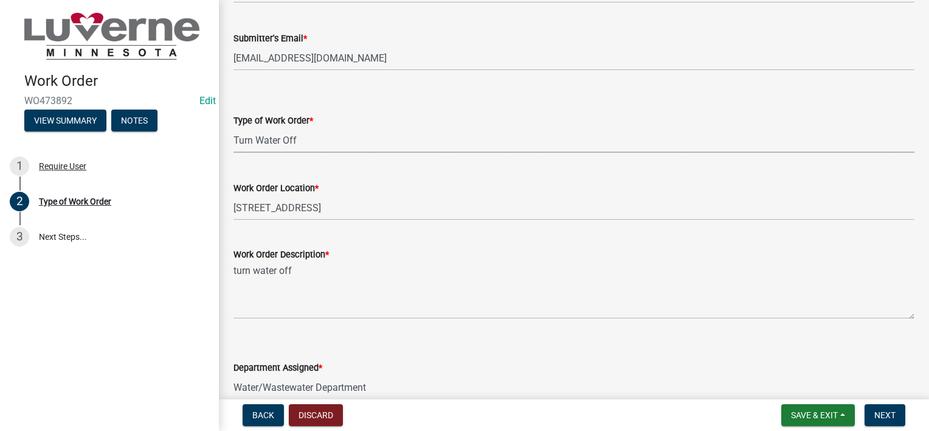
click at [334, 139] on select "Select Item... Turn Water On Turn Water Off Turn Electric On Turn Electric Off …" at bounding box center [574, 140] width 681 height 25
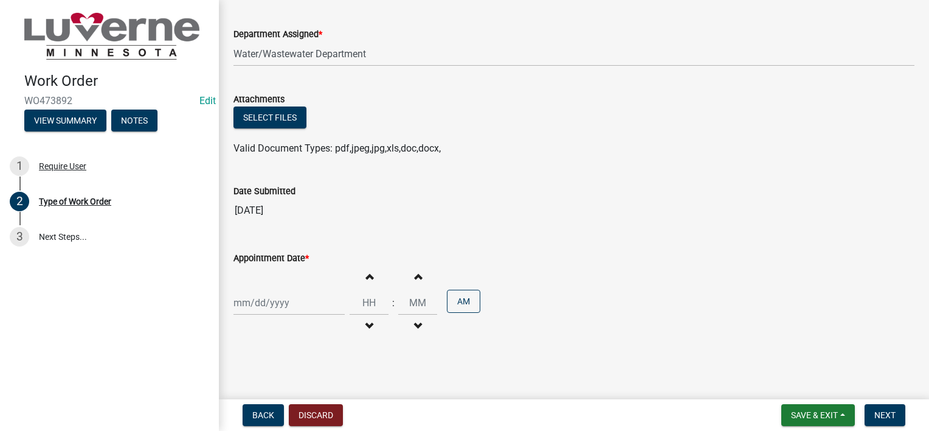
scroll to position [459, 0]
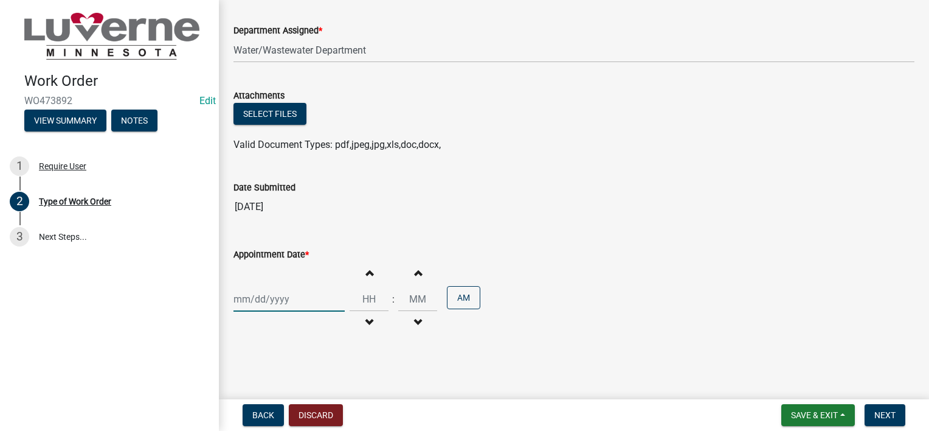
click at [299, 298] on div at bounding box center [289, 298] width 111 height 25
select select "9"
select select "2025"
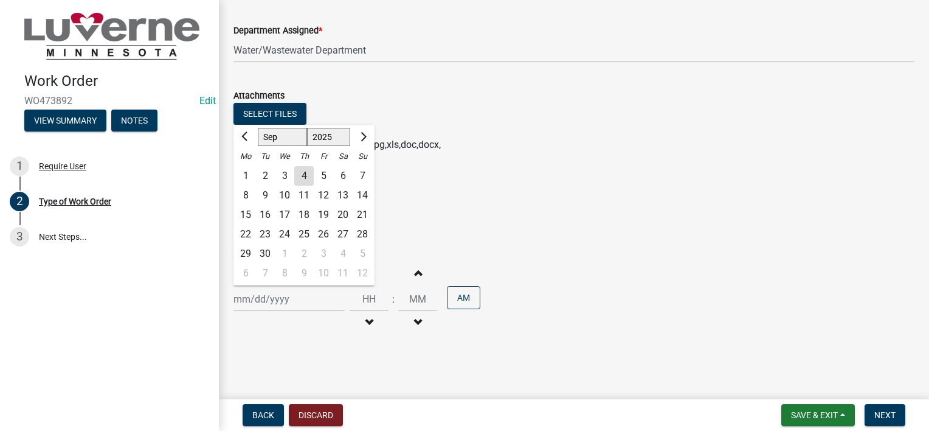
click at [343, 175] on div "6" at bounding box center [342, 175] width 19 height 19
type input "[DATE]"
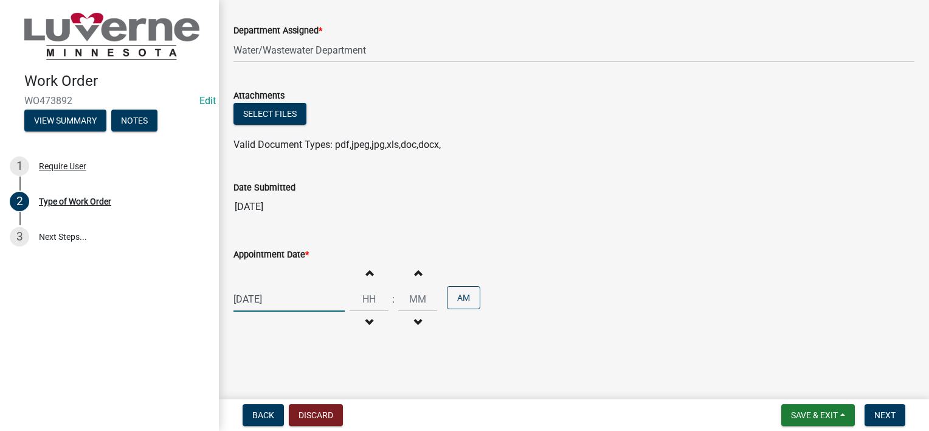
click at [307, 297] on div "[DATE]" at bounding box center [289, 298] width 111 height 25
select select "9"
select select "2025"
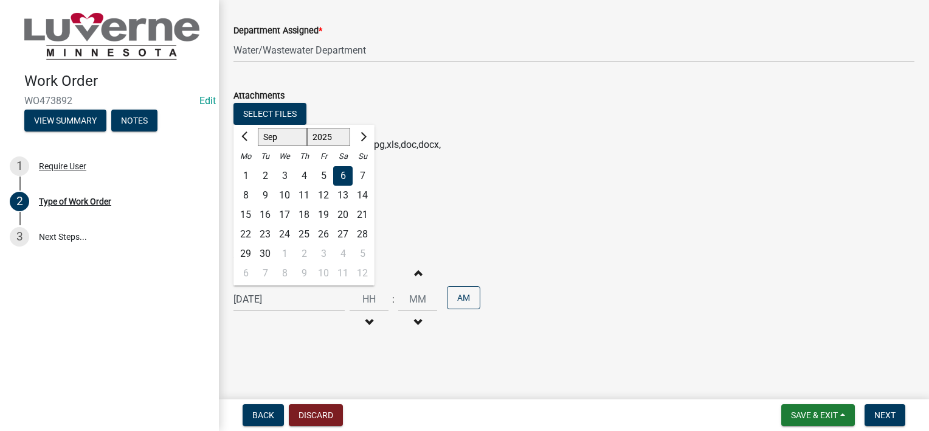
click at [324, 172] on div "5" at bounding box center [323, 175] width 19 height 19
type input "[DATE]"
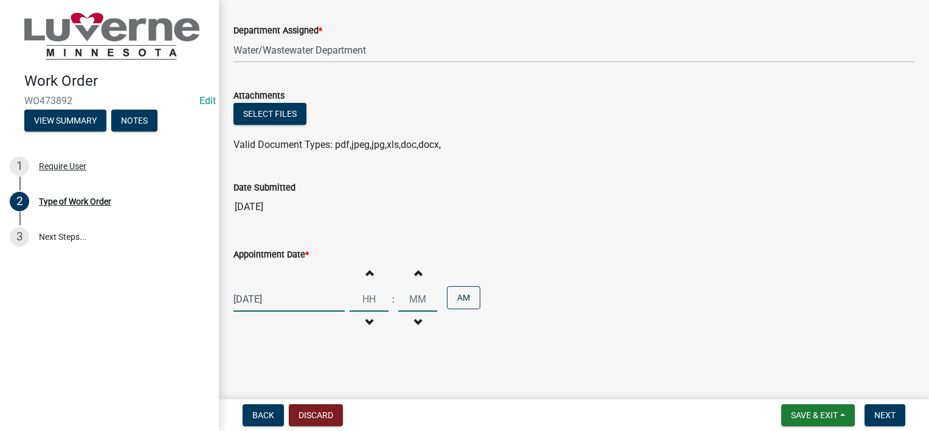
click at [373, 296] on input "Hours" at bounding box center [369, 298] width 39 height 25
type input "08"
type input "00"
click at [893, 414] on span "Next" at bounding box center [885, 415] width 21 height 10
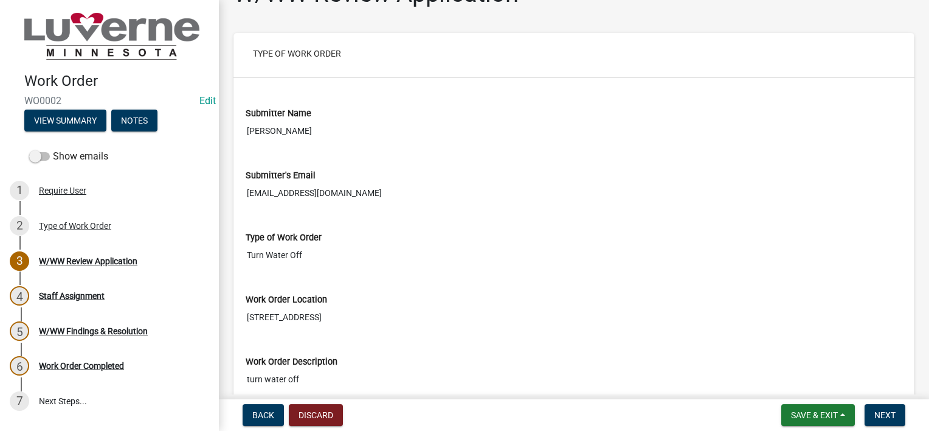
scroll to position [61, 0]
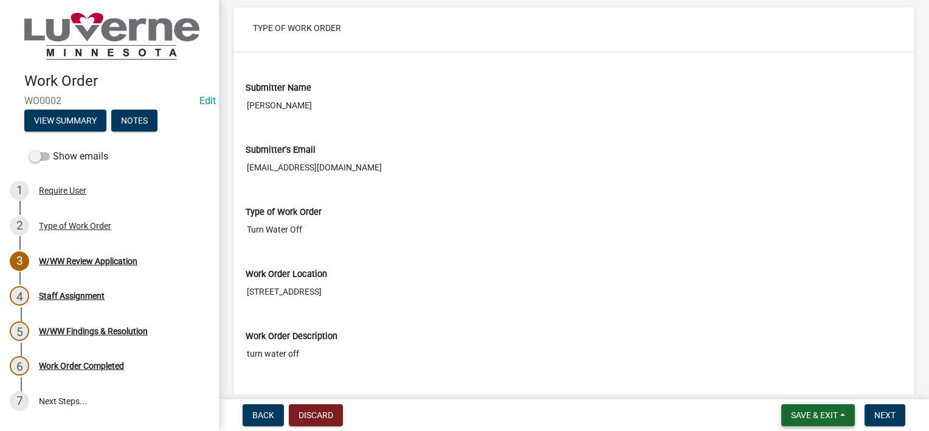
click at [837, 413] on span "Save & Exit" at bounding box center [814, 415] width 47 height 10
click at [820, 384] on button "Save & Exit" at bounding box center [806, 383] width 97 height 29
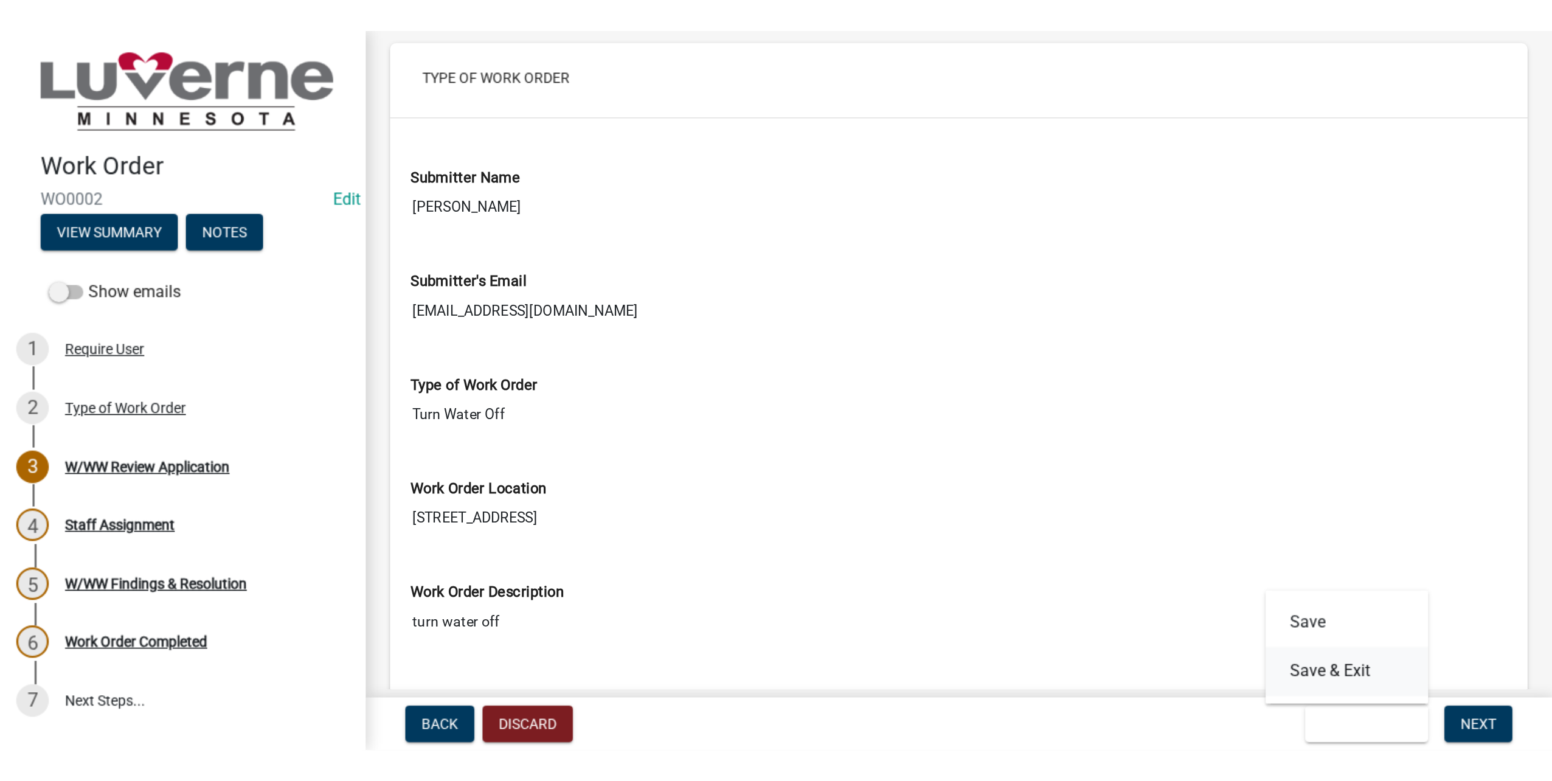
scroll to position [0, 0]
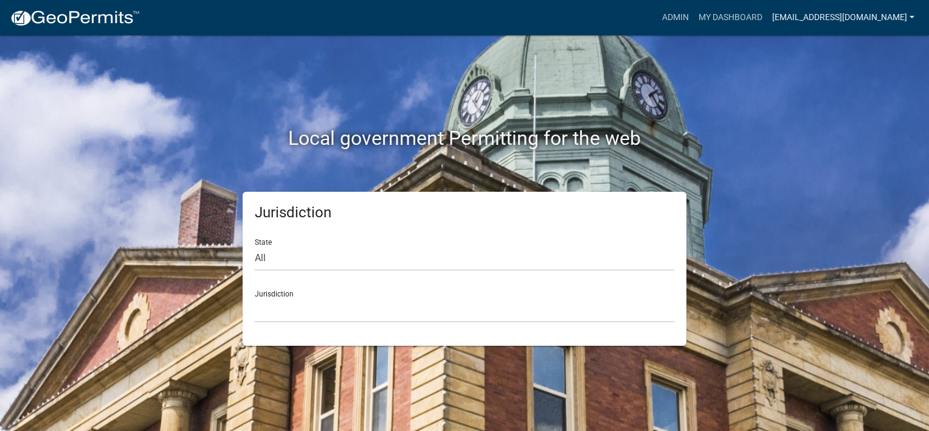
click at [842, 11] on link "[EMAIL_ADDRESS][DOMAIN_NAME]" at bounding box center [844, 17] width 152 height 23
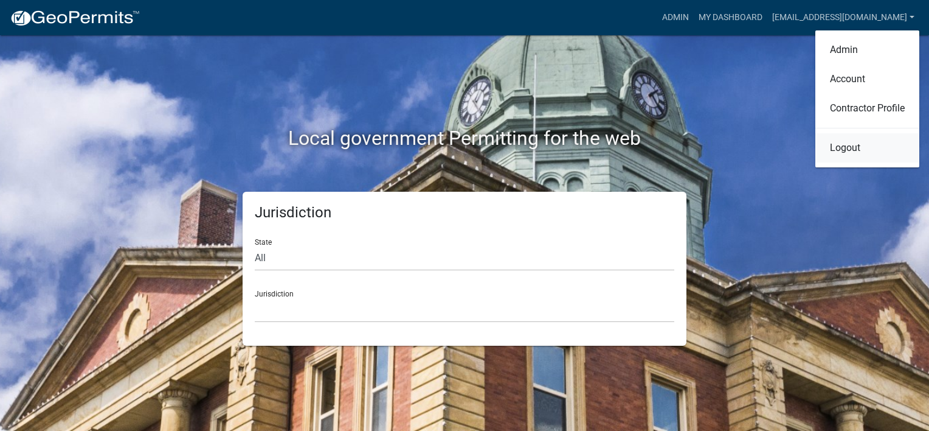
click at [873, 151] on link "Logout" at bounding box center [868, 147] width 104 height 29
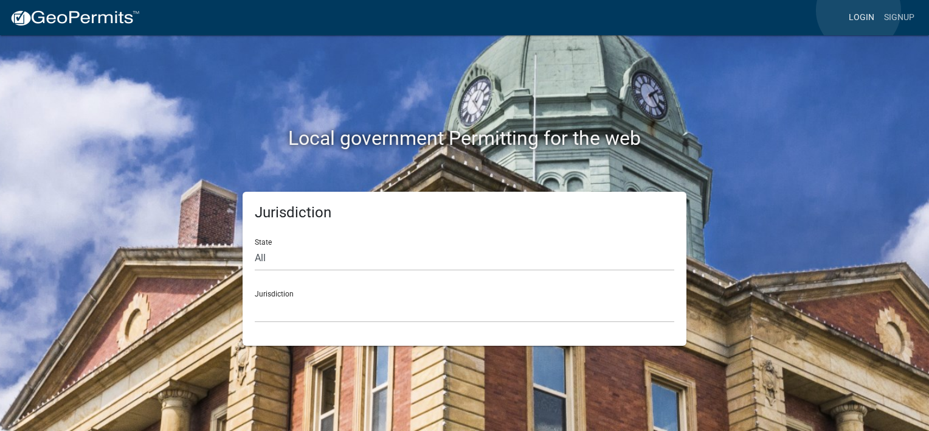
click at [859, 10] on link "Login" at bounding box center [861, 17] width 35 height 23
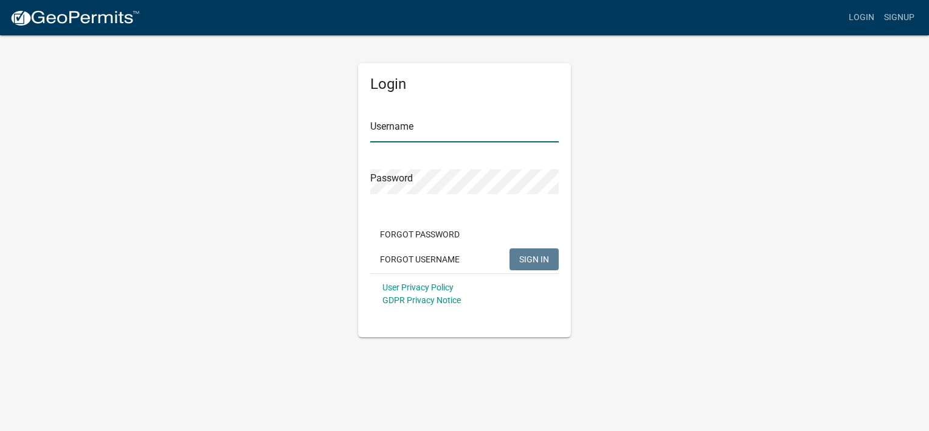
click at [457, 126] on input "Username" at bounding box center [464, 129] width 189 height 25
type input "wwtf@cityofluverne.org"
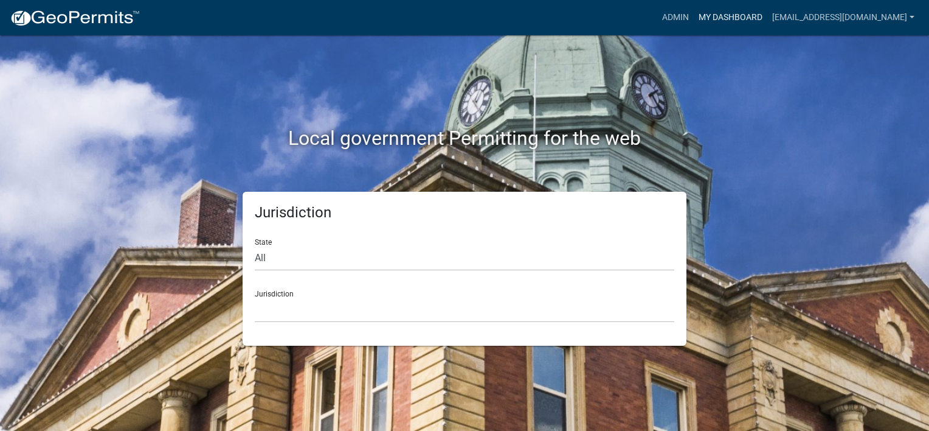
click at [748, 9] on link "My Dashboard" at bounding box center [731, 17] width 74 height 23
